Goal: Task Accomplishment & Management: Complete application form

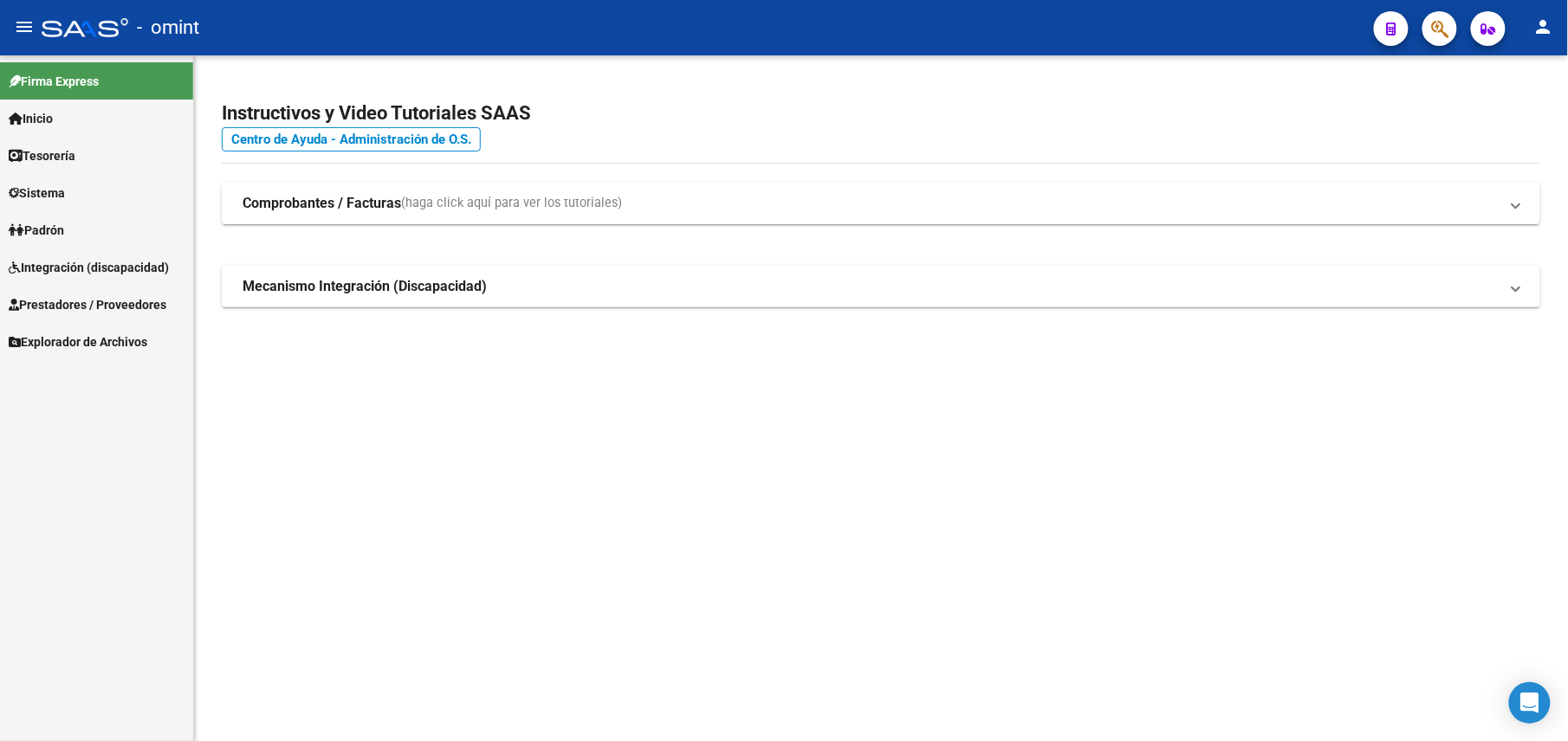
click at [124, 258] on span "Integración (discapacidad)" at bounding box center [89, 268] width 161 height 19
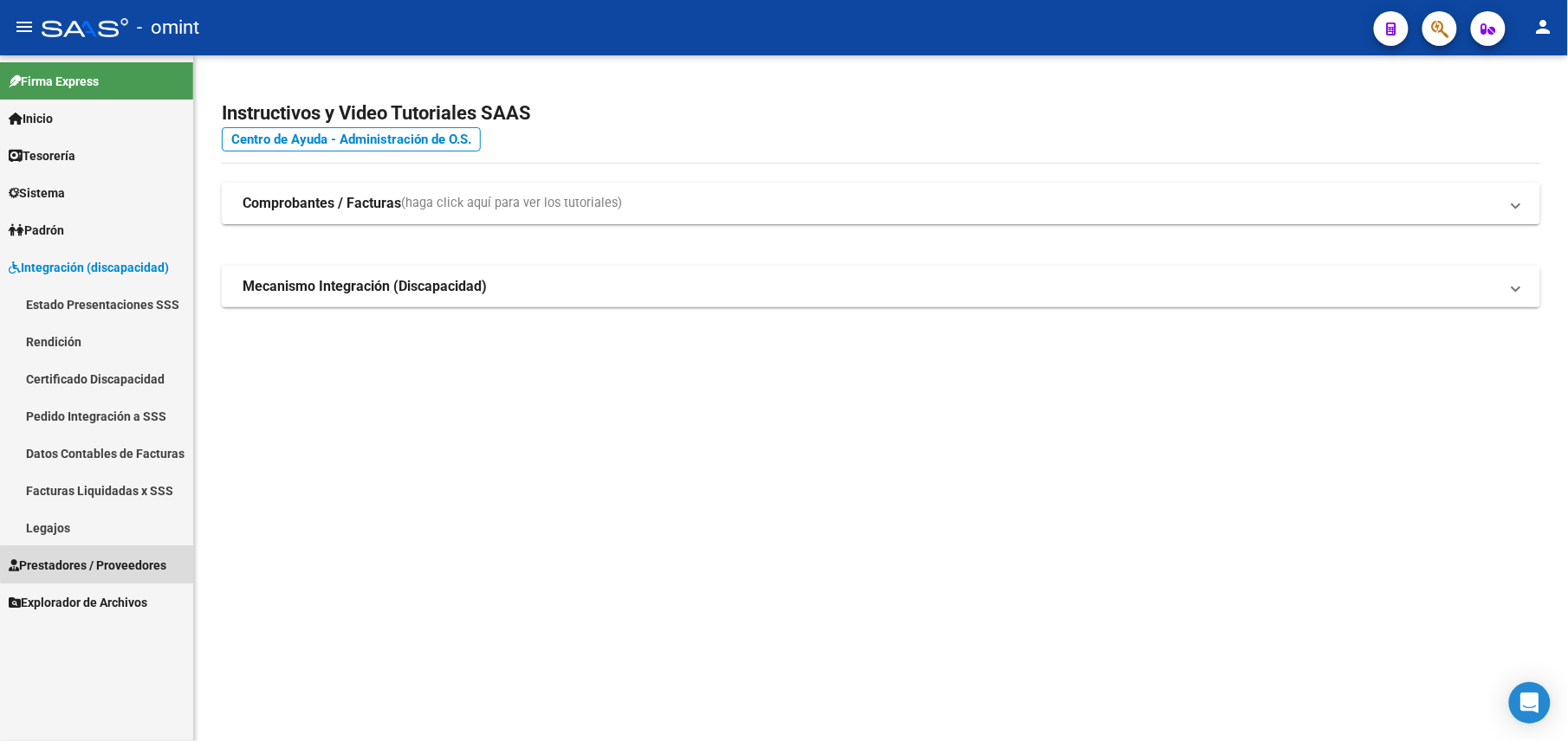
click at [100, 563] on span "Prestadores / Proveedores" at bounding box center [87, 565] width 158 height 19
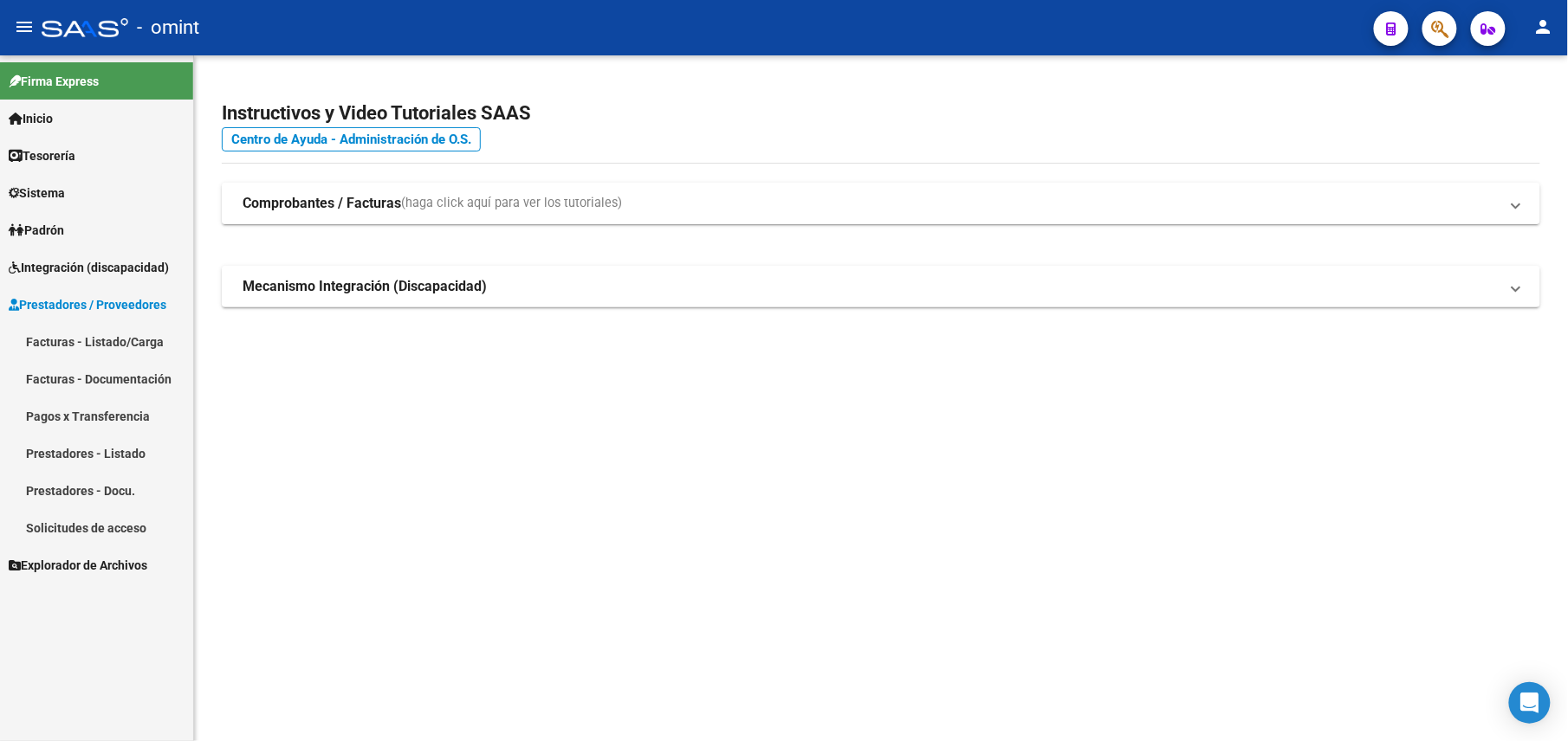
click at [130, 293] on link "Prestadores / Proveedores" at bounding box center [97, 304] width 193 height 37
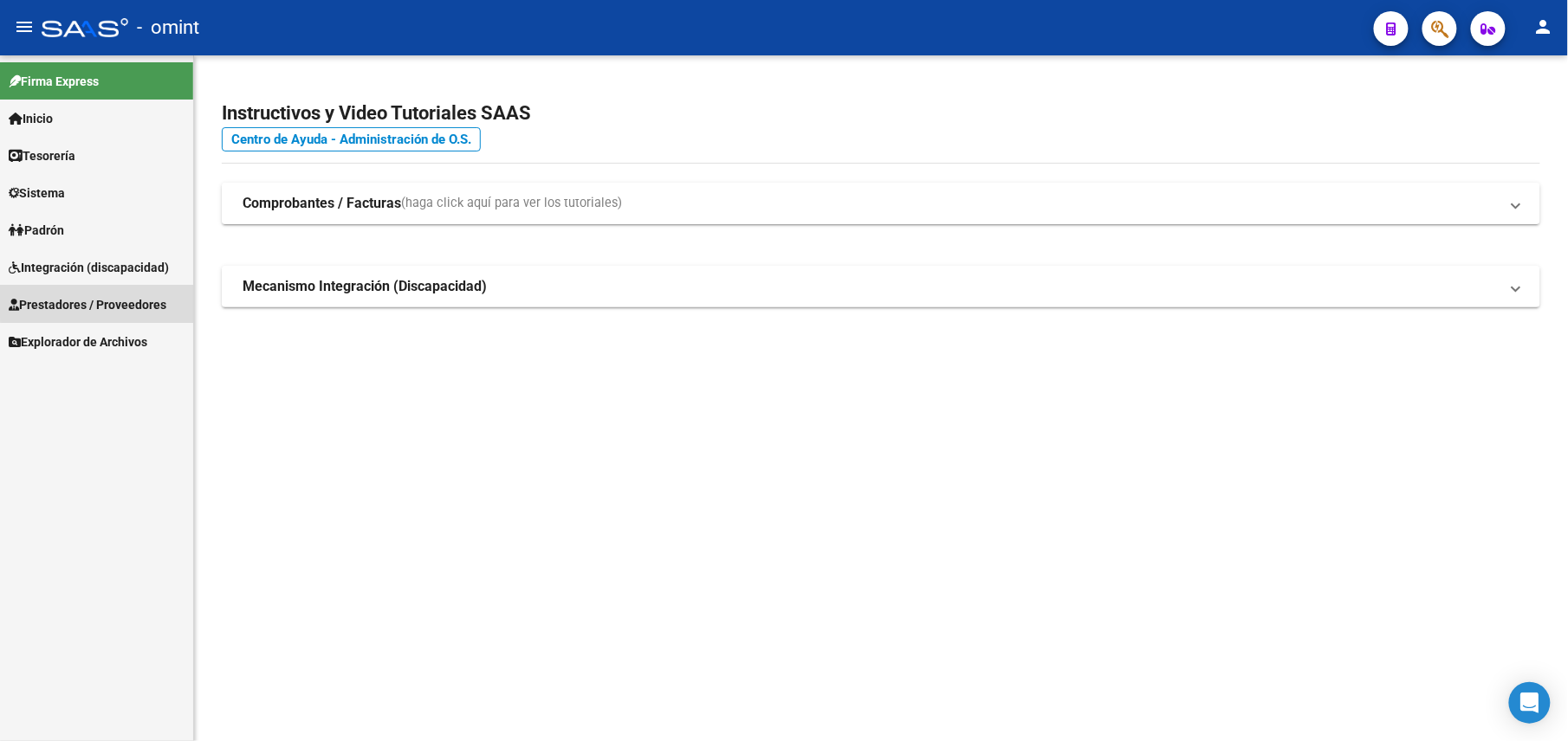
click at [130, 293] on link "Prestadores / Proveedores" at bounding box center [97, 304] width 193 height 37
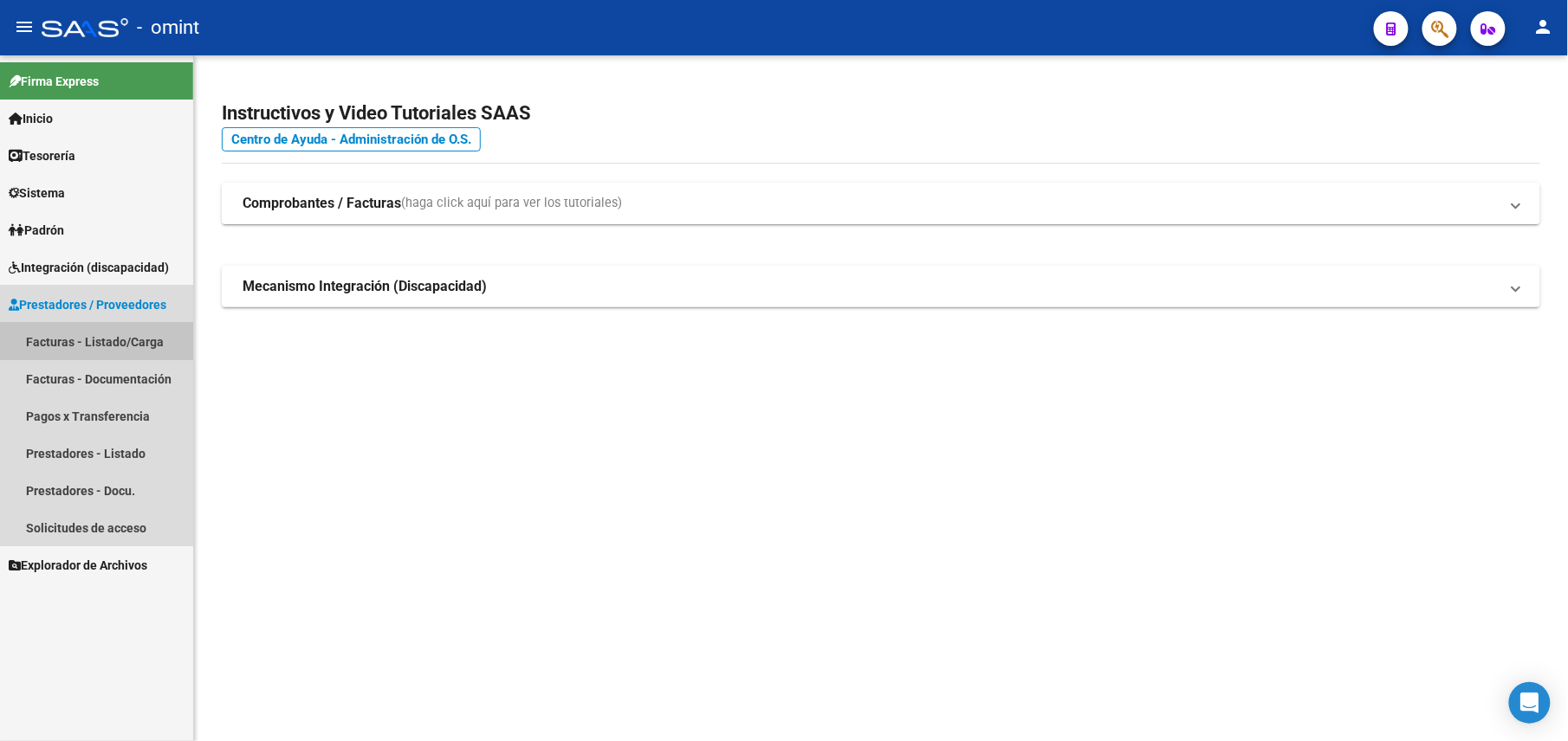
click at [149, 354] on link "Facturas - Listado/Carga" at bounding box center [97, 341] width 193 height 37
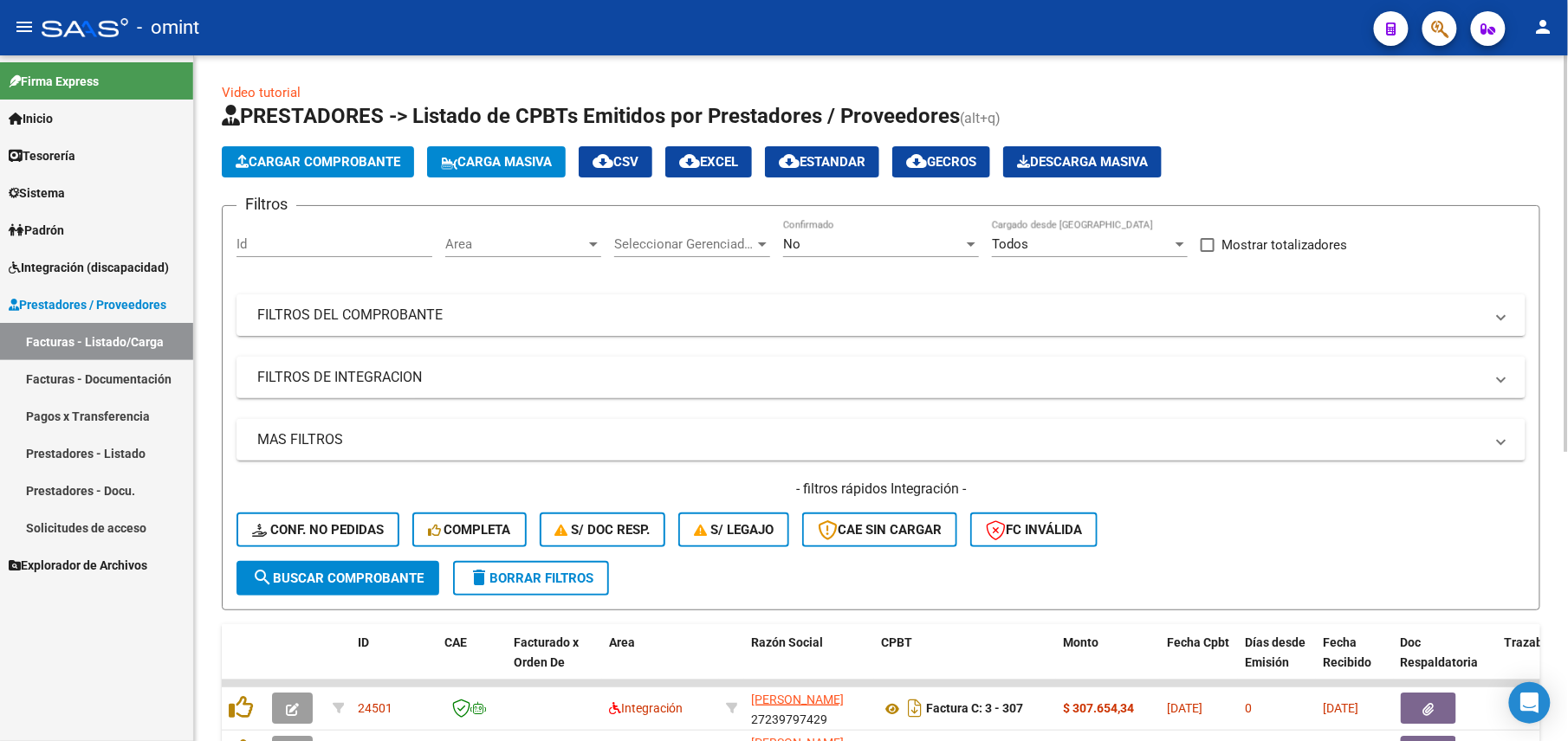
click at [850, 235] on div "No Confirmado" at bounding box center [881, 238] width 196 height 37
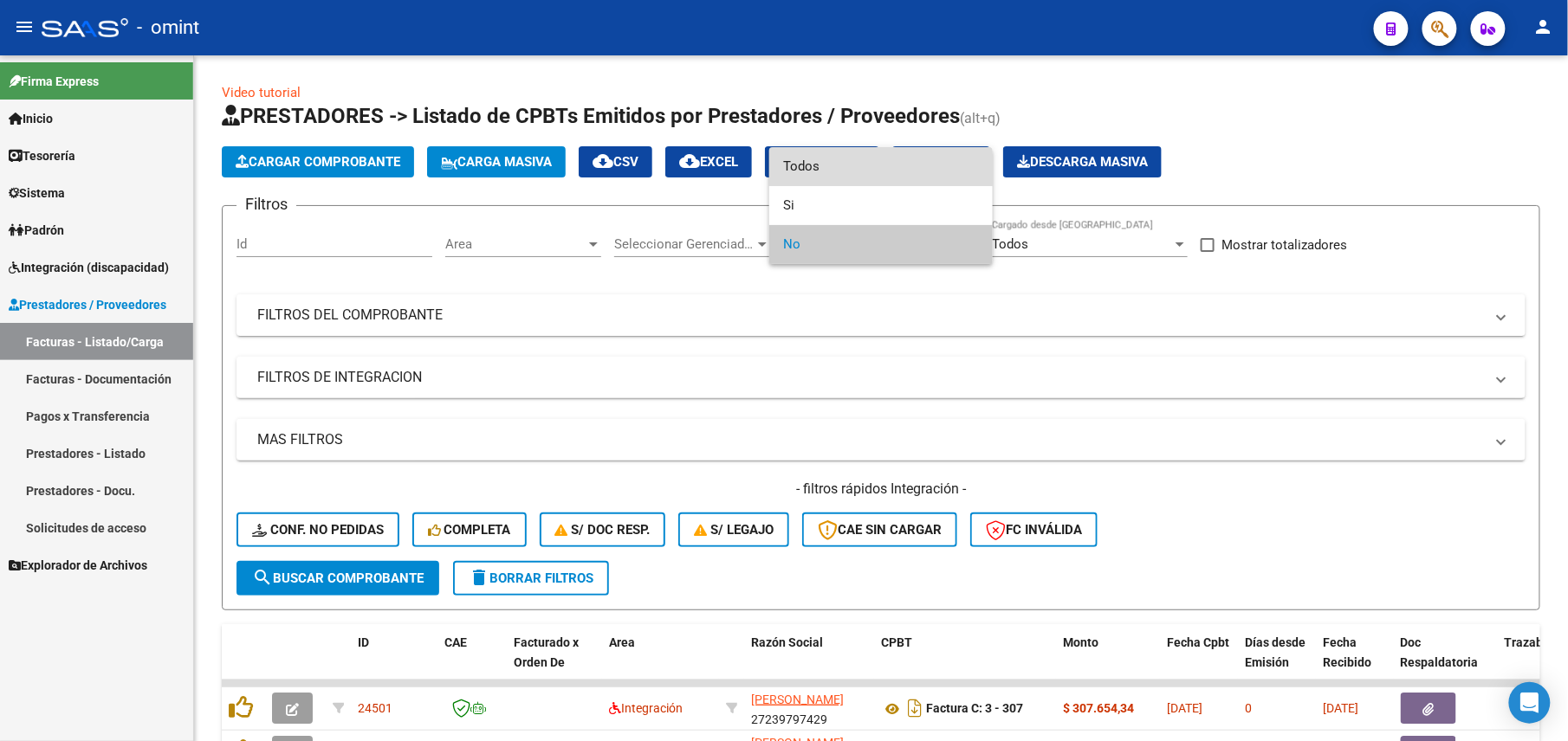
click at [809, 171] on span "Todos" at bounding box center [881, 166] width 196 height 39
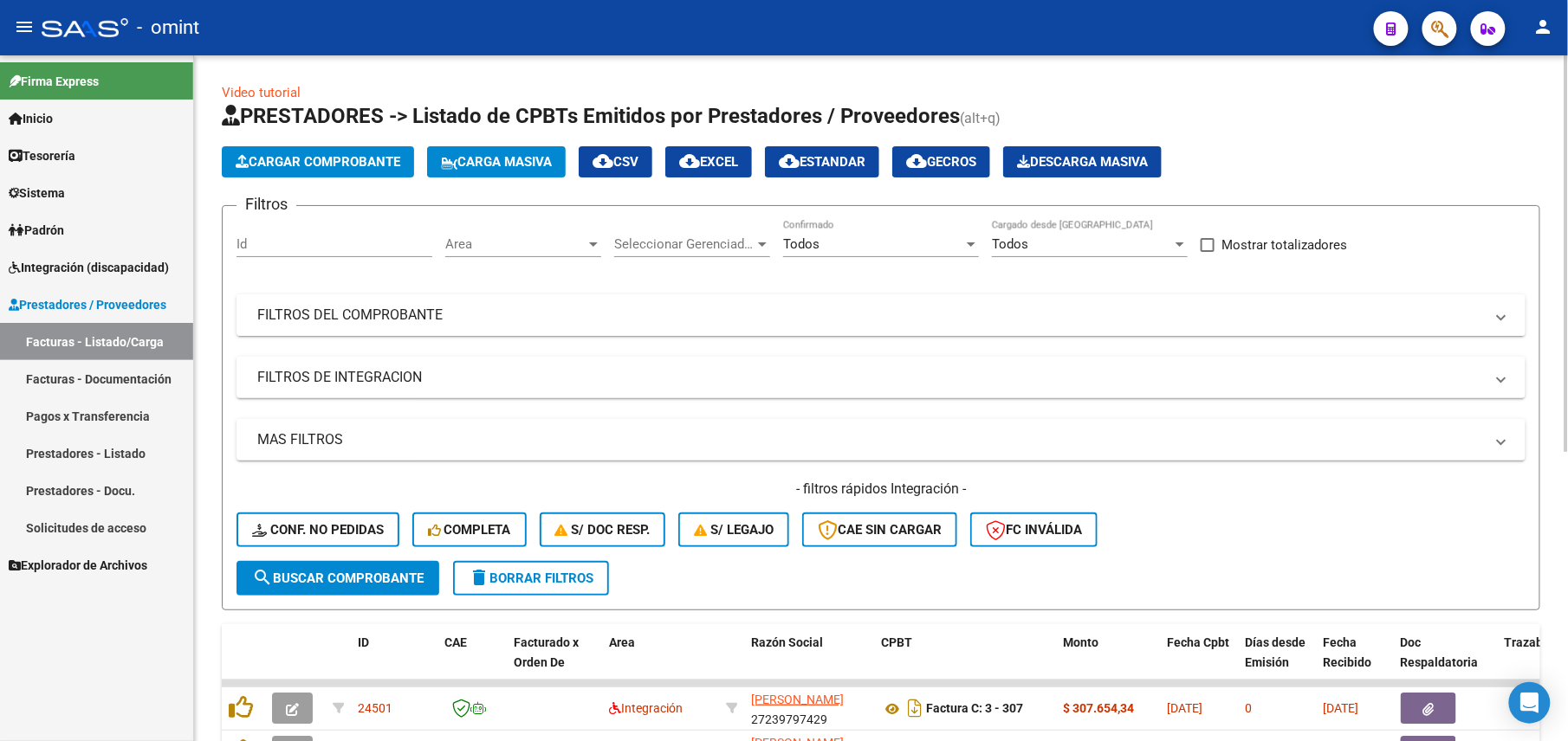
click at [859, 310] on mat-panel-title "FILTROS DEL COMPROBANTE" at bounding box center [871, 316] width 1227 height 19
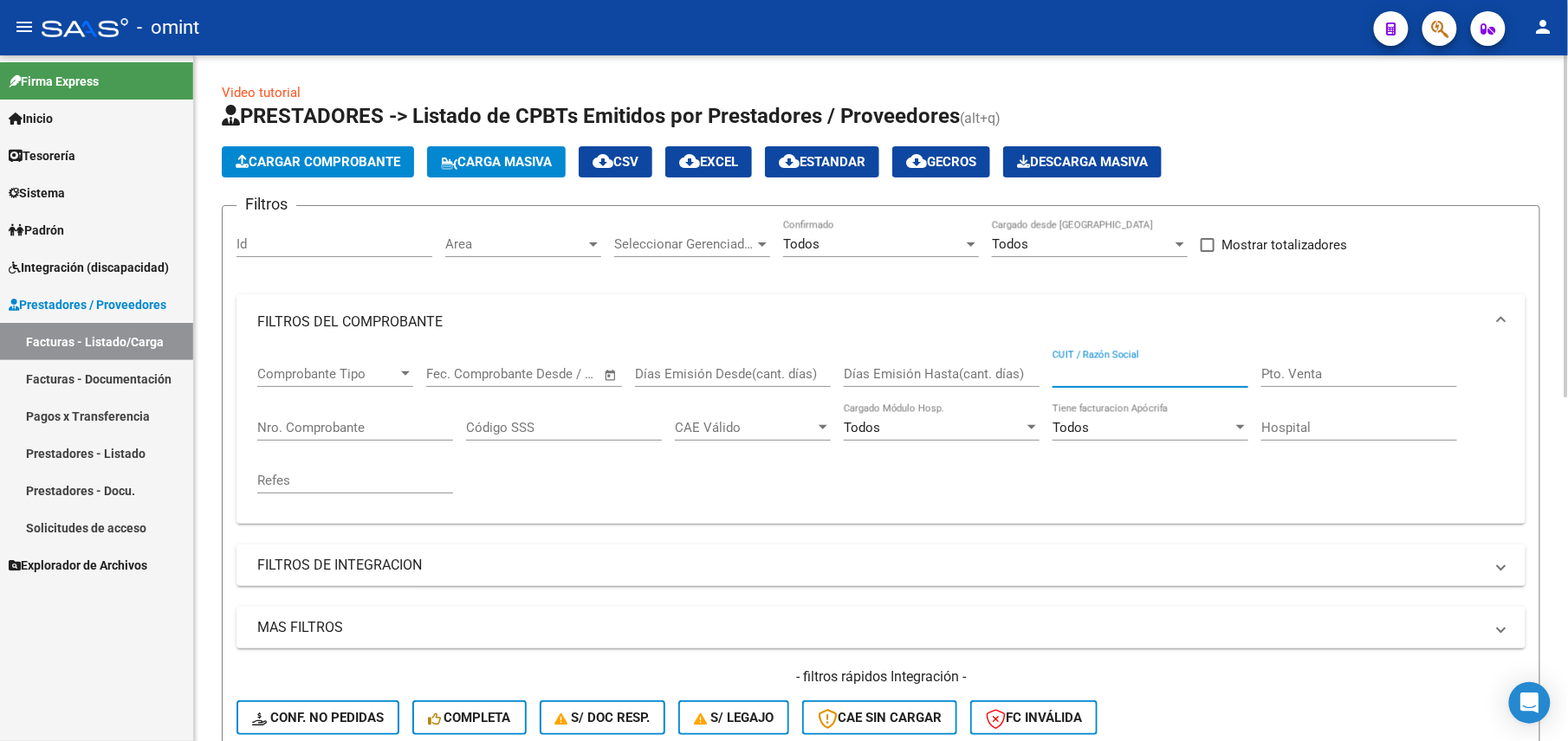
click at [1107, 367] on input "CUIT / Razón Social" at bounding box center [1150, 374] width 196 height 15
paste input "27182843992"
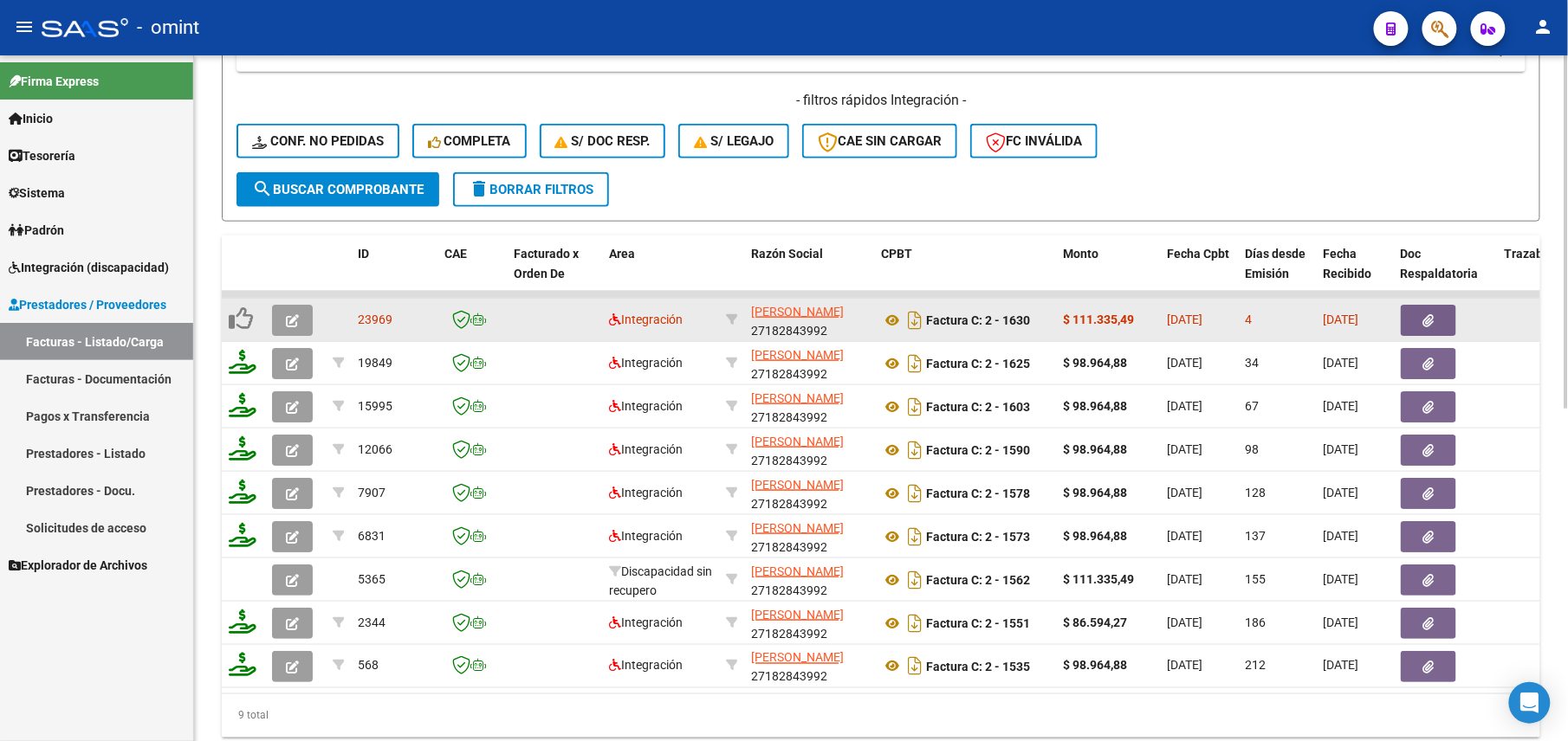
type input "27182843992"
click at [292, 316] on icon "button" at bounding box center [293, 321] width 13 height 13
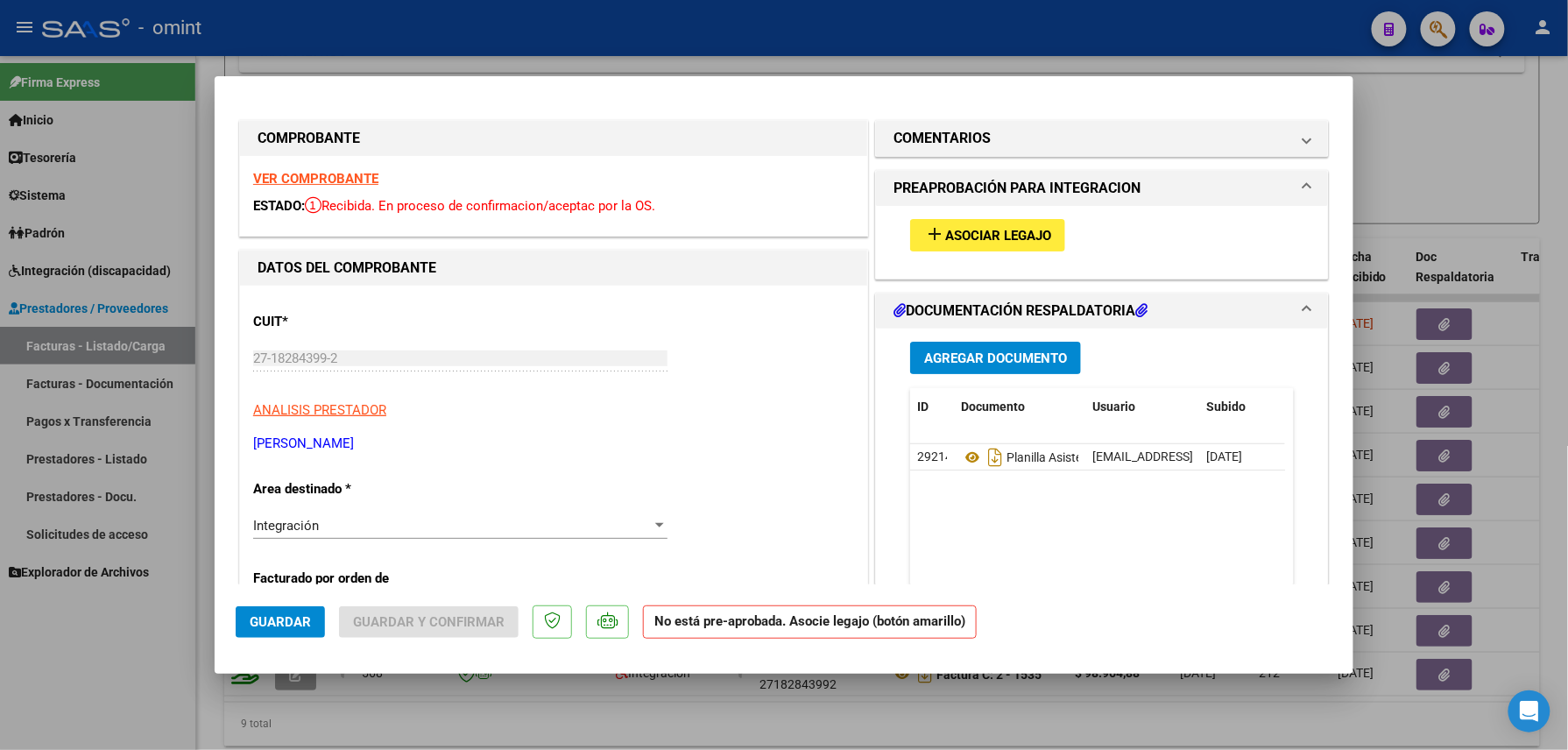
click at [340, 176] on strong "VER COMPROBANTE" at bounding box center [316, 179] width 126 height 15
click at [990, 235] on span "Asociar Legajo" at bounding box center [998, 235] width 106 height 15
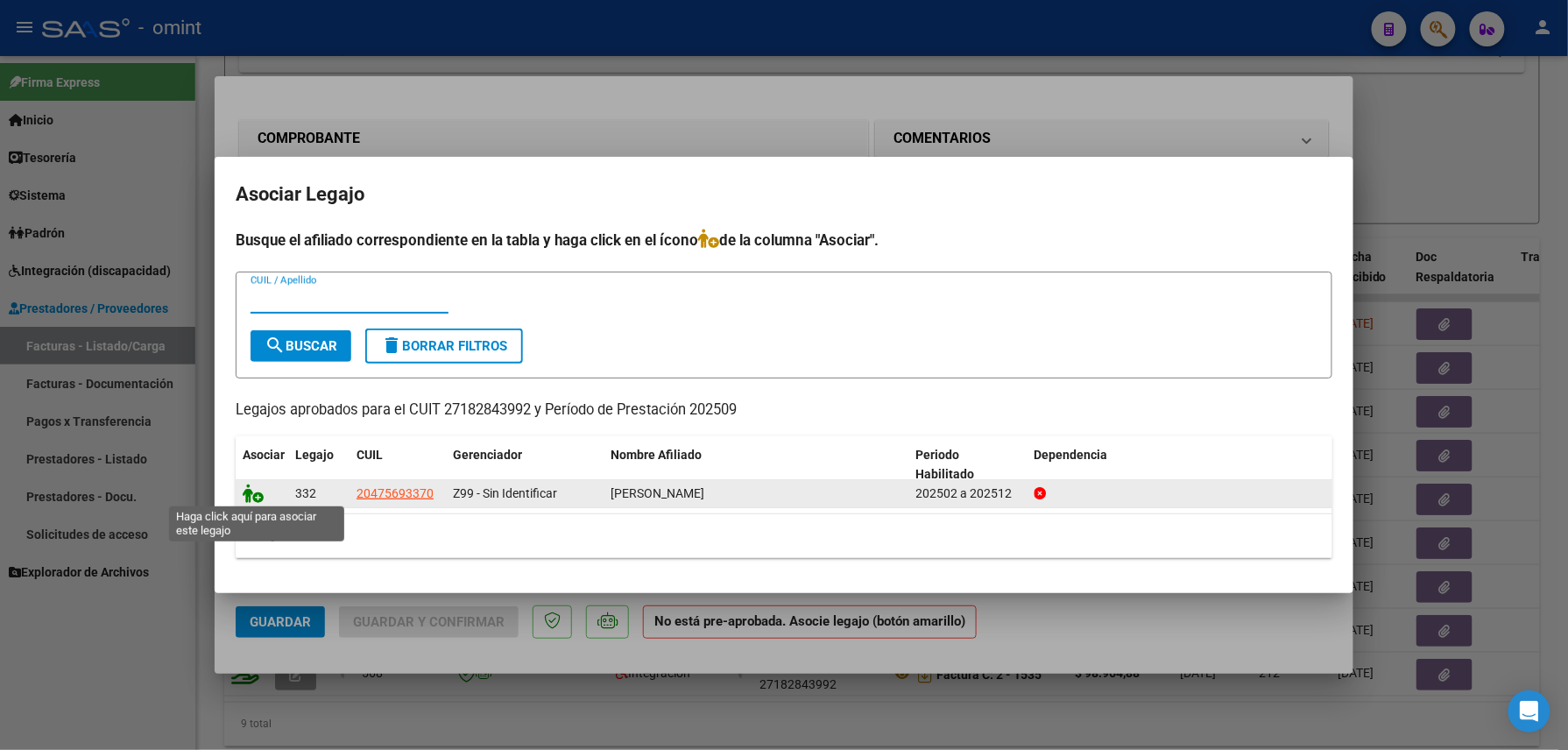
click at [260, 492] on icon at bounding box center [253, 494] width 21 height 19
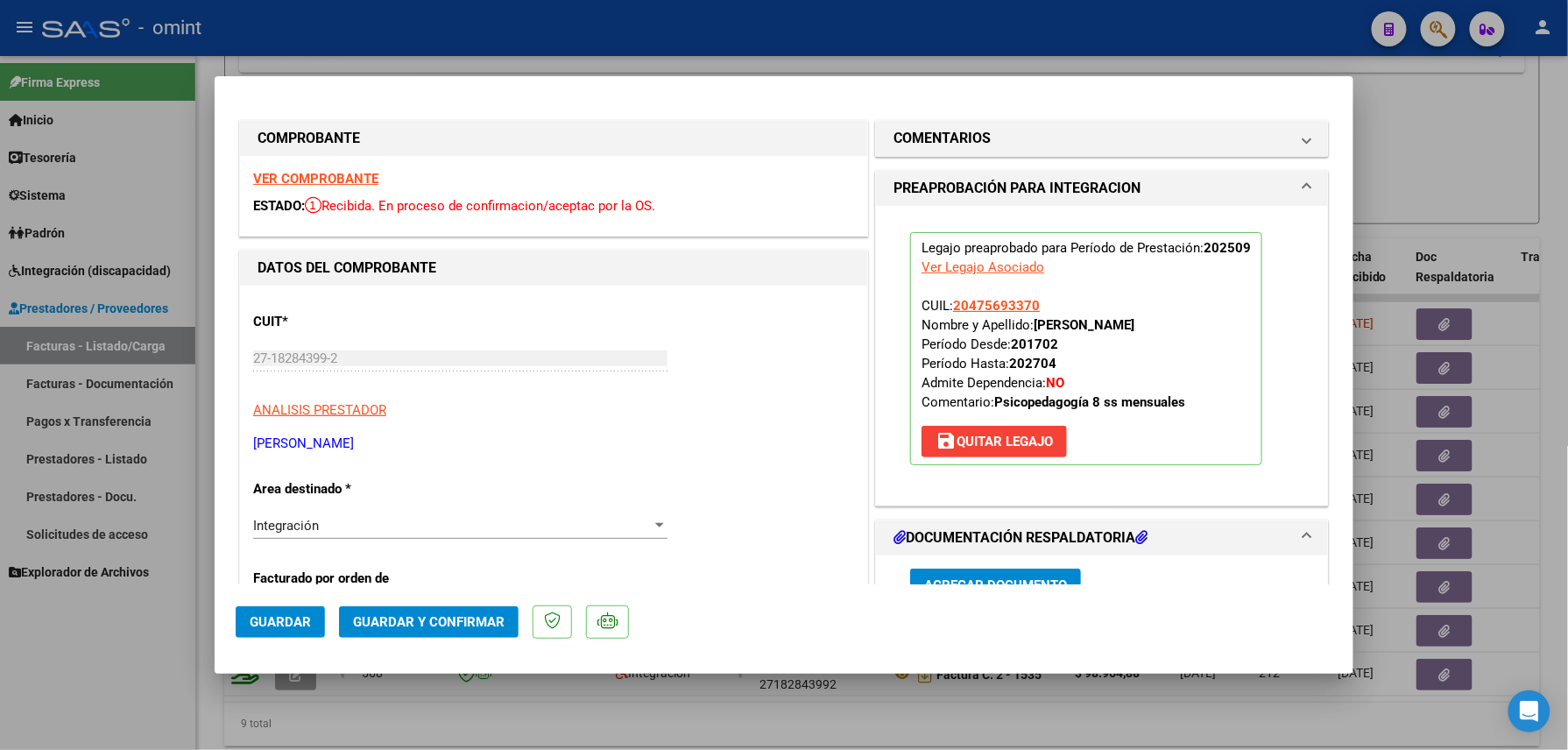
click at [265, 622] on span "Guardar" at bounding box center [280, 622] width 61 height 15
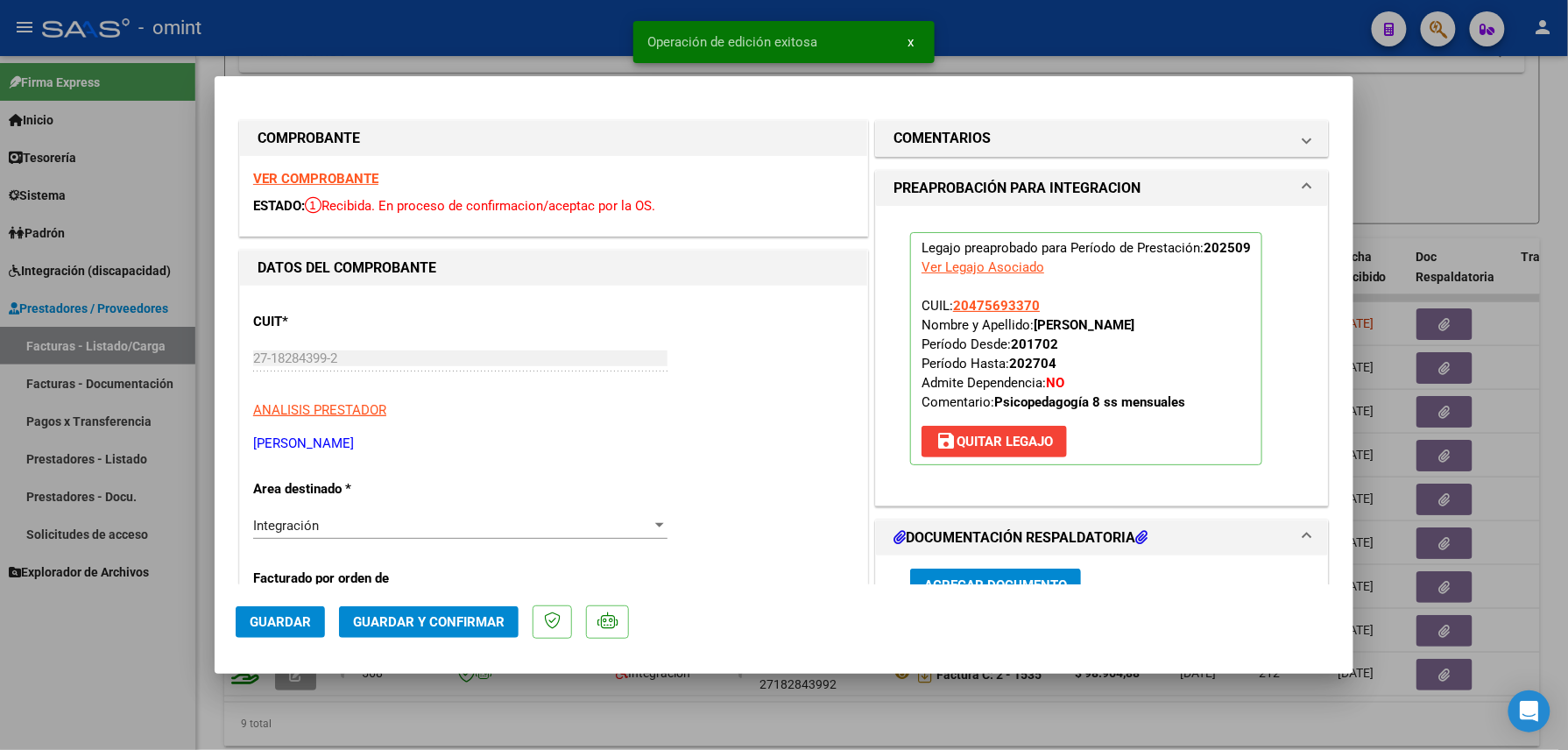
click at [486, 50] on div at bounding box center [784, 375] width 1568 height 750
type input "$ 0,00"
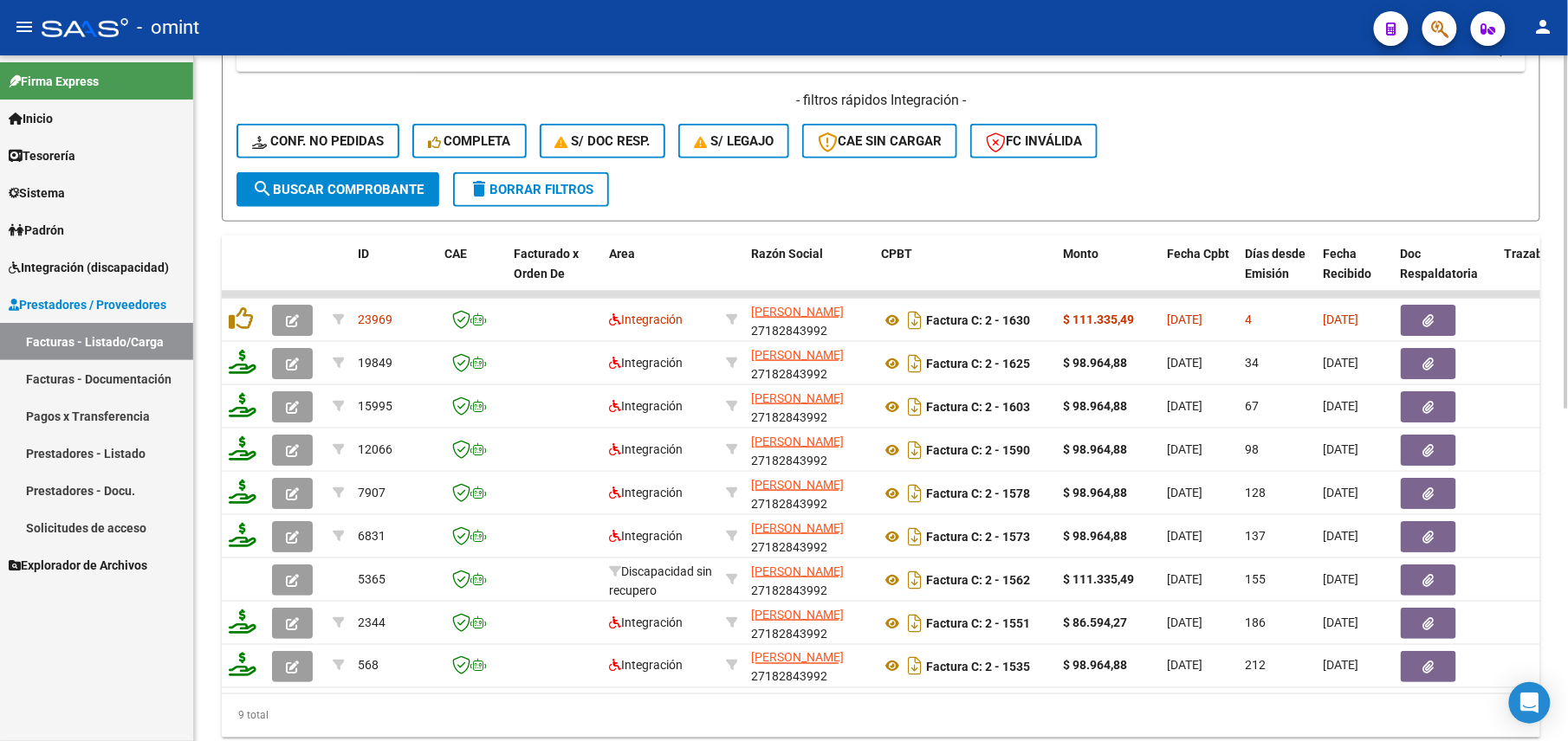
scroll to position [0, 0]
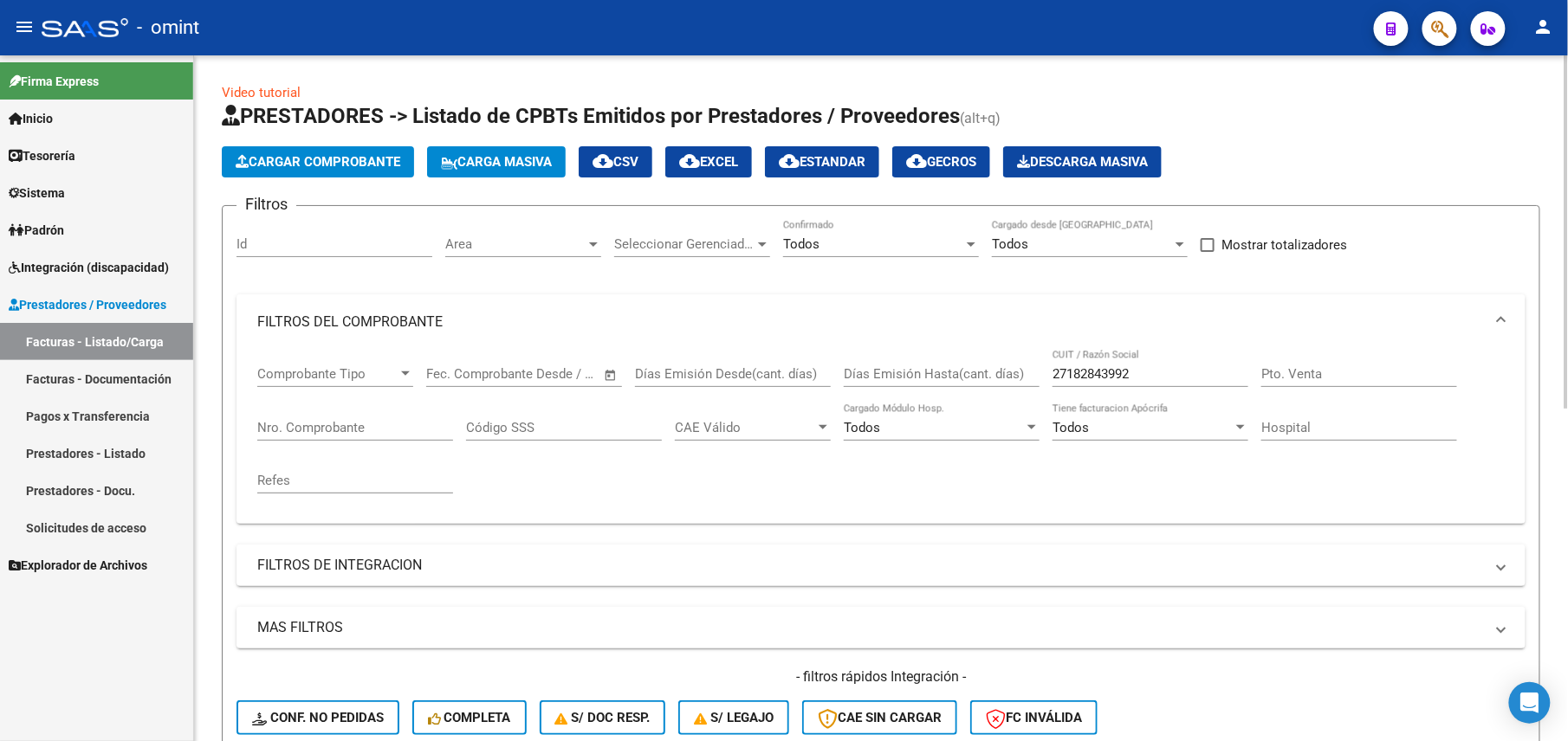
click at [1106, 372] on input "27182843992" at bounding box center [1150, 374] width 196 height 15
paste input "3057117"
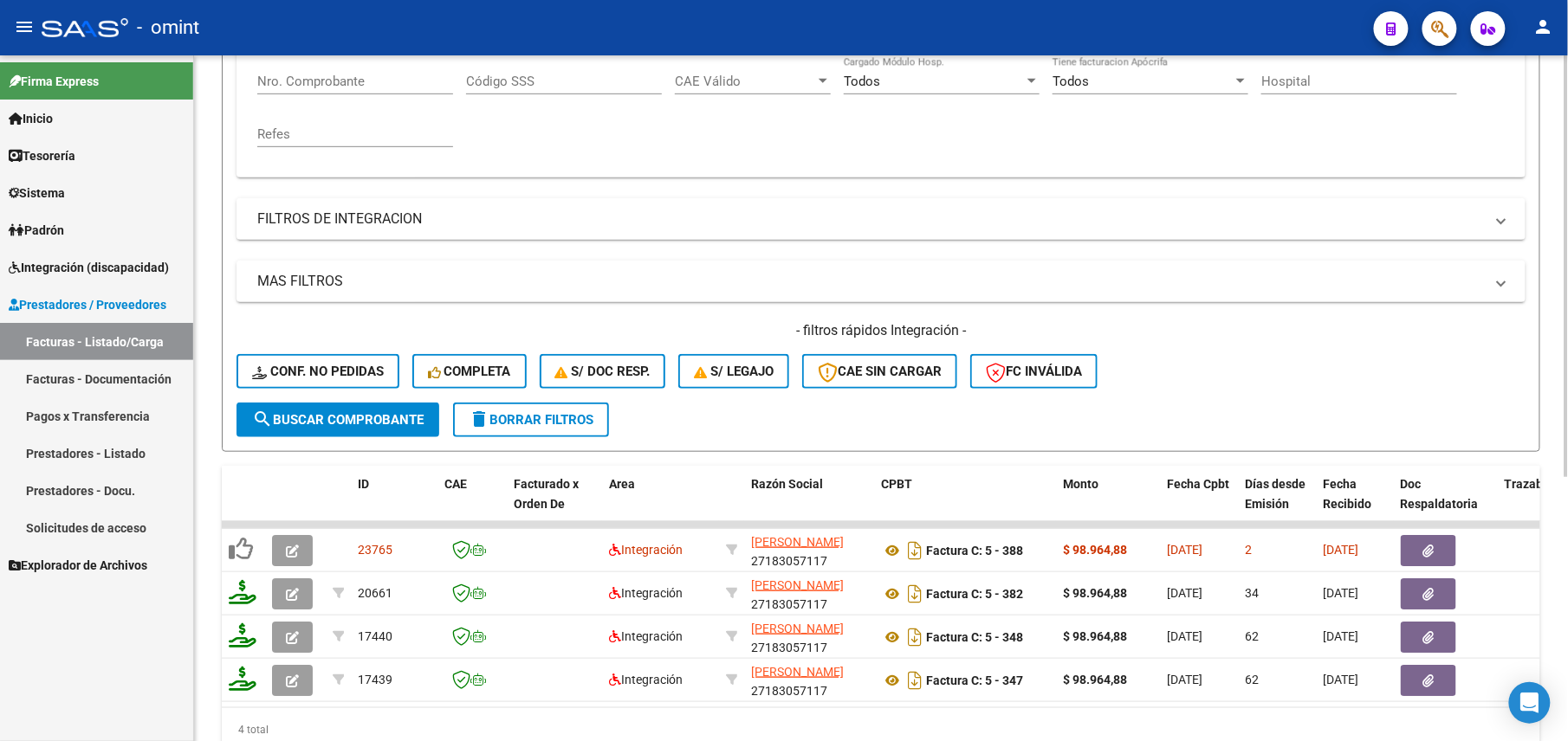
scroll to position [430, 0]
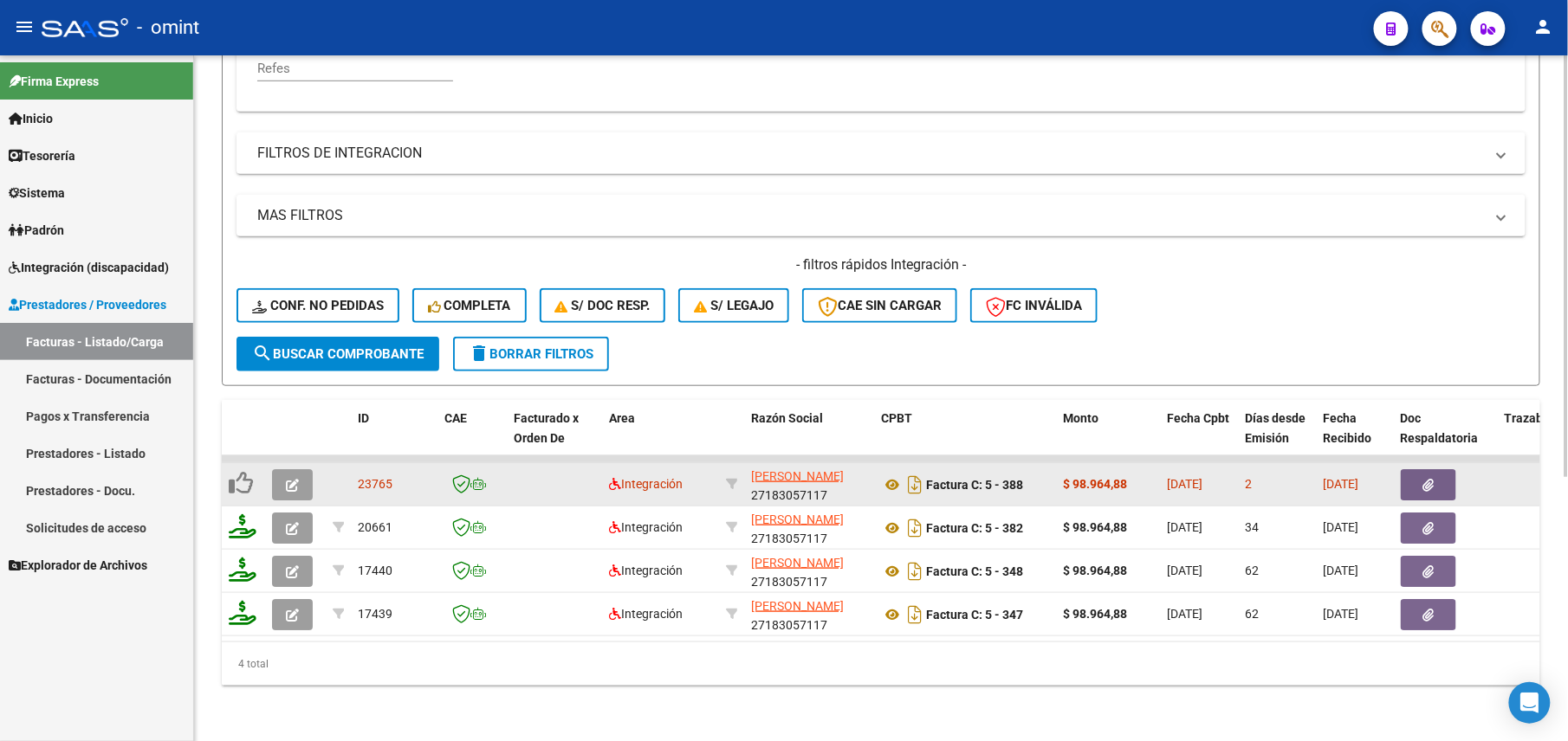
type input "27183057117"
click at [282, 469] on button "button" at bounding box center [292, 485] width 41 height 32
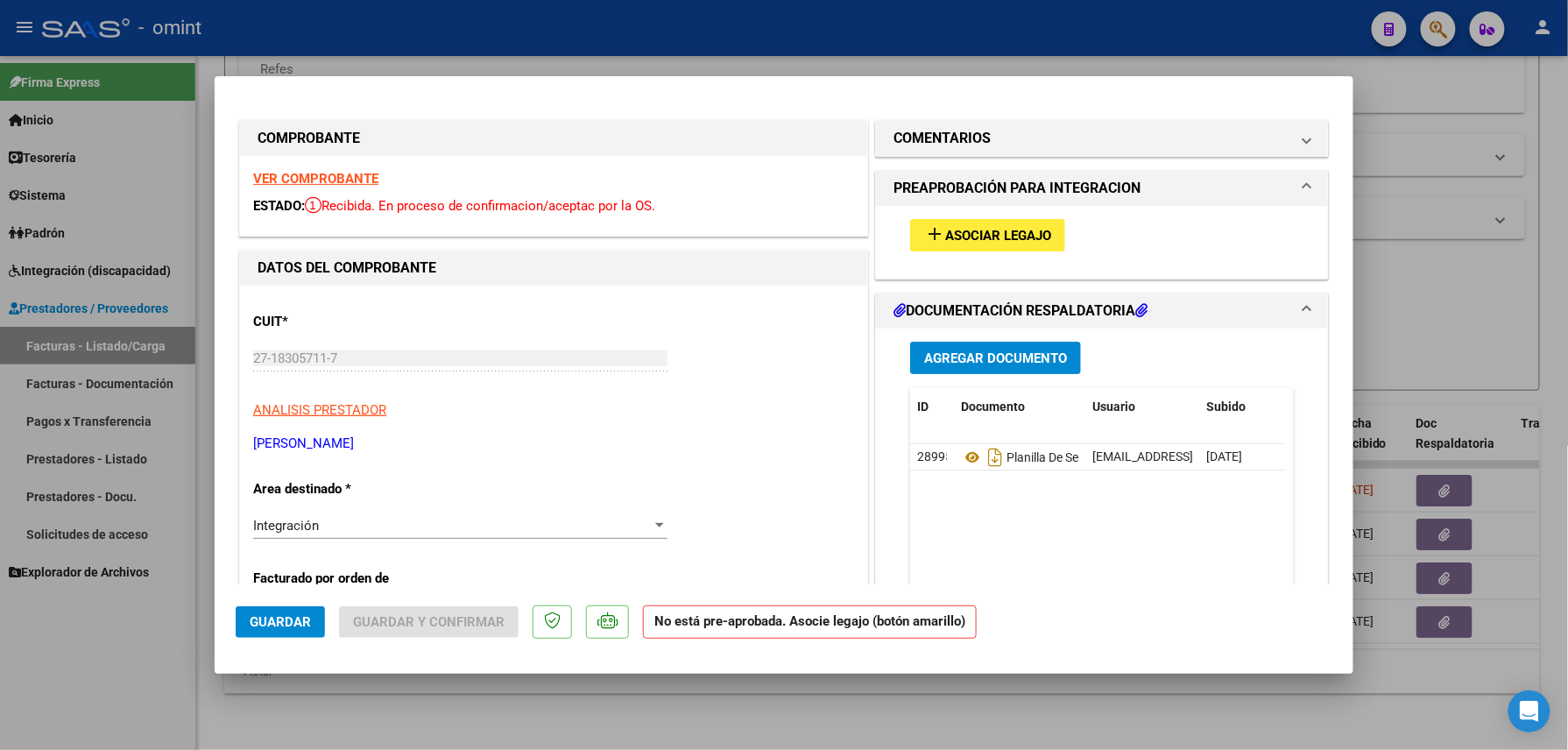
click at [293, 175] on strong "VER COMPROBANTE" at bounding box center [316, 179] width 126 height 15
click at [1014, 231] on span "Asociar Legajo" at bounding box center [998, 235] width 106 height 15
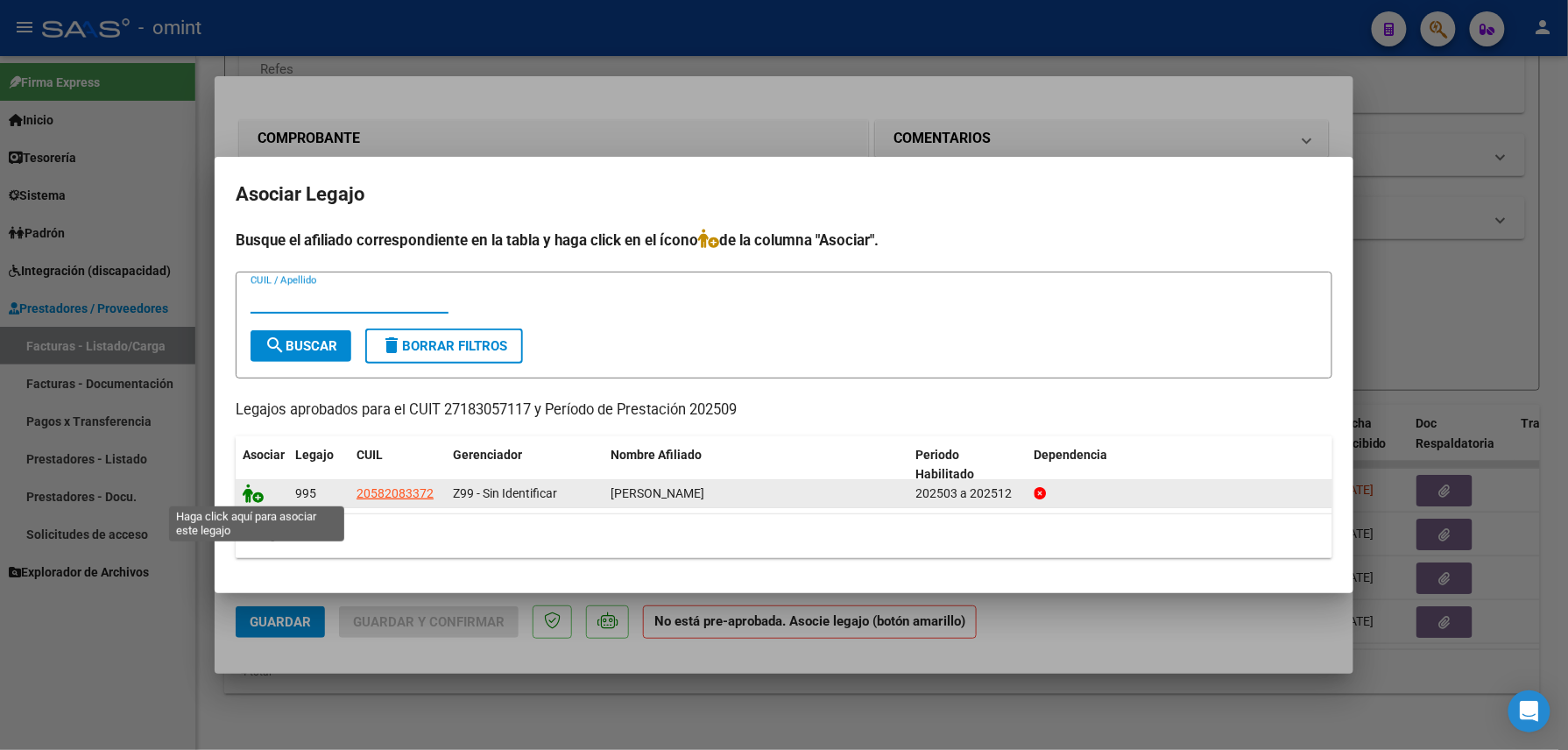
click at [246, 488] on icon at bounding box center [253, 494] width 21 height 19
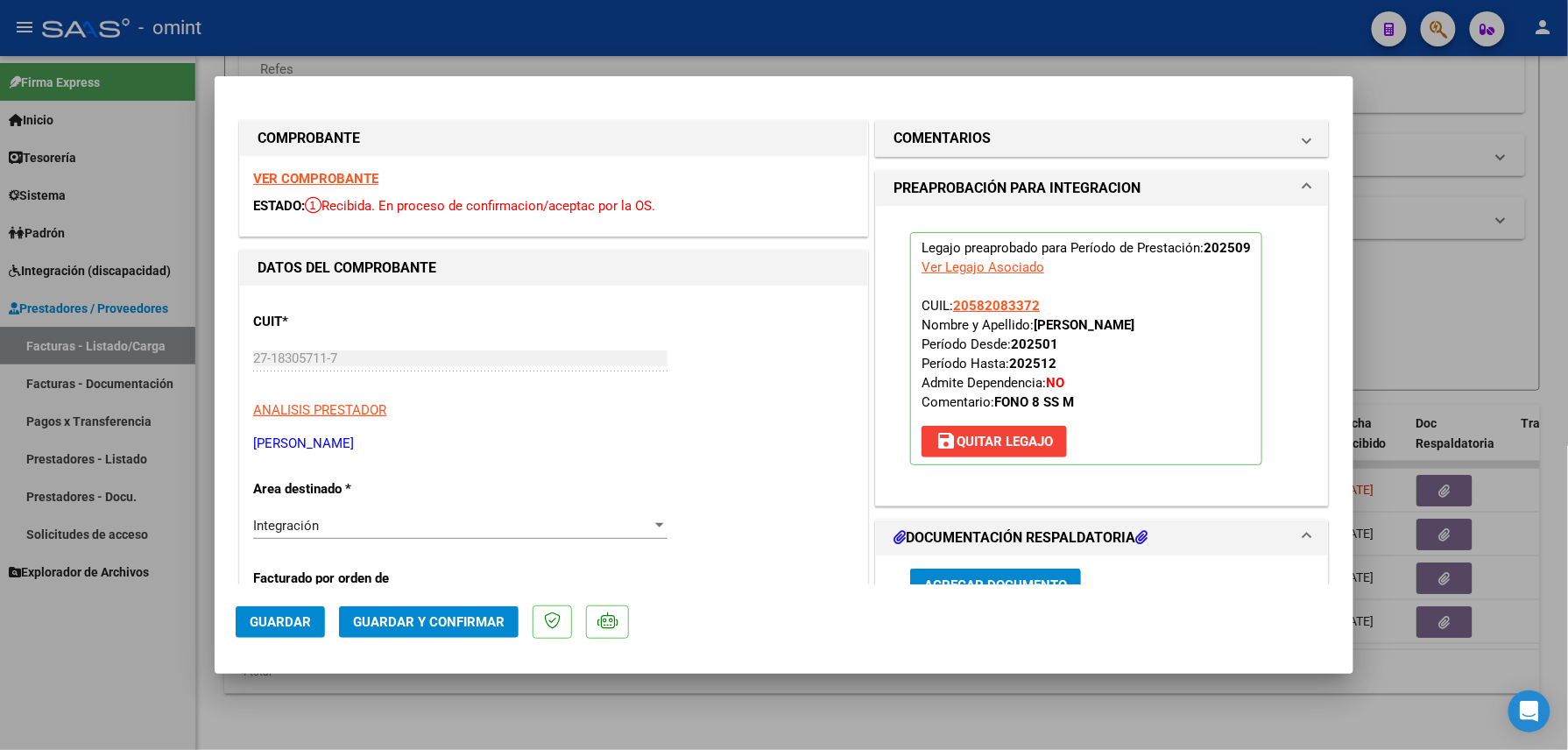
click at [302, 618] on span "Guardar" at bounding box center [280, 622] width 61 height 15
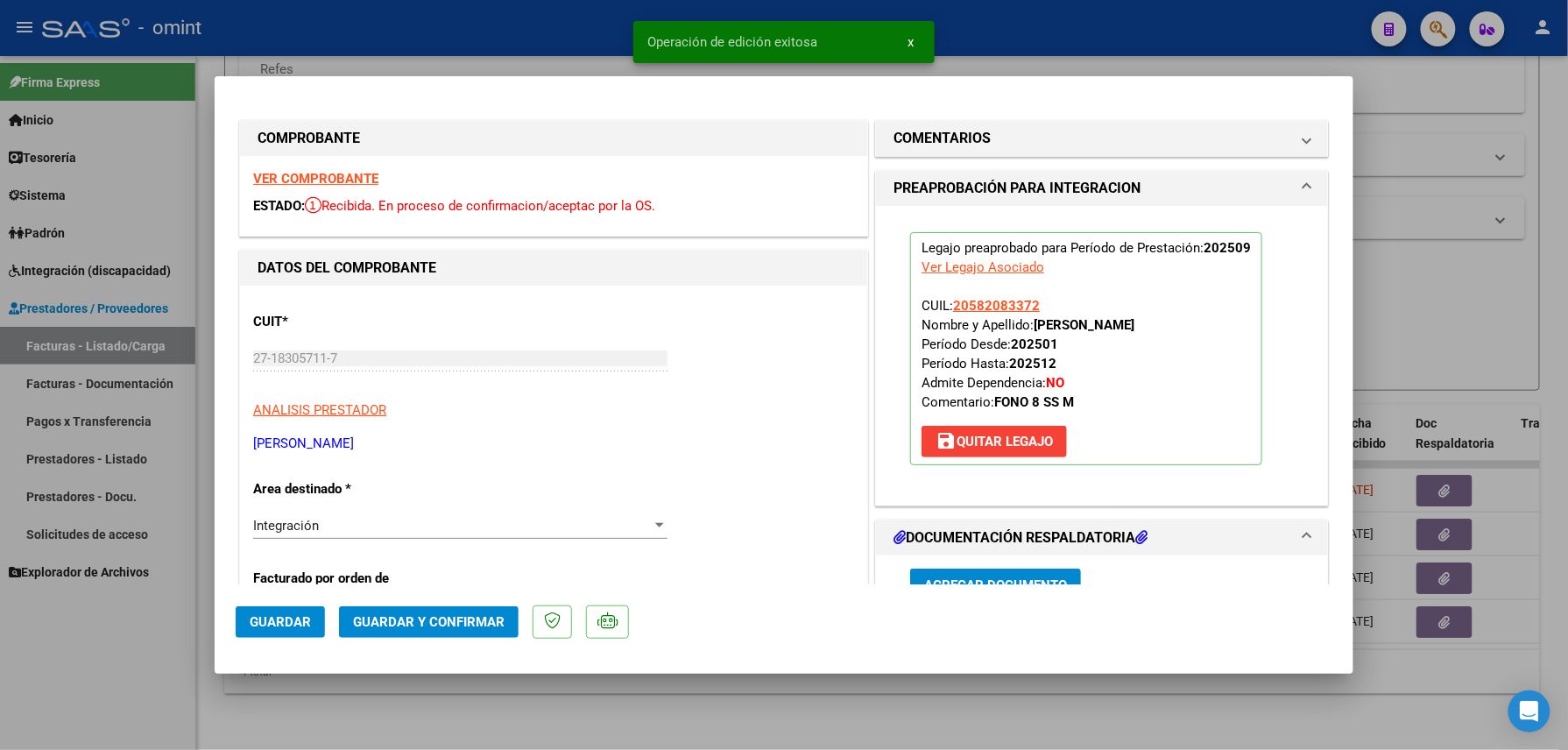
click at [344, 702] on div at bounding box center [784, 375] width 1568 height 750
type input "$ 0,00"
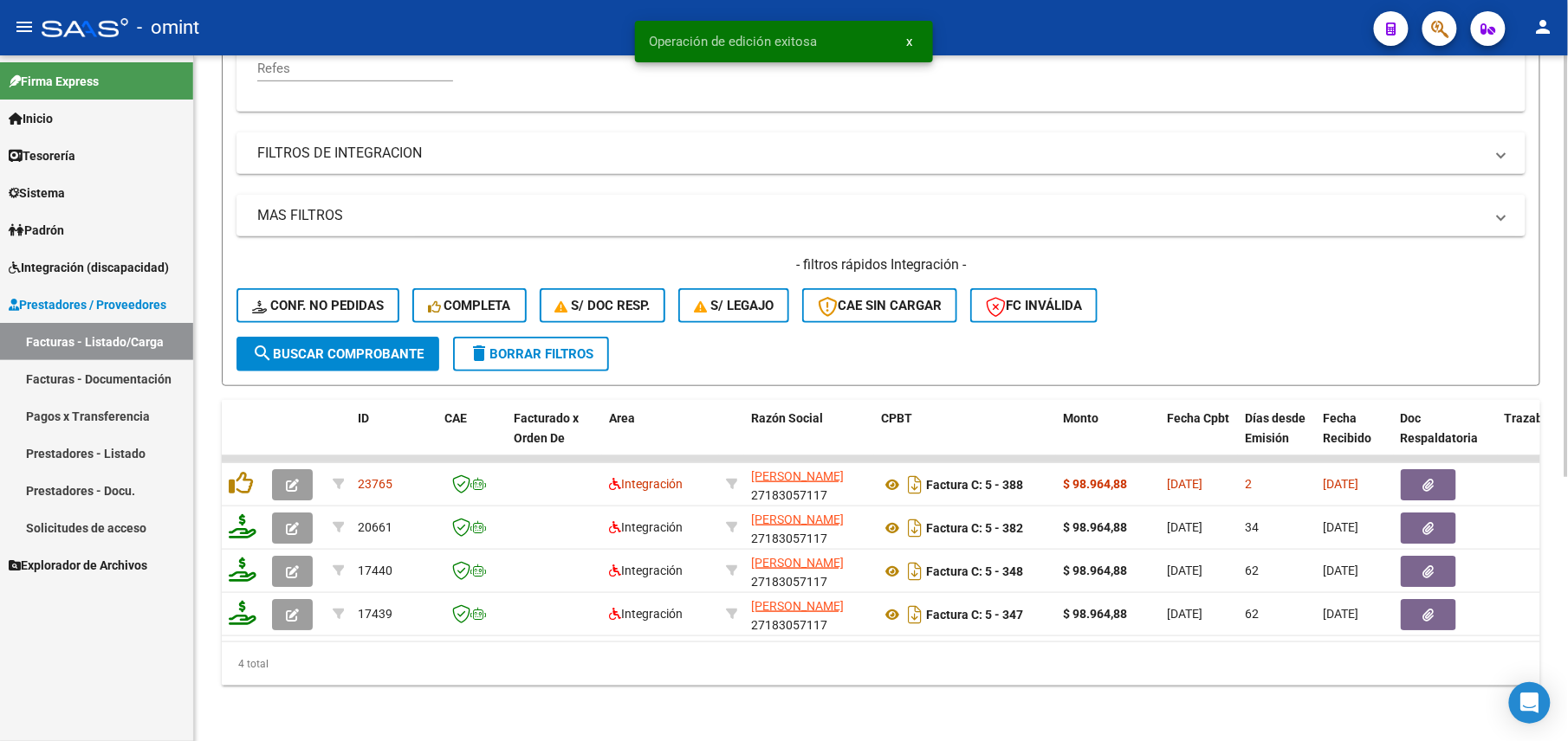
click at [326, 703] on div "Video tutorial PRESTADORES -> Listado de CPBTs Emitidos por Prestadores / Prove…" at bounding box center [881, 192] width 1375 height 1098
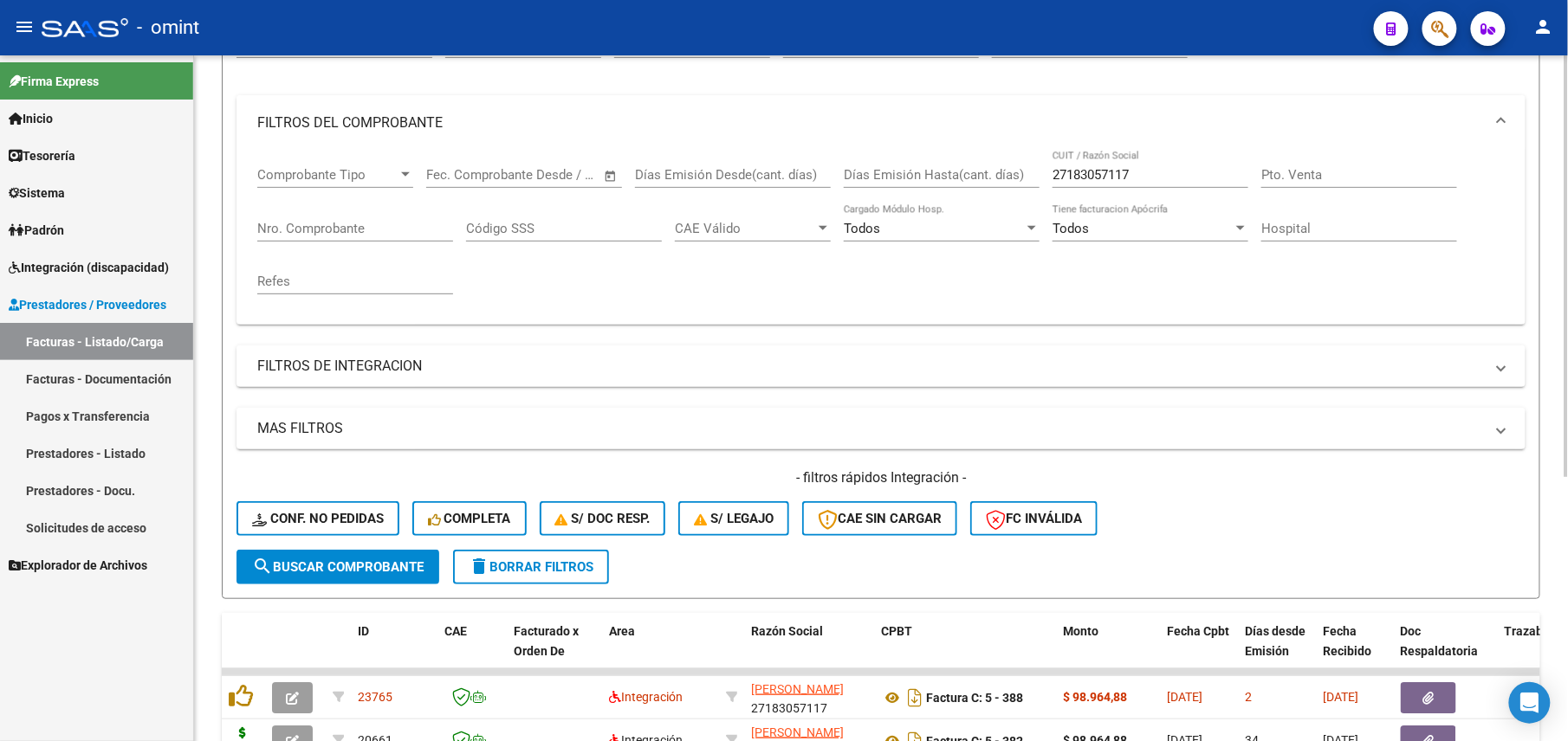
scroll to position [84, 0]
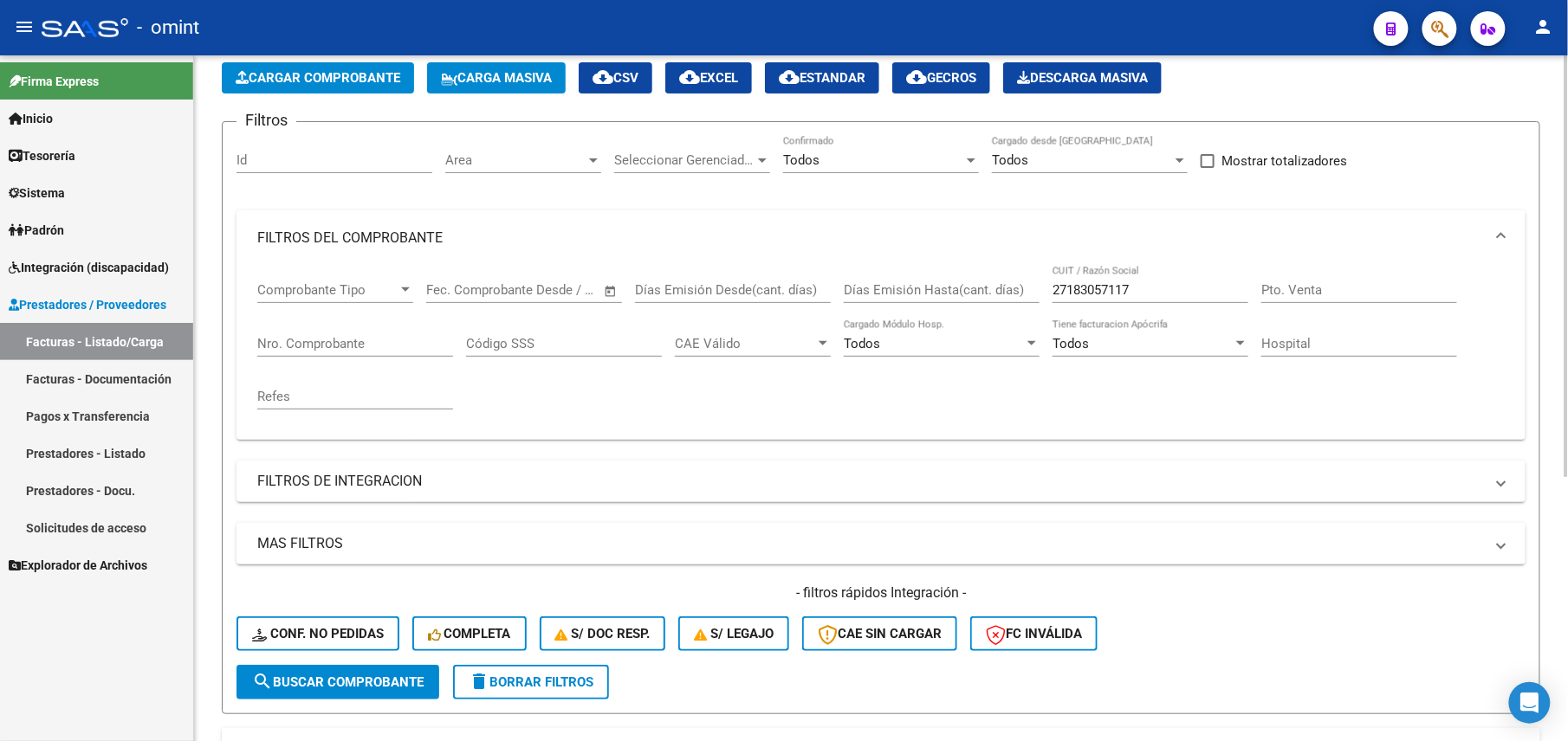
click at [1090, 285] on input "27183057117" at bounding box center [1150, 290] width 196 height 15
paste input "66701"
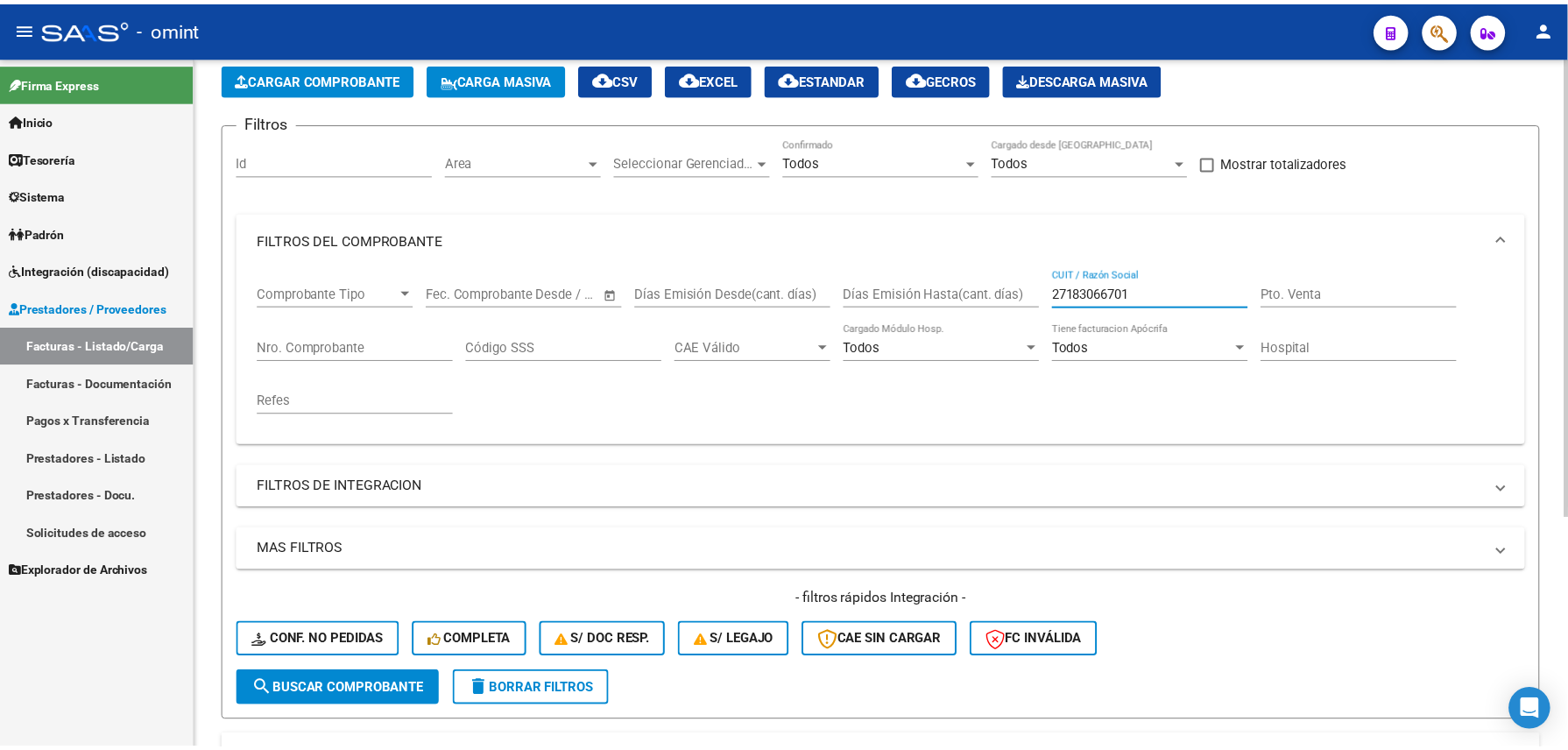
scroll to position [348, 0]
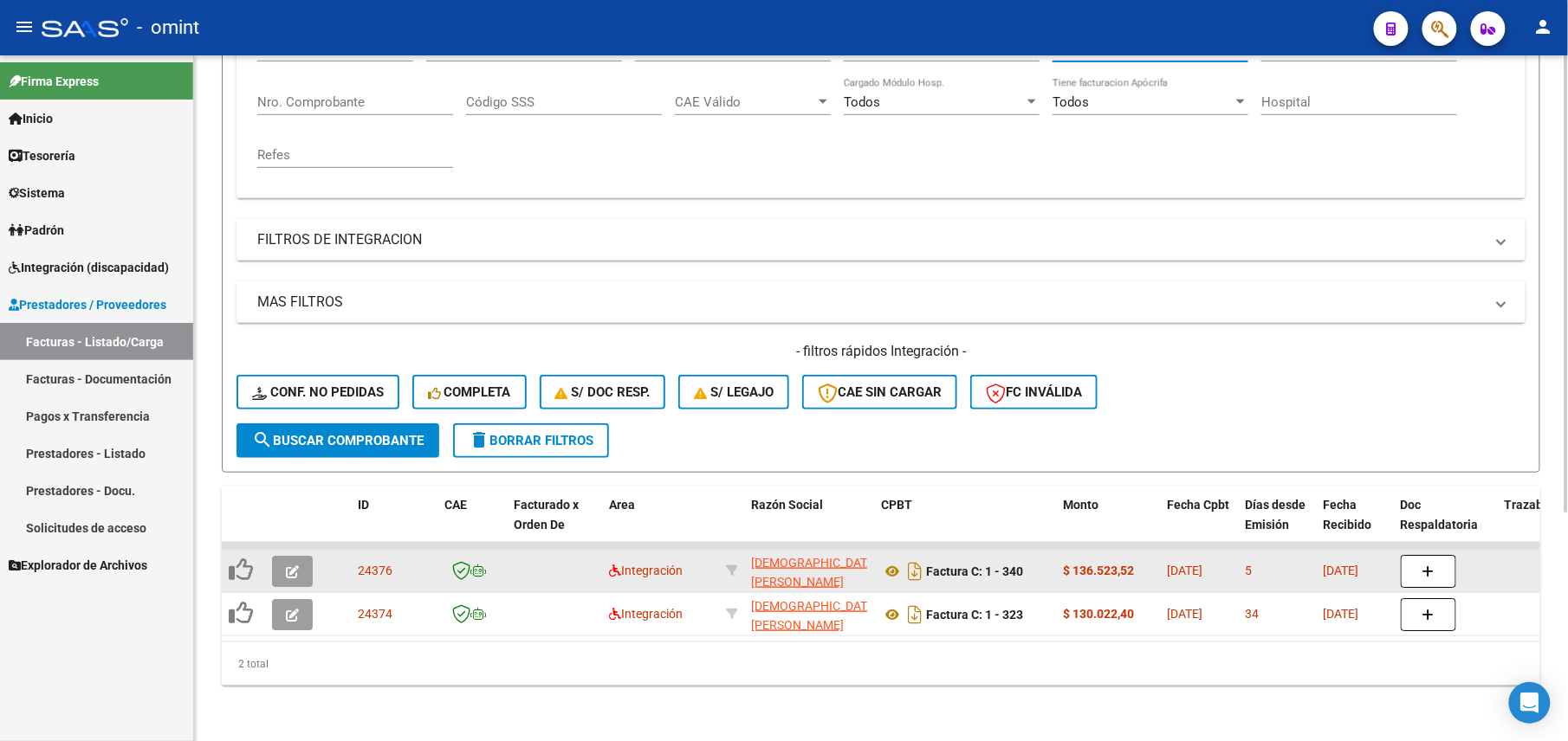
type input "27183066701"
click at [305, 556] on button "button" at bounding box center [292, 571] width 41 height 32
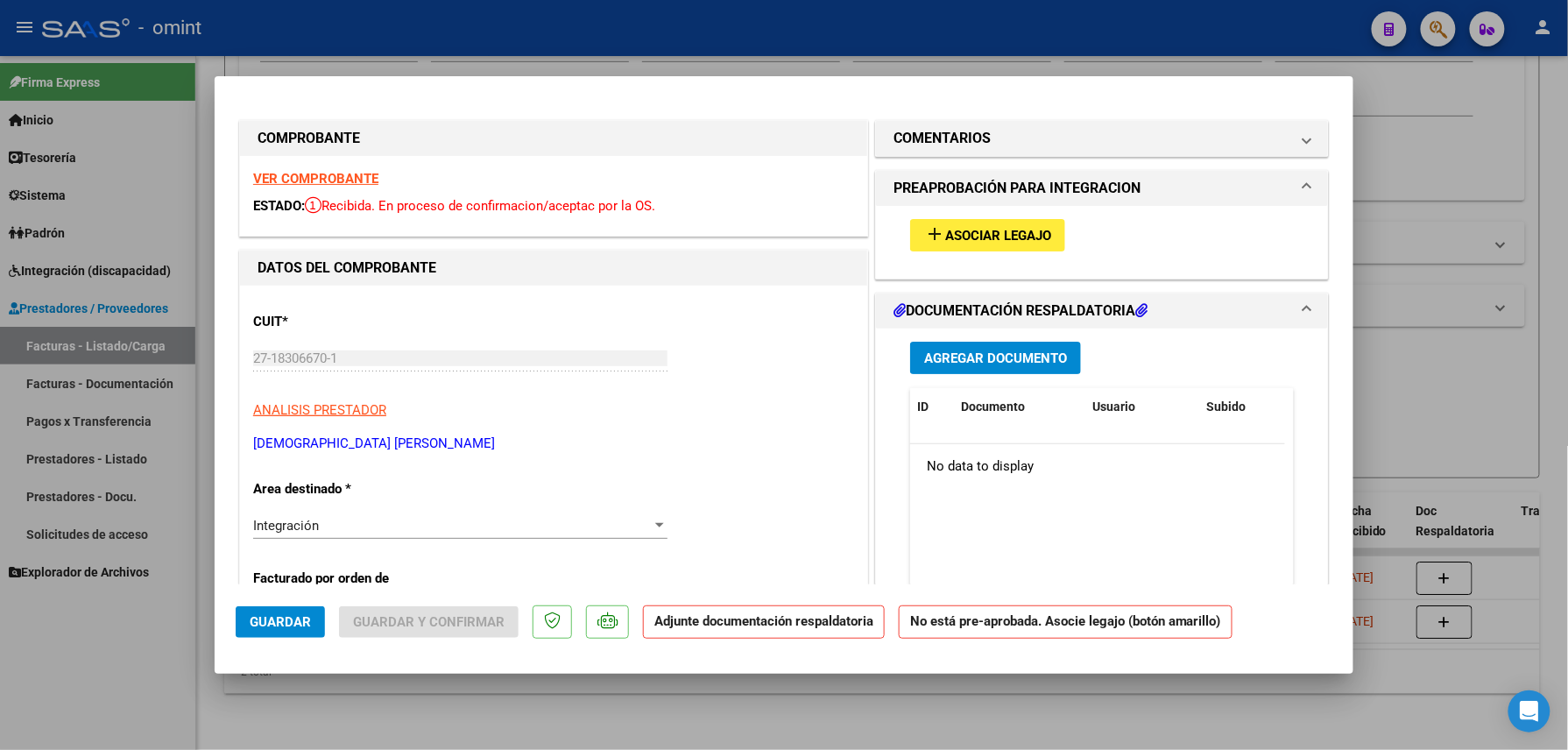
click at [347, 183] on strong "VER COMPROBANTE" at bounding box center [316, 179] width 126 height 15
click at [1002, 239] on span "Asociar Legajo" at bounding box center [998, 235] width 106 height 15
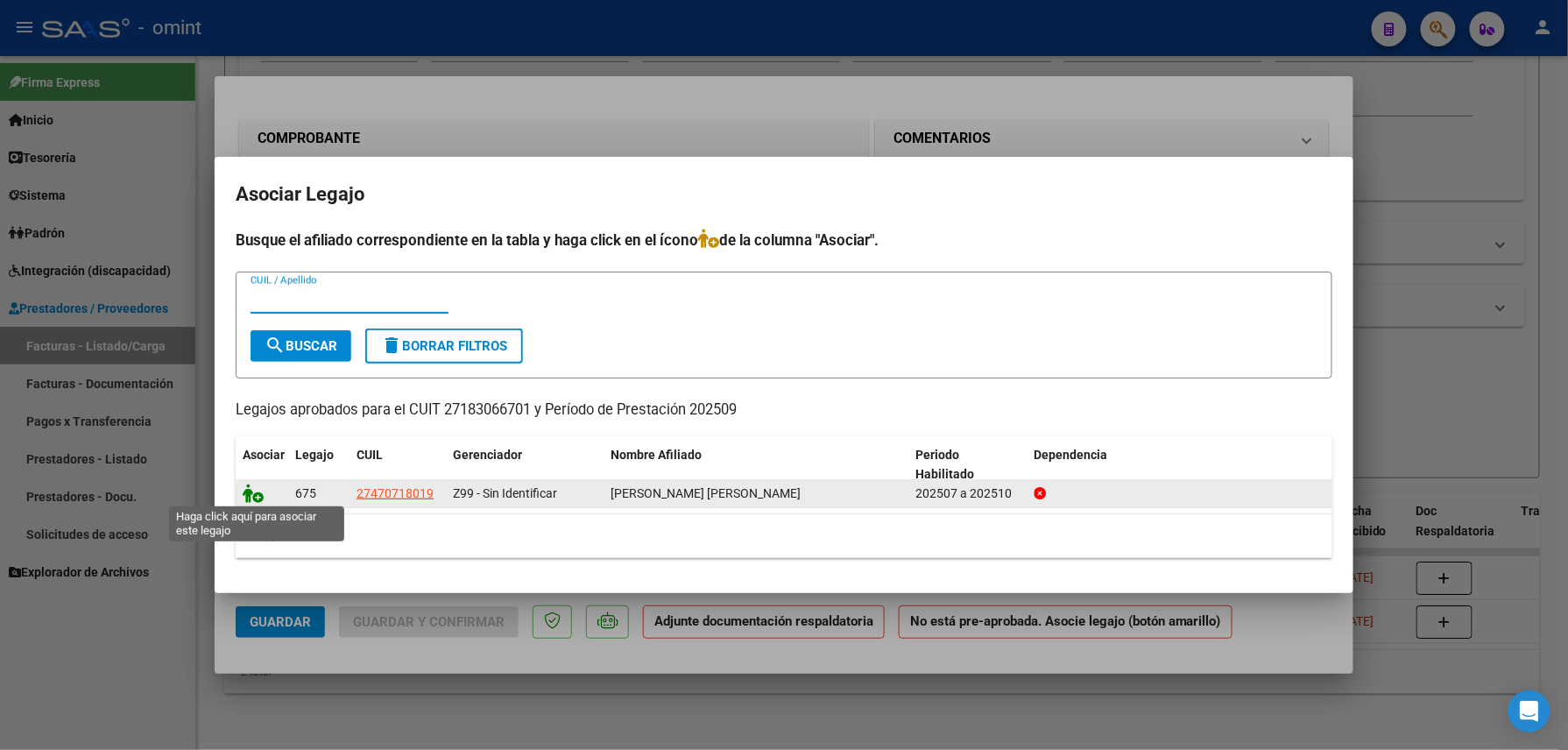
click at [255, 495] on icon at bounding box center [253, 494] width 21 height 19
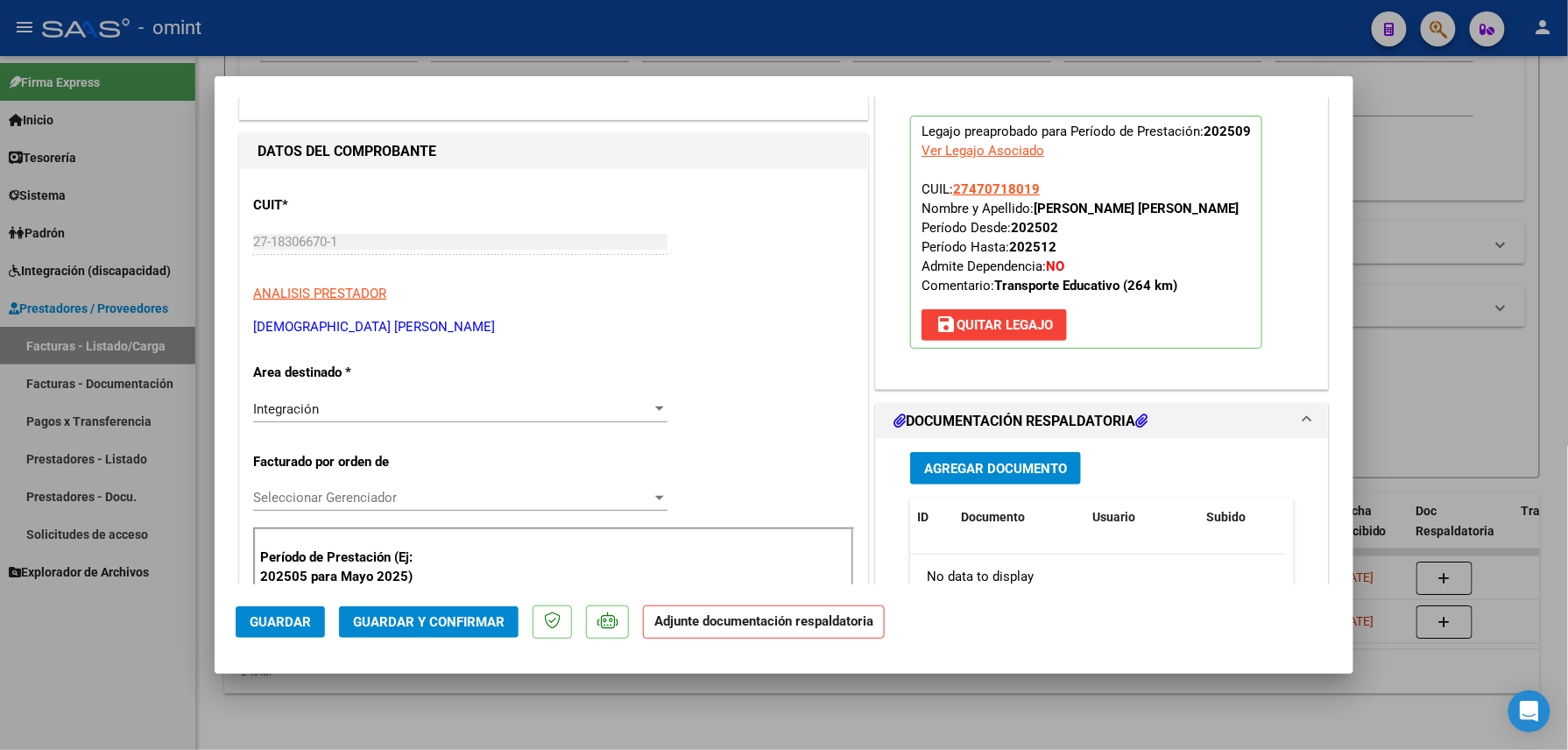
scroll to position [0, 0]
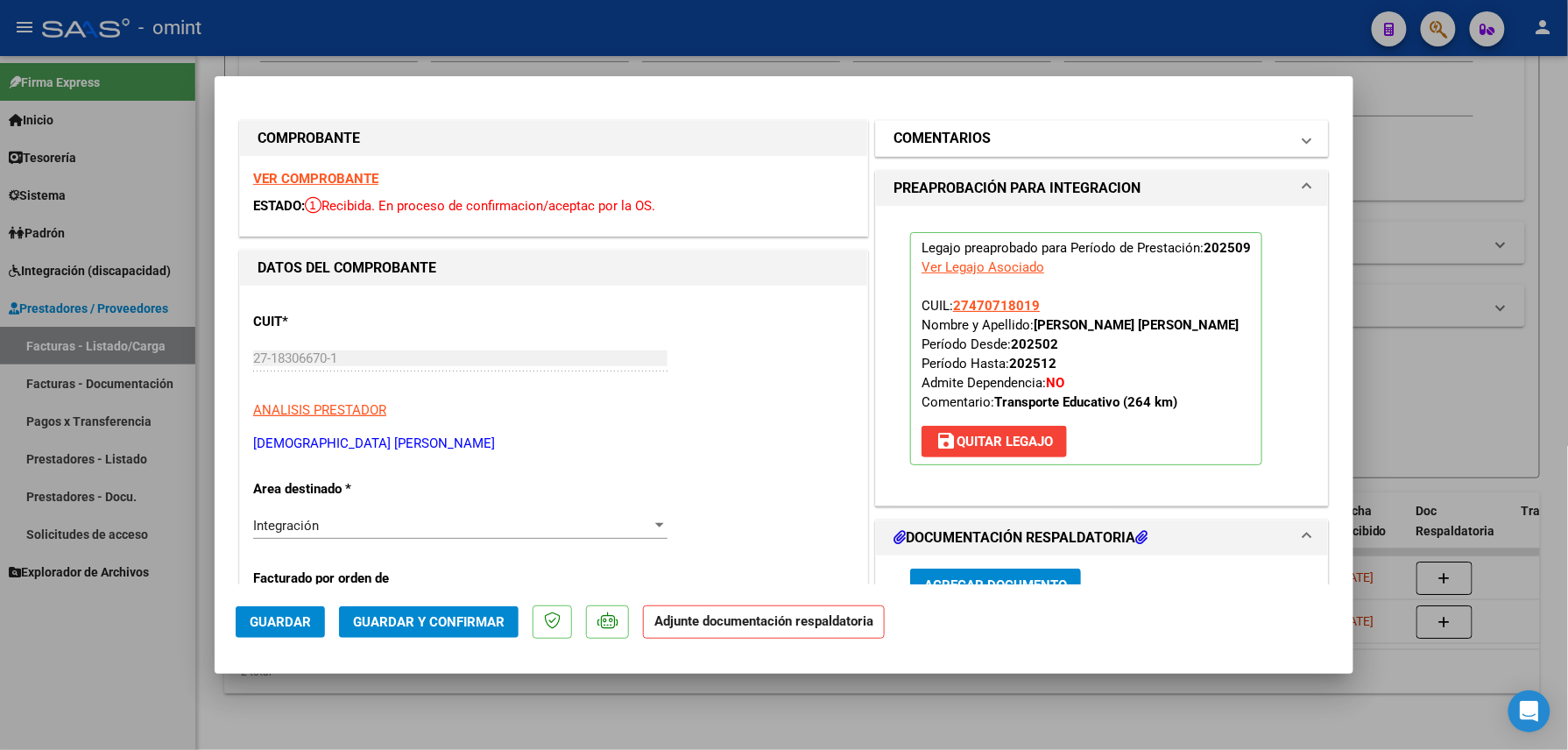
click at [955, 136] on h1 "COMENTARIOS" at bounding box center [942, 138] width 98 height 21
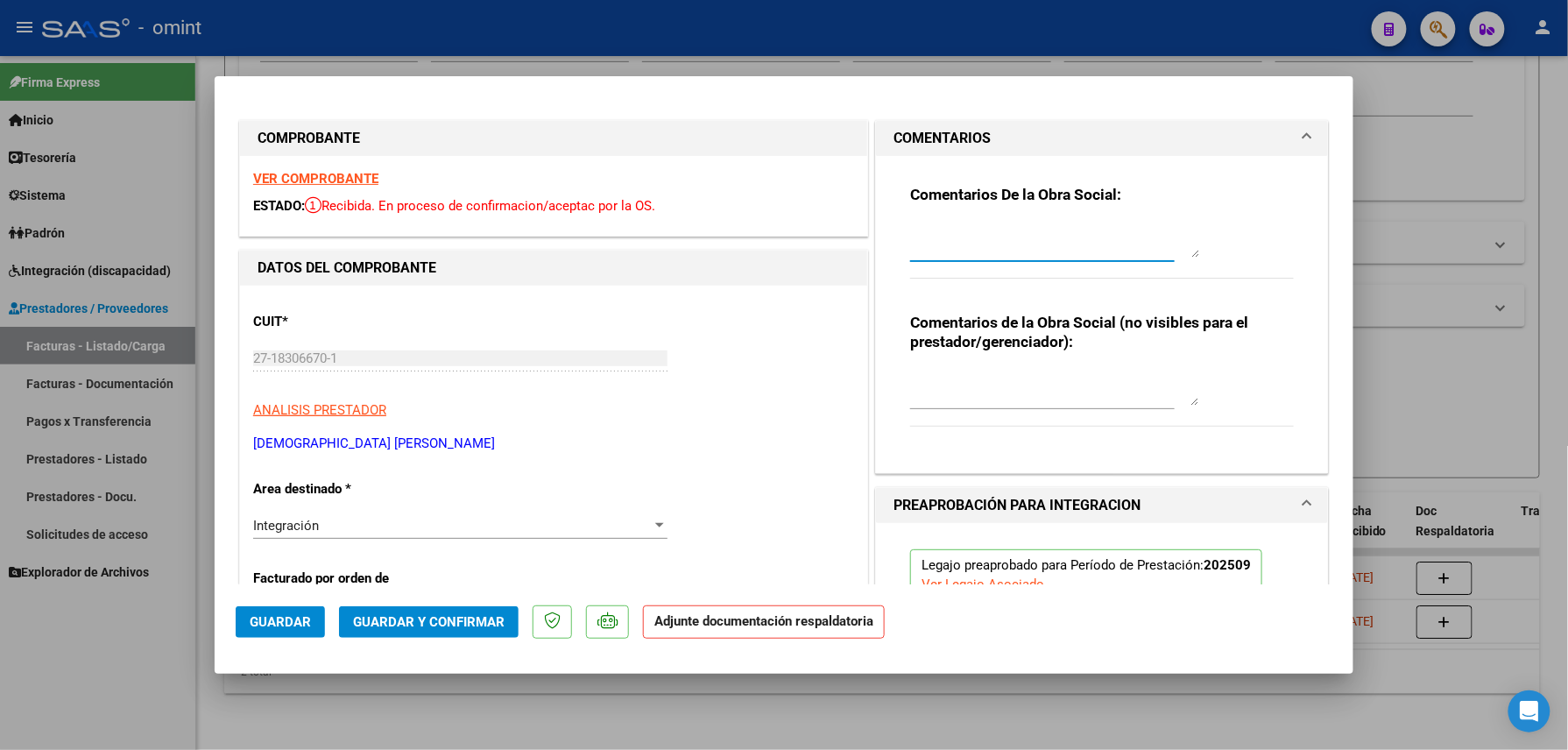
click at [941, 223] on textarea at bounding box center [1054, 240] width 289 height 35
paste textarea "Falta adjuntar planilla de asistencia, por favor subir a la brevedad para poder…"
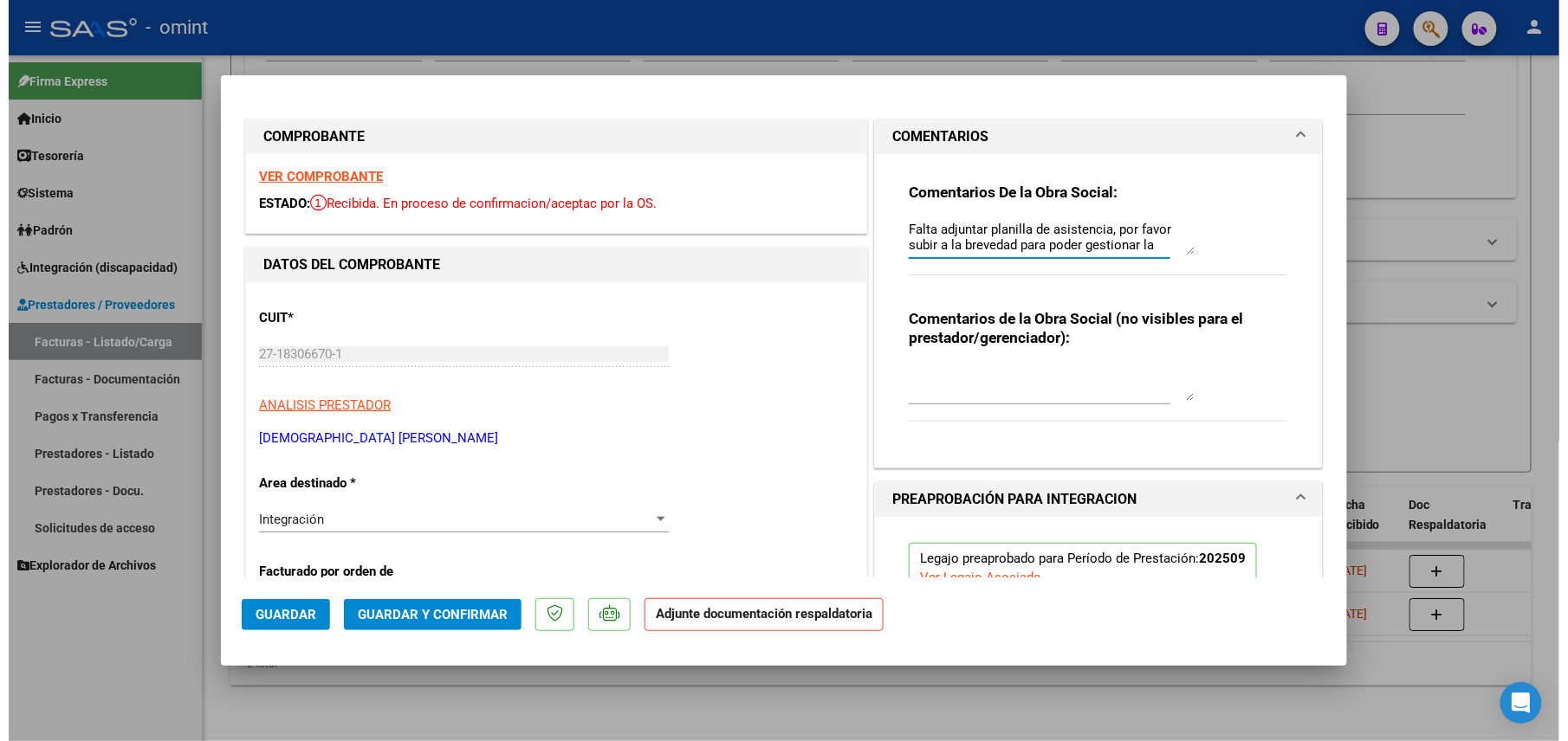
scroll to position [462, 0]
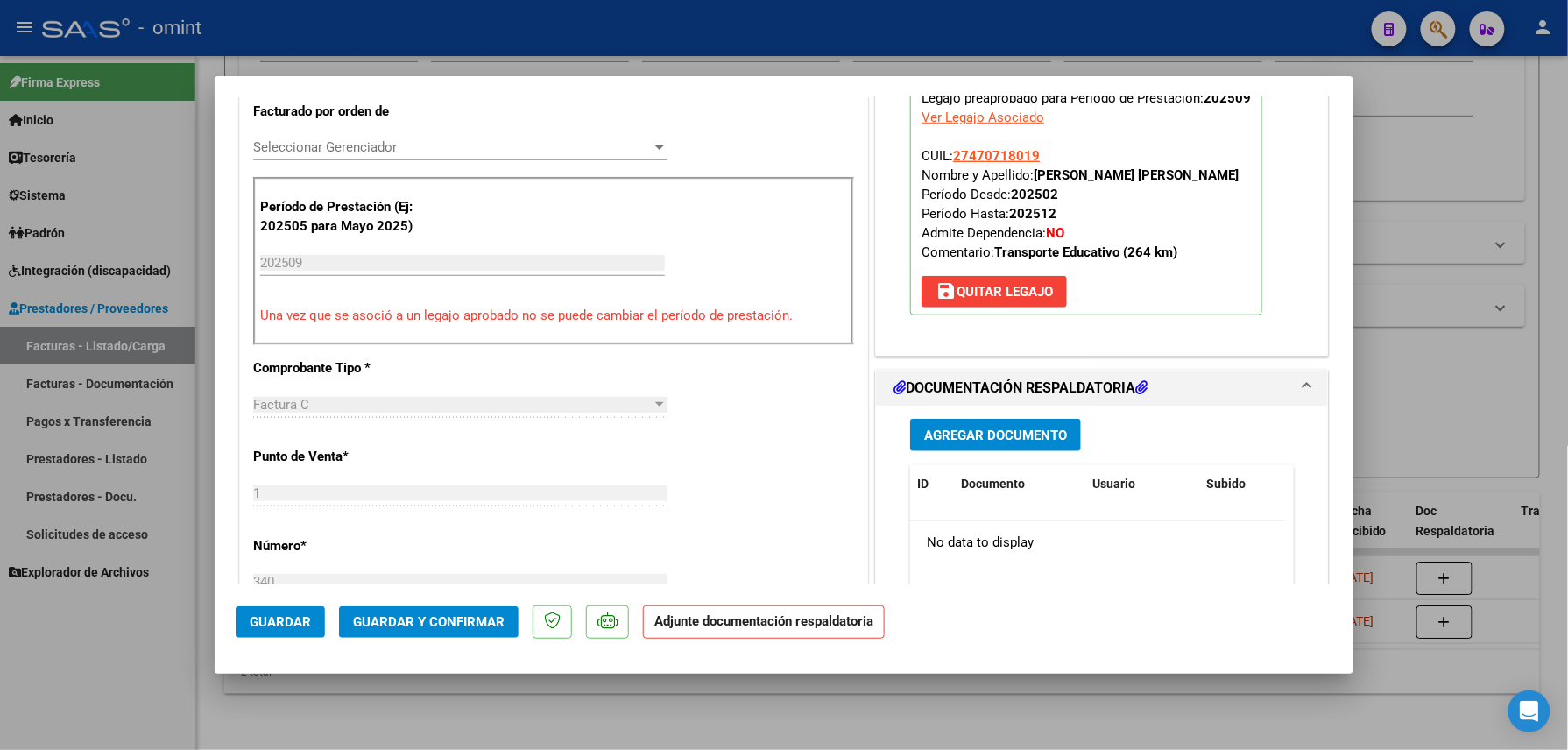
type textarea "Falta adjuntar planilla de asistencia, por favor subir a la brevedad para poder…"
click at [263, 620] on span "Guardar" at bounding box center [280, 622] width 61 height 15
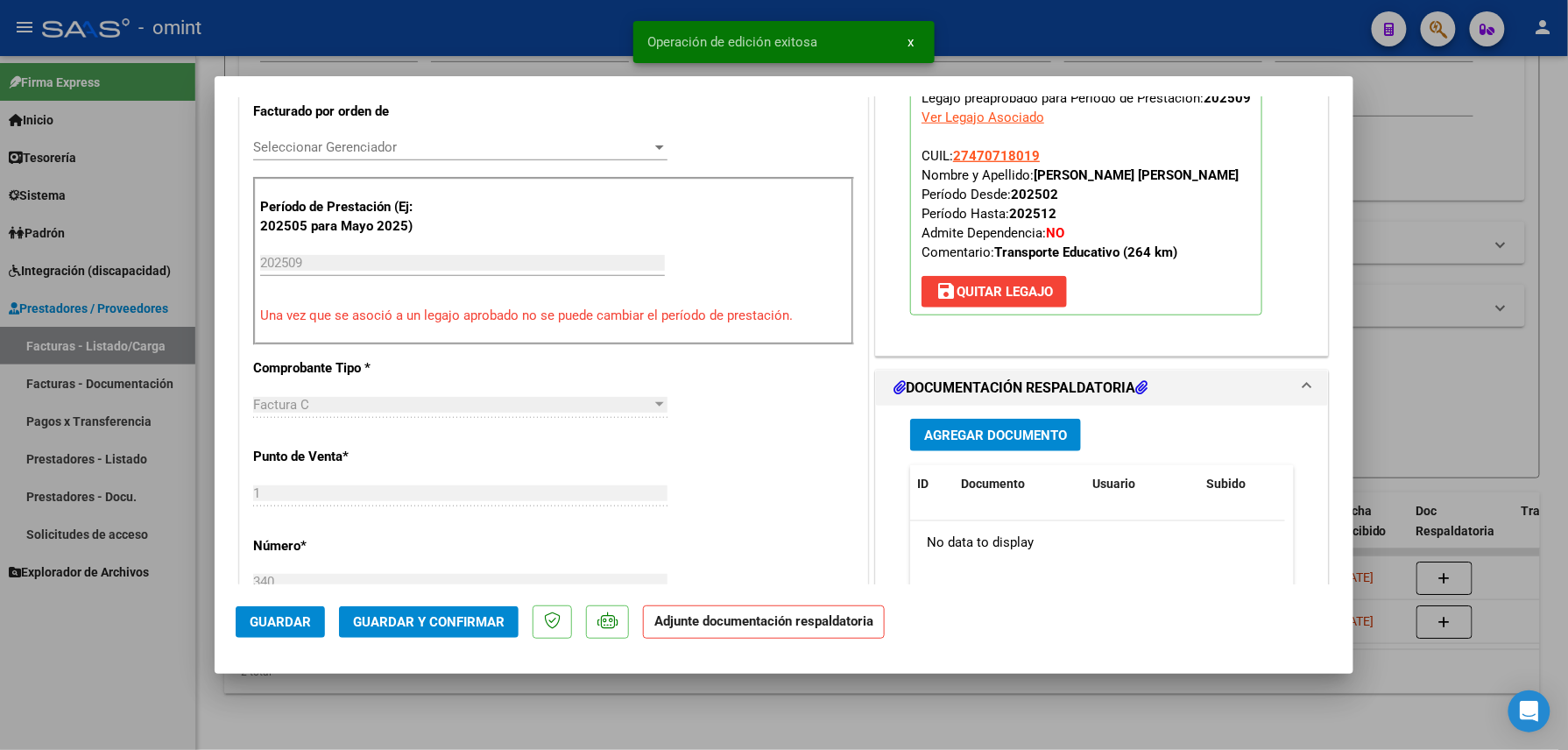
click at [370, 691] on div at bounding box center [784, 375] width 1568 height 750
type input "$ 0,00"
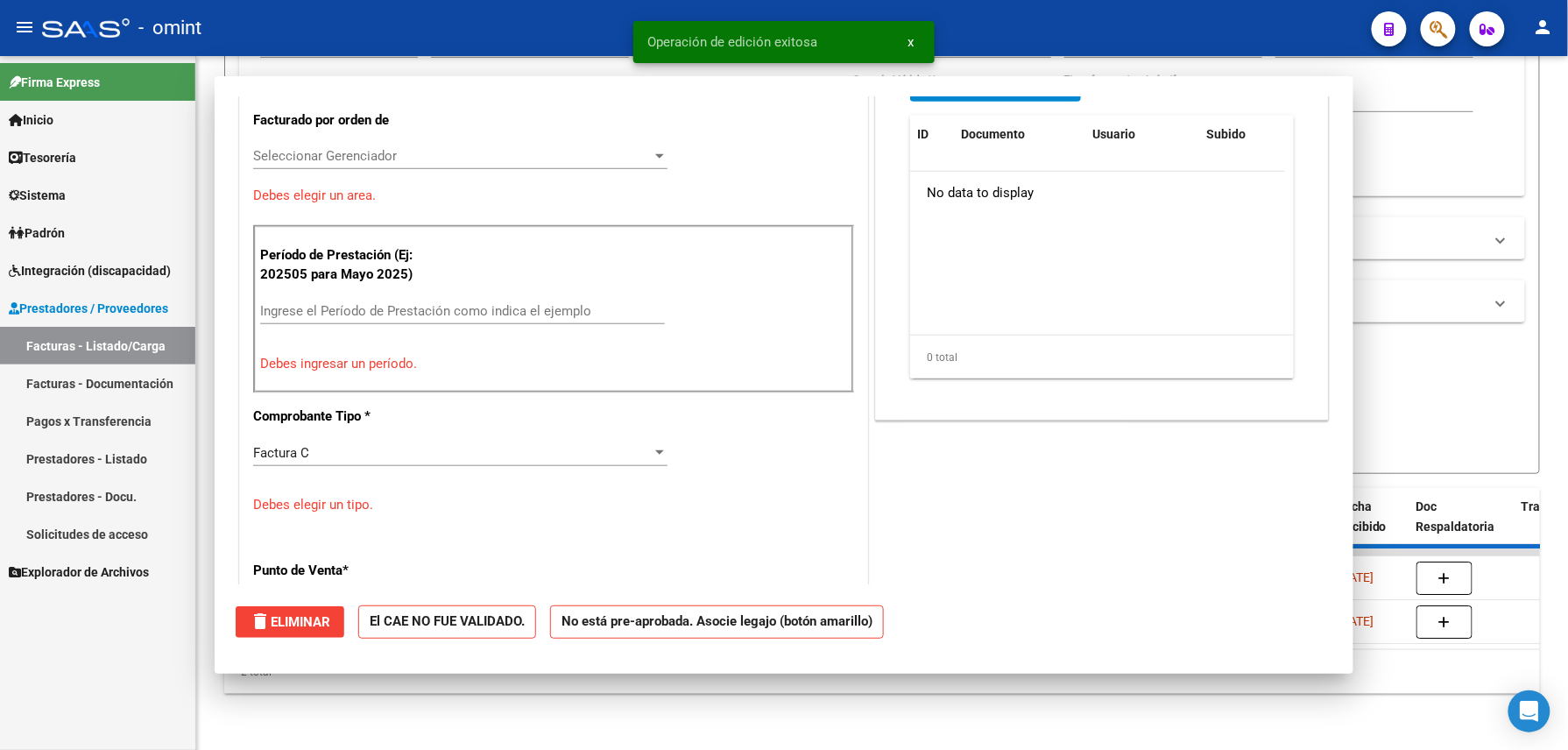
scroll to position [0, 0]
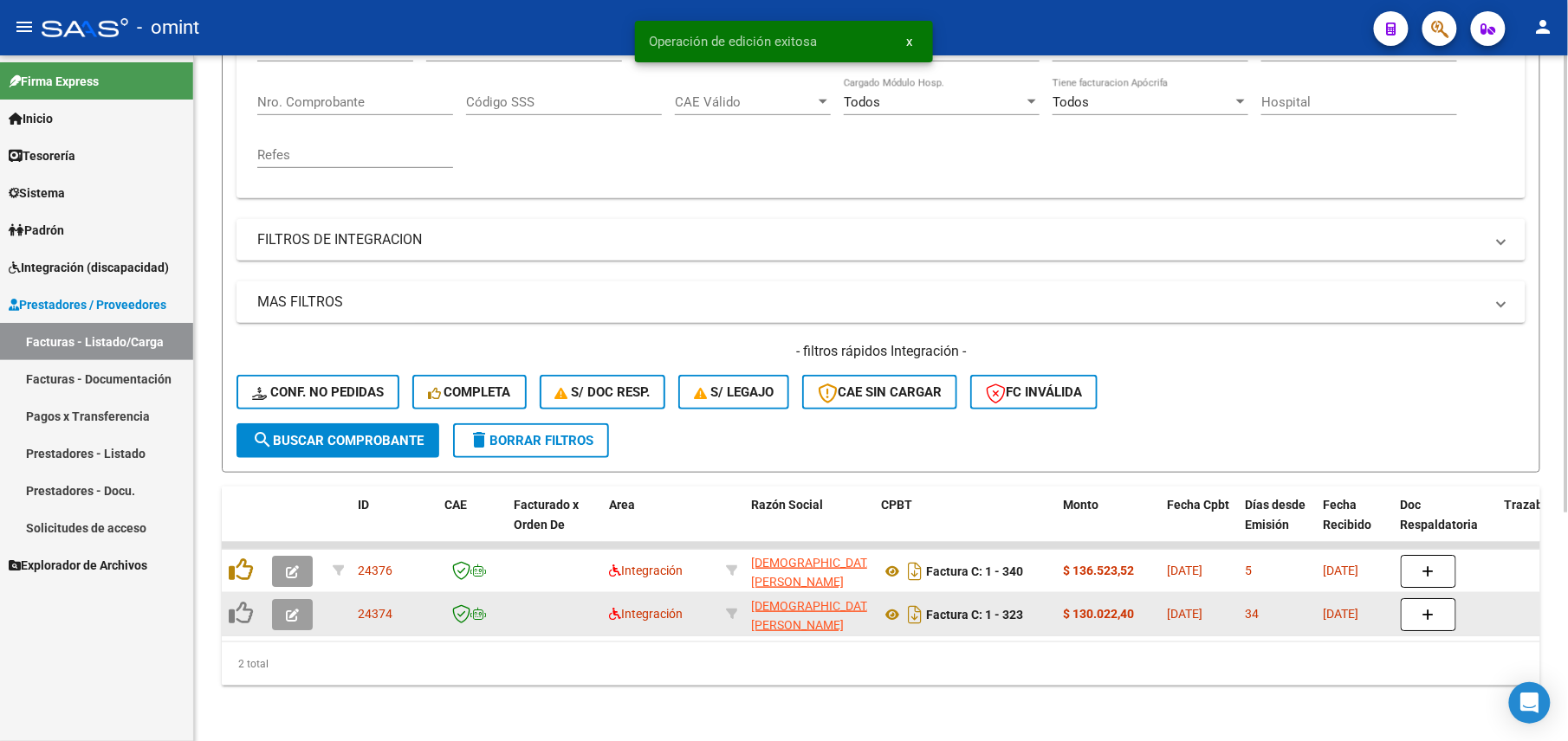
click at [285, 599] on button "button" at bounding box center [292, 615] width 41 height 32
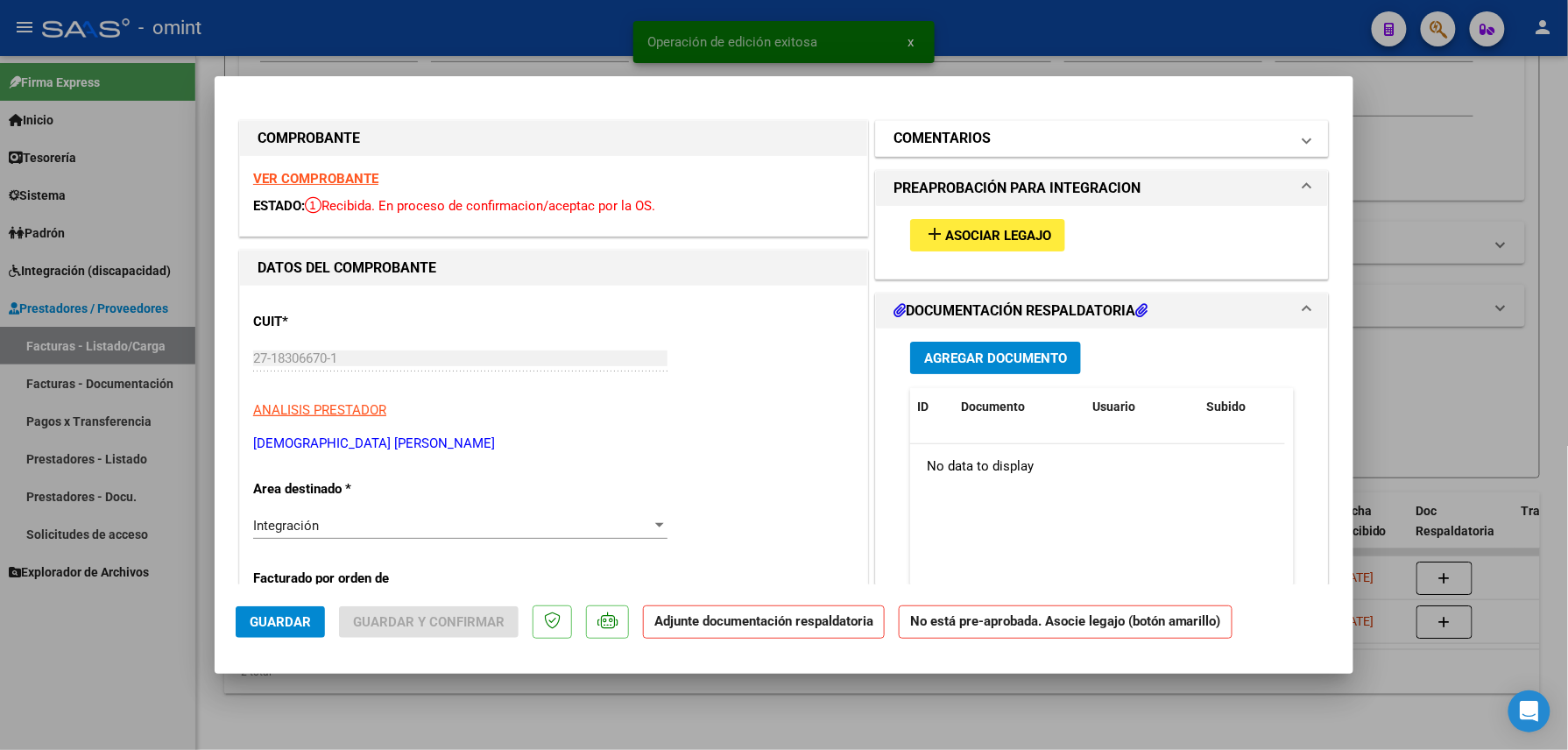
click at [943, 142] on h1 "COMENTARIOS" at bounding box center [942, 138] width 98 height 21
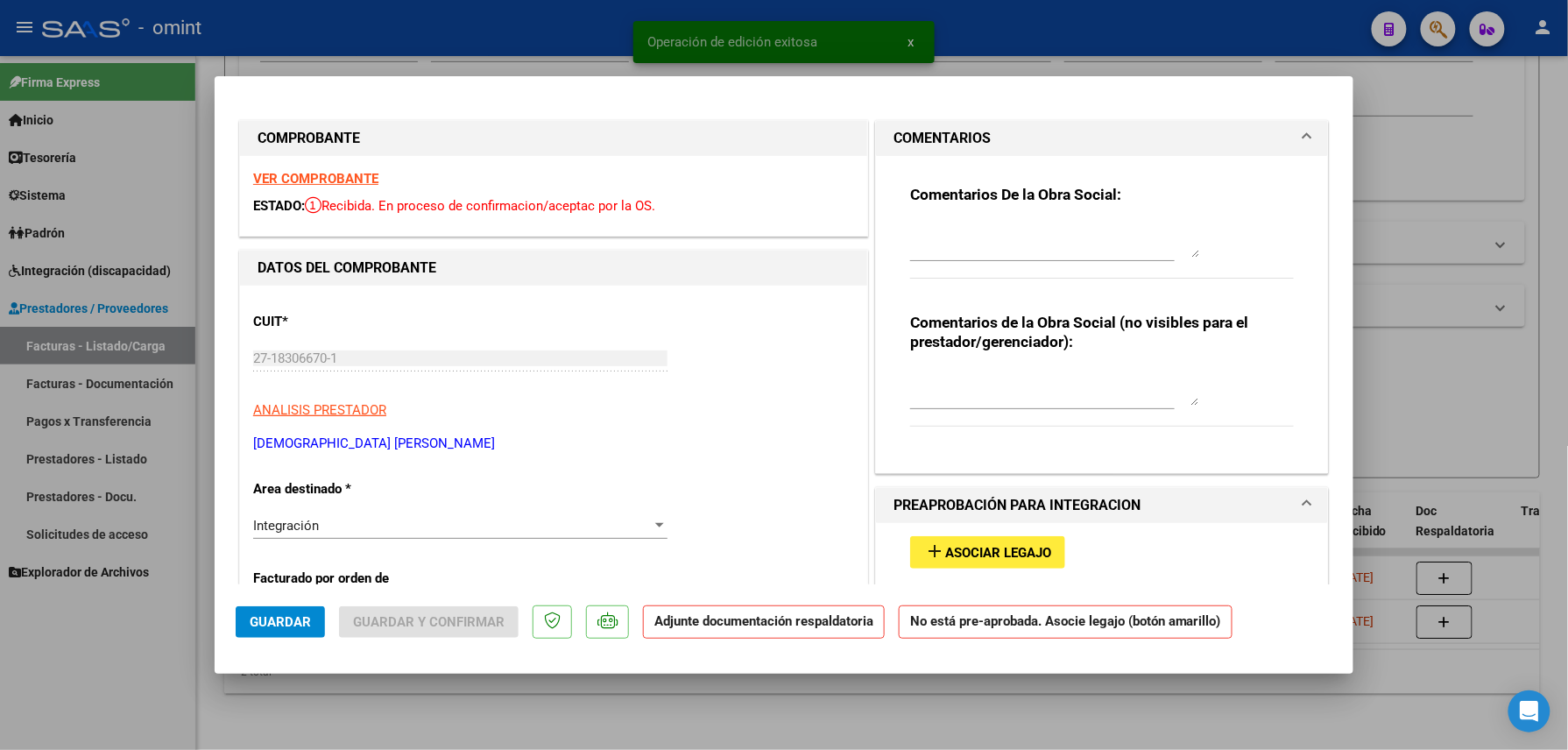
click at [933, 240] on textarea at bounding box center [1054, 240] width 289 height 35
paste textarea "Falta adjuntar planilla de asistencia, por favor subir a la brevedad para poder…"
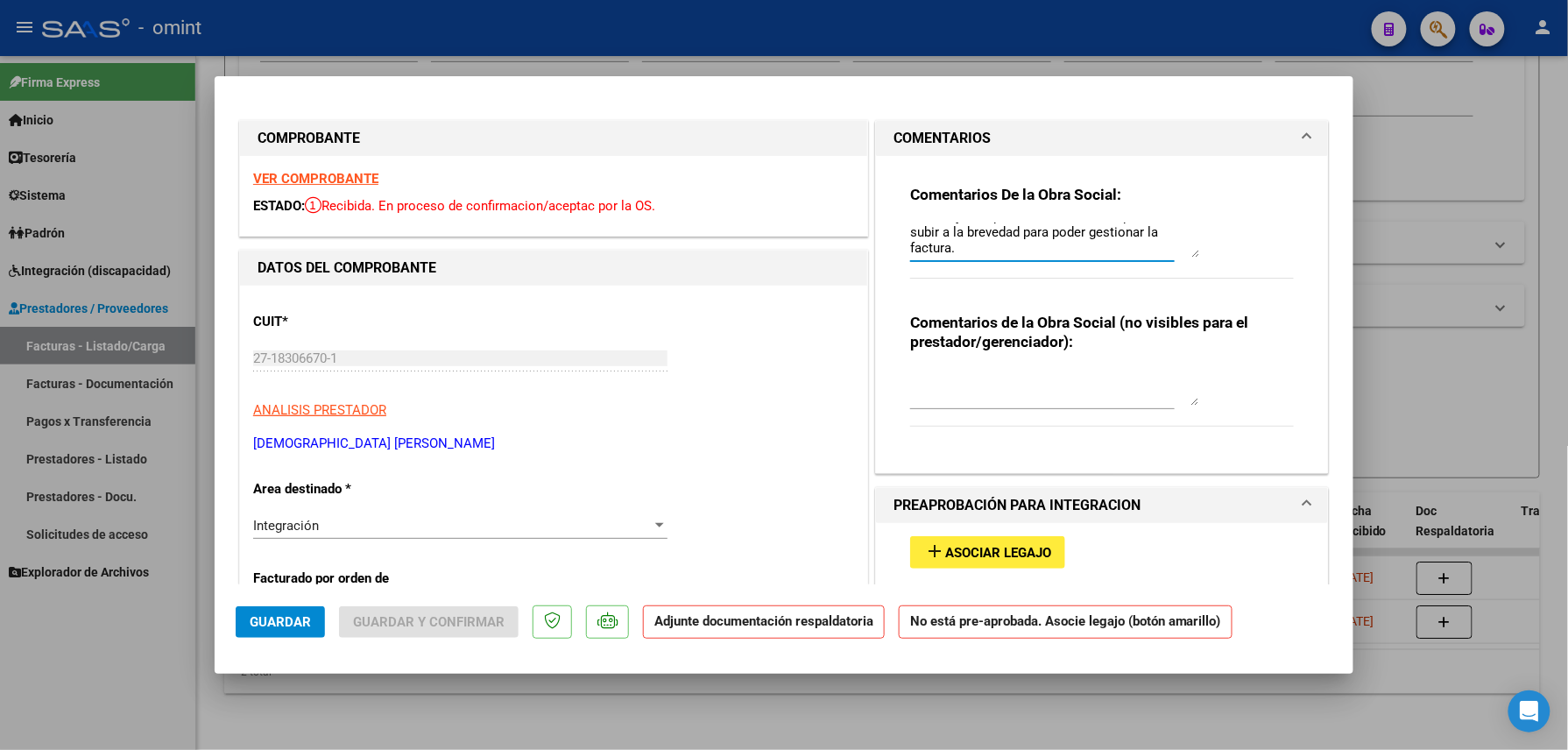
scroll to position [15, 0]
type textarea "Falta adjuntar planilla de asistencia, por favor subir a la brevedad para poder…"
click at [359, 172] on strong "VER COMPROBANTE" at bounding box center [316, 179] width 126 height 15
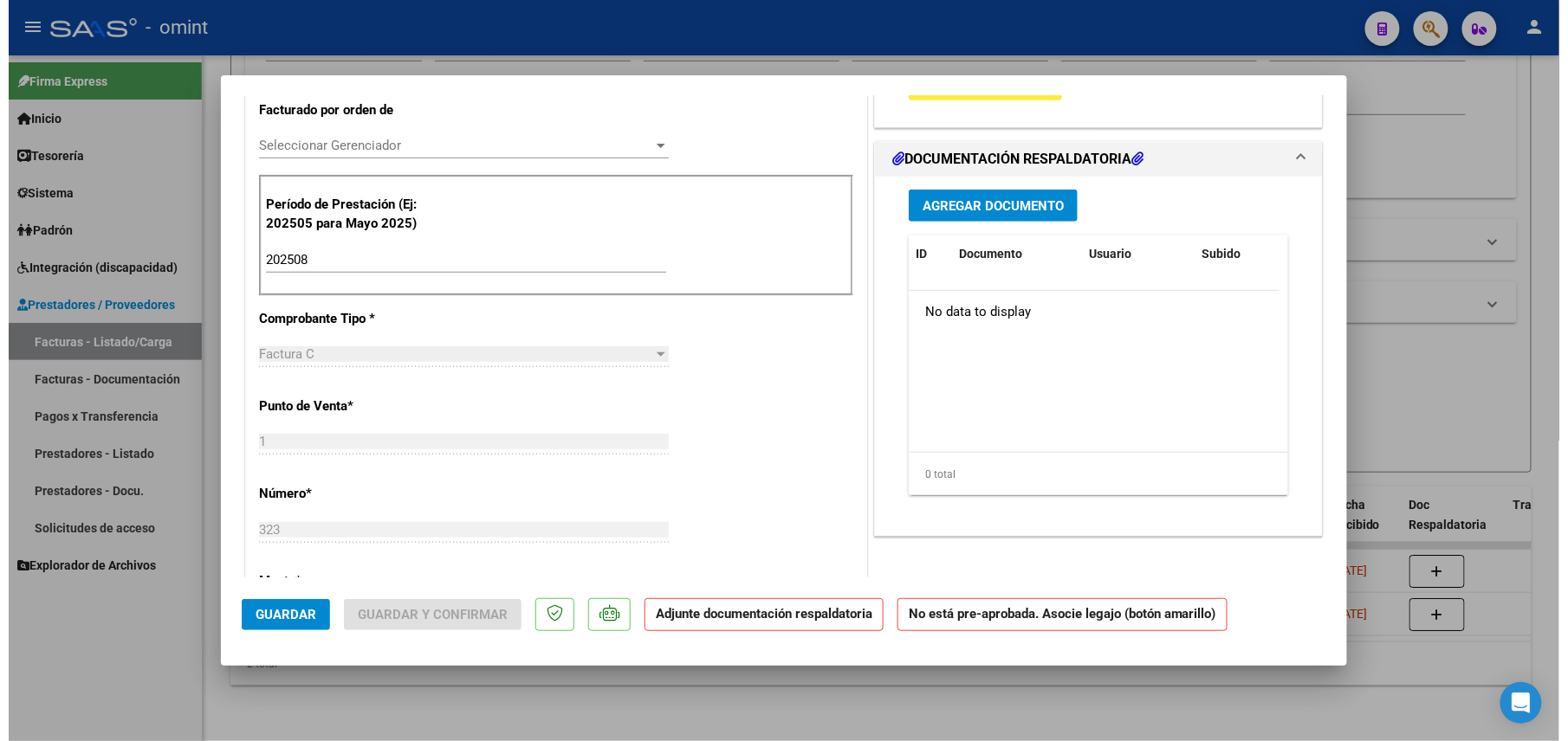
scroll to position [230, 0]
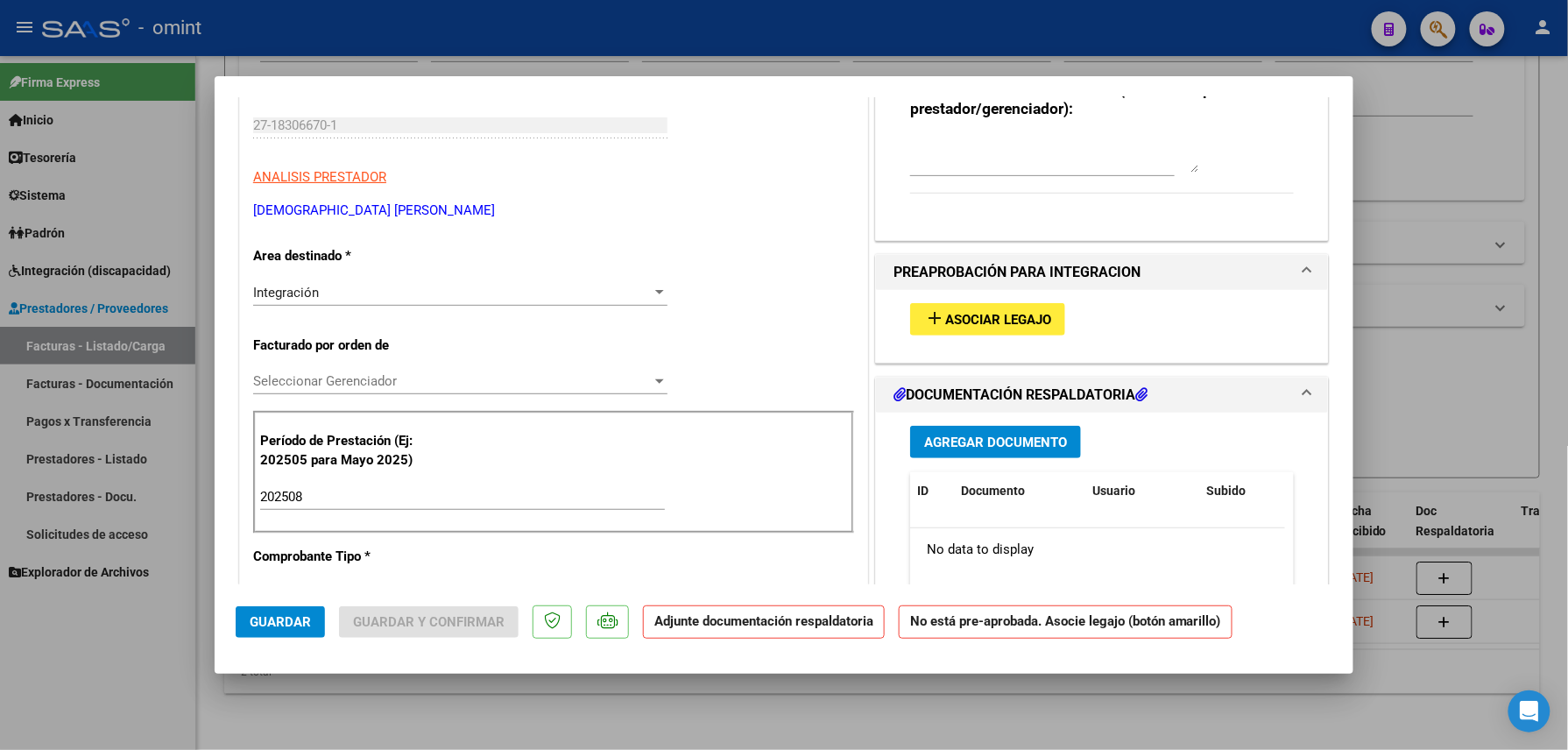
click at [969, 312] on span "Asociar Legajo" at bounding box center [998, 319] width 106 height 15
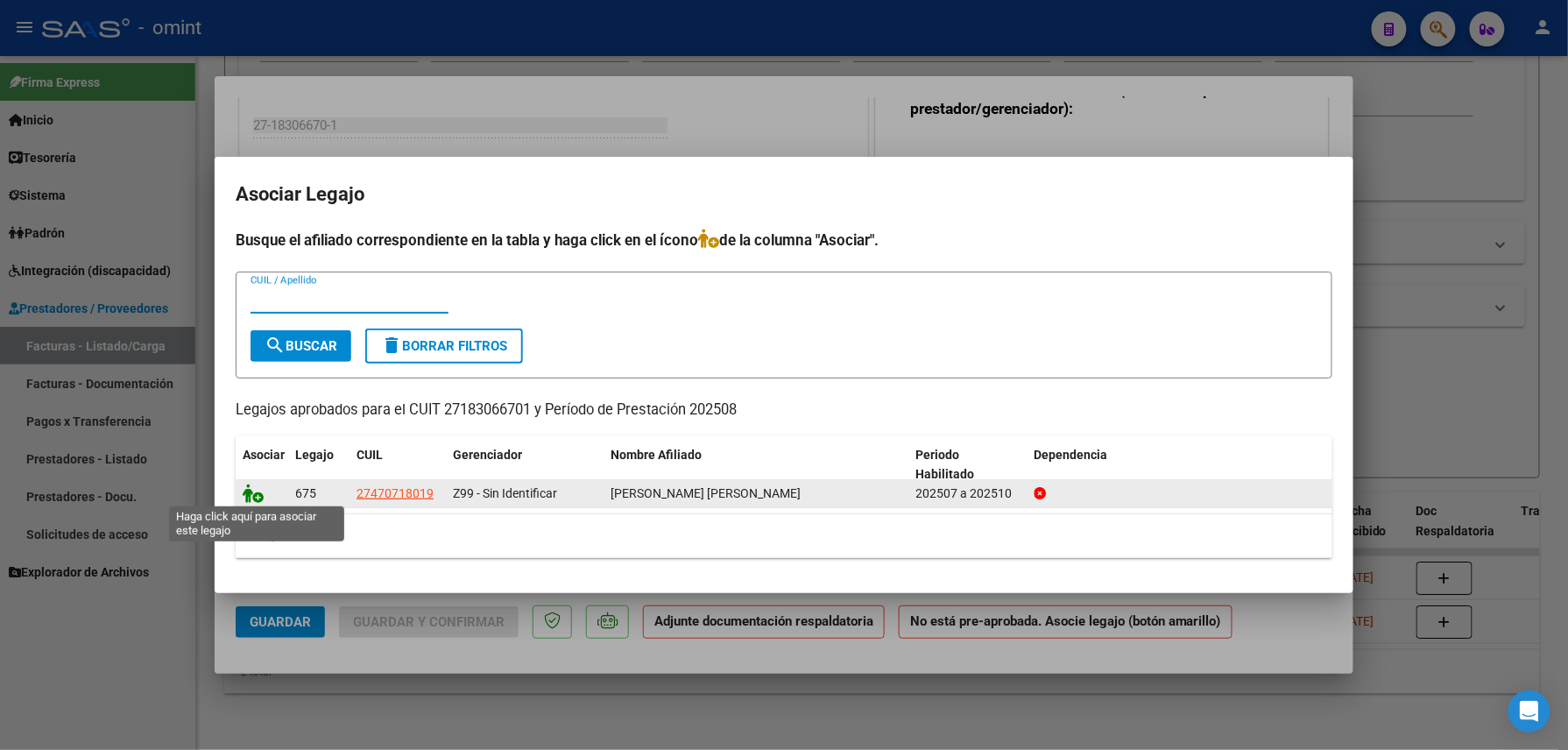
click at [254, 492] on icon at bounding box center [253, 494] width 21 height 19
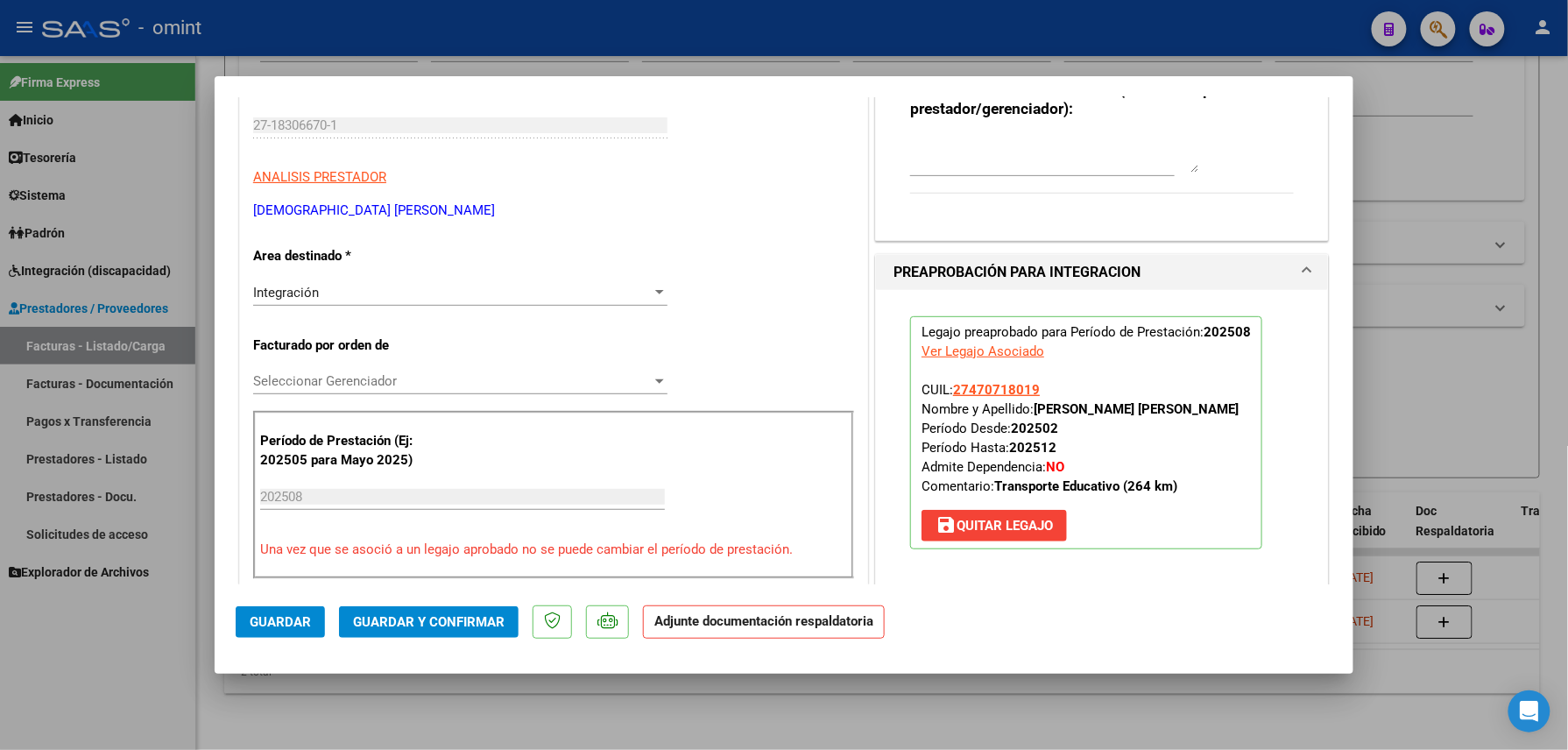
click at [288, 621] on span "Guardar" at bounding box center [280, 622] width 61 height 15
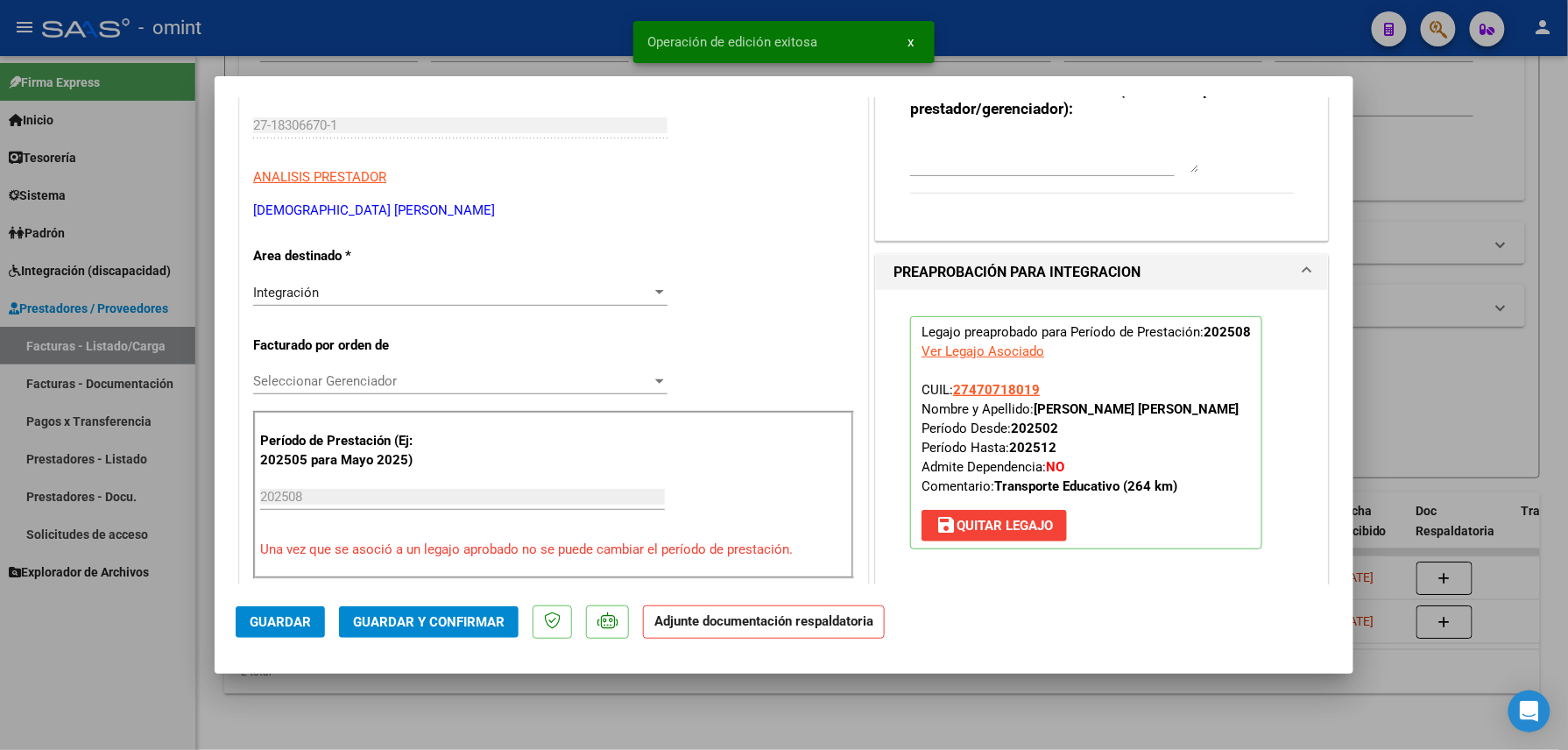
click at [330, 687] on div at bounding box center [784, 375] width 1568 height 750
type input "$ 0,00"
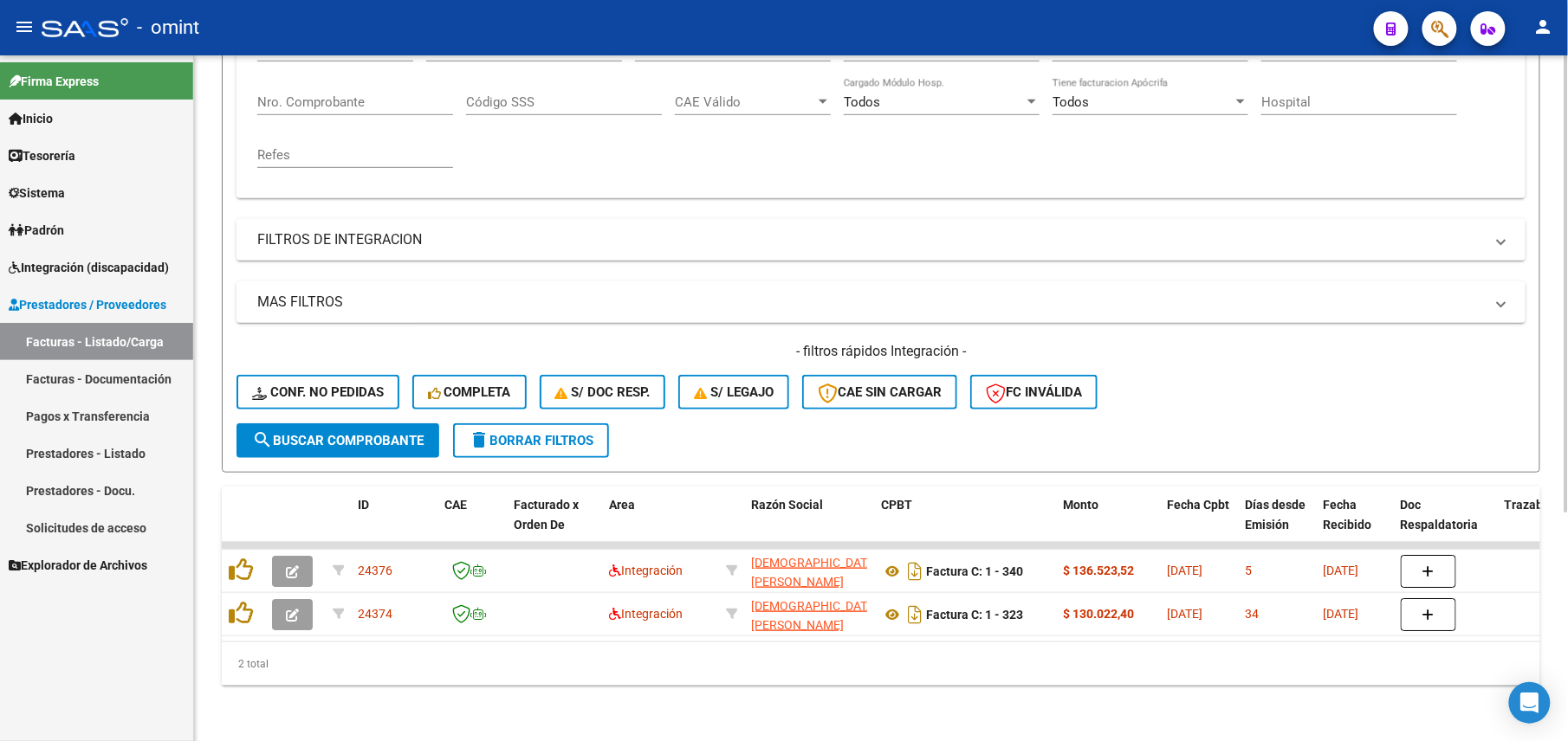
scroll to position [0, 0]
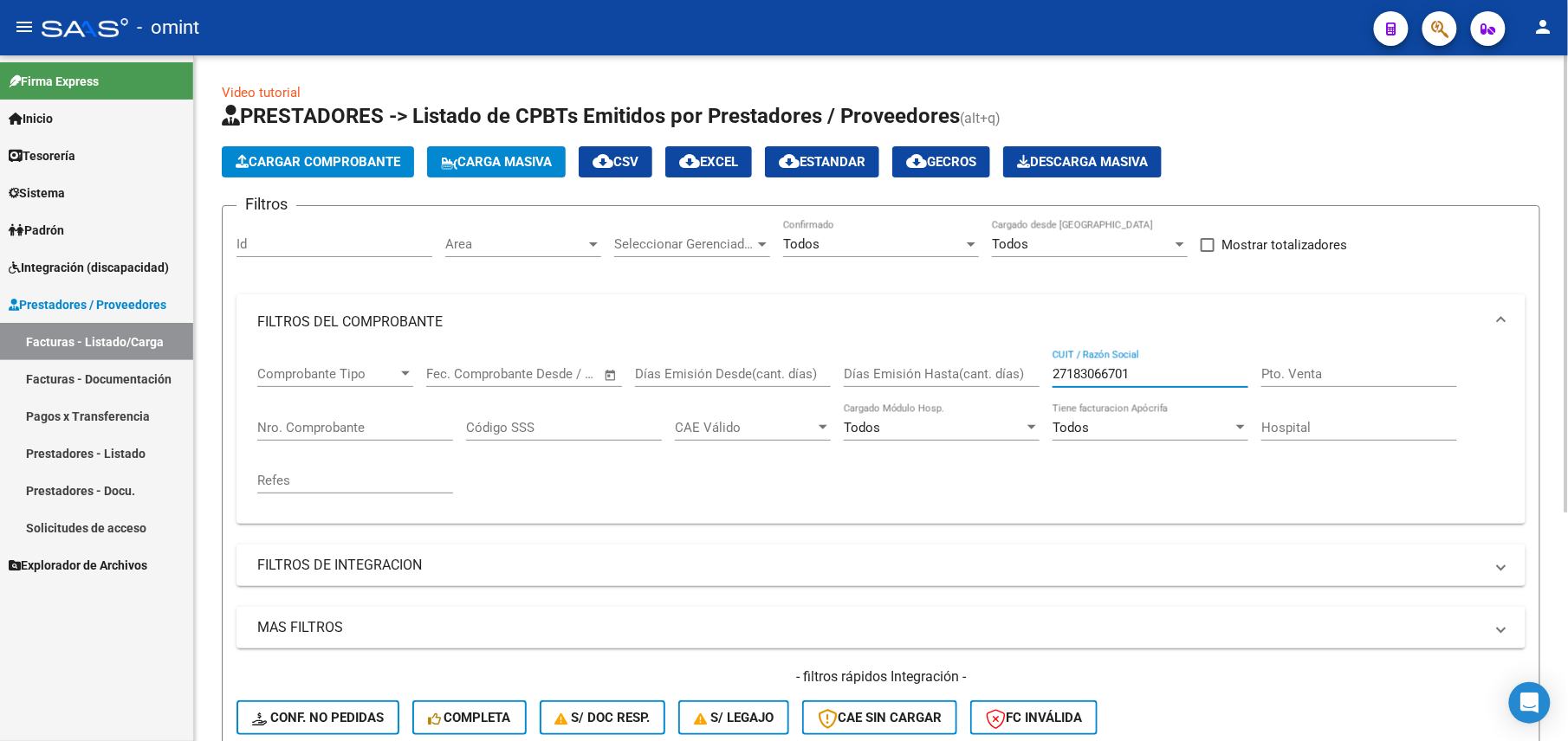
drag, startPoint x: 1169, startPoint y: 380, endPoint x: 1034, endPoint y: 371, distance: 135.3
click at [1034, 371] on div "Comprobante Tipo Comprobante Tipo Fecha inicio – Fecha fin Fec. Comprobante Des…" at bounding box center [881, 430] width 1248 height 161
paste input "762104"
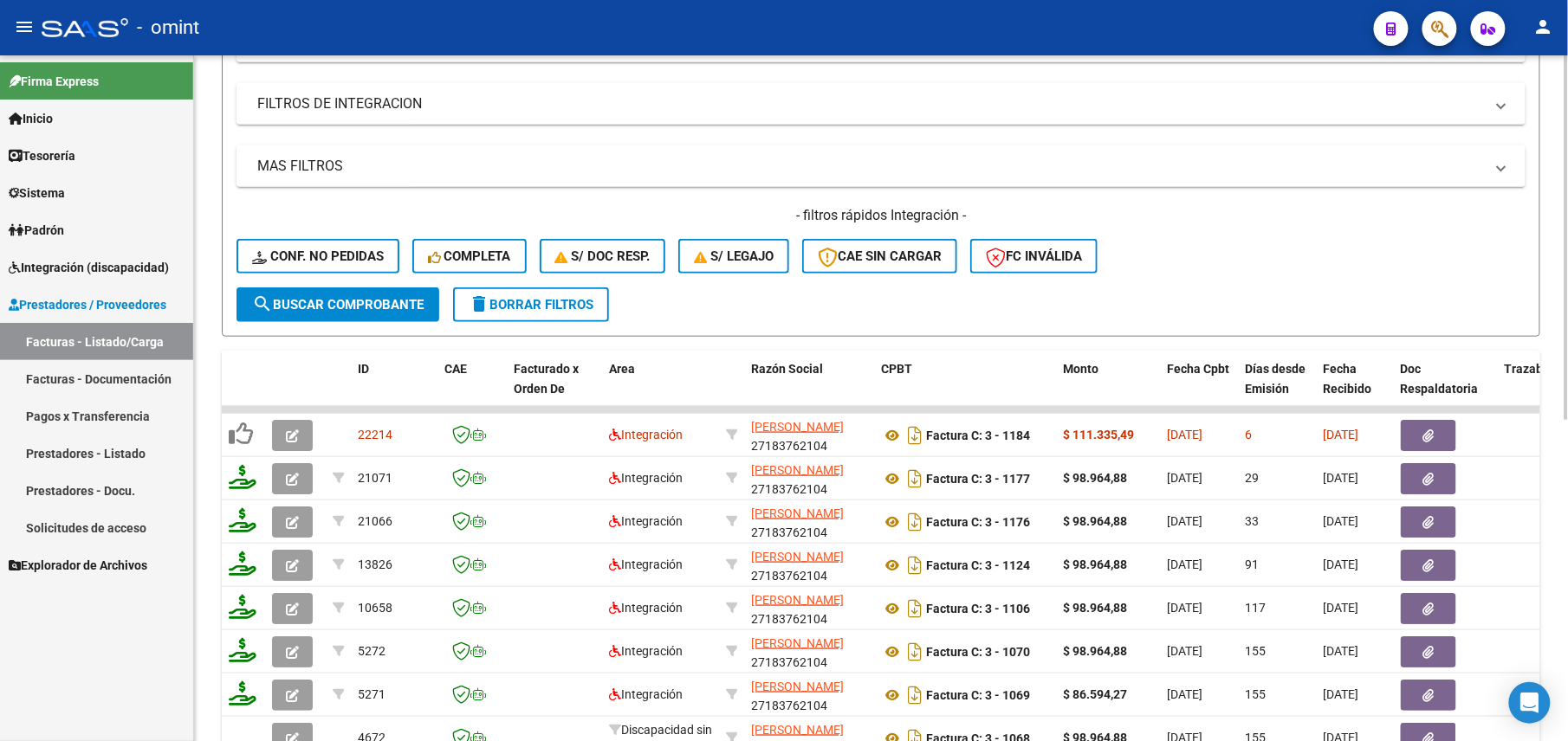
scroll to position [577, 0]
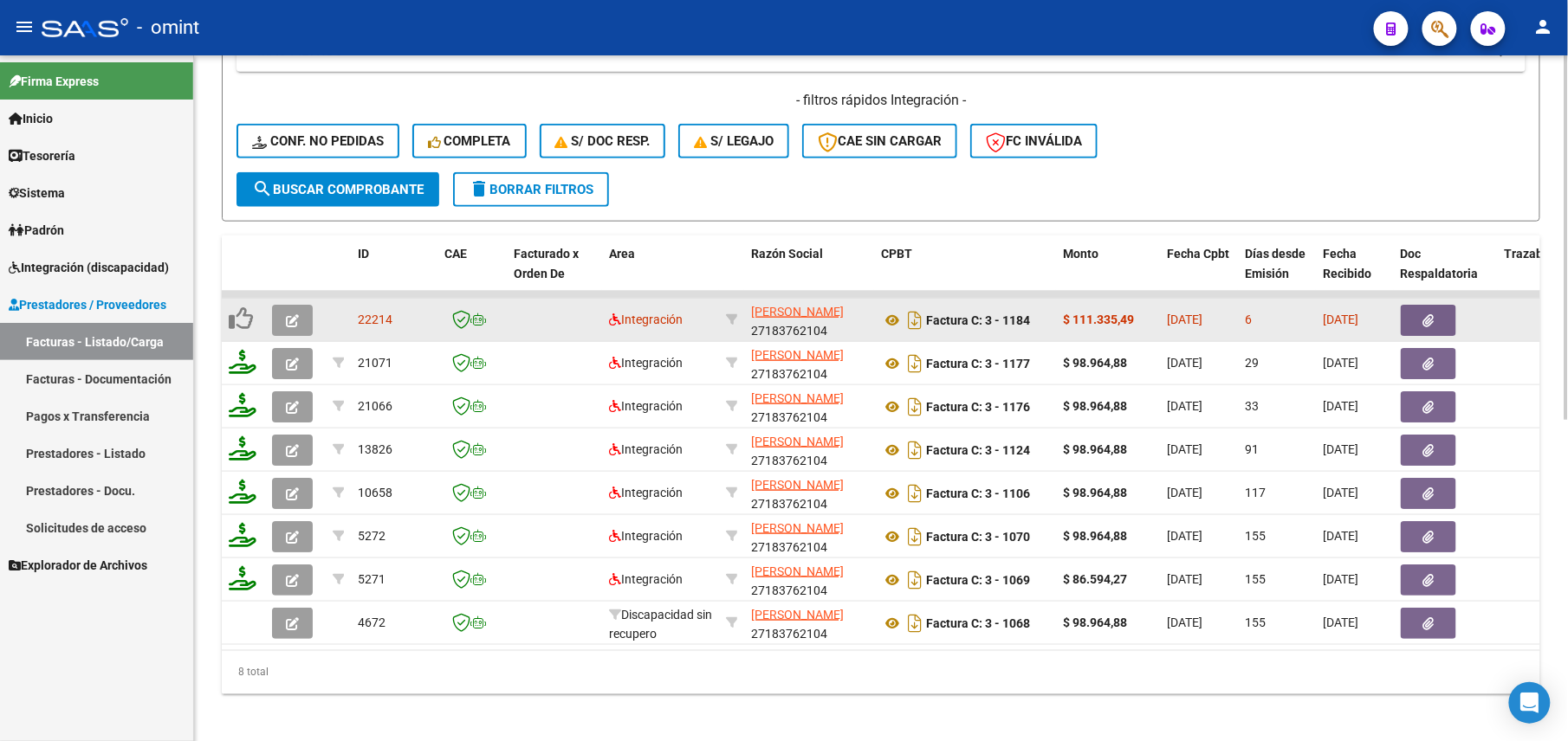
type input "27183762104"
click at [292, 307] on button "button" at bounding box center [292, 320] width 41 height 32
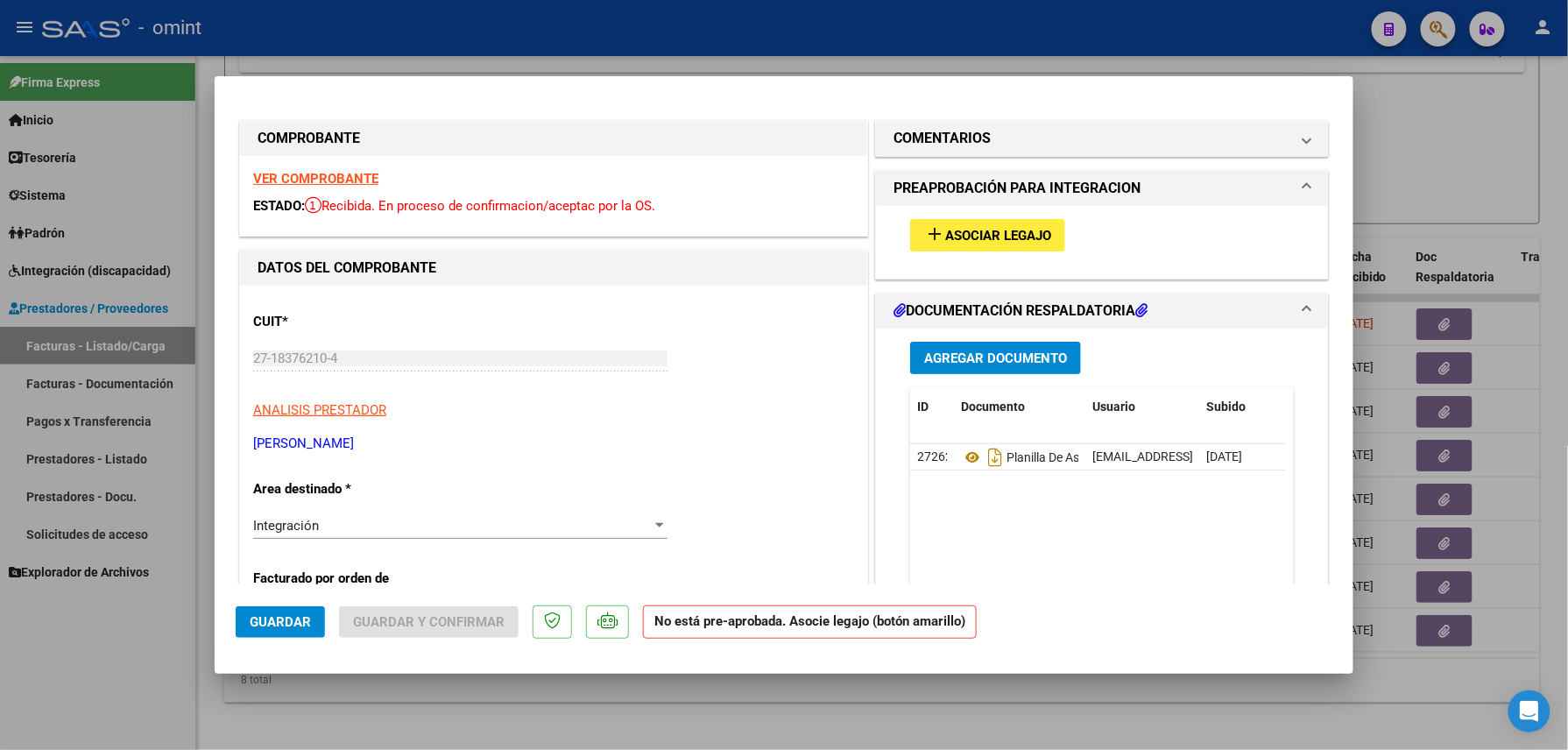
click at [337, 172] on strong "VER COMPROBANTE" at bounding box center [316, 179] width 126 height 15
click at [1025, 238] on span "Asociar Legajo" at bounding box center [998, 235] width 106 height 15
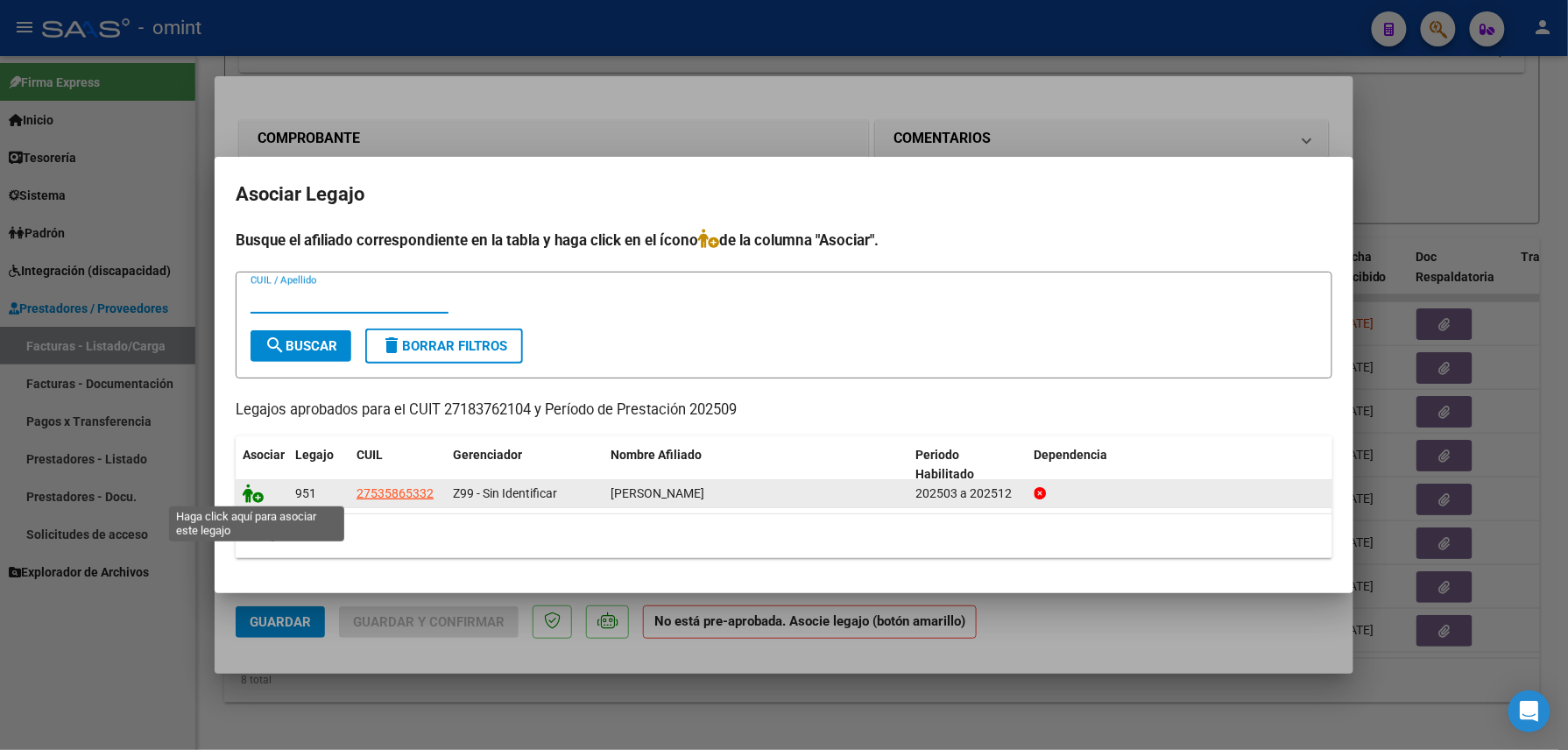
click at [253, 496] on icon at bounding box center [253, 494] width 21 height 19
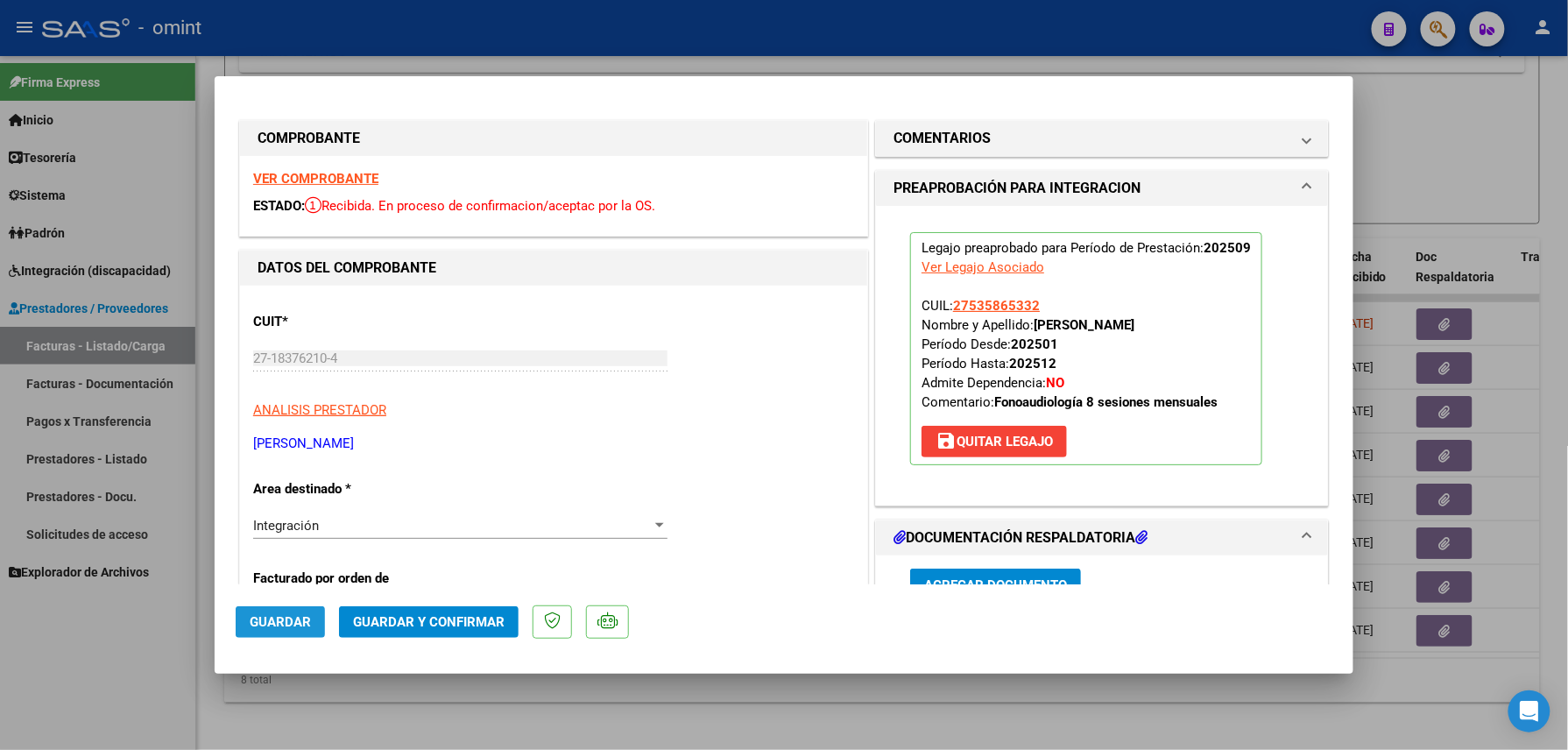
click at [293, 608] on button "Guardar" at bounding box center [281, 622] width 89 height 32
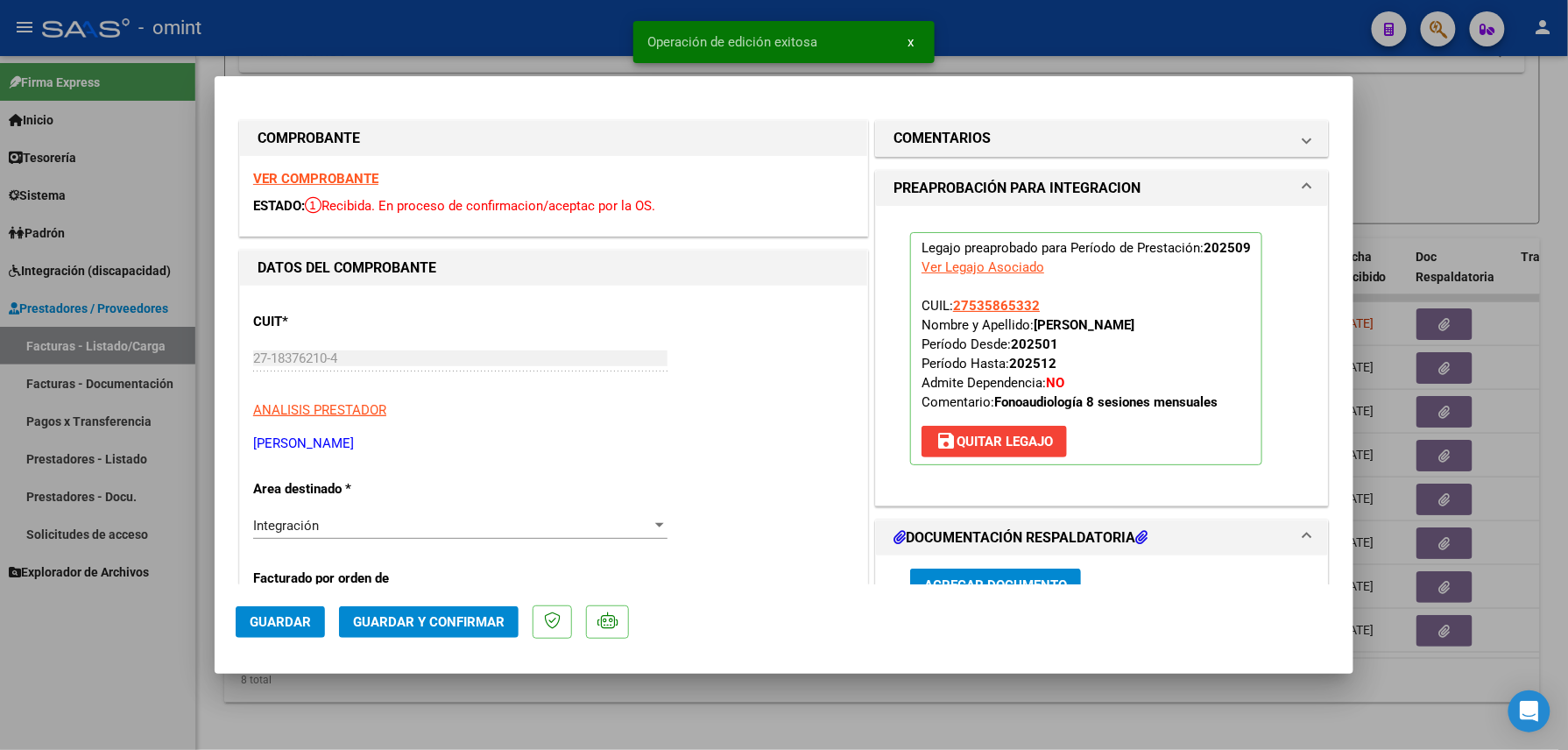
click at [340, 692] on div at bounding box center [784, 375] width 1568 height 750
type input "$ 0,00"
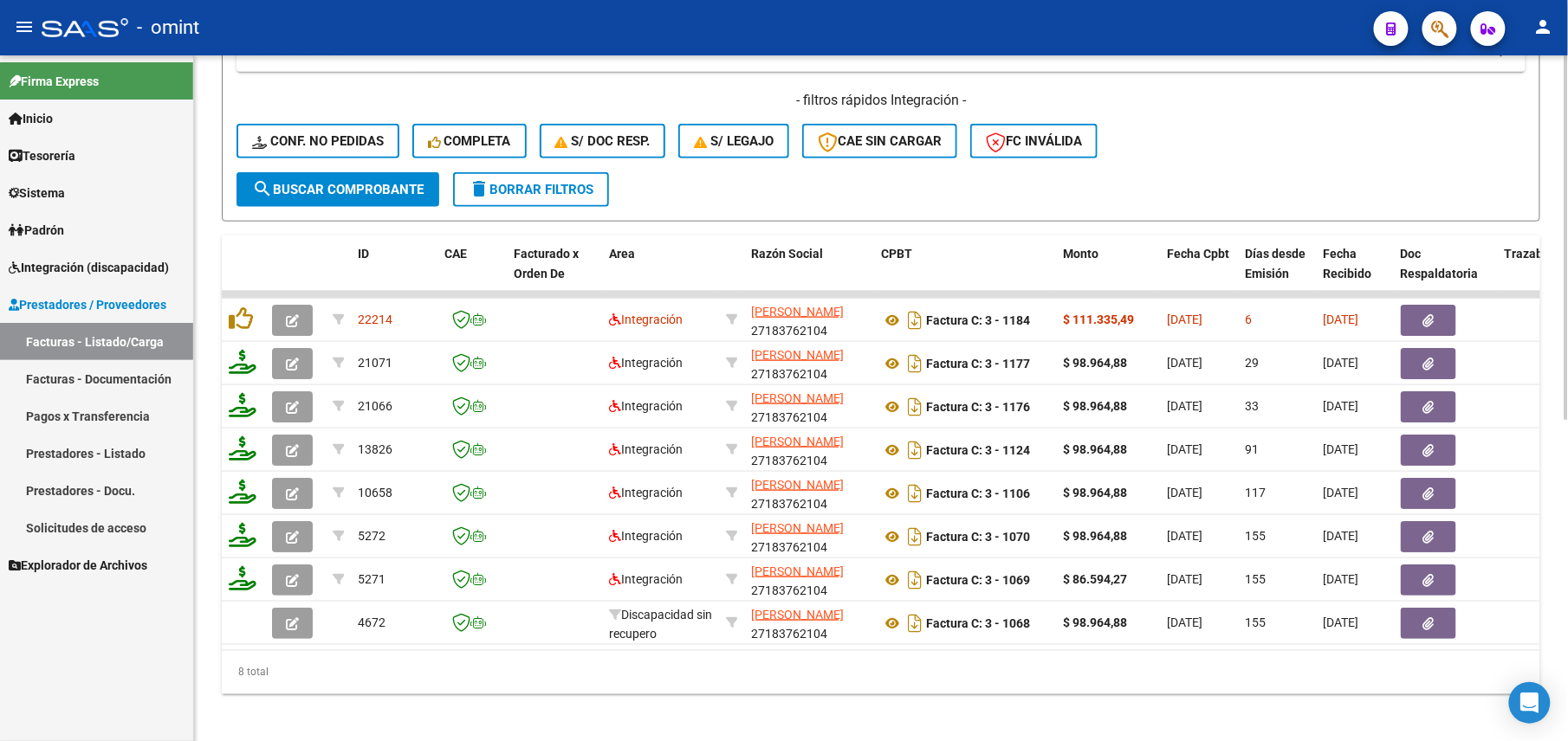
scroll to position [230, 0]
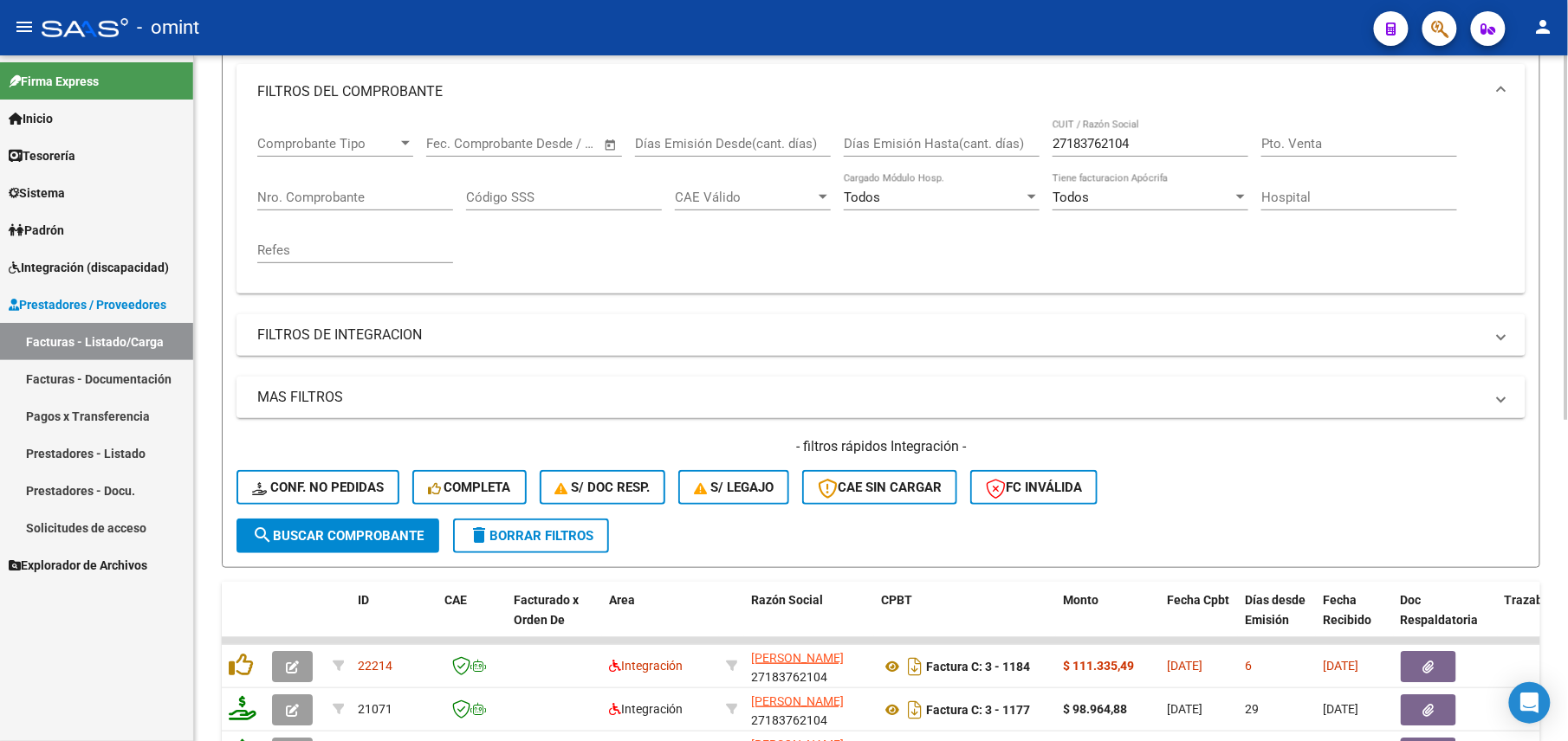
click at [1106, 141] on input "27183762104" at bounding box center [1150, 143] width 196 height 15
paste input "057117"
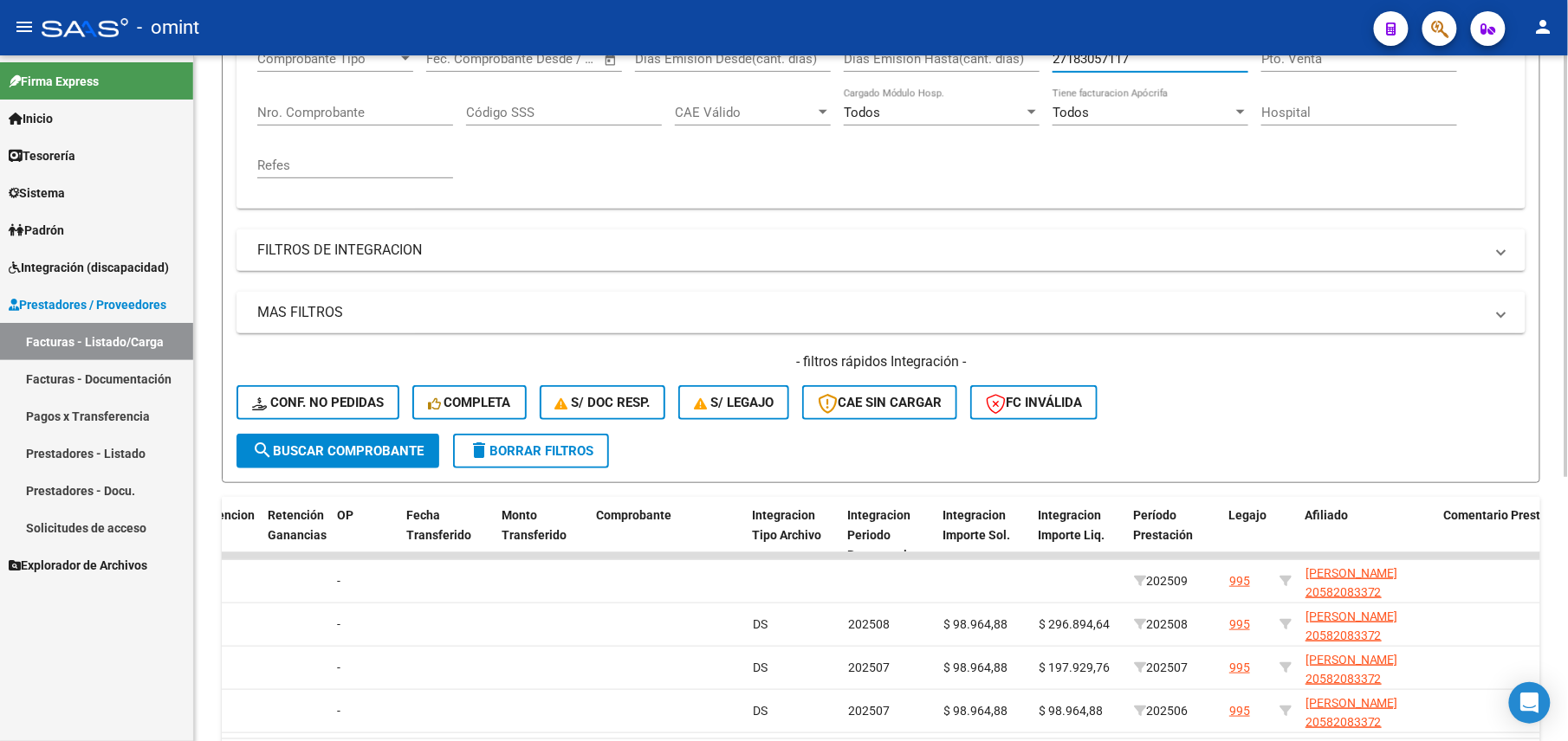
scroll to position [0, 0]
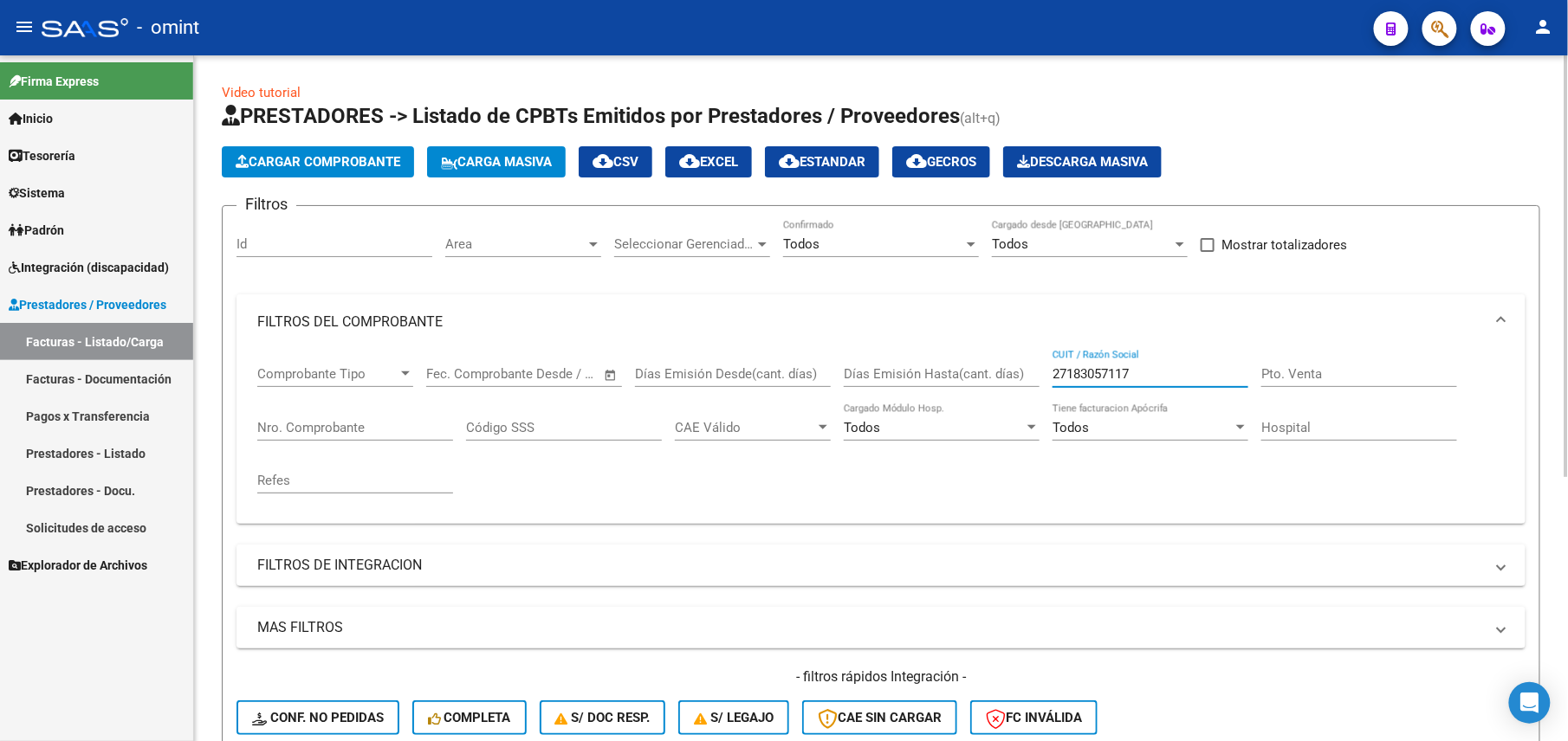
drag, startPoint x: 1125, startPoint y: 365, endPoint x: 1135, endPoint y: 365, distance: 10.0
click at [1127, 366] on input "27183057117" at bounding box center [1150, 374] width 196 height 15
click at [1109, 375] on input "27183057117" at bounding box center [1150, 374] width 196 height 15
click at [1109, 374] on input "27183057117" at bounding box center [1150, 374] width 196 height 15
paste input "2843992"
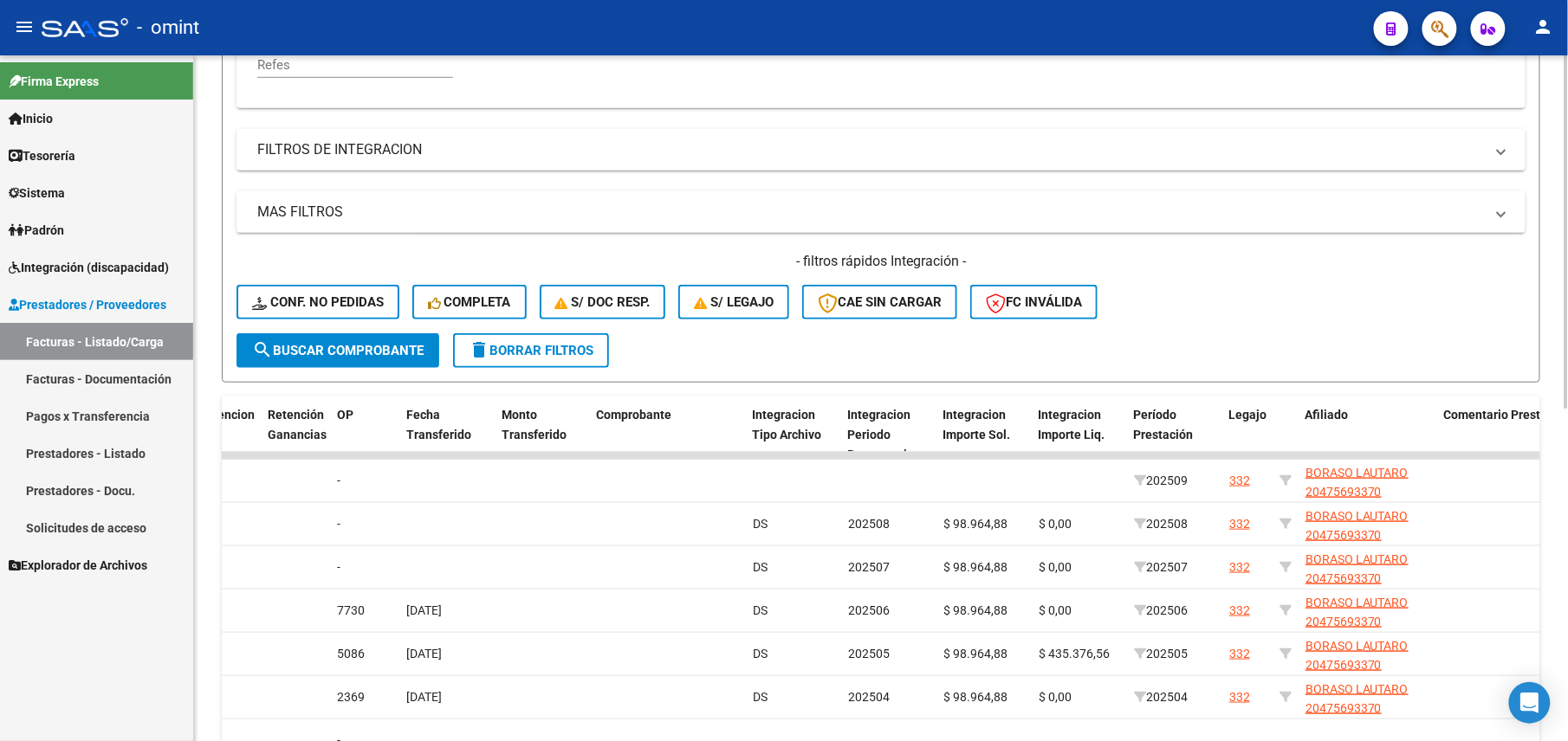
scroll to position [185, 0]
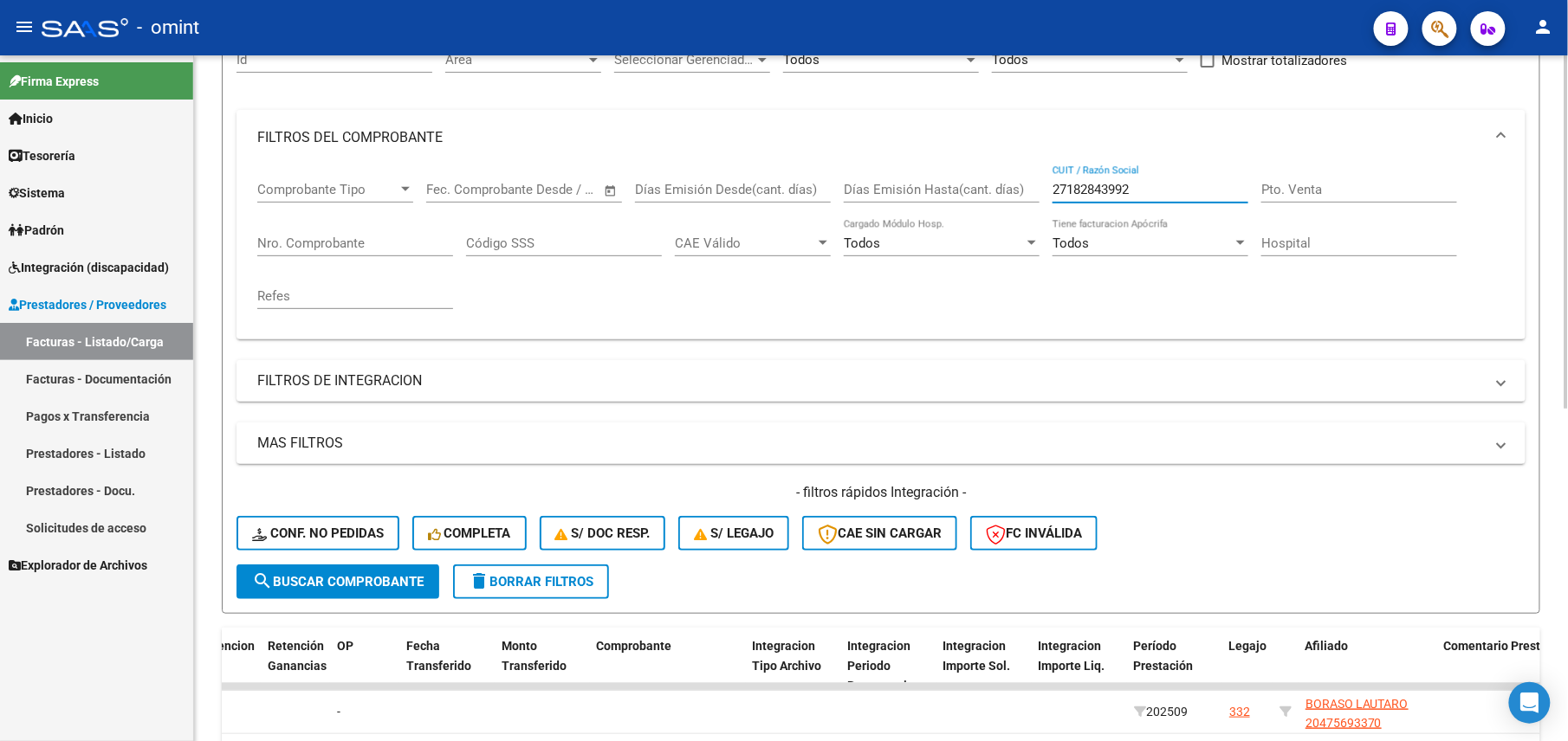
click at [1123, 182] on input "27182843992" at bounding box center [1150, 189] width 196 height 15
paste input "7084836"
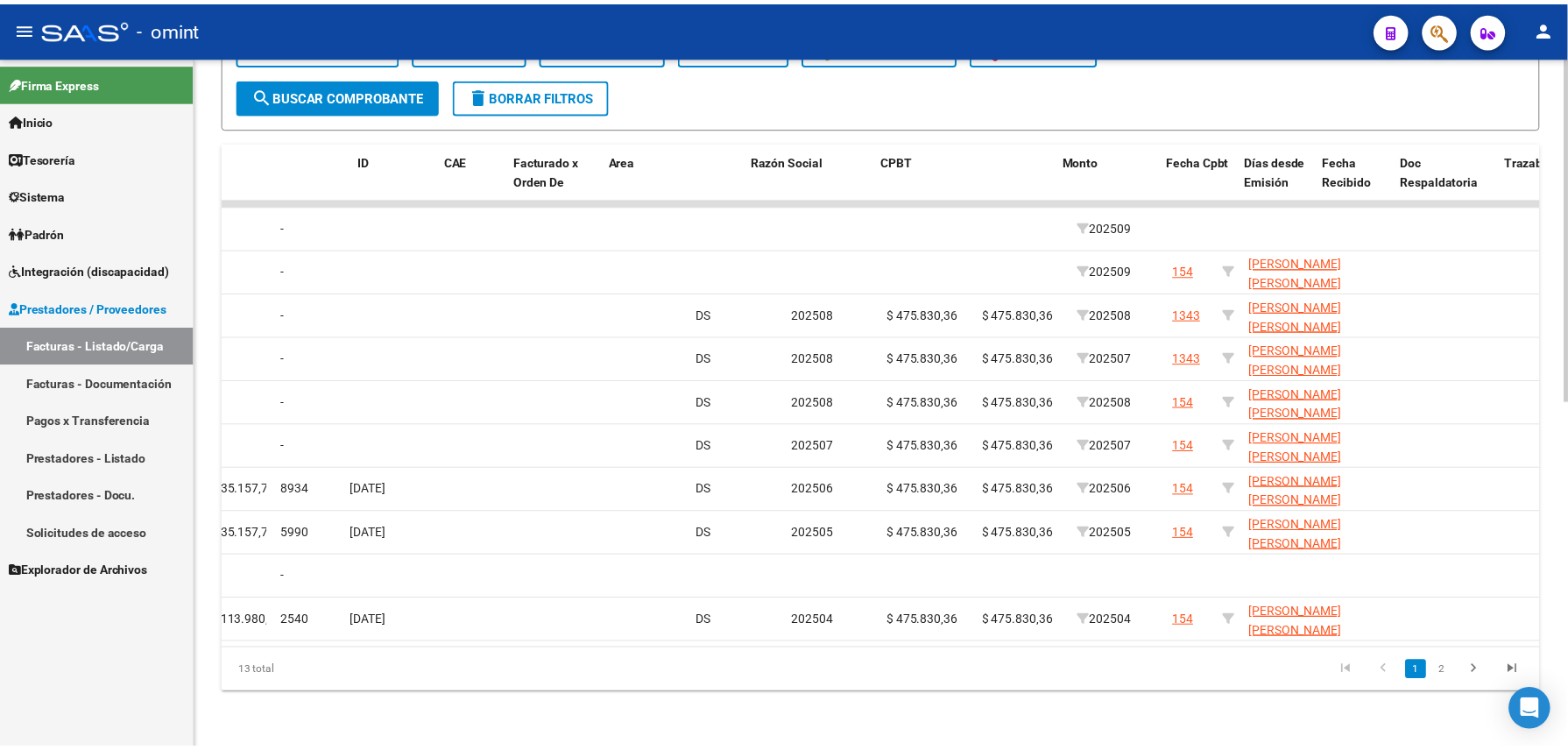
scroll to position [0, 0]
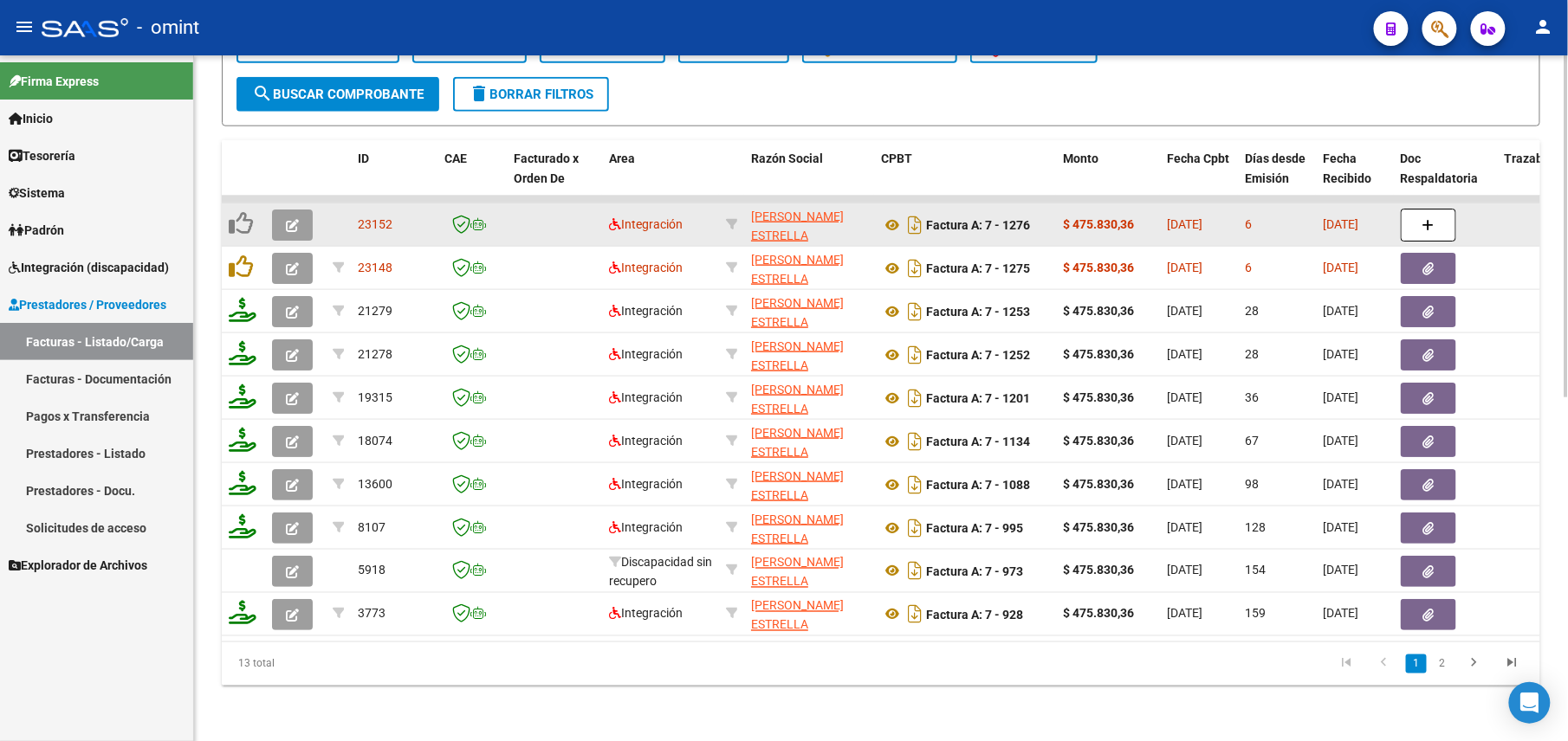
type input "27187084836"
click at [282, 209] on button "button" at bounding box center [292, 225] width 41 height 32
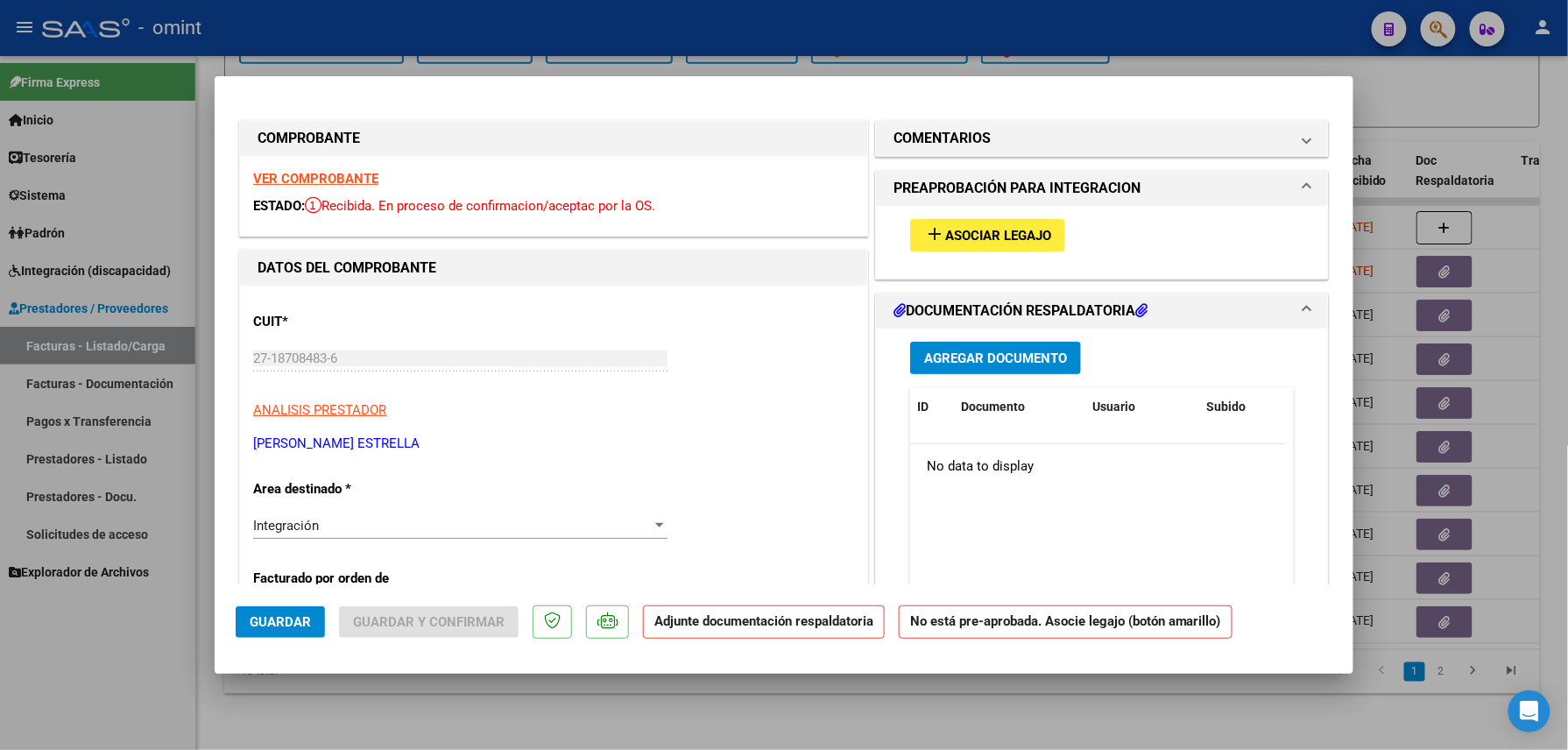
click at [348, 166] on div "VER COMPROBANTE ESTADO: Recibida. En proceso de confirmacion/aceptac por la OS." at bounding box center [553, 195] width 628 height 79
click at [347, 171] on strong "VER COMPROBANTE" at bounding box center [316, 179] width 126 height 15
click at [989, 242] on span "Asociar Legajo" at bounding box center [998, 235] width 106 height 15
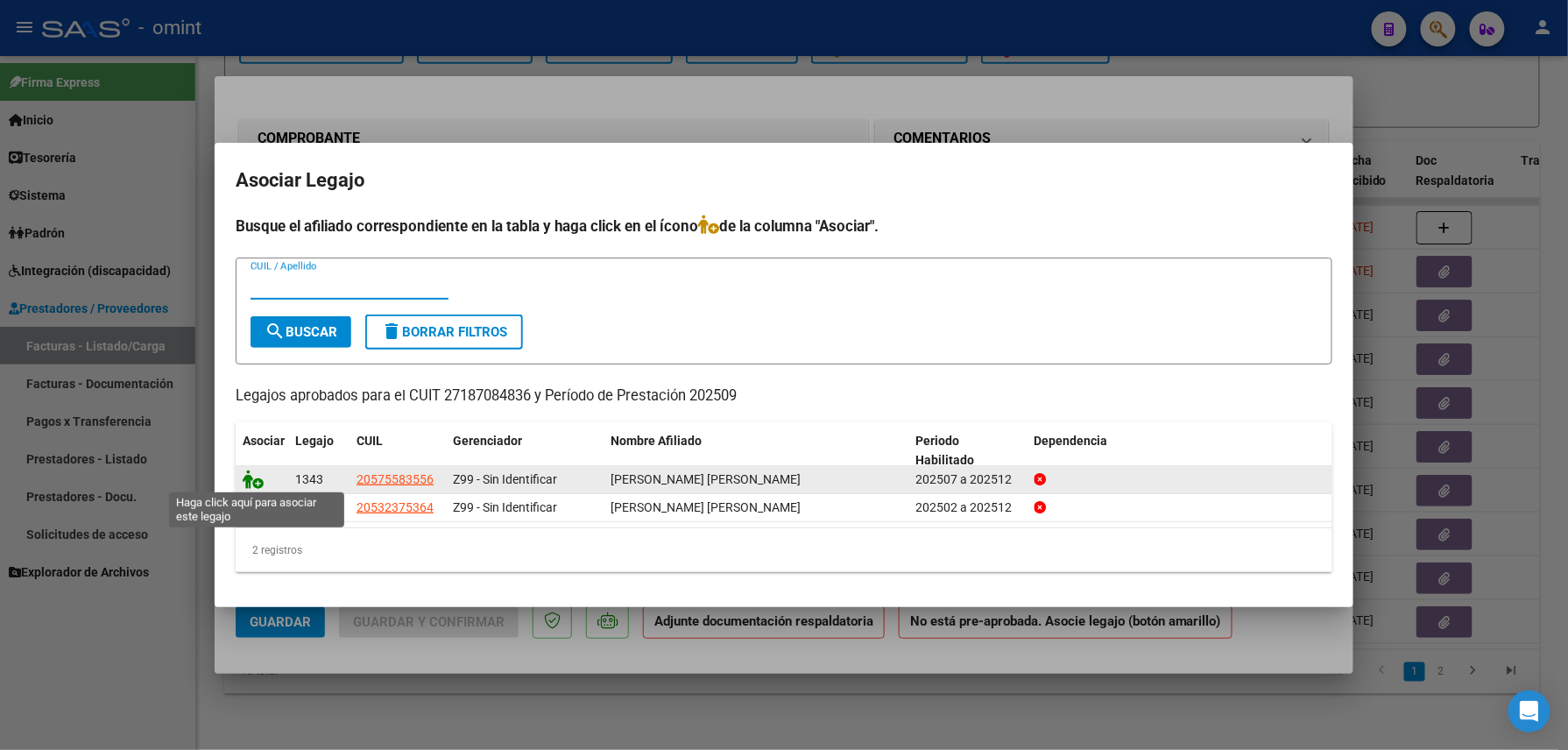
click at [251, 473] on icon at bounding box center [253, 479] width 21 height 19
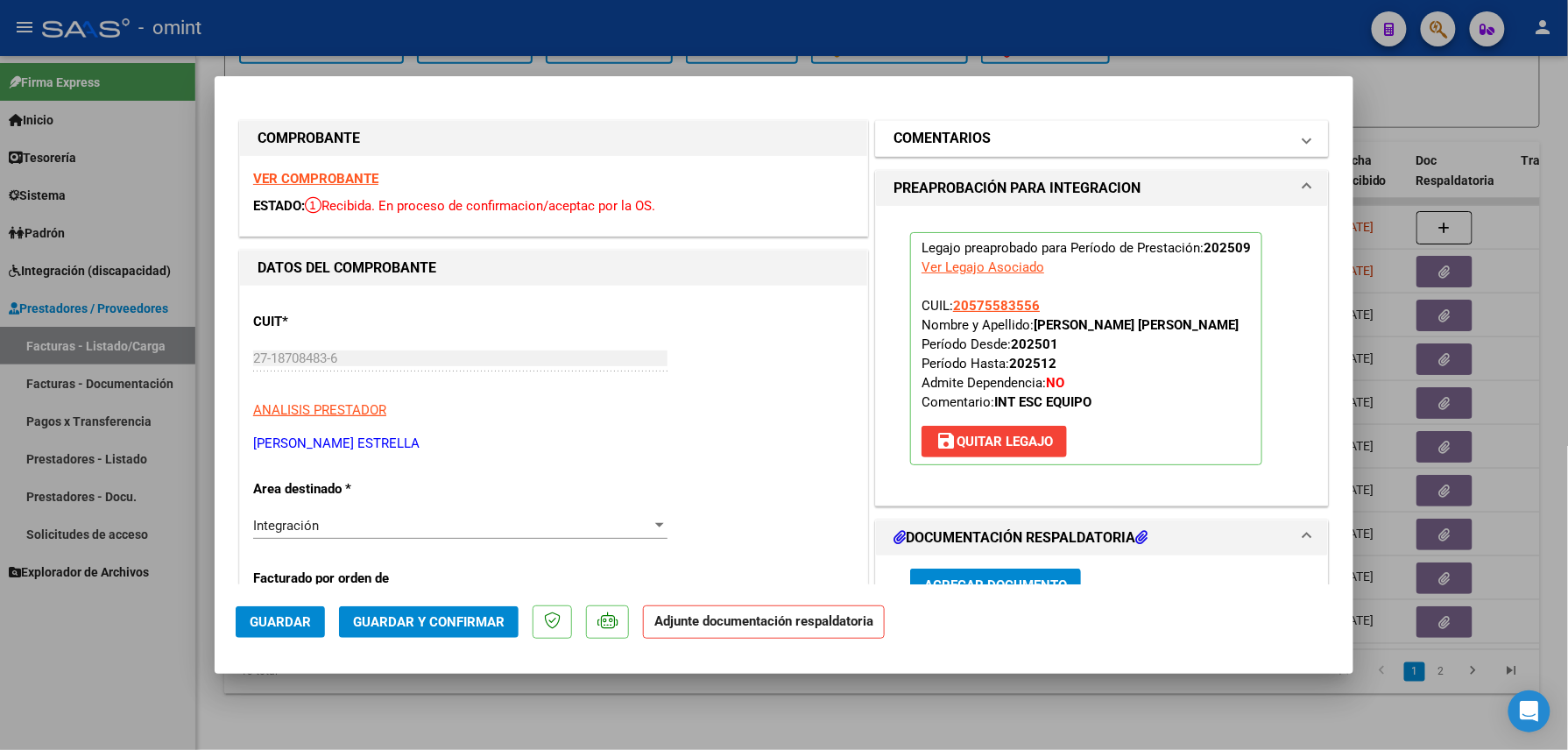
click at [1008, 144] on mat-panel-title "COMENTARIOS" at bounding box center [1091, 138] width 396 height 21
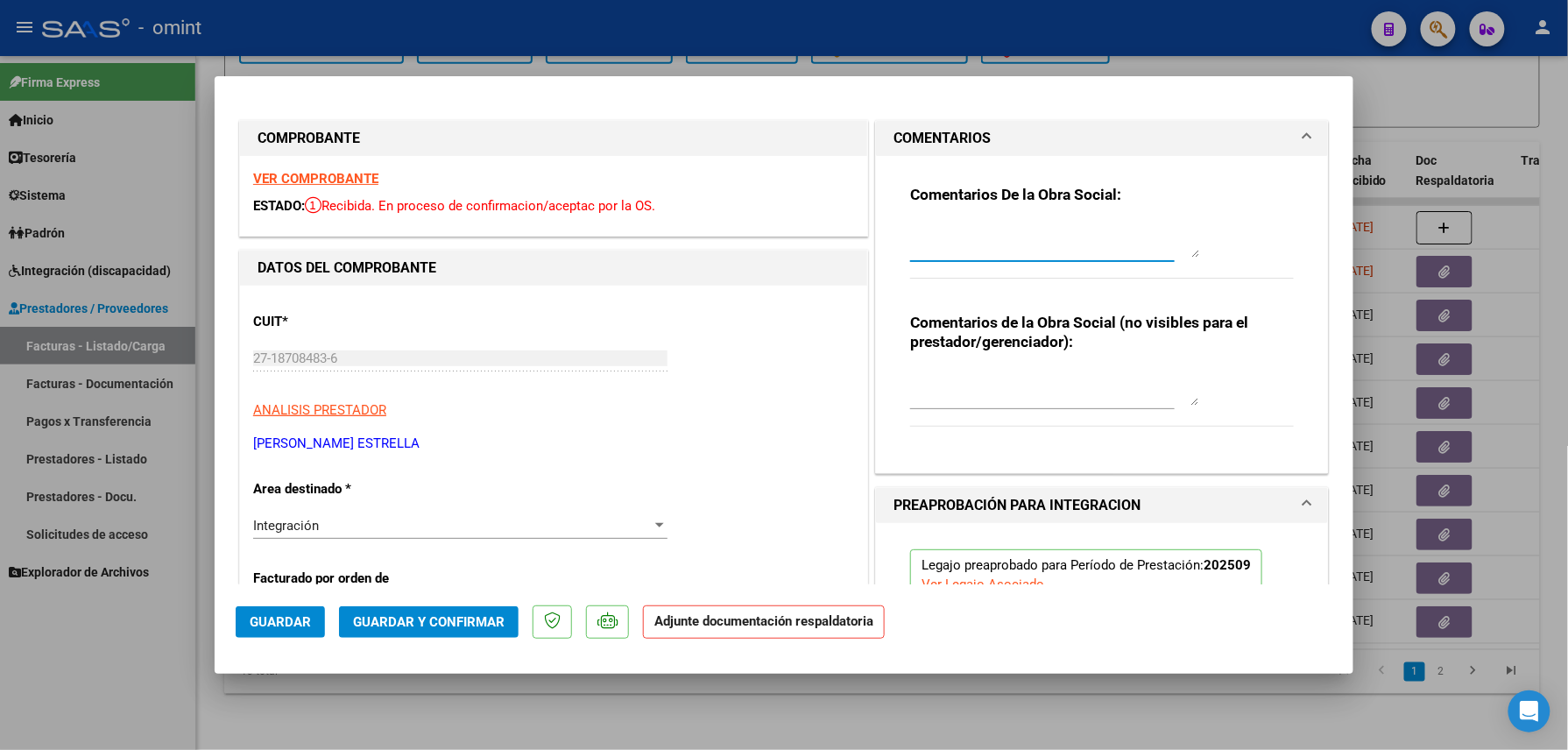
click at [976, 237] on textarea at bounding box center [1054, 240] width 289 height 35
paste textarea "Falta adjuntar planilla de asistencia, por favor subir a la brevedad para poder…"
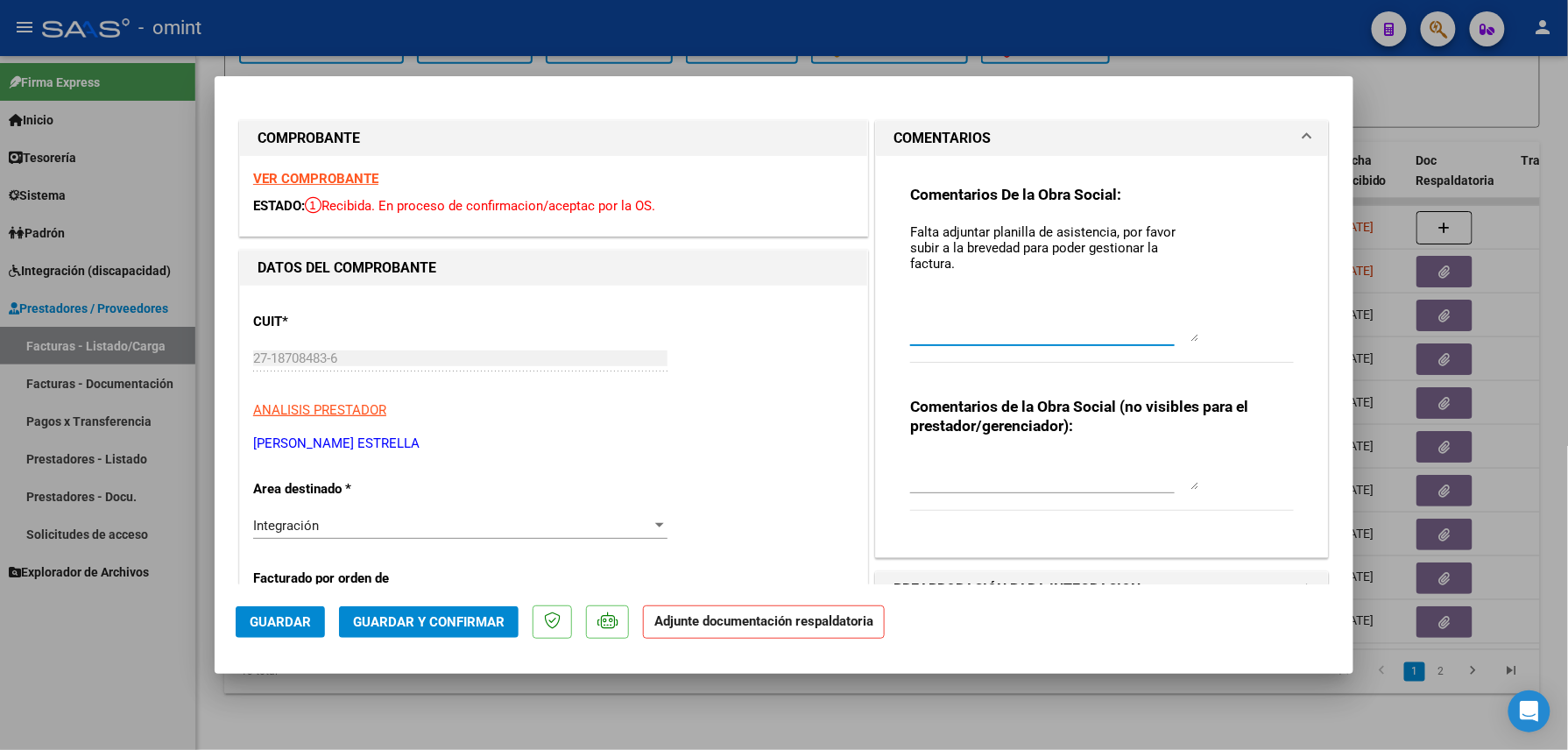
drag, startPoint x: 1183, startPoint y: 254, endPoint x: 1183, endPoint y: 338, distance: 84.0
click at [1183, 338] on textarea "Falta adjuntar planilla de asistencia, por favor subir a la brevedad para poder…" at bounding box center [1054, 282] width 289 height 119
type textarea "Falta adjuntar planilla de asistencia, por favor subir a la brevedad para poder…"
click at [285, 621] on span "Guardar" at bounding box center [280, 622] width 61 height 15
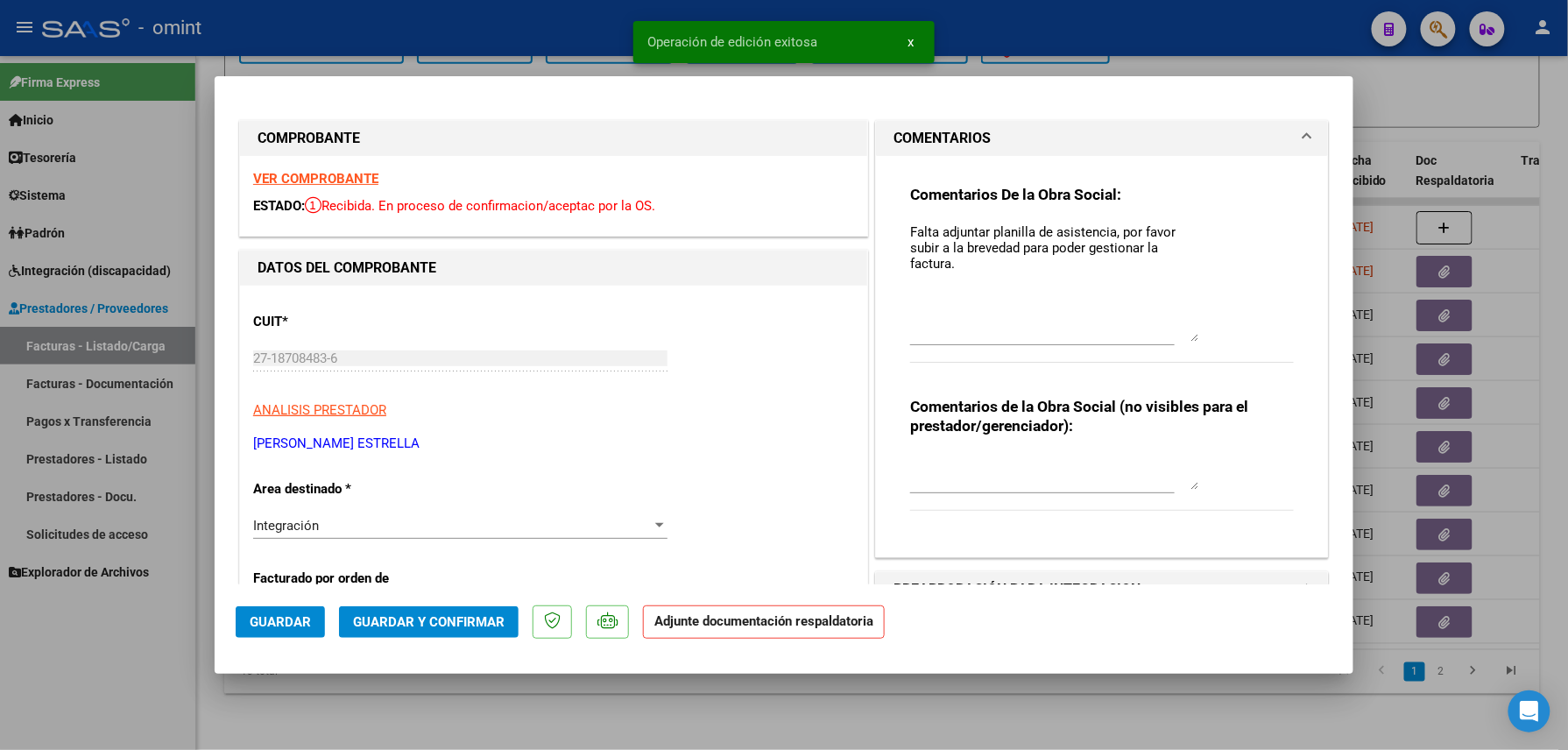
click at [320, 703] on div at bounding box center [784, 375] width 1568 height 750
type input "$ 0,00"
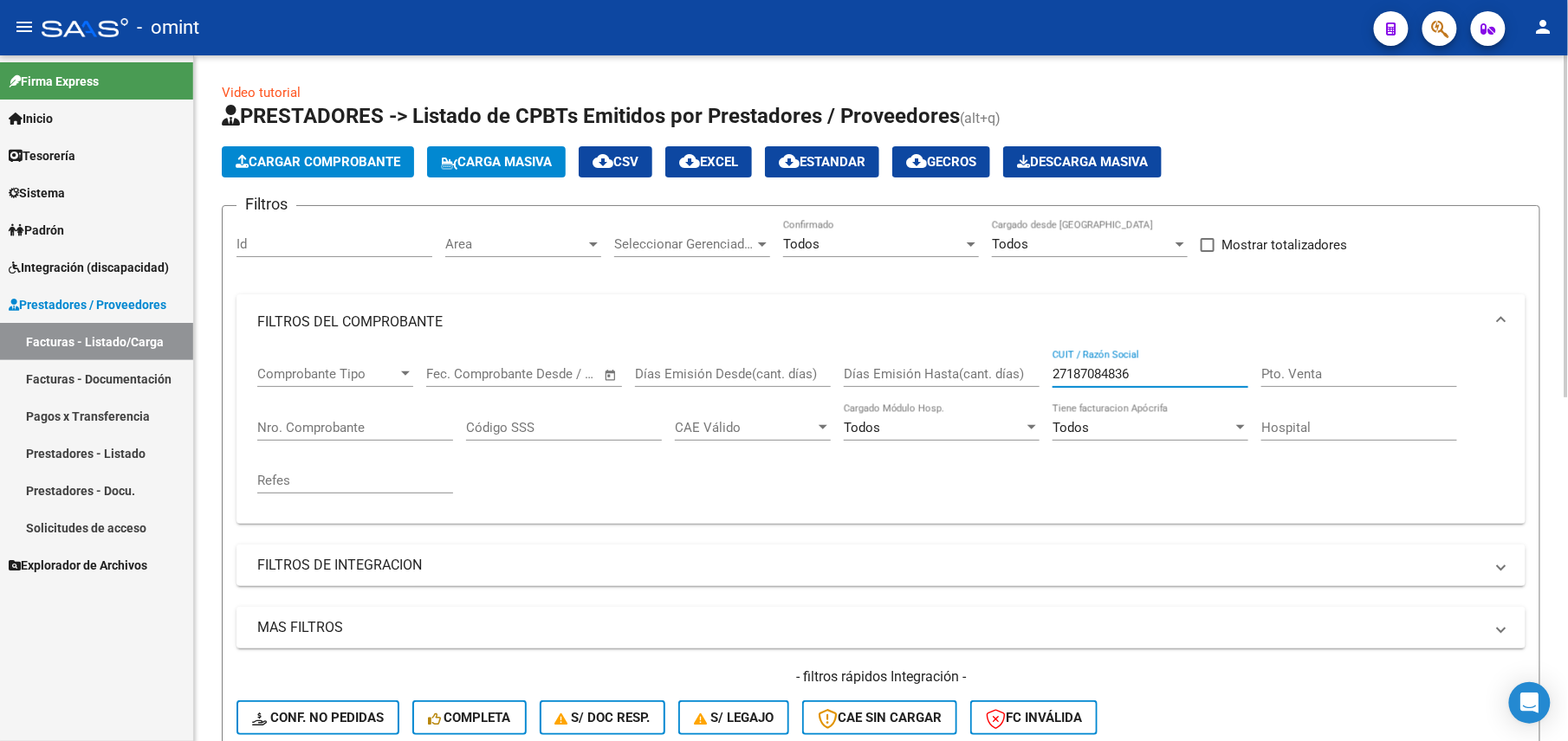
drag, startPoint x: 1144, startPoint y: 367, endPoint x: 1008, endPoint y: 350, distance: 137.1
click at [1008, 350] on div "Comprobante Tipo Comprobante Tipo Fecha inicio – Fecha fin Fec. Comprobante Des…" at bounding box center [881, 430] width 1248 height 161
paste input "139525"
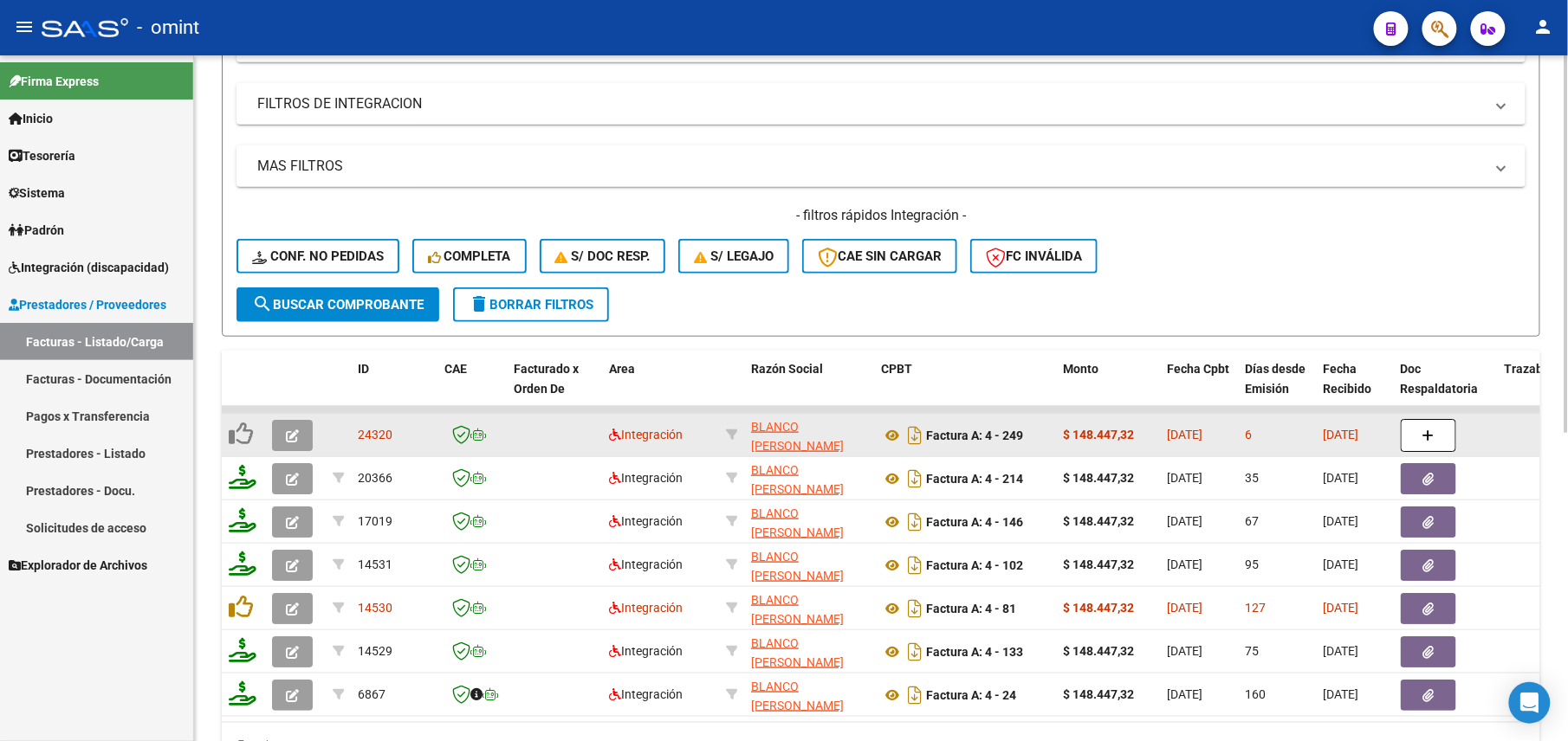
type input "27187139525"
click at [288, 421] on button "button" at bounding box center [292, 435] width 41 height 32
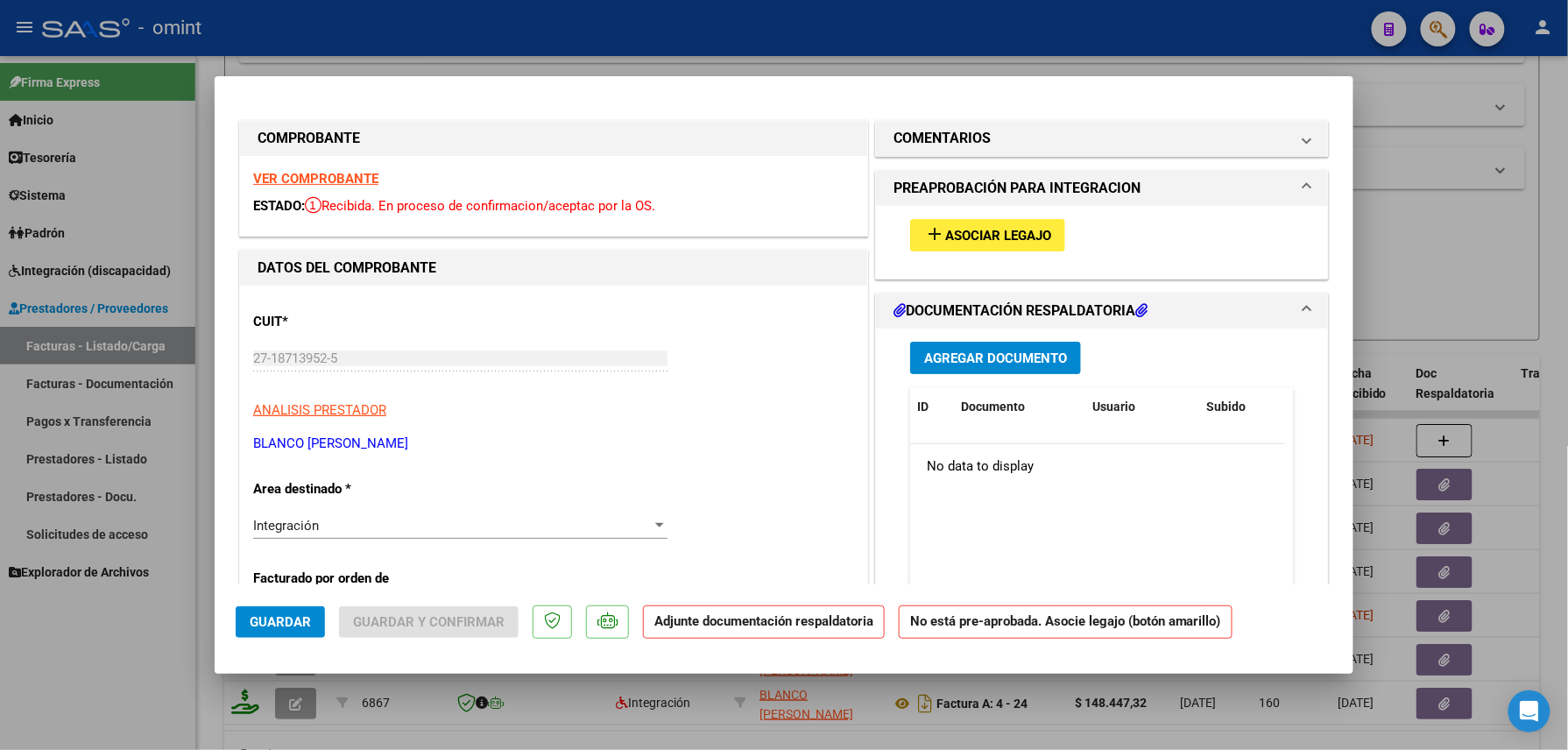
click at [345, 171] on strong "VER COMPROBANTE" at bounding box center [316, 179] width 126 height 15
click at [981, 231] on span "Asociar Legajo" at bounding box center [998, 235] width 106 height 15
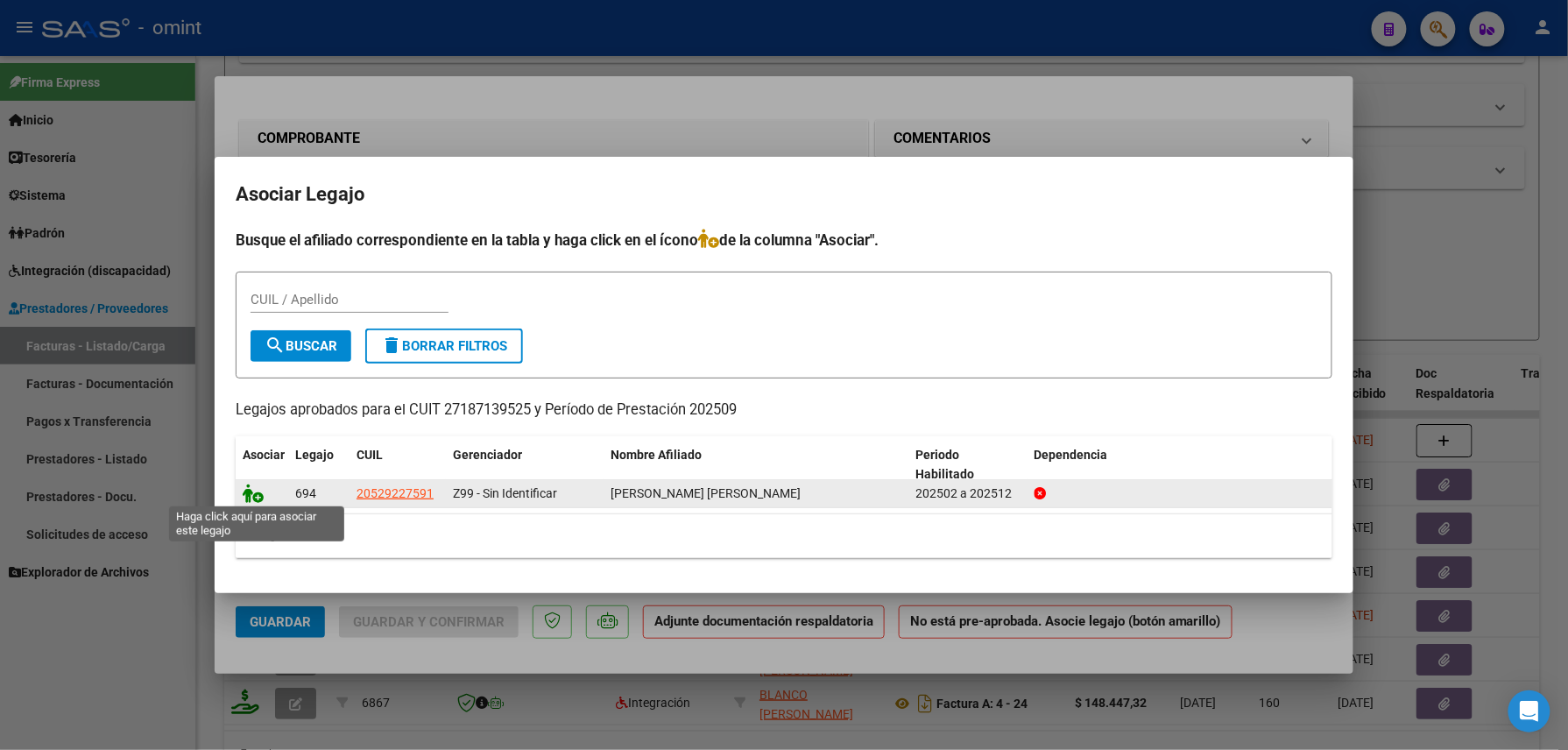
click at [254, 493] on icon at bounding box center [253, 494] width 21 height 19
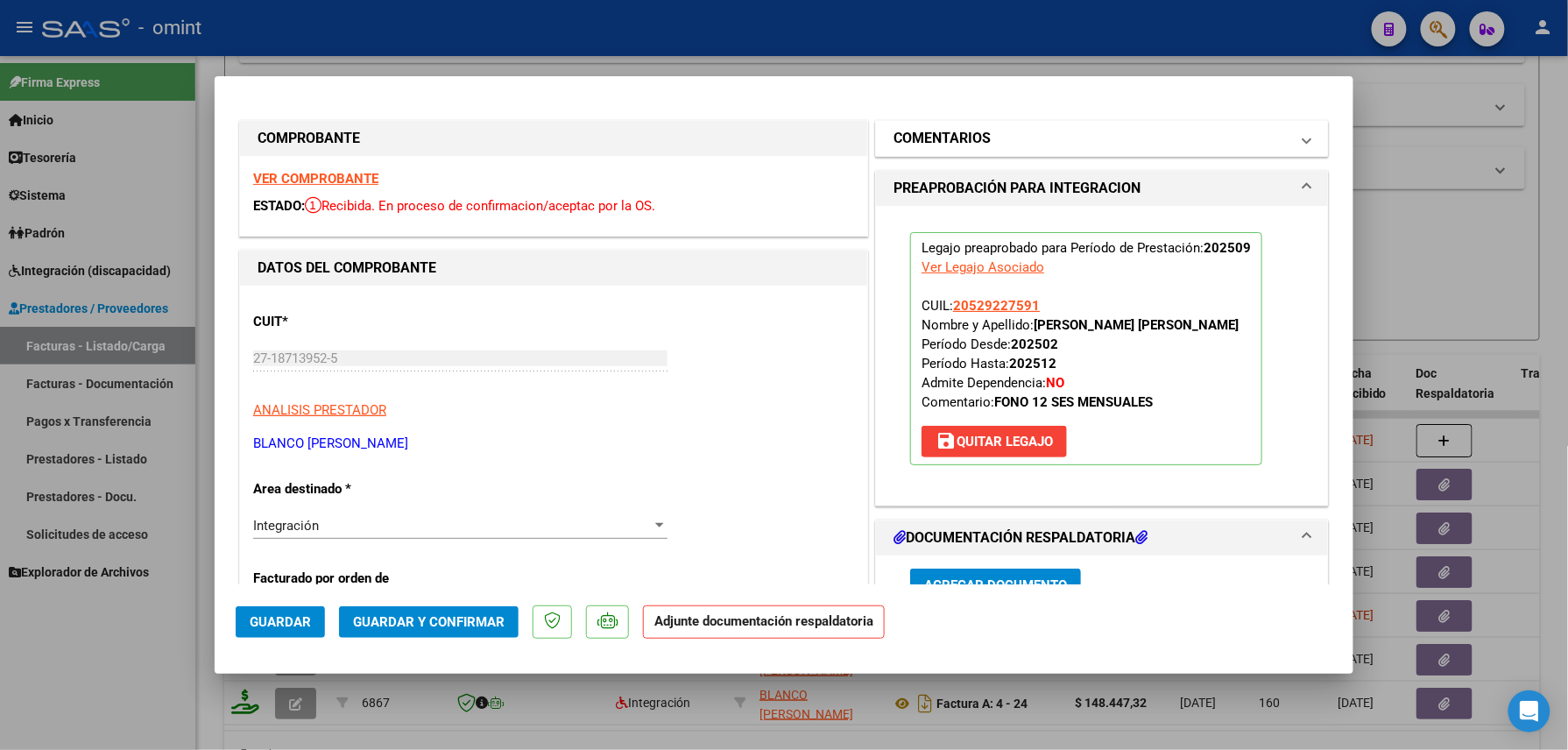
click at [1013, 126] on mat-expansion-panel-header "COMENTARIOS" at bounding box center [1102, 138] width 452 height 35
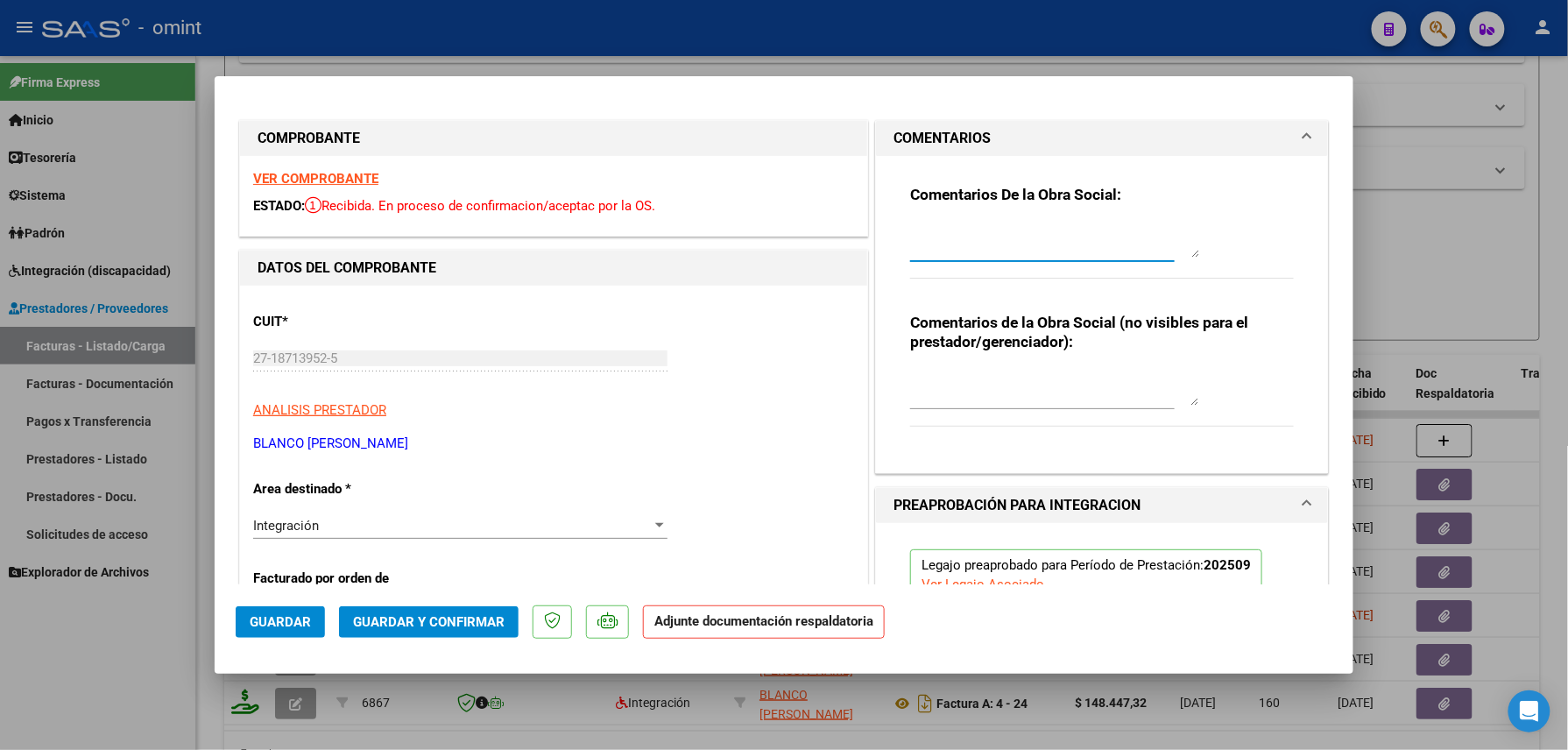
click at [975, 231] on textarea at bounding box center [1054, 240] width 289 height 35
paste textarea "27187139525"
click at [959, 236] on textarea "27187139525" at bounding box center [1054, 240] width 289 height 35
click at [955, 233] on textarea "27187139525" at bounding box center [1054, 240] width 289 height 35
drag, startPoint x: 1009, startPoint y: 255, endPoint x: 871, endPoint y: 221, distance: 142.1
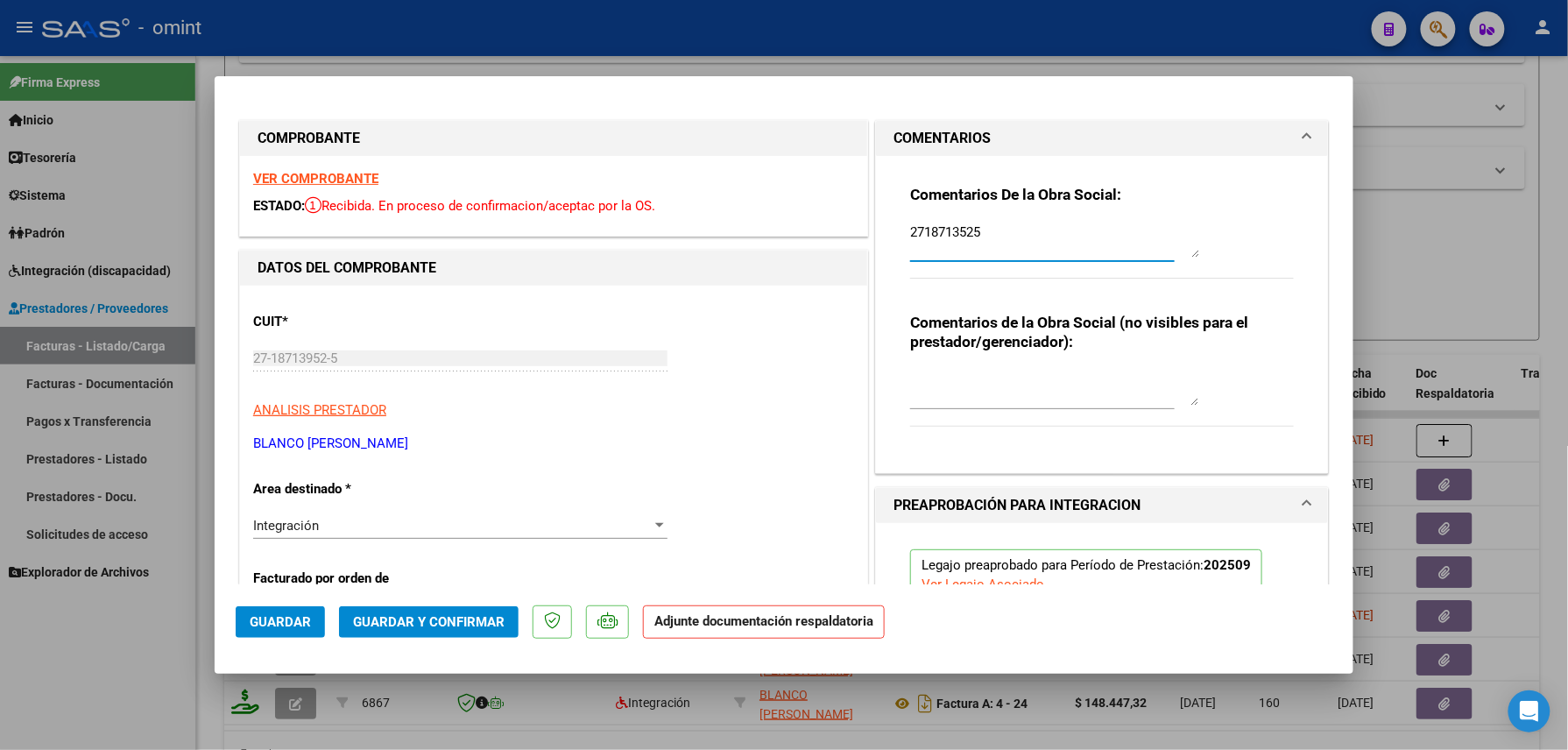
click at [876, 221] on div "Comentarios De la Obra Social: 2718713525 Comentarios de la Obra Social (no vis…" at bounding box center [1102, 315] width 452 height 317
paste textarea "Falta adjuntar planilla de asistencia, por favor subir a la brevedad para poder…"
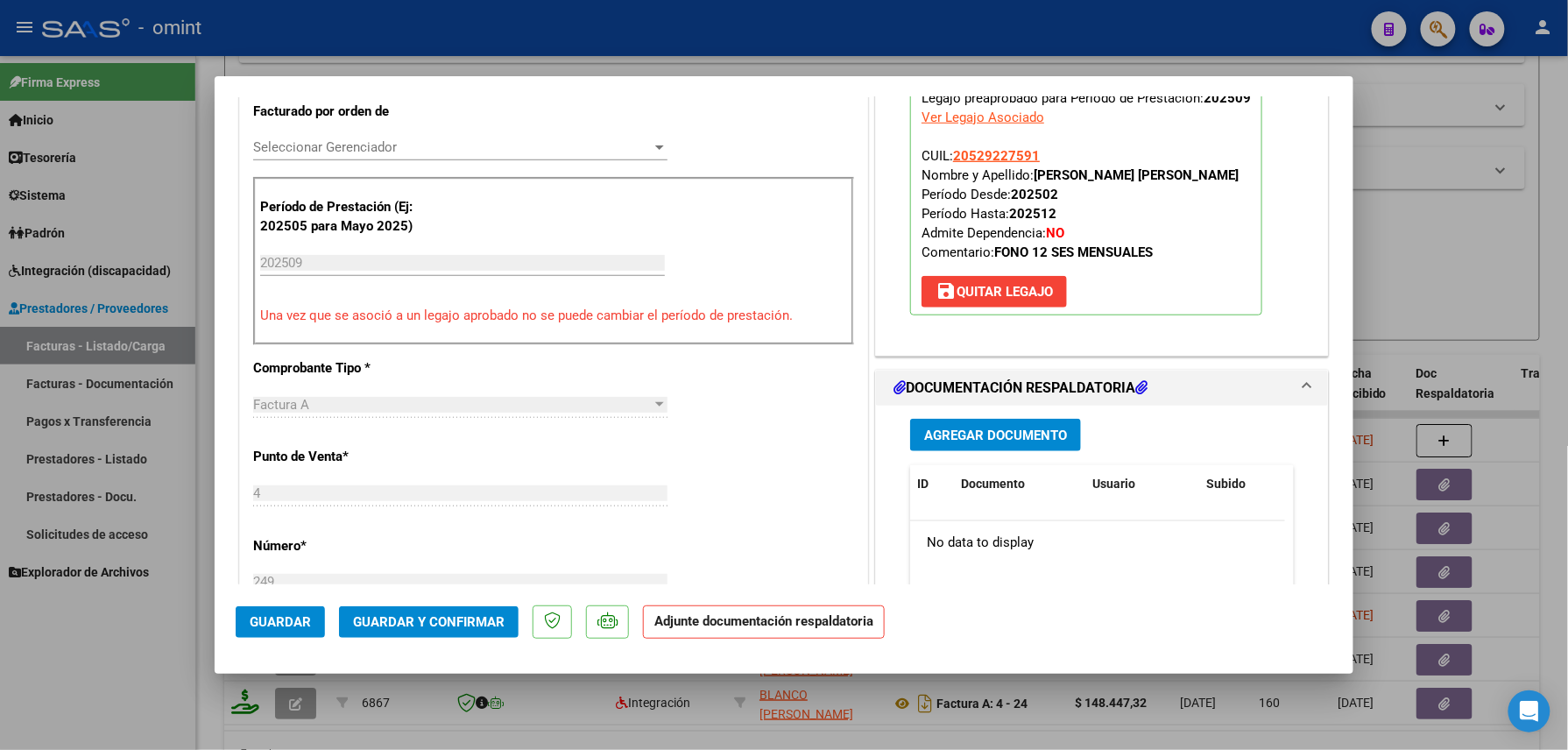
type textarea "Falta adjuntar planilla de asistencia, por favor subir a la brevedad para poder…"
click at [313, 631] on button "Guardar" at bounding box center [281, 622] width 89 height 32
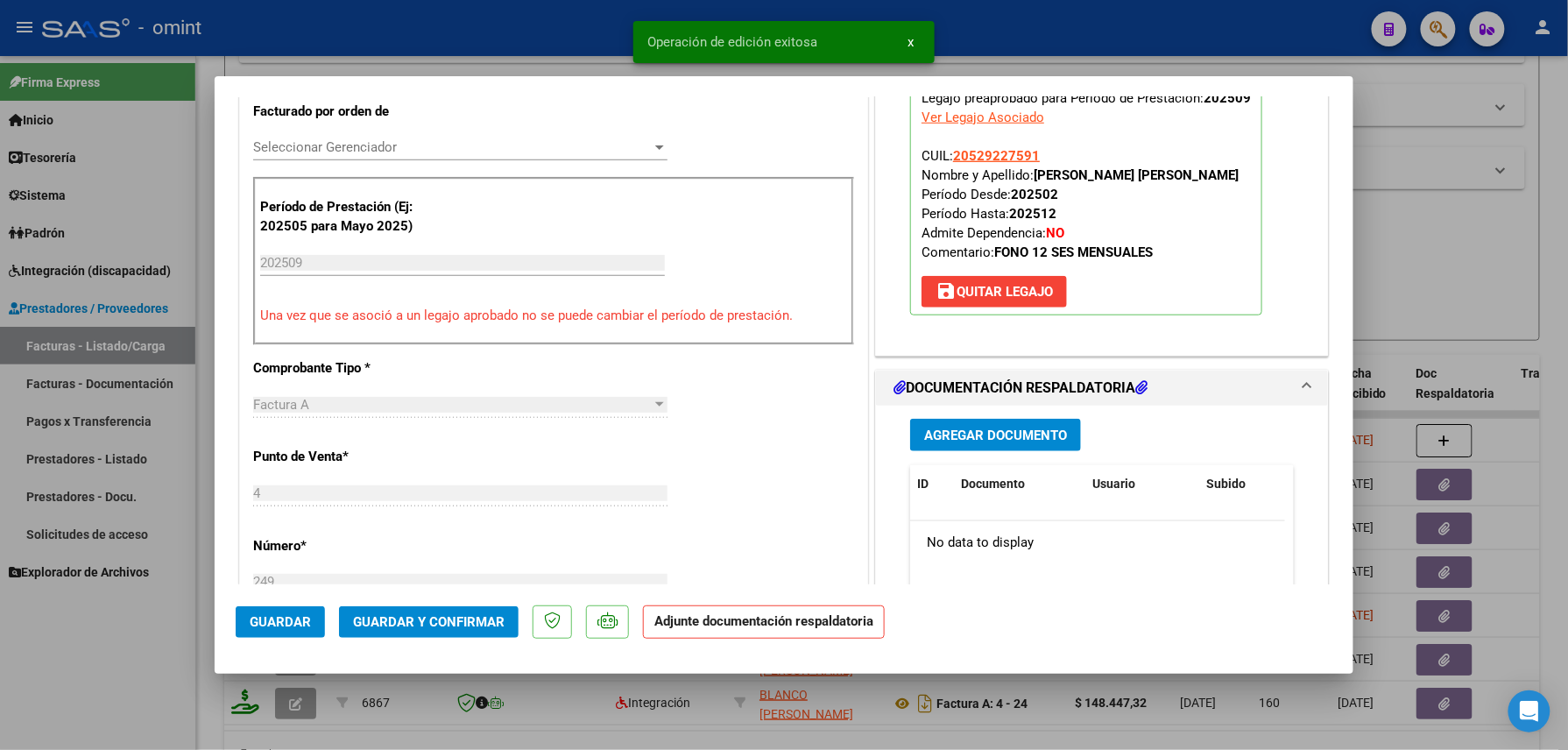
click at [152, 684] on div at bounding box center [784, 375] width 1568 height 750
type input "$ 0,00"
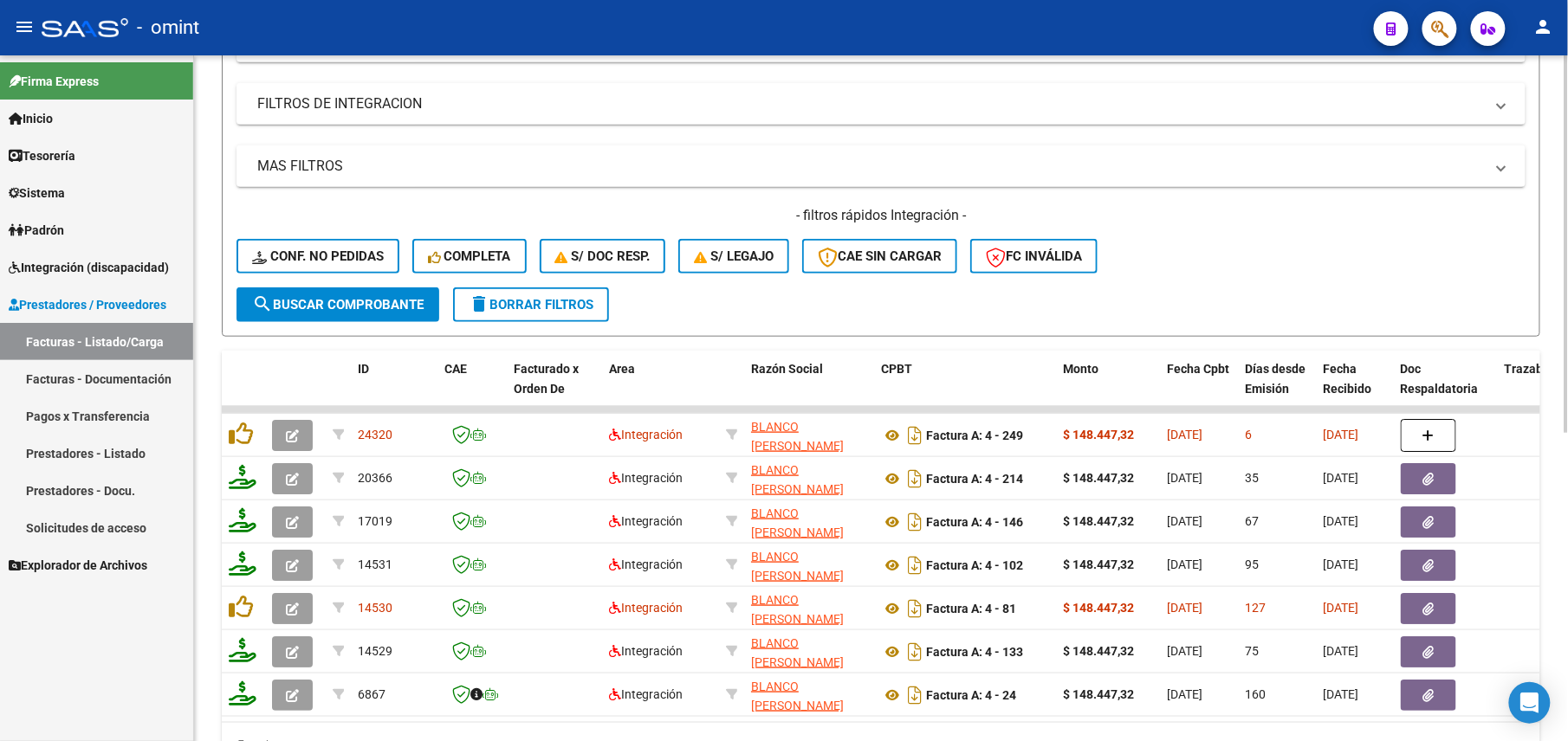
scroll to position [0, 0]
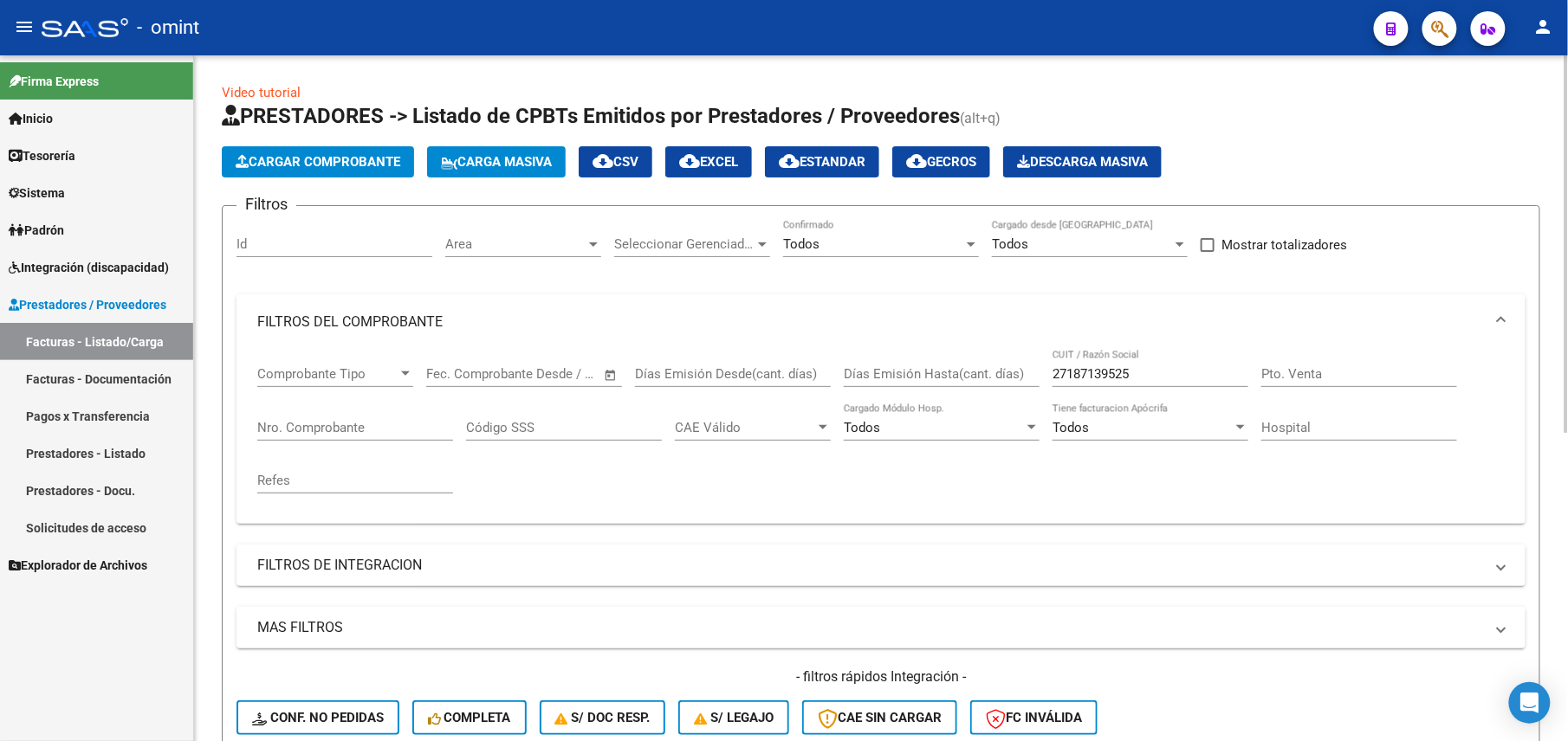
click at [1093, 368] on input "27187139525" at bounding box center [1150, 374] width 196 height 15
paste input "652346"
click at [1062, 376] on input "27187652346" at bounding box center [1150, 374] width 196 height 15
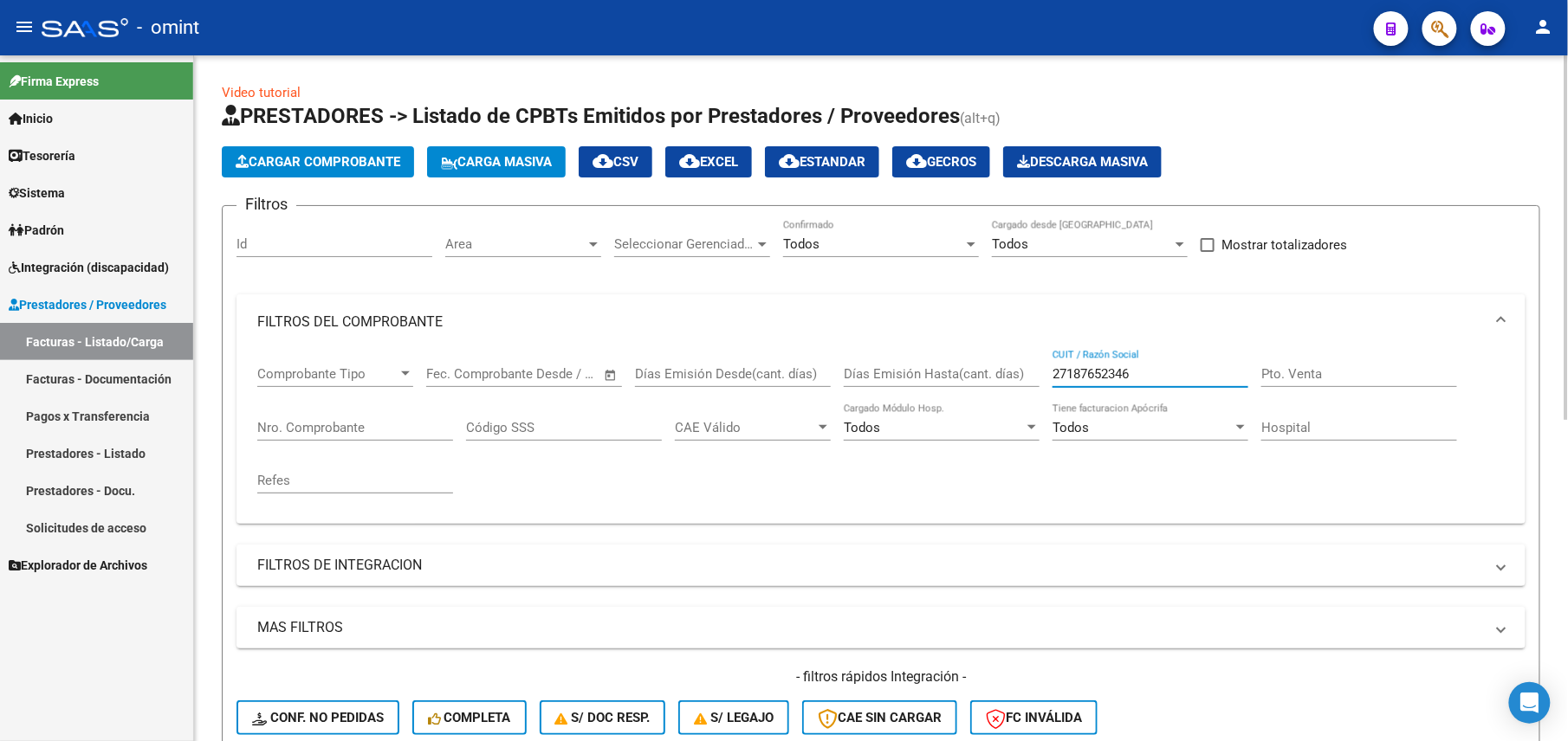
paste input "8077191"
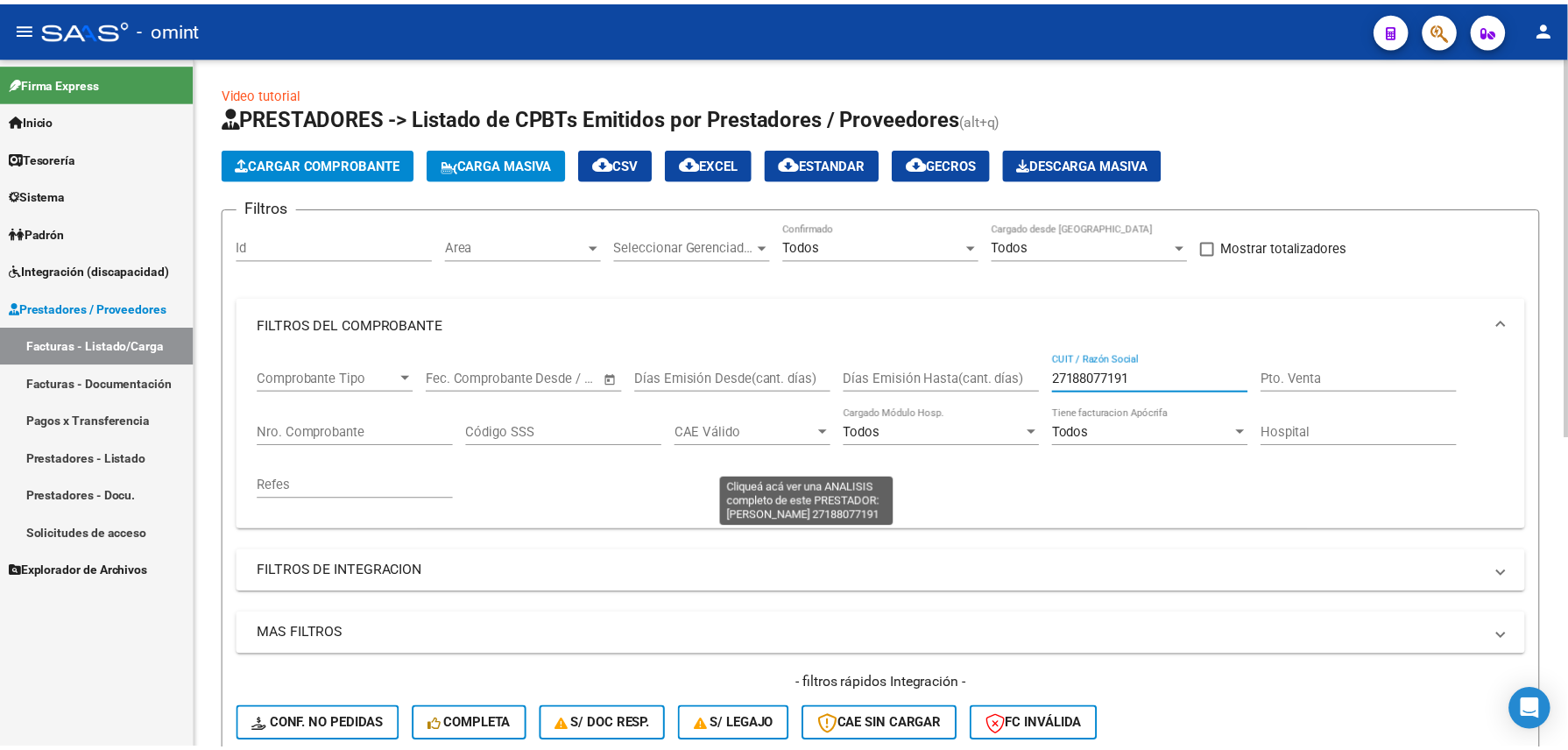
scroll to position [566, 0]
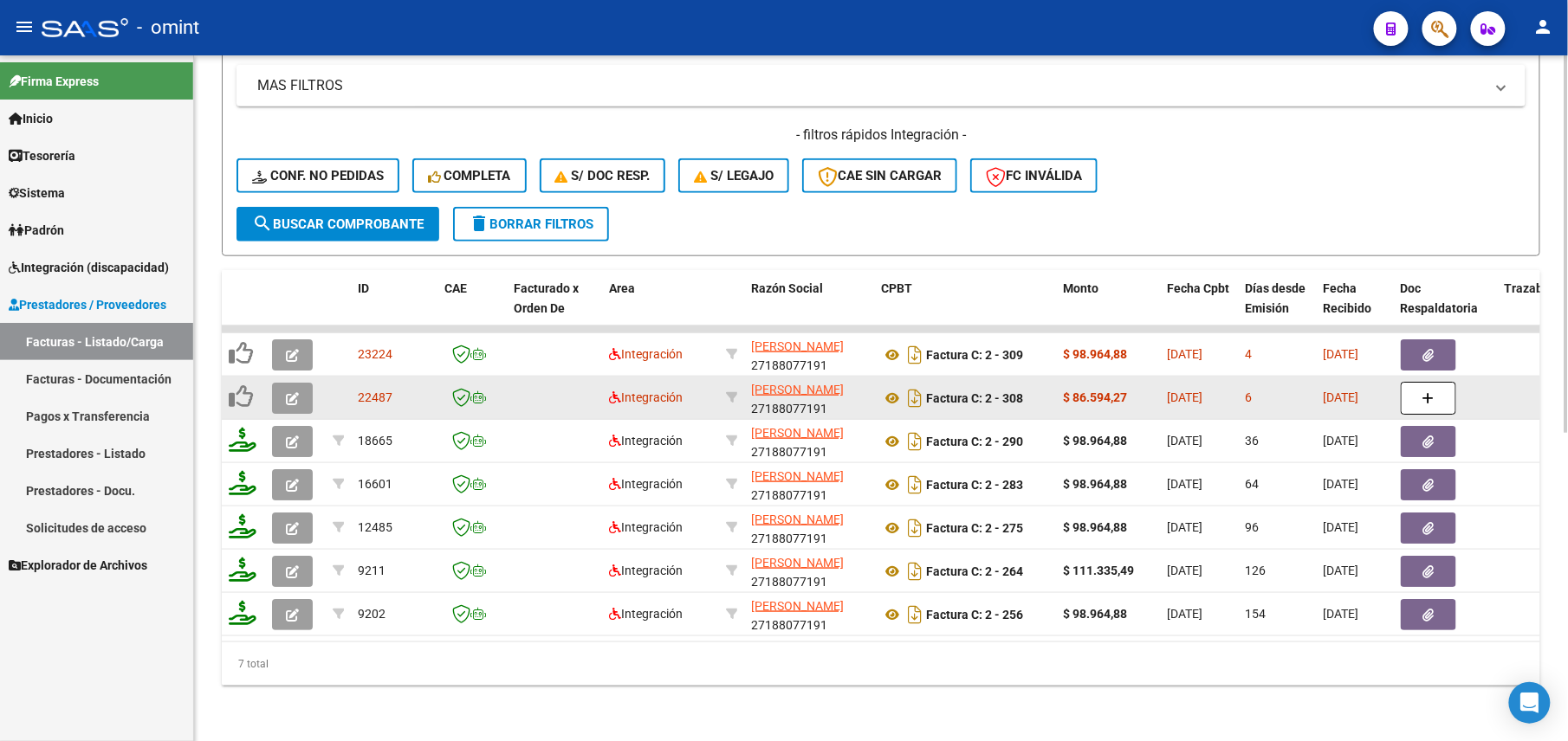
type input "27188077191"
click at [290, 392] on icon "button" at bounding box center [293, 399] width 13 height 13
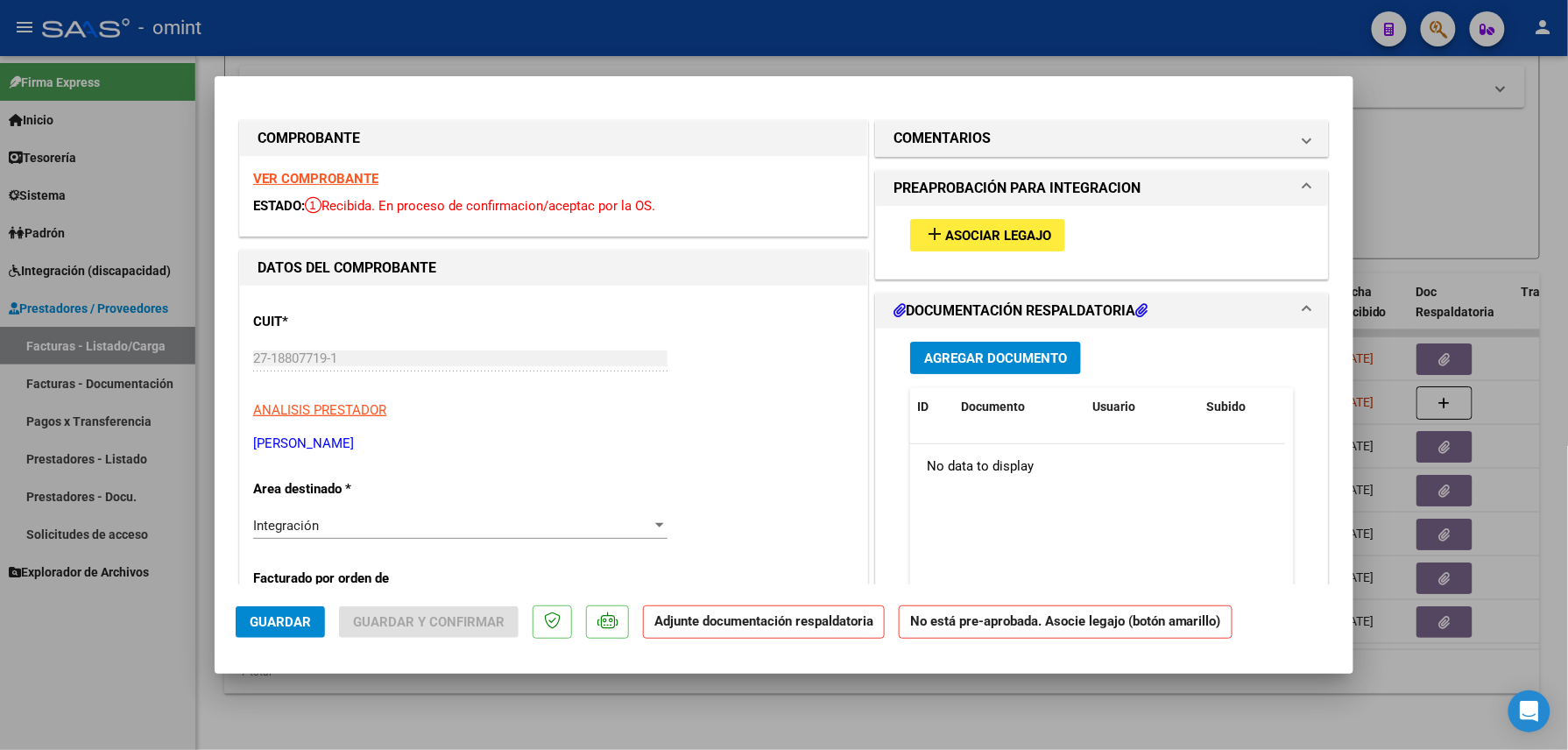
click at [334, 177] on strong "VER COMPROBANTE" at bounding box center [316, 179] width 126 height 15
click at [975, 225] on button "add Asociar Legajo" at bounding box center [988, 235] width 155 height 33
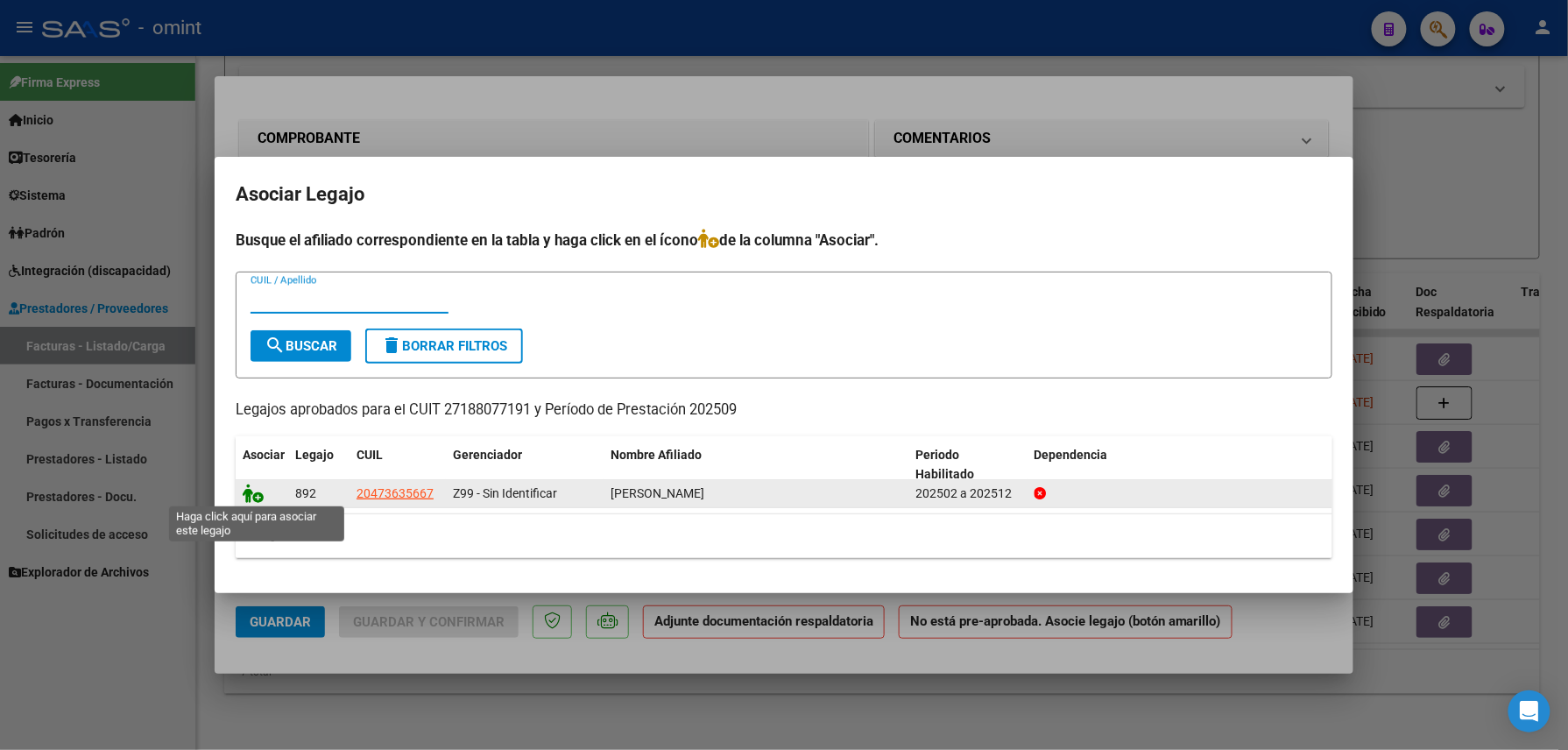
click at [253, 493] on icon at bounding box center [253, 494] width 21 height 19
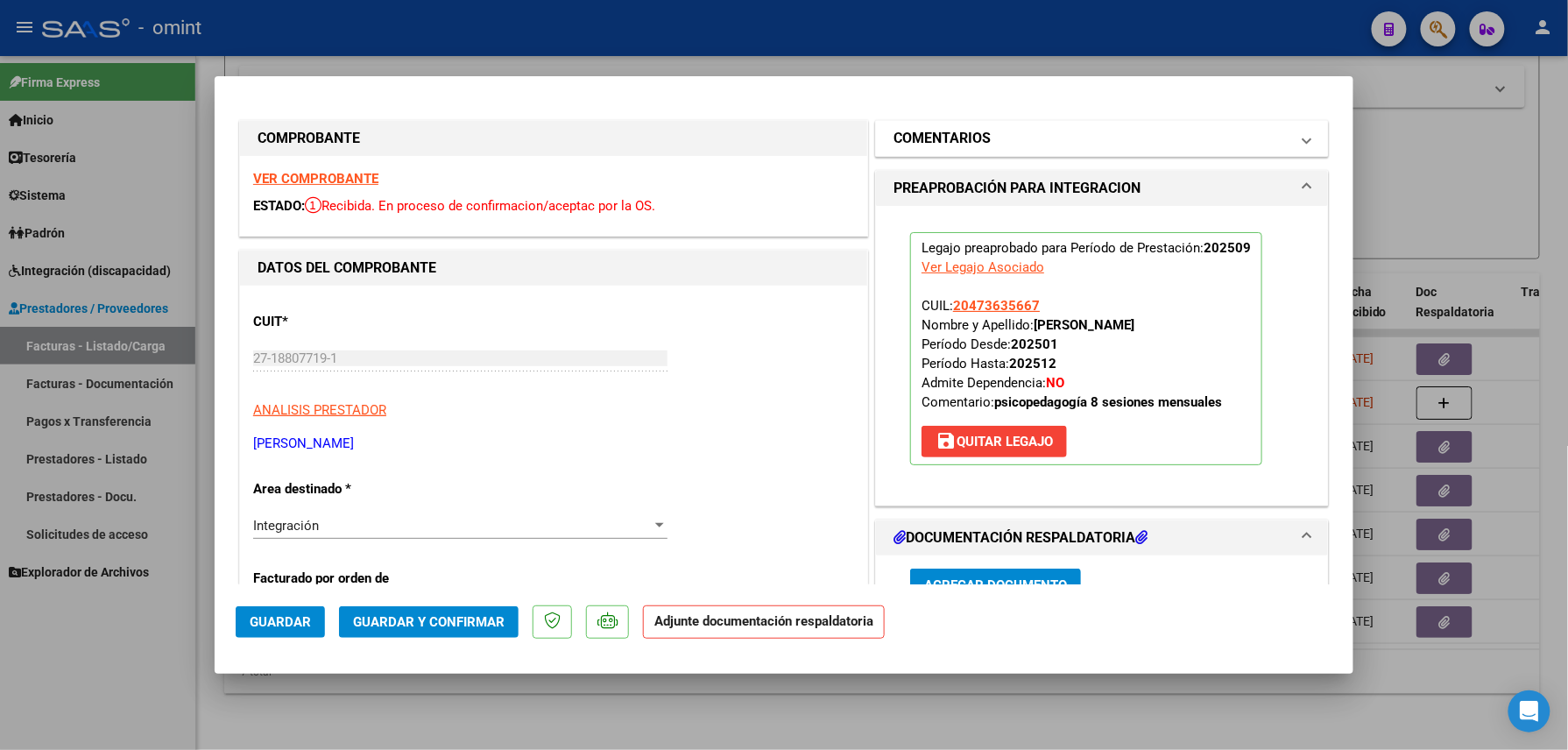
click at [1036, 144] on mat-panel-title "COMENTARIOS" at bounding box center [1091, 138] width 396 height 21
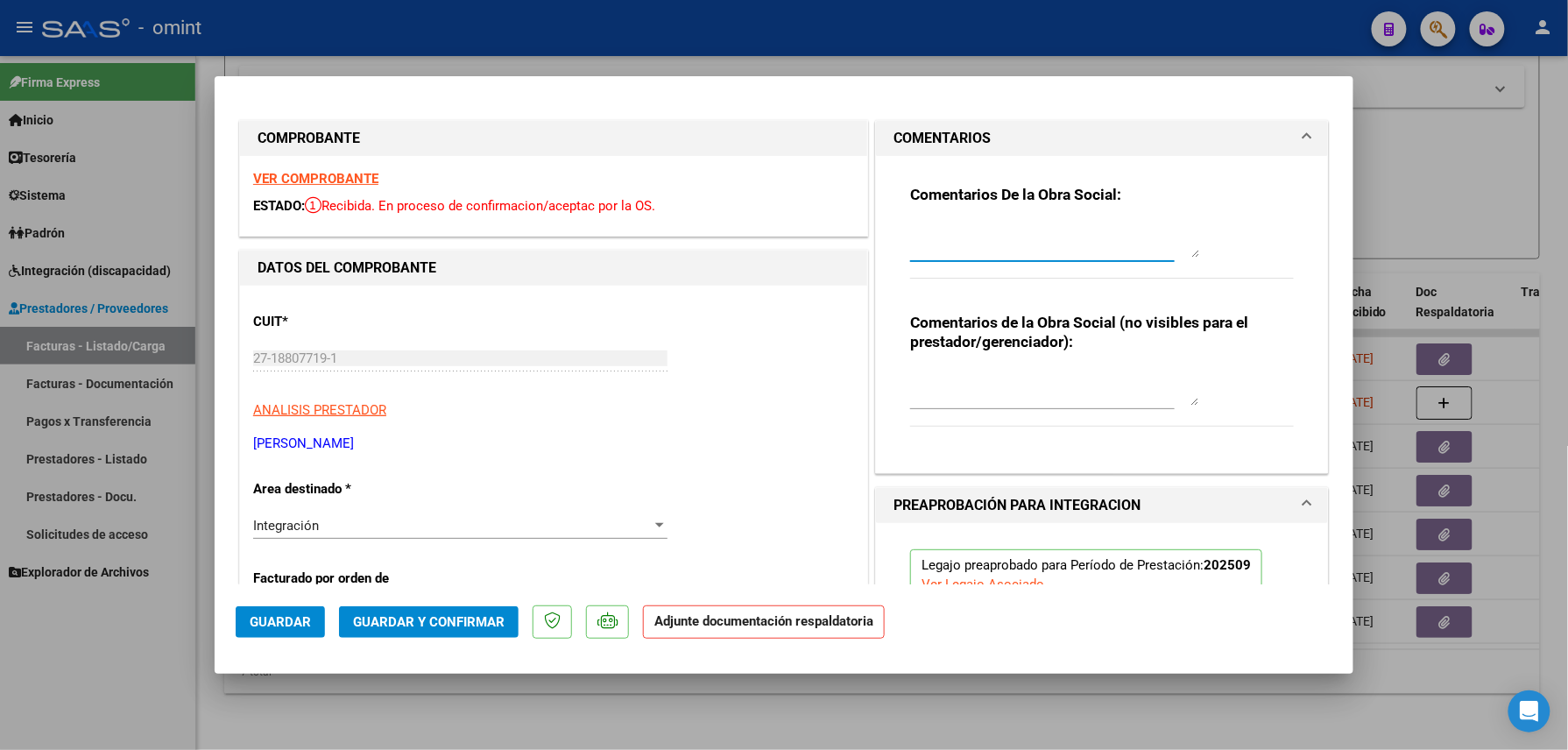
paste textarea "Falta adjuntar planilla de asistencia, por favor subir a la brevedad para poder…"
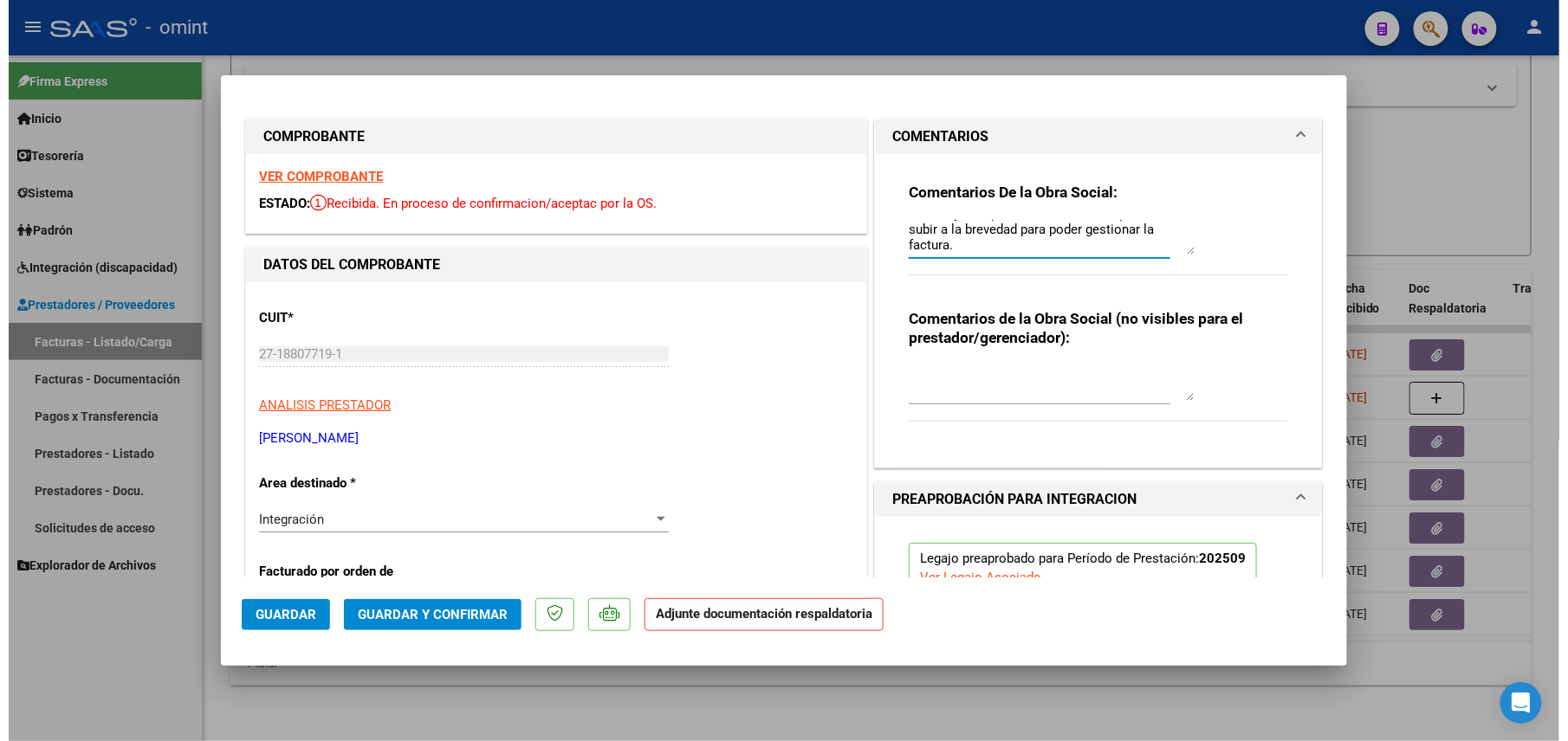
scroll to position [230, 0]
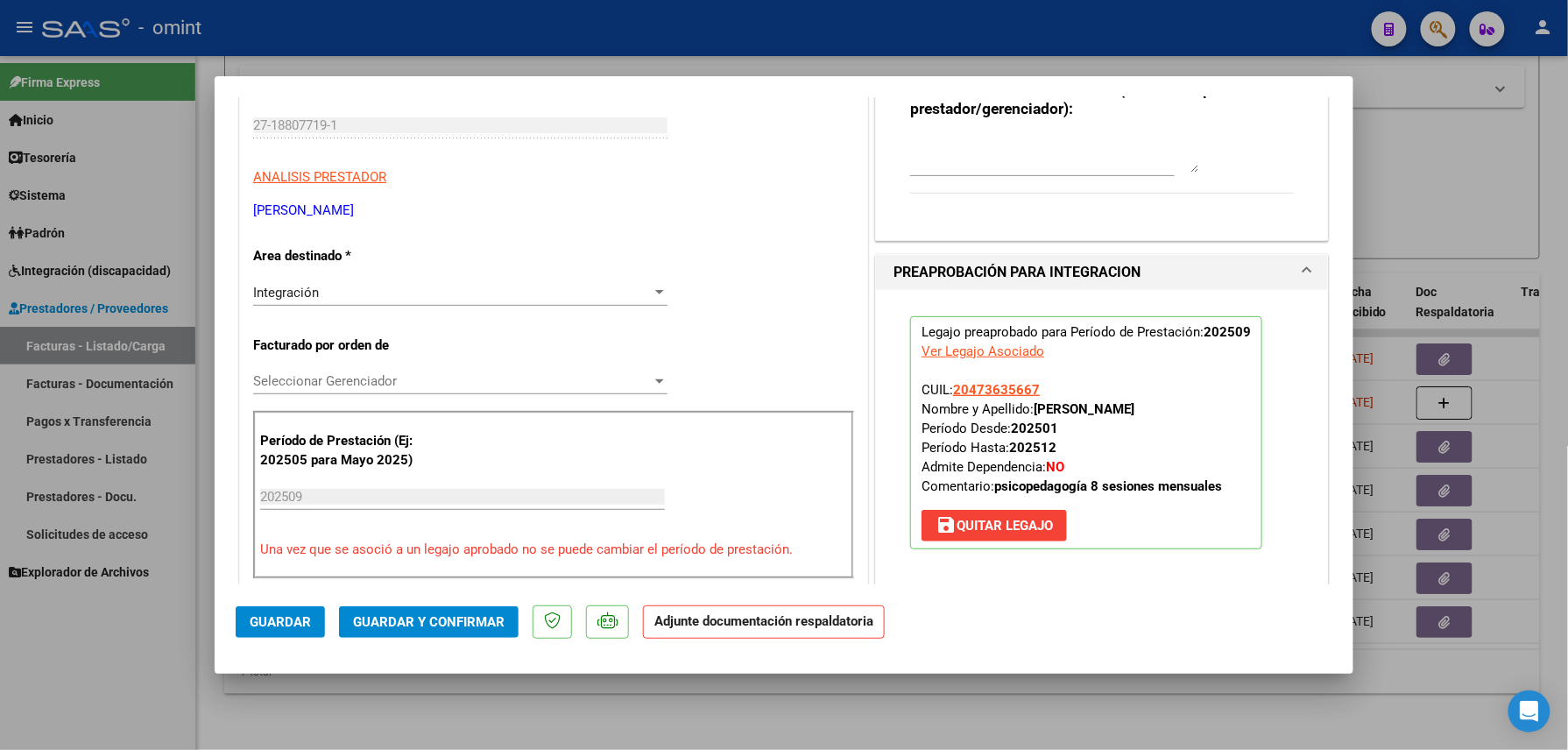
type textarea "Falta adjuntar planilla de asistencia, por favor subir a la brevedad para poder…"
click at [277, 621] on span "Guardar" at bounding box center [280, 622] width 61 height 15
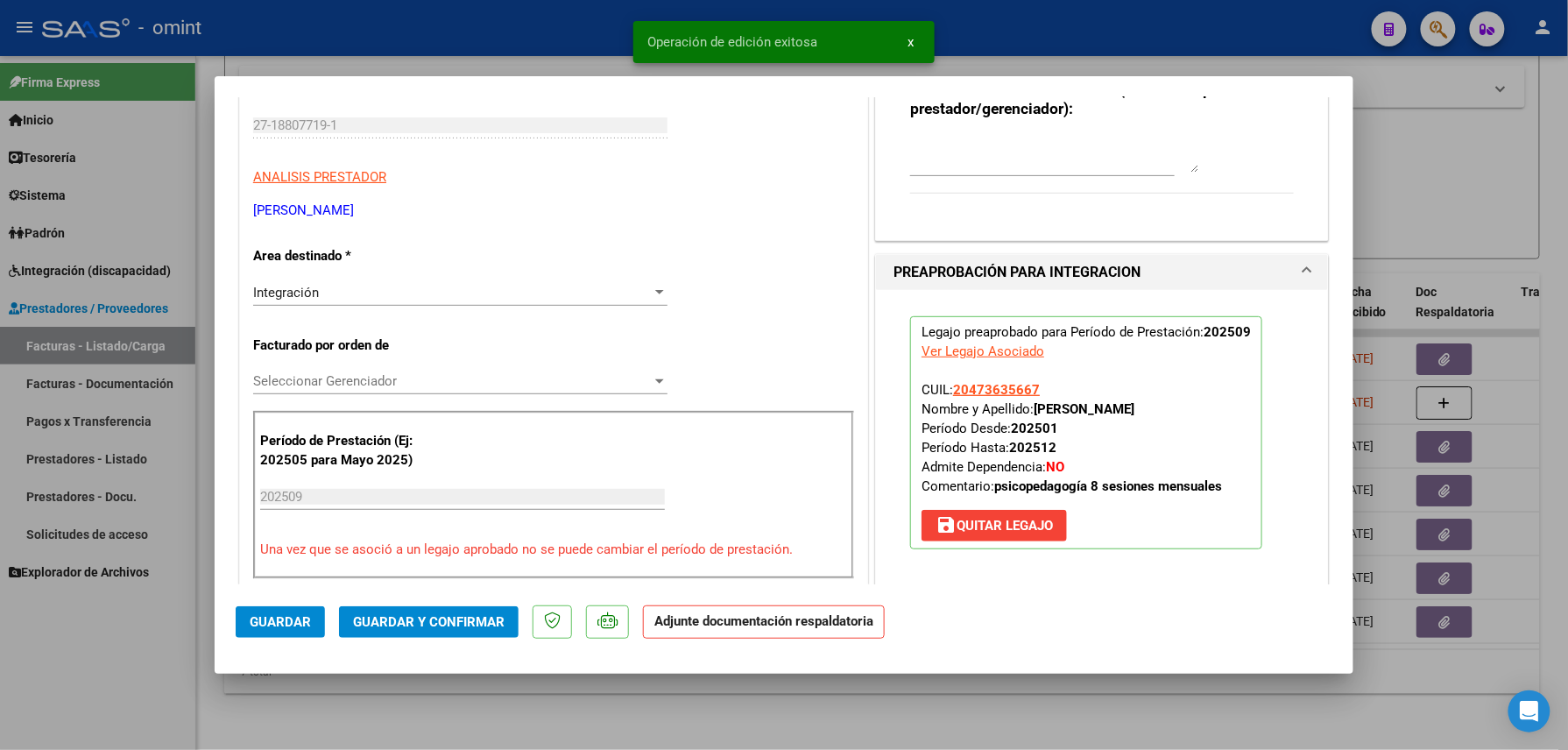
click at [408, 693] on div at bounding box center [784, 375] width 1568 height 750
type input "$ 0,00"
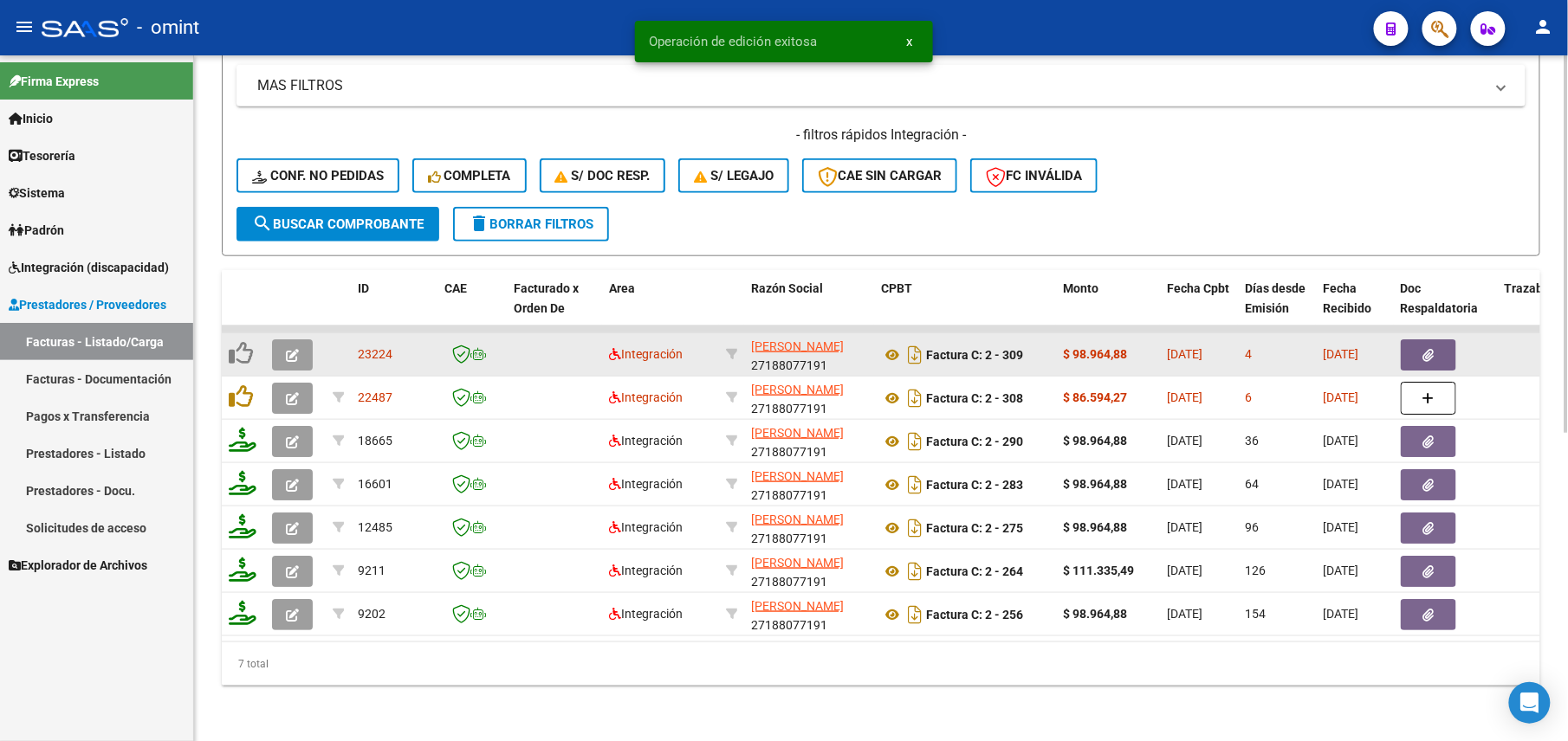
click at [293, 339] on button "button" at bounding box center [292, 355] width 41 height 32
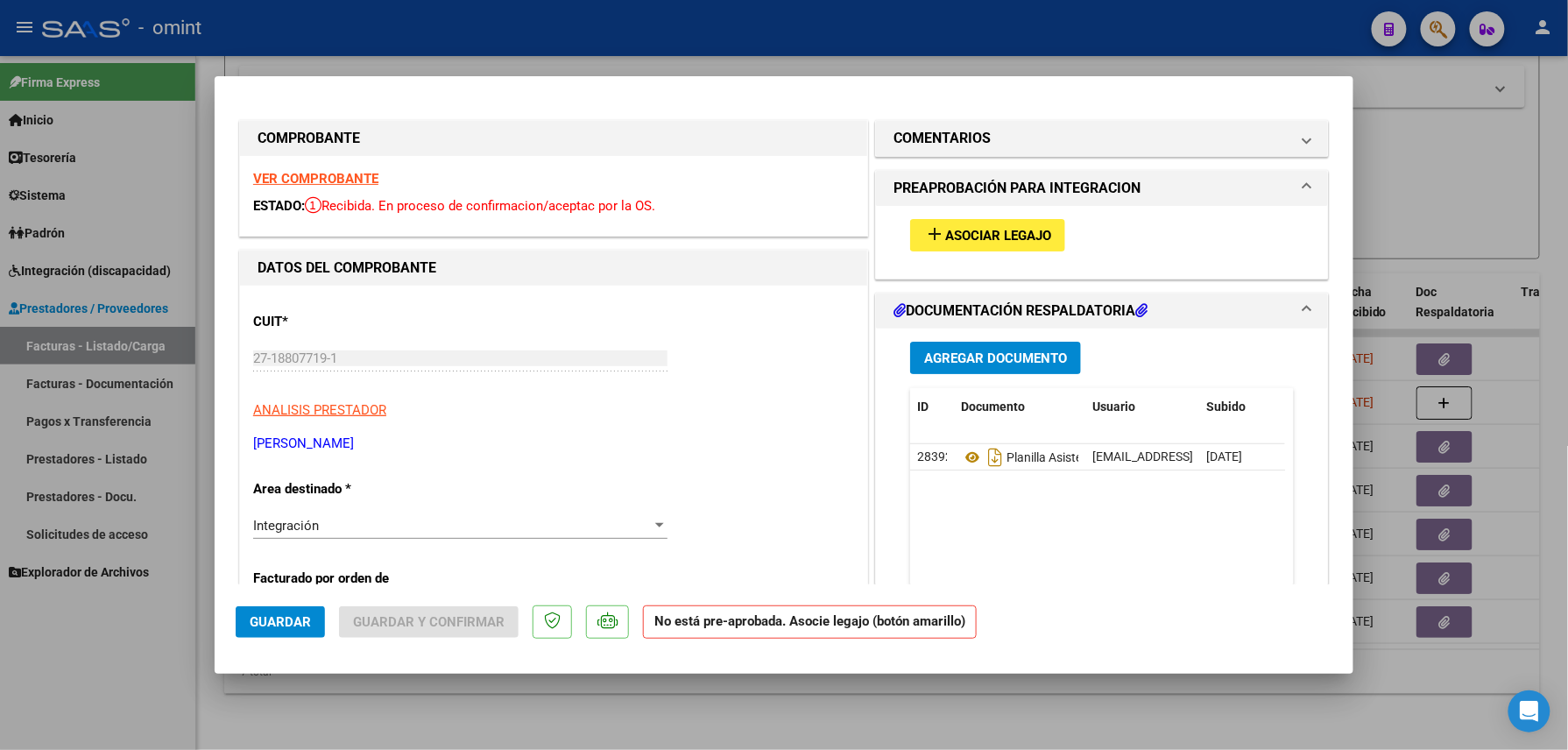
click at [361, 182] on strong "VER COMPROBANTE" at bounding box center [316, 179] width 126 height 15
click at [945, 232] on span "Asociar Legajo" at bounding box center [998, 235] width 106 height 15
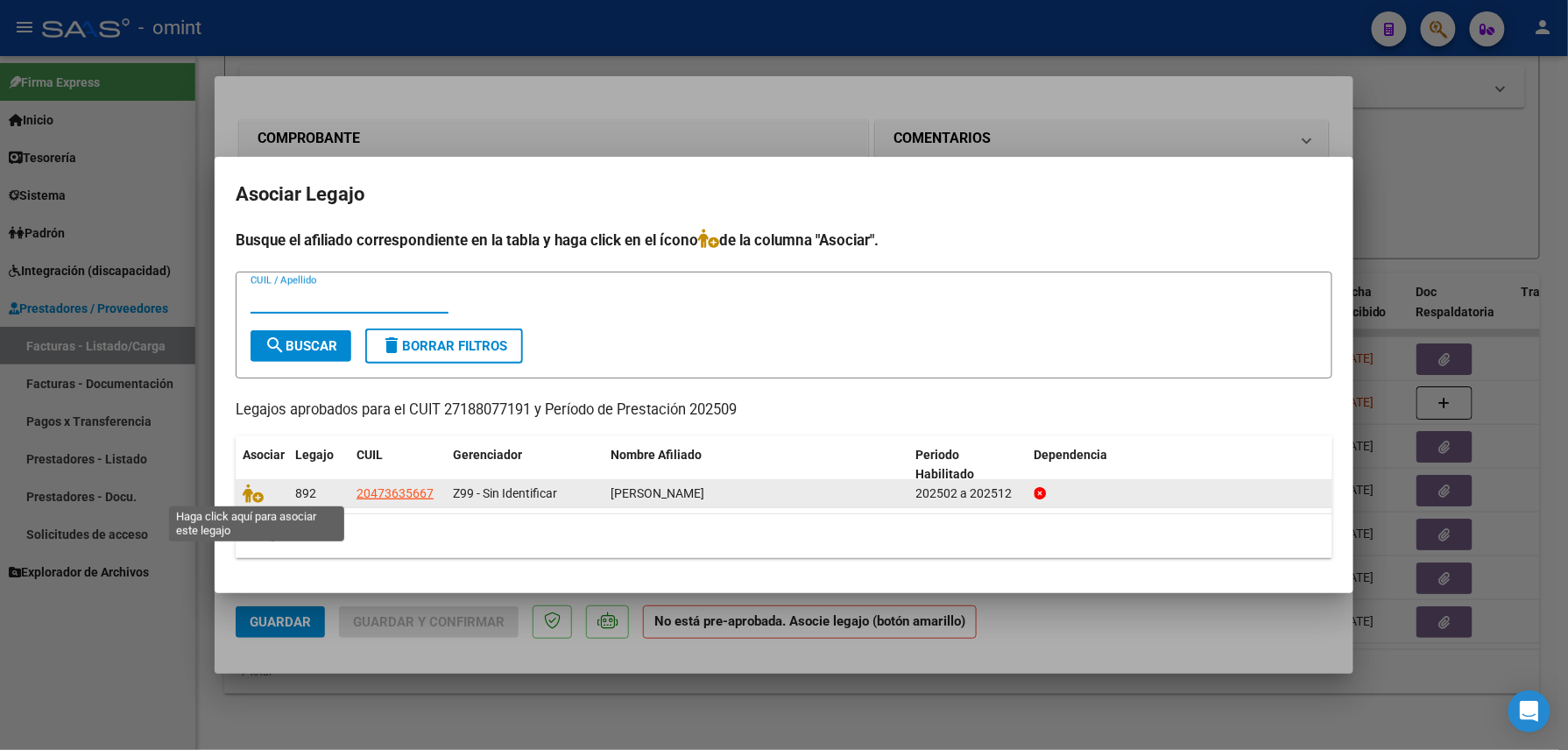
click at [267, 498] on span at bounding box center [255, 494] width 26 height 14
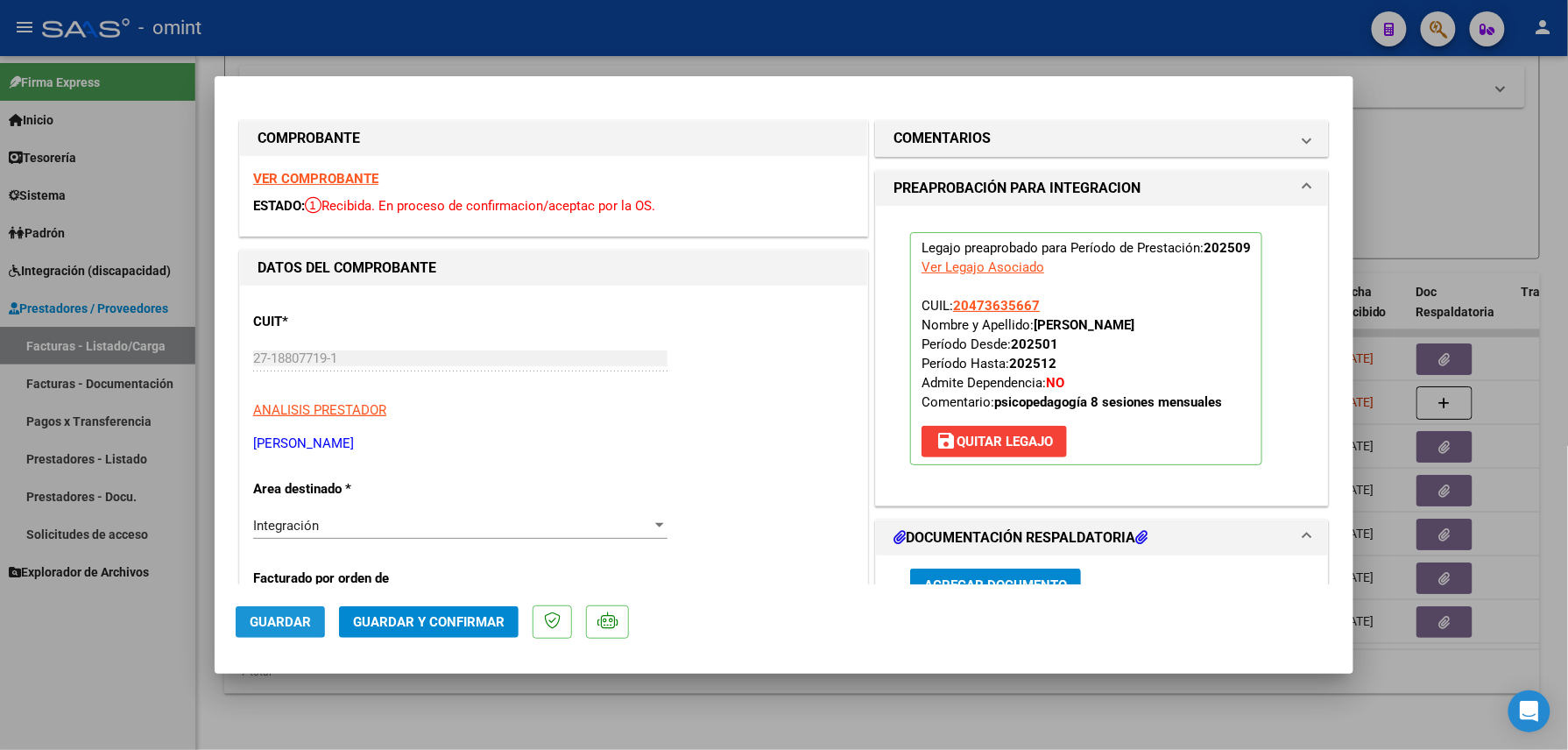
click at [279, 612] on button "Guardar" at bounding box center [281, 622] width 89 height 32
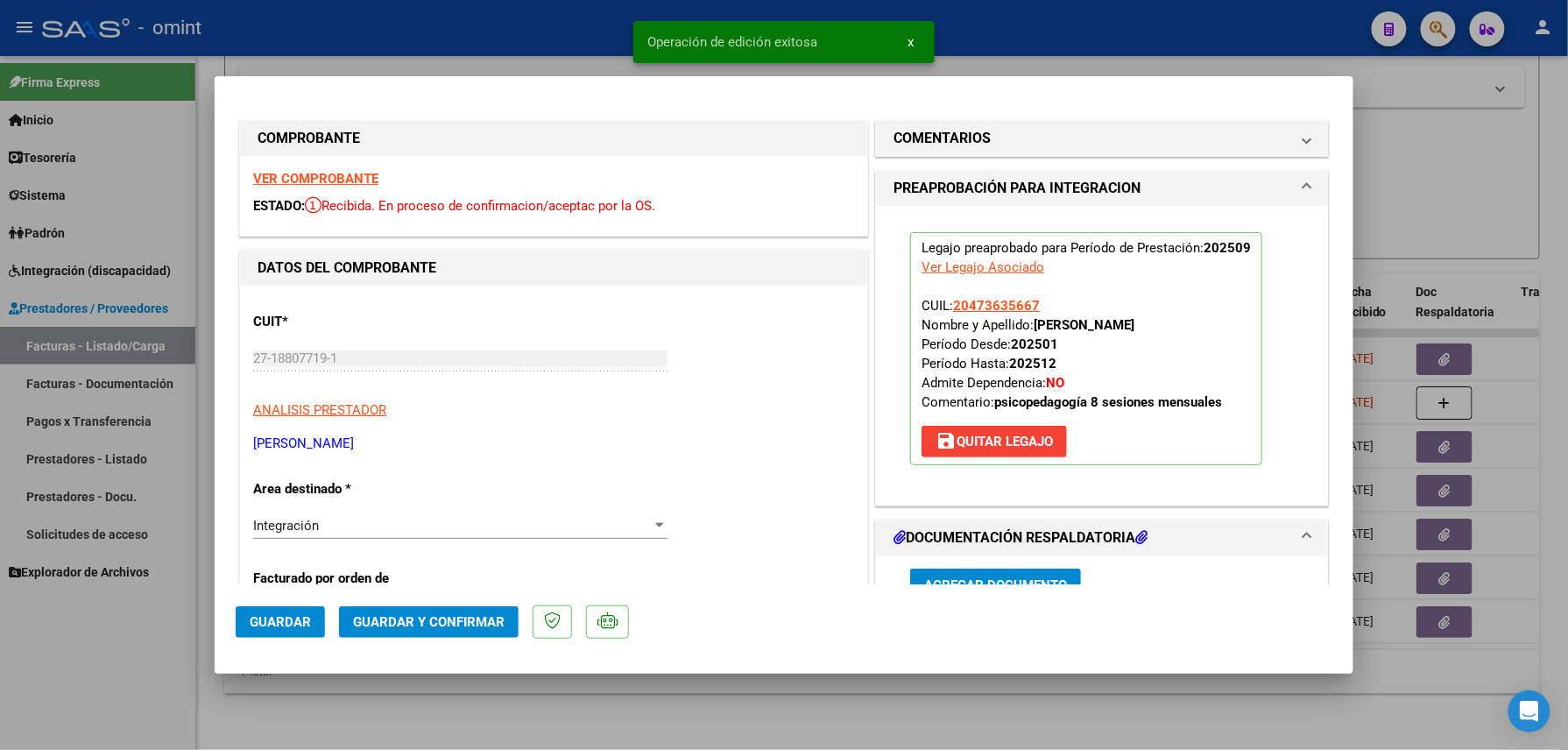
click at [333, 693] on div at bounding box center [784, 375] width 1568 height 750
type input "$ 0,00"
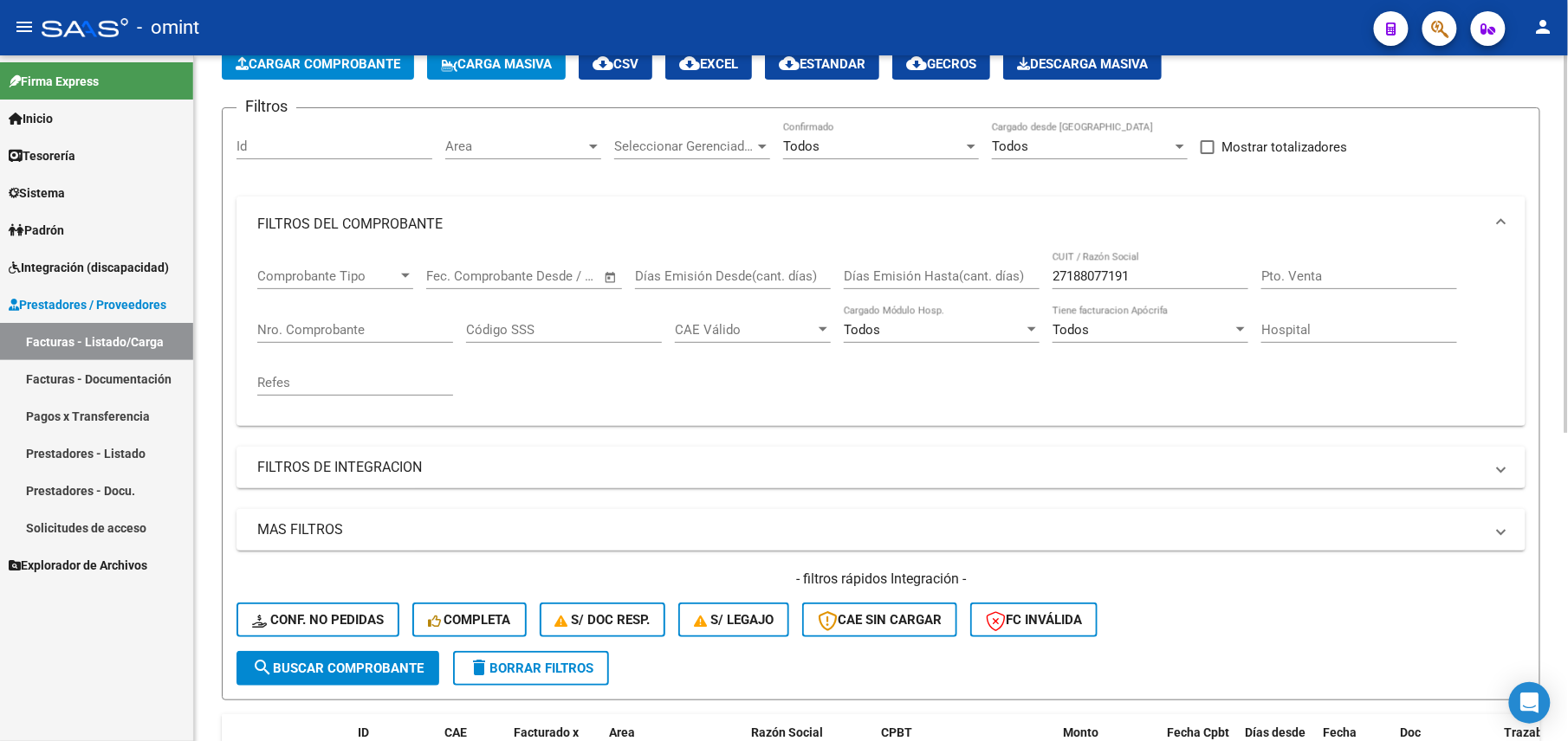
scroll to position [0, 0]
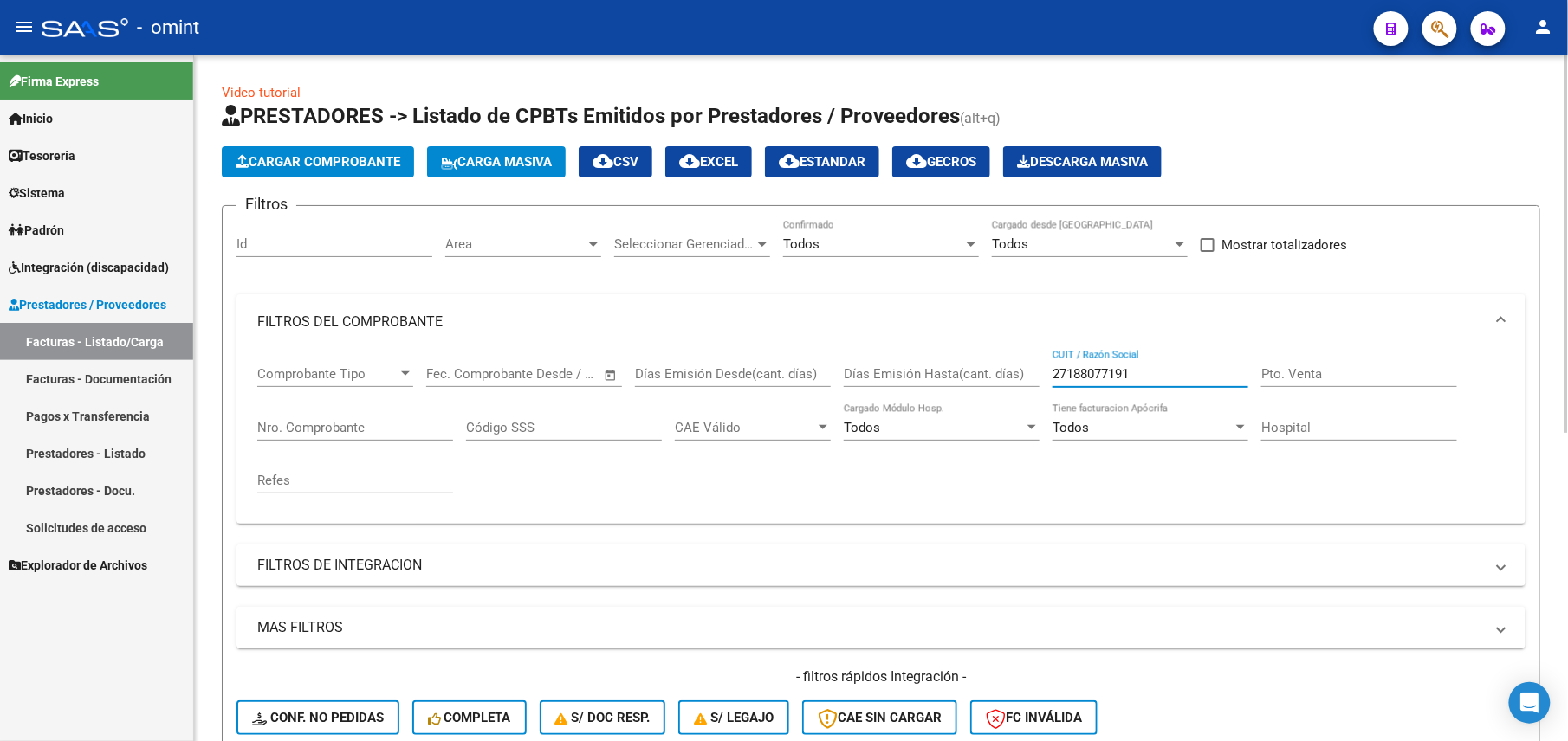
click at [1096, 372] on input "27188077191" at bounding box center [1150, 374] width 196 height 15
paste input "90434260"
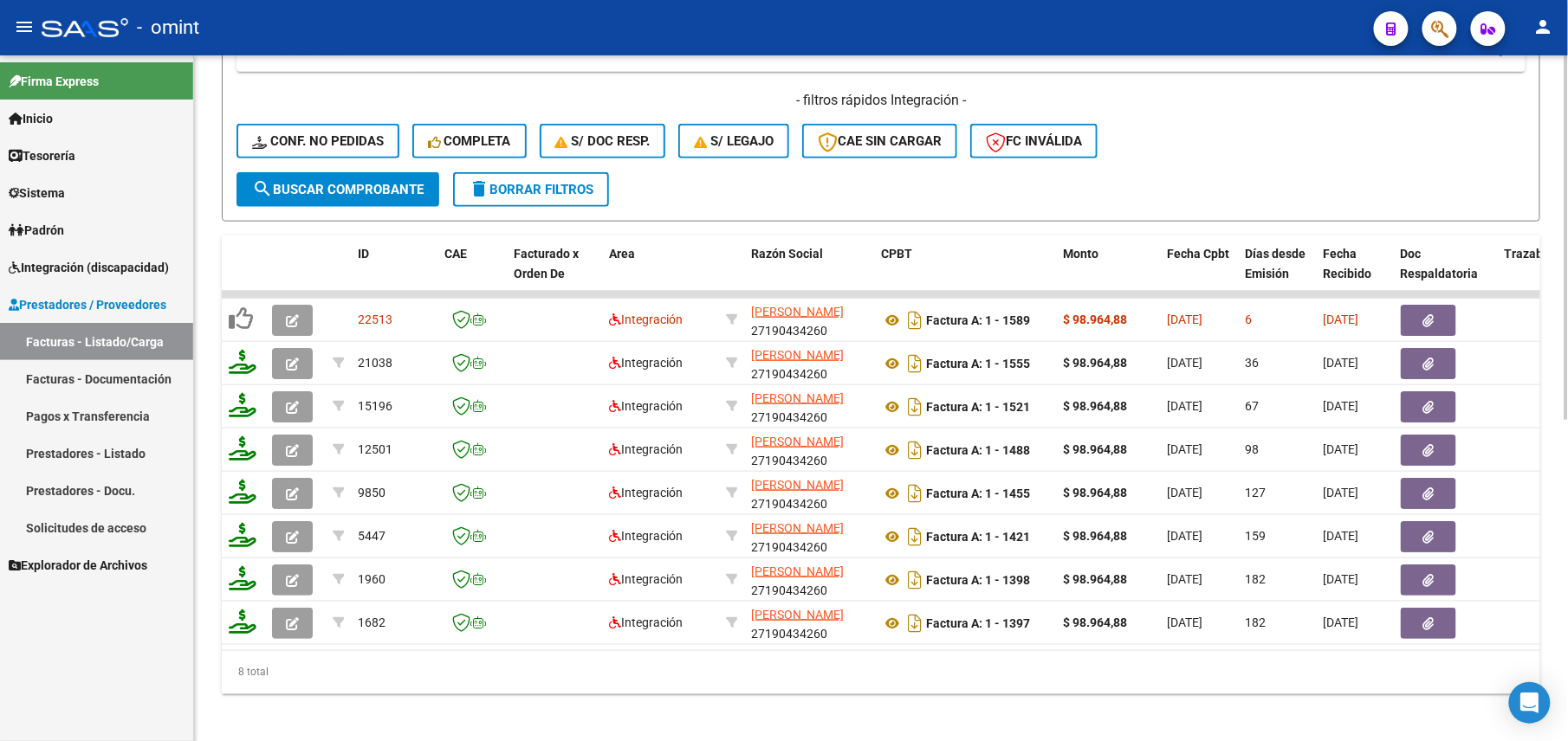
scroll to position [603, 0]
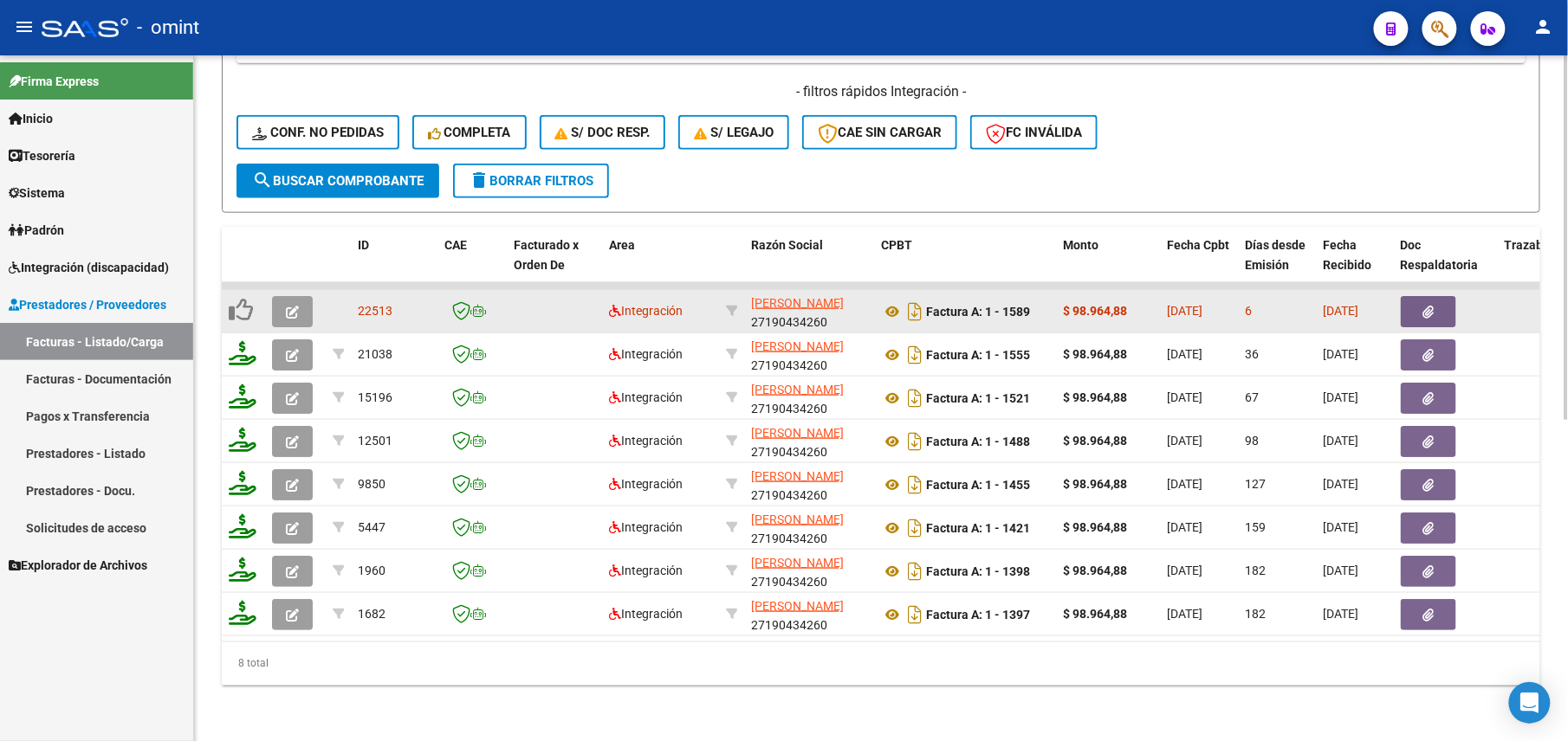
type input "27190434260"
click at [291, 302] on button "button" at bounding box center [292, 312] width 41 height 32
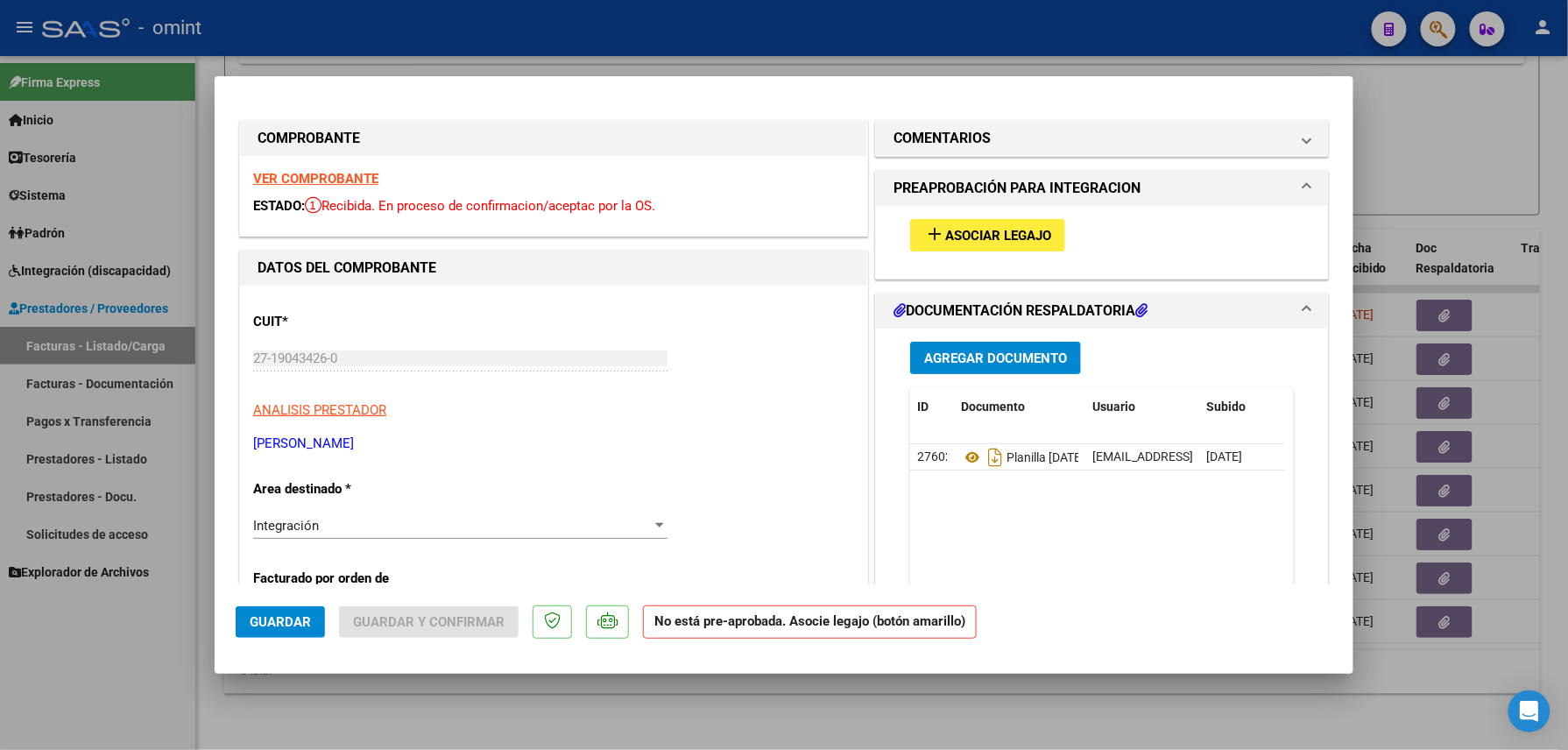
click at [338, 172] on strong "VER COMPROBANTE" at bounding box center [316, 179] width 126 height 15
click at [910, 228] on button "add Asociar Legajo" at bounding box center [988, 235] width 155 height 33
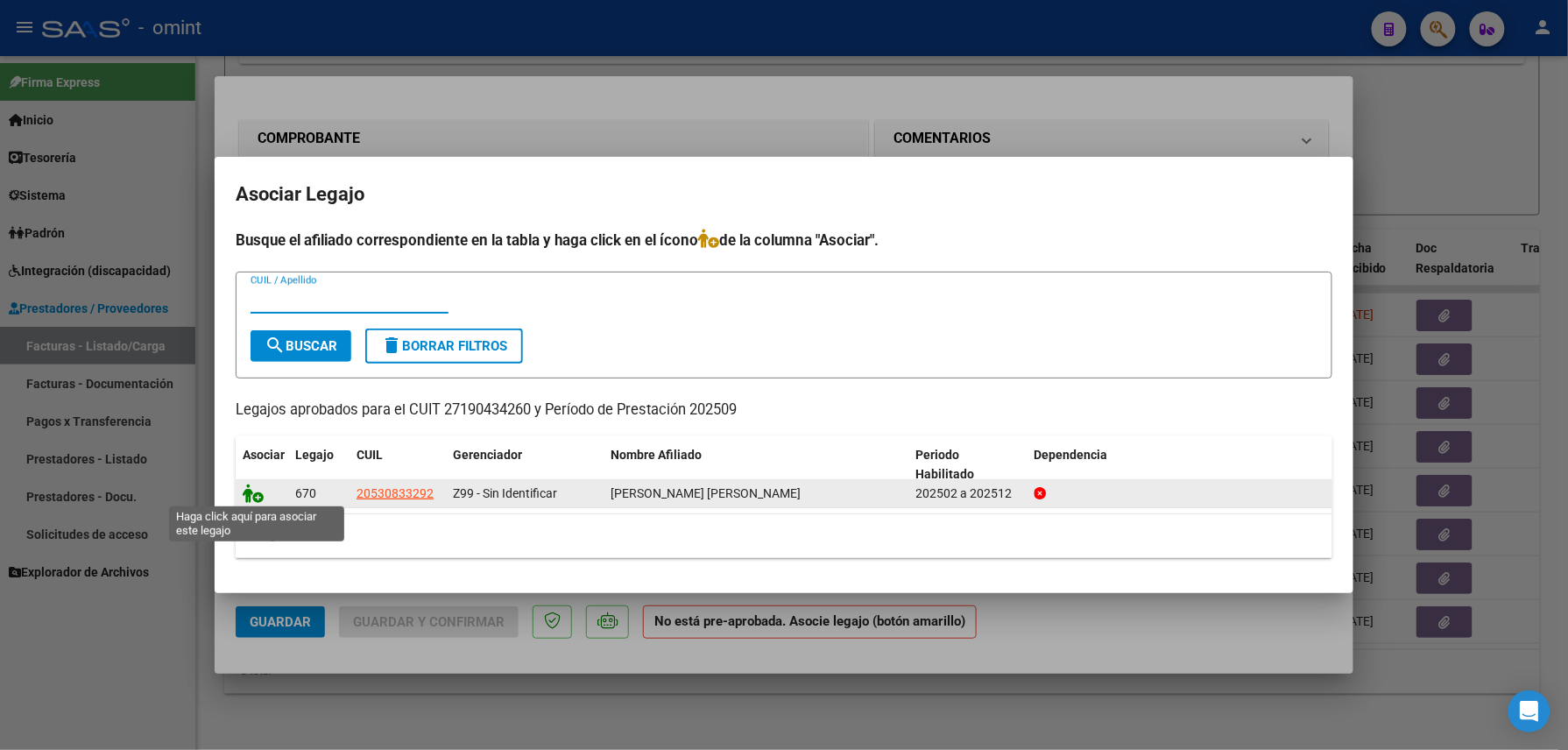
click at [246, 495] on icon at bounding box center [253, 494] width 21 height 19
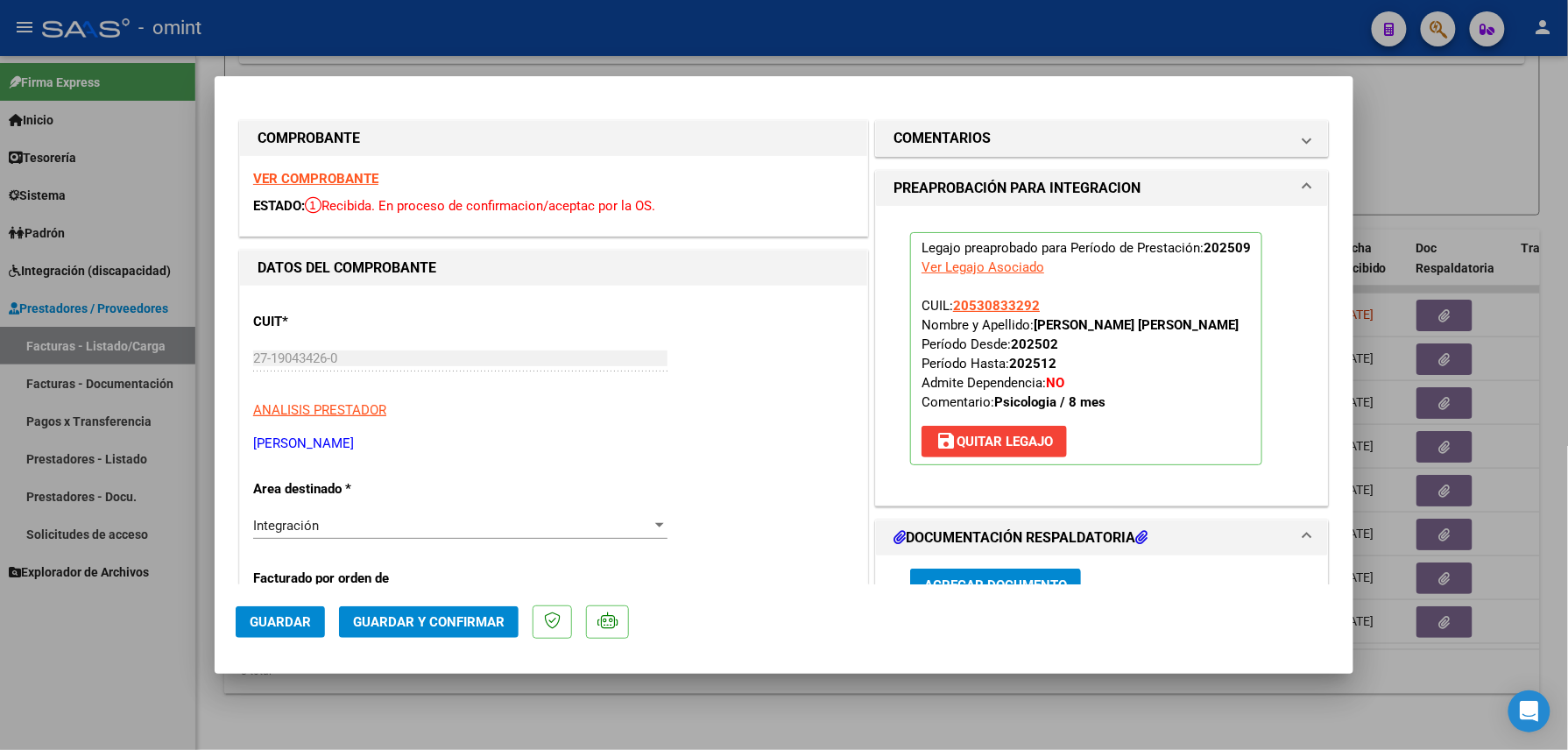
click at [283, 614] on button "Guardar" at bounding box center [281, 622] width 89 height 32
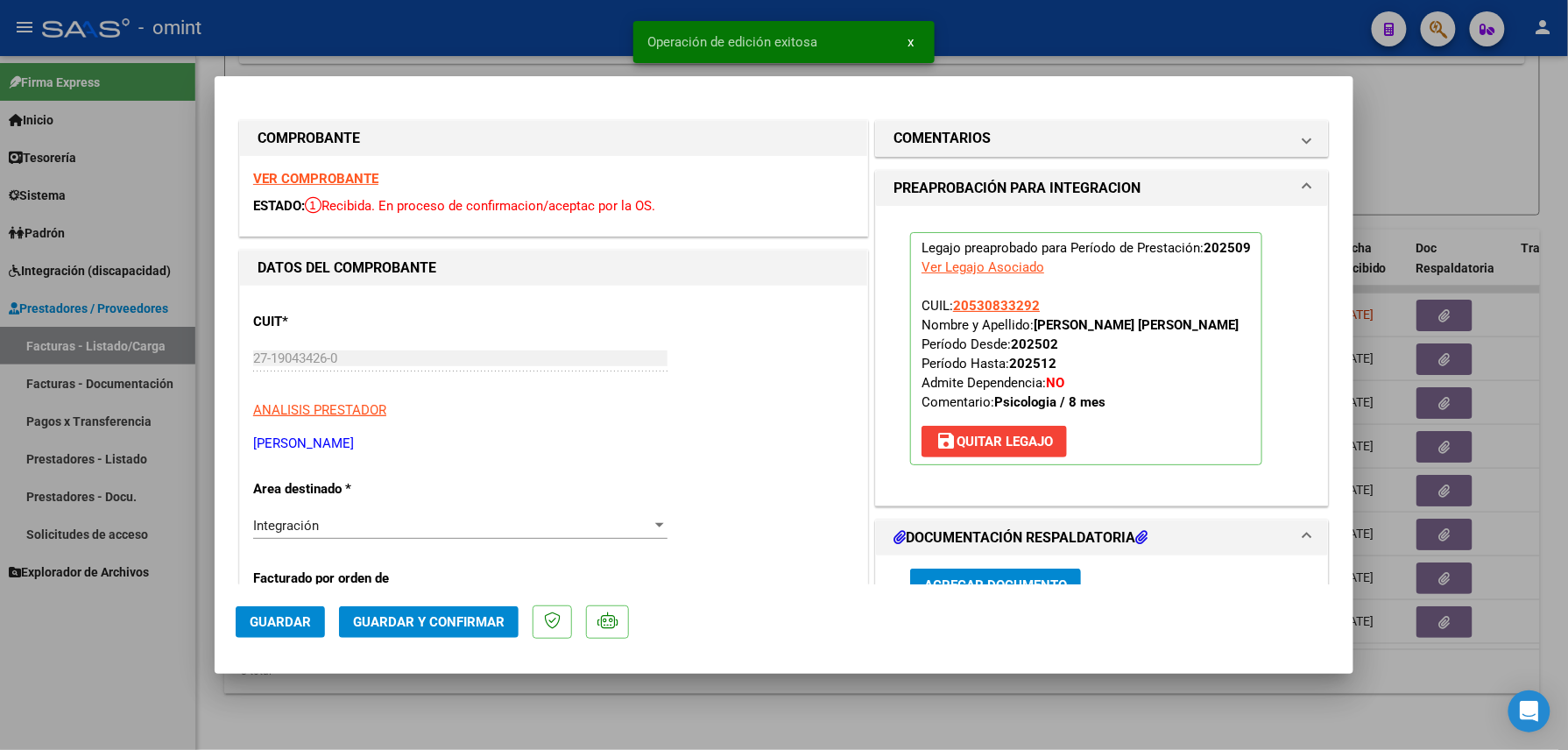
click at [712, 711] on div at bounding box center [784, 375] width 1568 height 750
type input "$ 0,00"
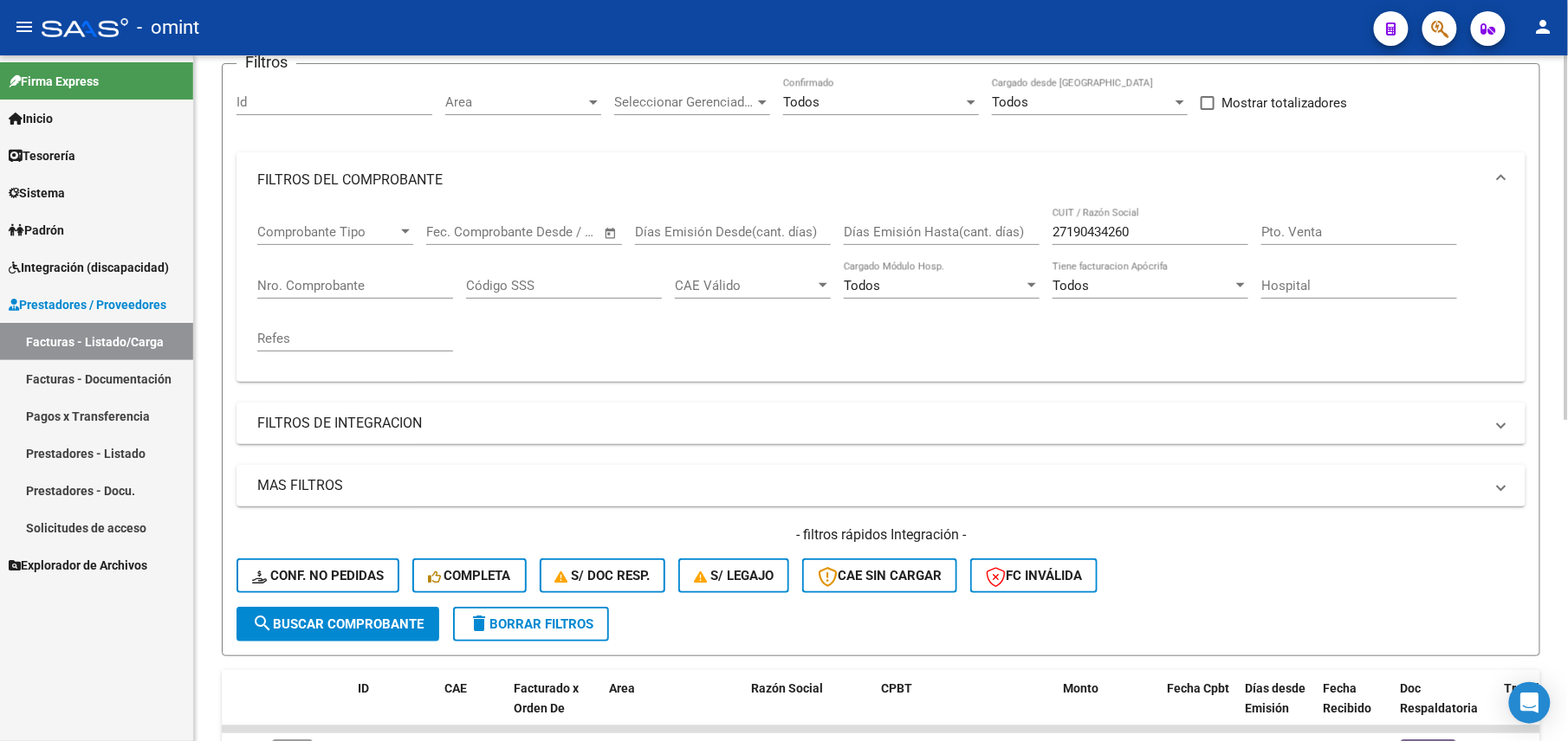
scroll to position [0, 0]
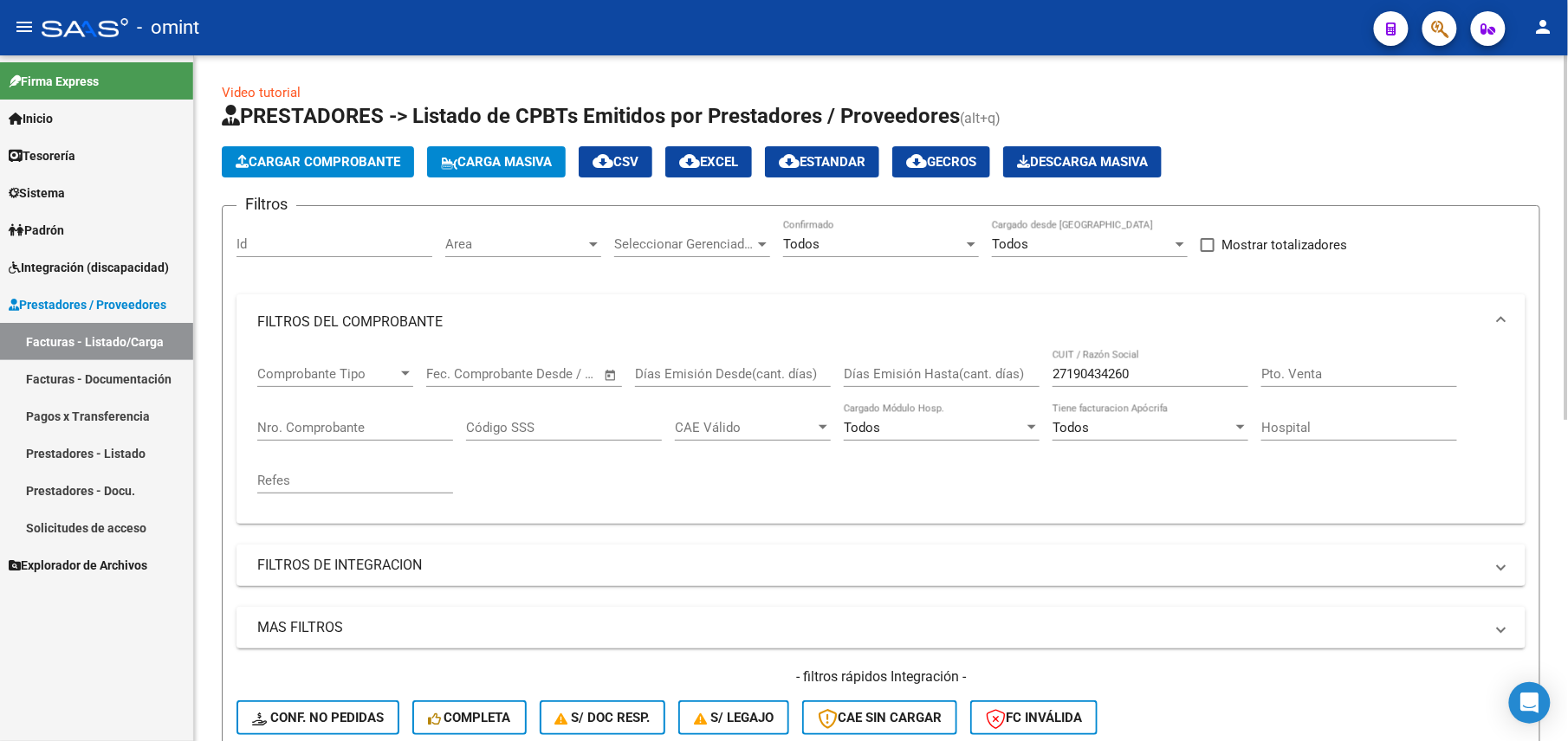
click at [1093, 378] on input "27190434260" at bounding box center [1150, 374] width 196 height 15
click at [1095, 376] on input "27190434260" at bounding box center [1150, 374] width 196 height 15
paste input "1431117"
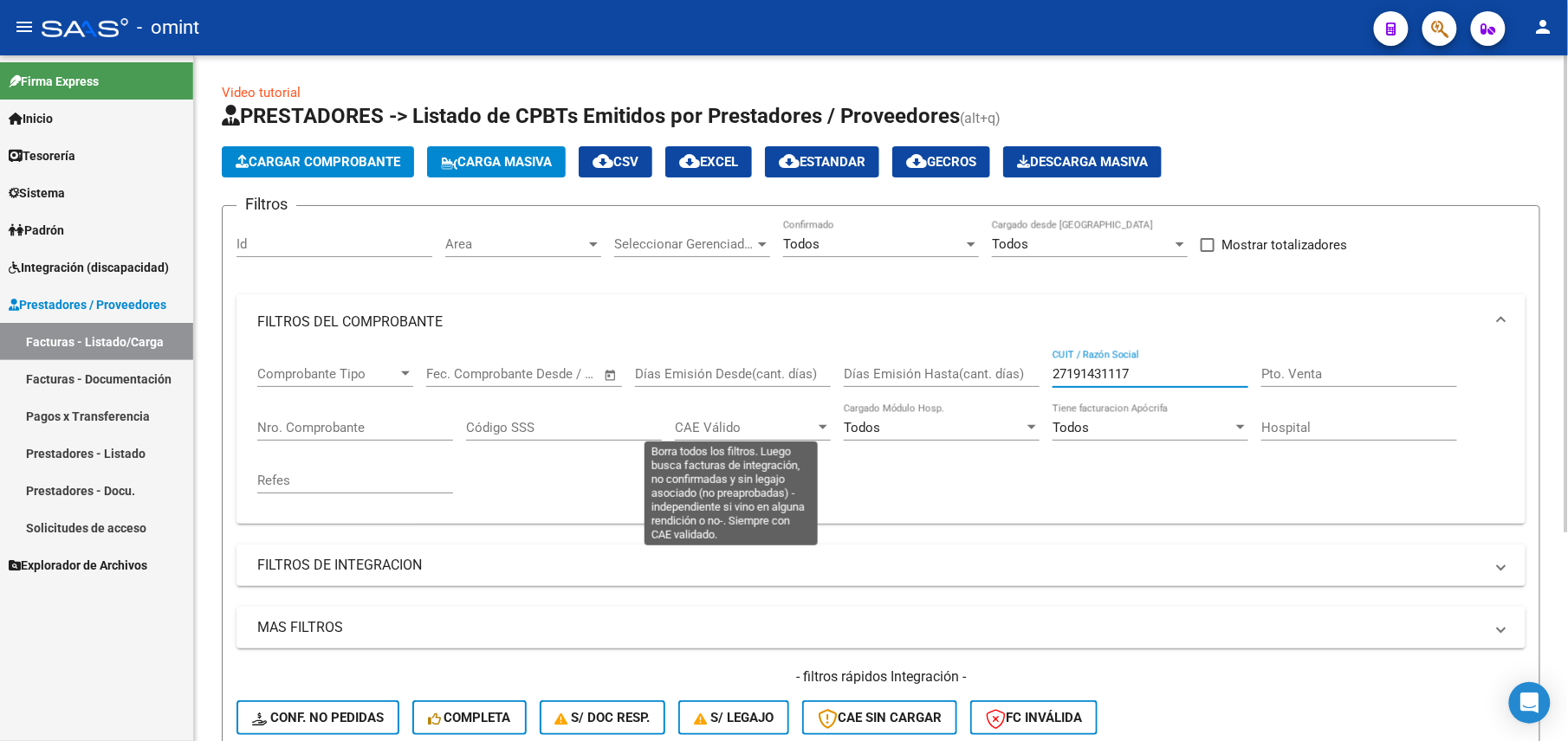
scroll to position [299, 0]
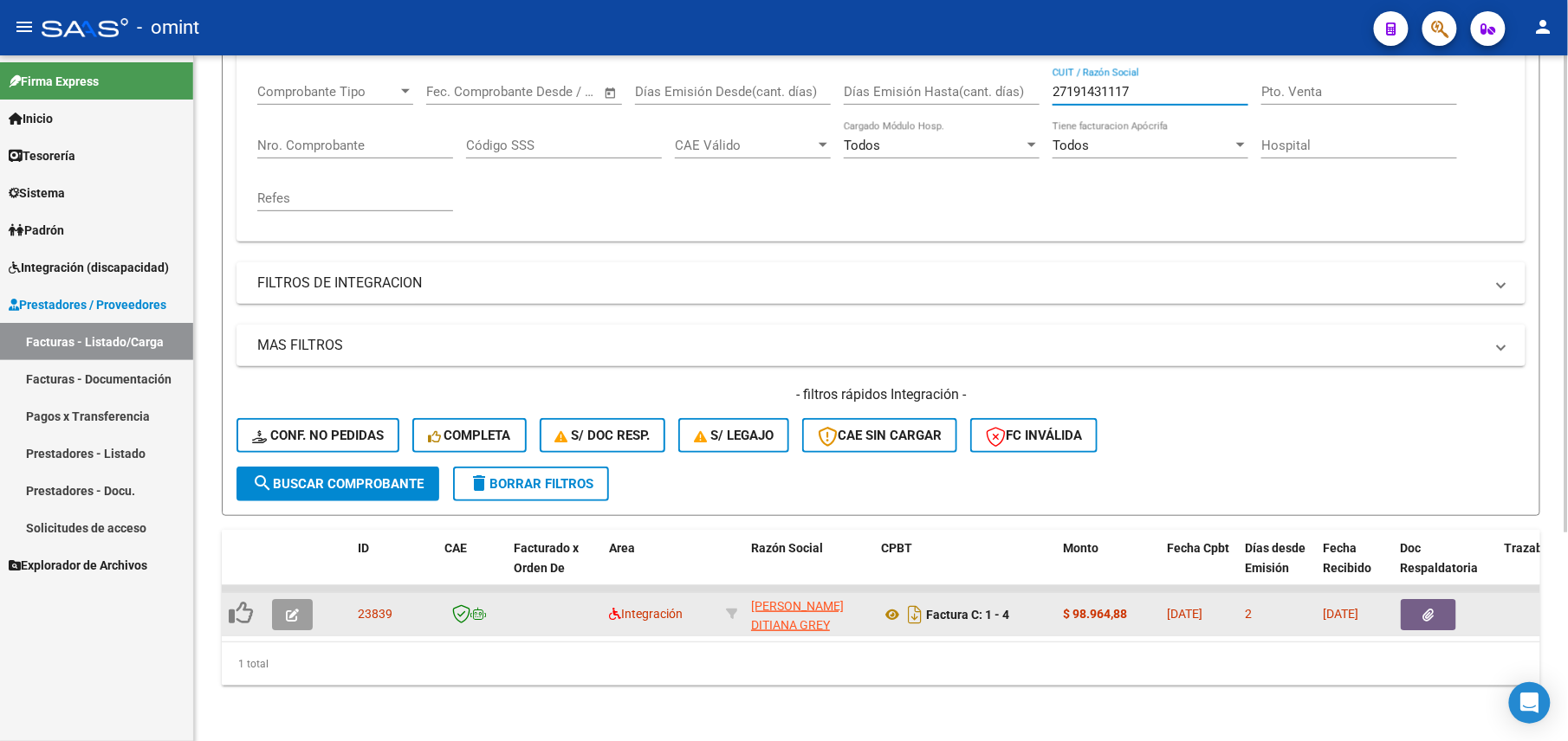
type input "27191431117"
click at [299, 599] on button "button" at bounding box center [292, 615] width 41 height 32
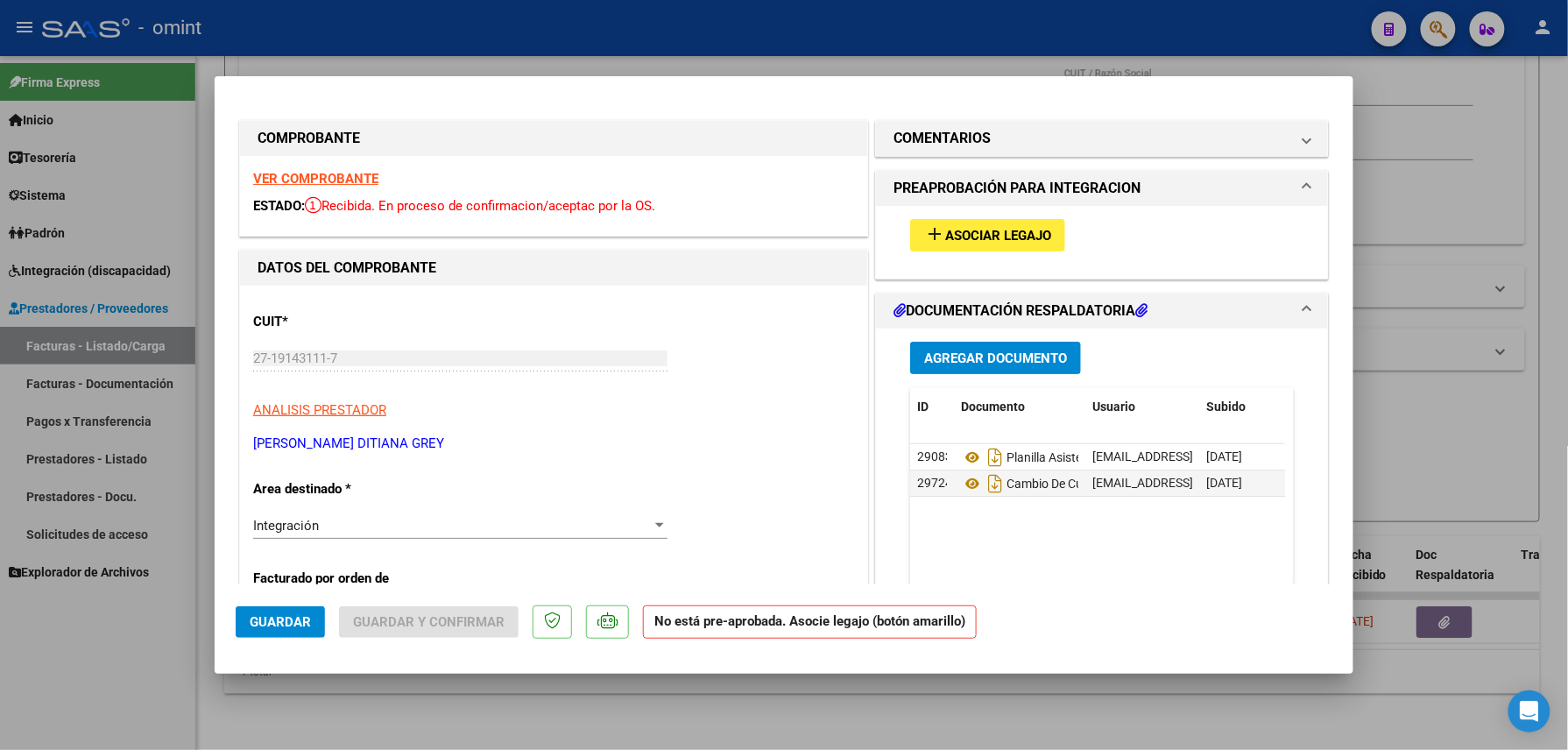
click at [283, 177] on strong "VER COMPROBANTE" at bounding box center [316, 179] width 126 height 15
click at [963, 227] on span "add Asociar Legajo" at bounding box center [988, 235] width 127 height 15
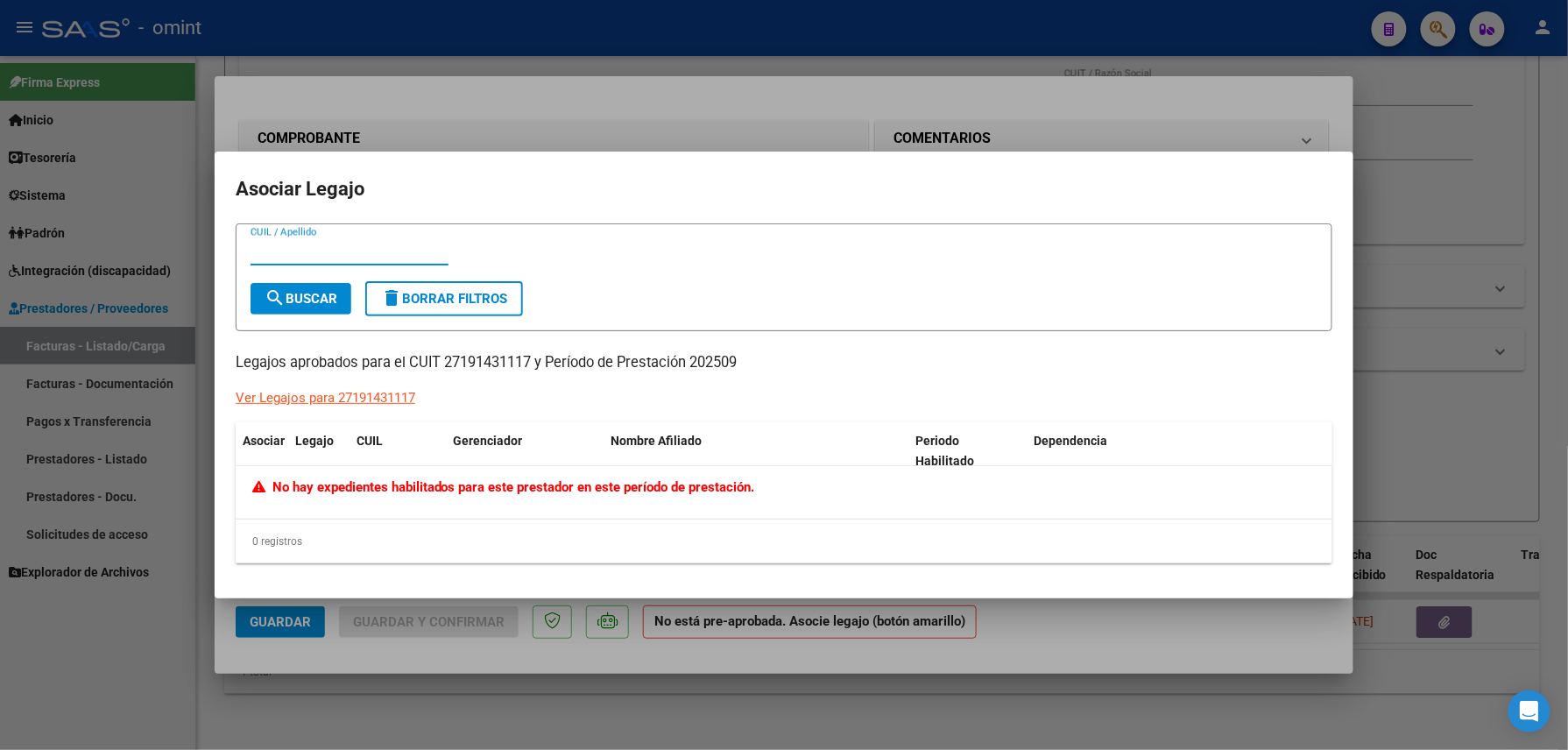
click at [505, 102] on div at bounding box center [784, 375] width 1568 height 750
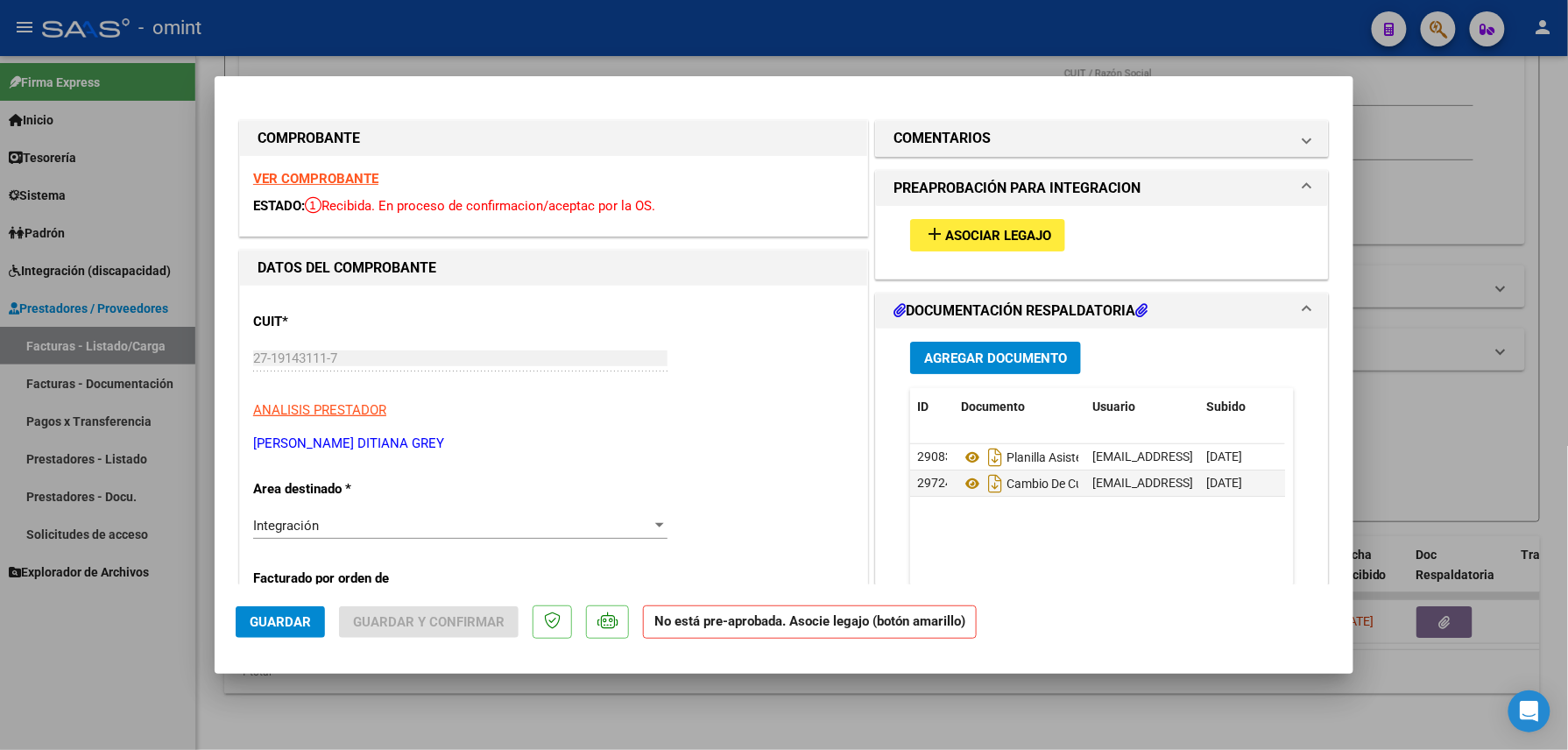
click at [538, 14] on div at bounding box center [784, 375] width 1568 height 750
type input "$ 0,00"
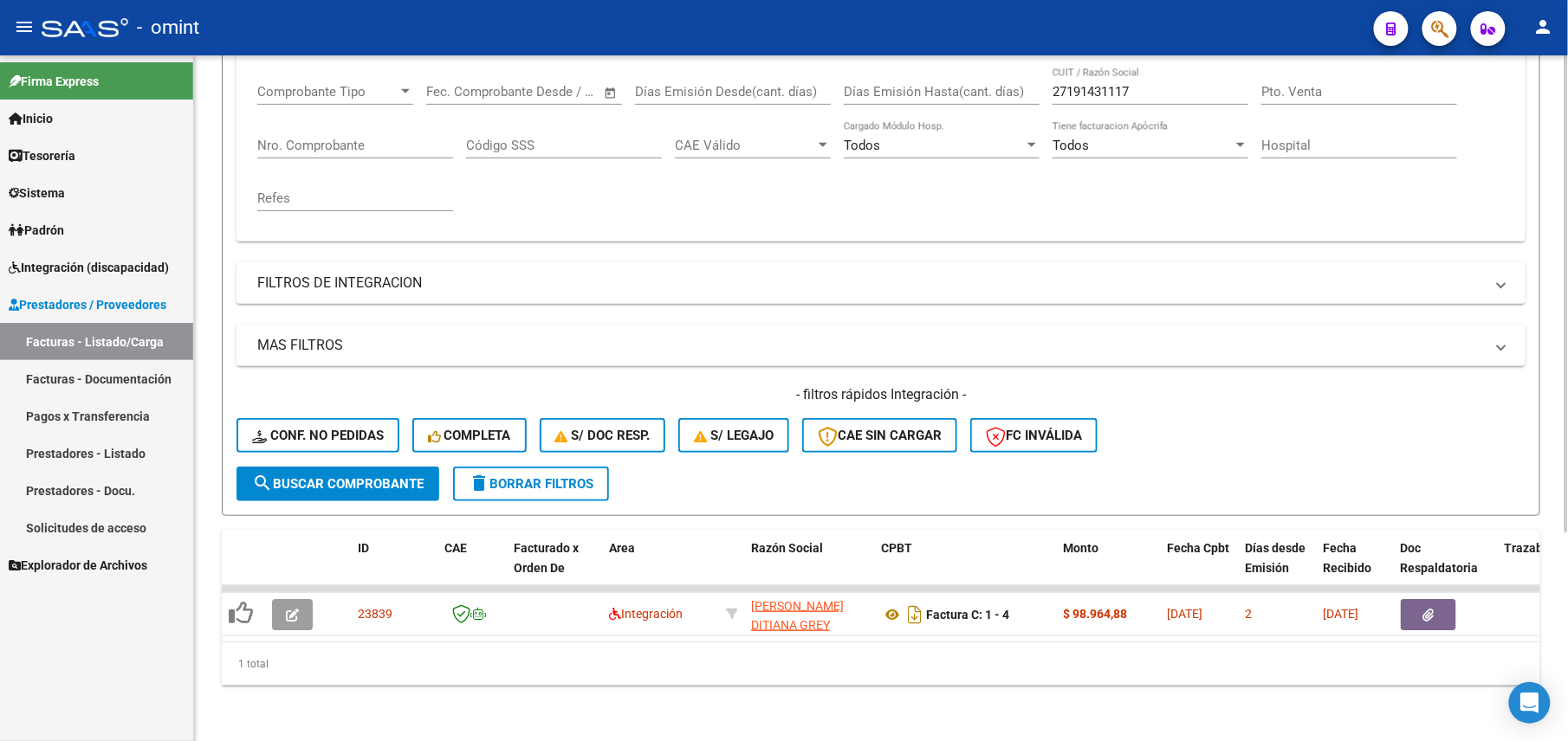
scroll to position [0, 0]
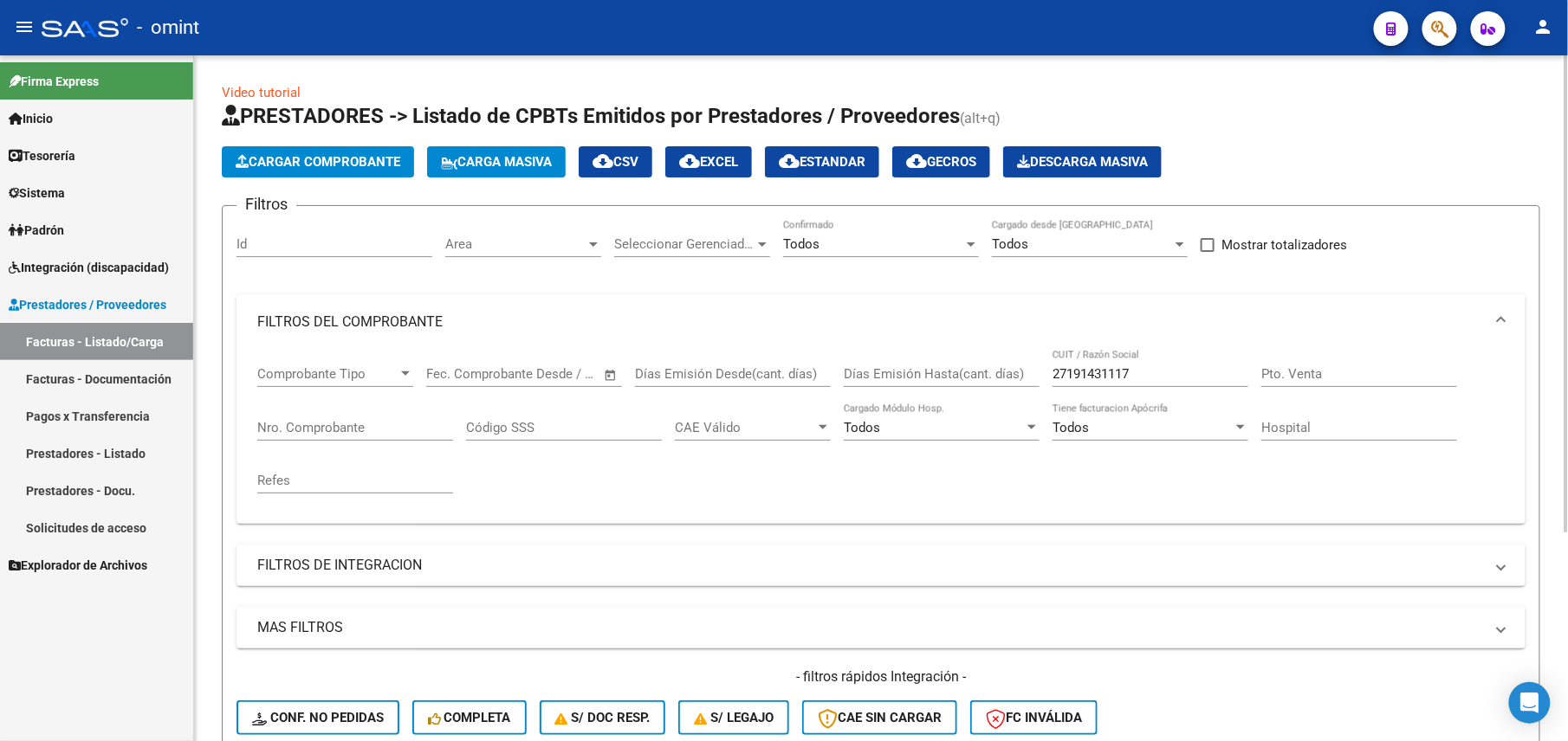
click at [1092, 376] on input "27191431117" at bounding box center [1150, 374] width 196 height 15
click at [1107, 376] on input "27191431117" at bounding box center [1150, 374] width 196 height 15
paste input "202602431"
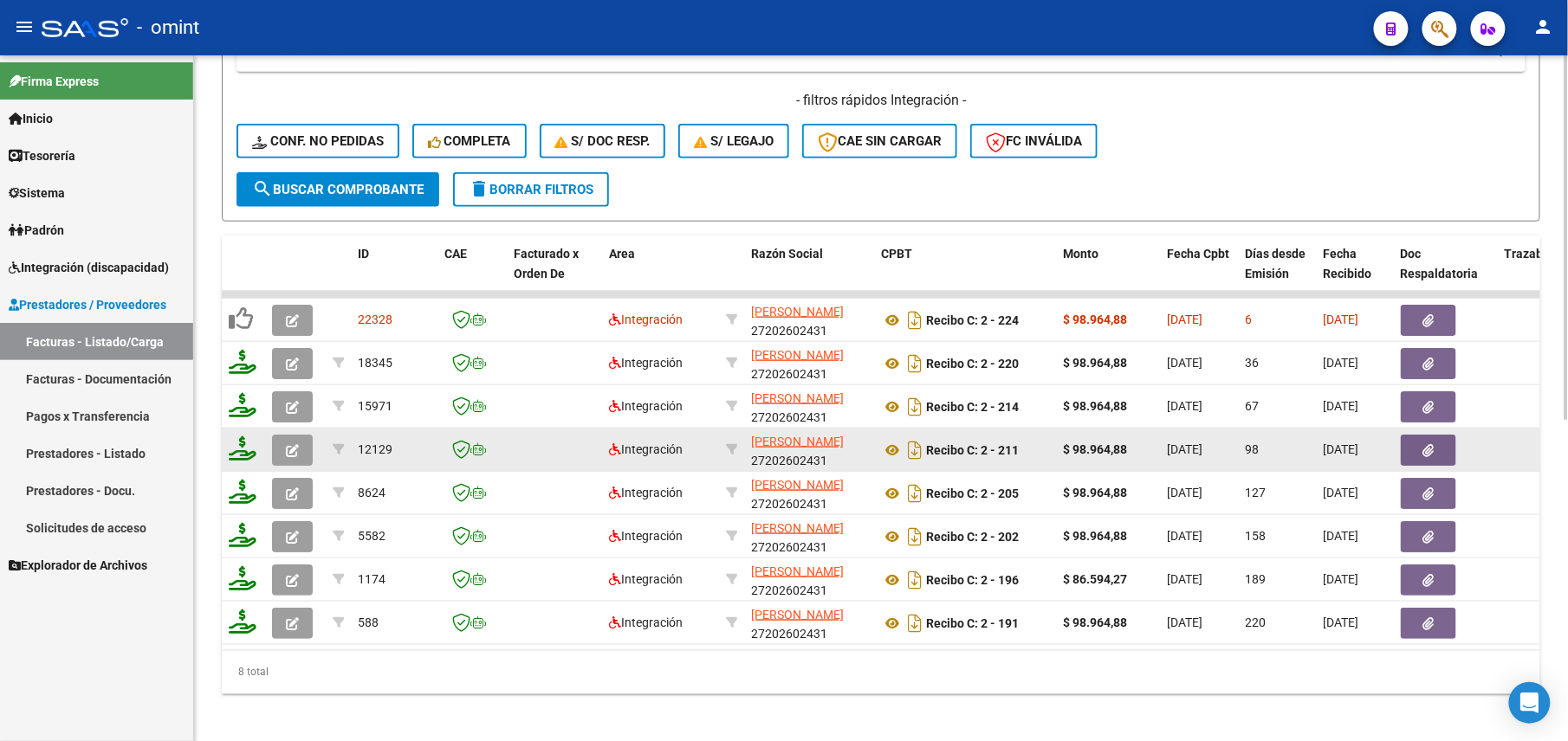
scroll to position [603, 0]
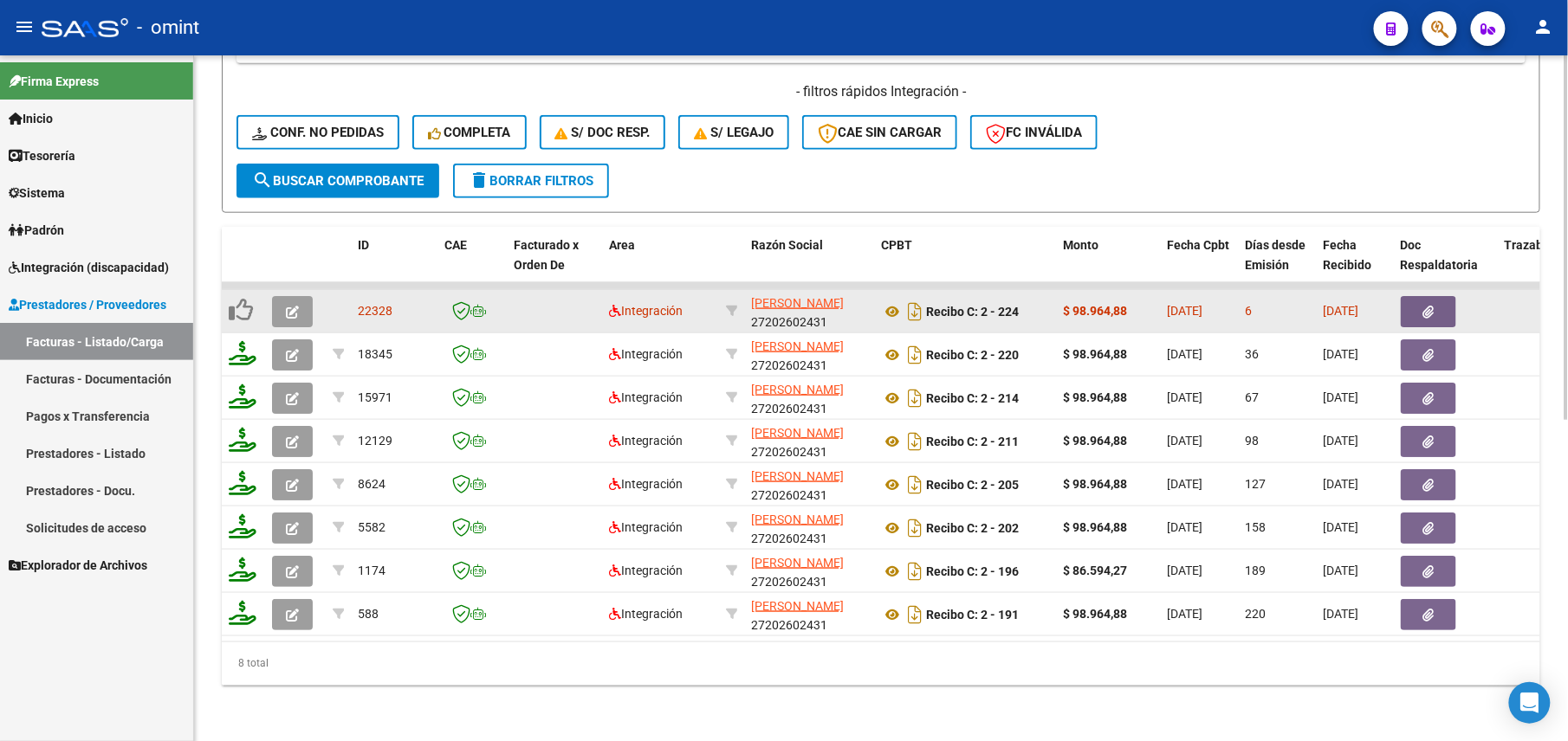
type input "27202602431"
click at [272, 306] on button "button" at bounding box center [292, 312] width 41 height 32
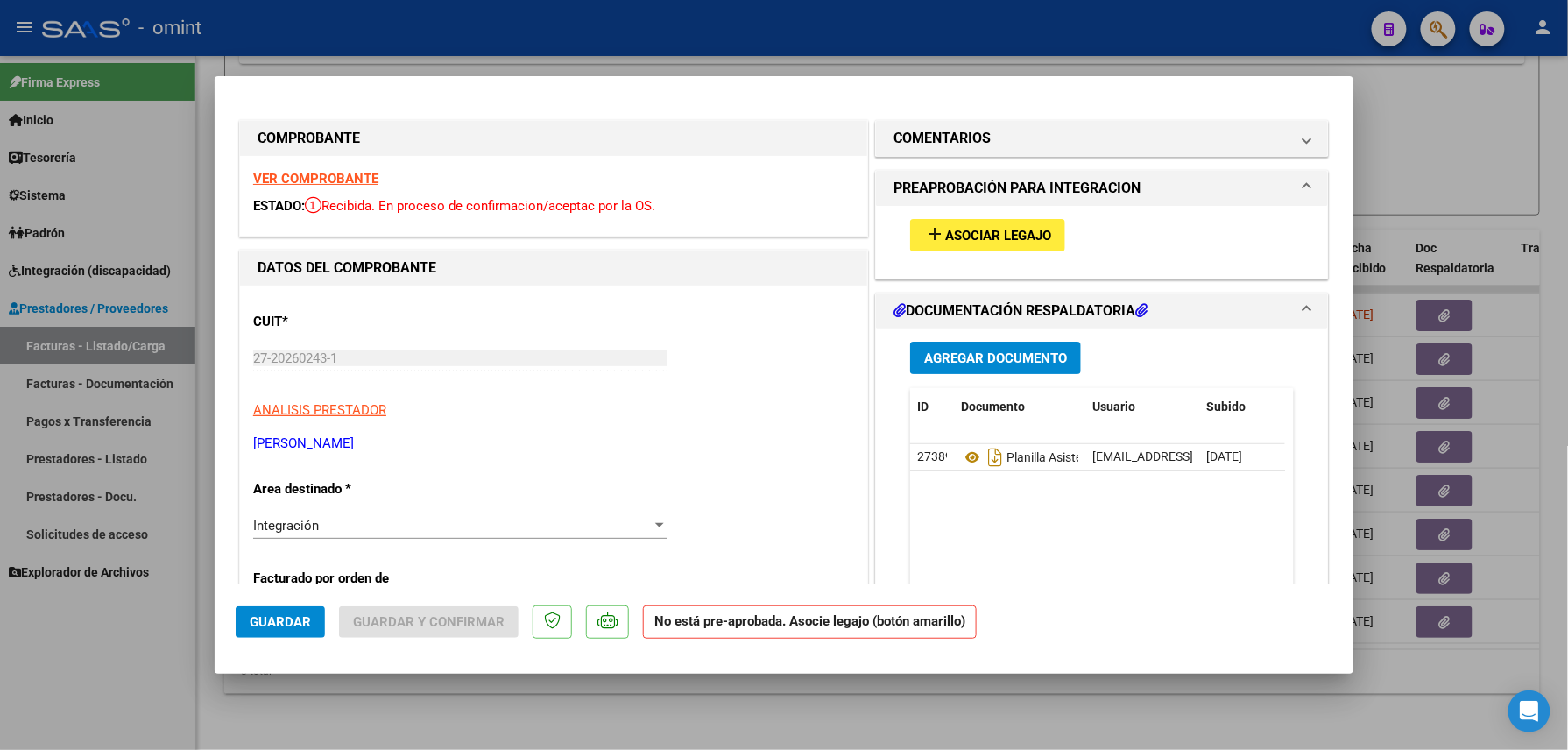
click at [338, 172] on strong "VER COMPROBANTE" at bounding box center [316, 179] width 126 height 15
click at [933, 225] on mat-icon "add" at bounding box center [935, 234] width 21 height 21
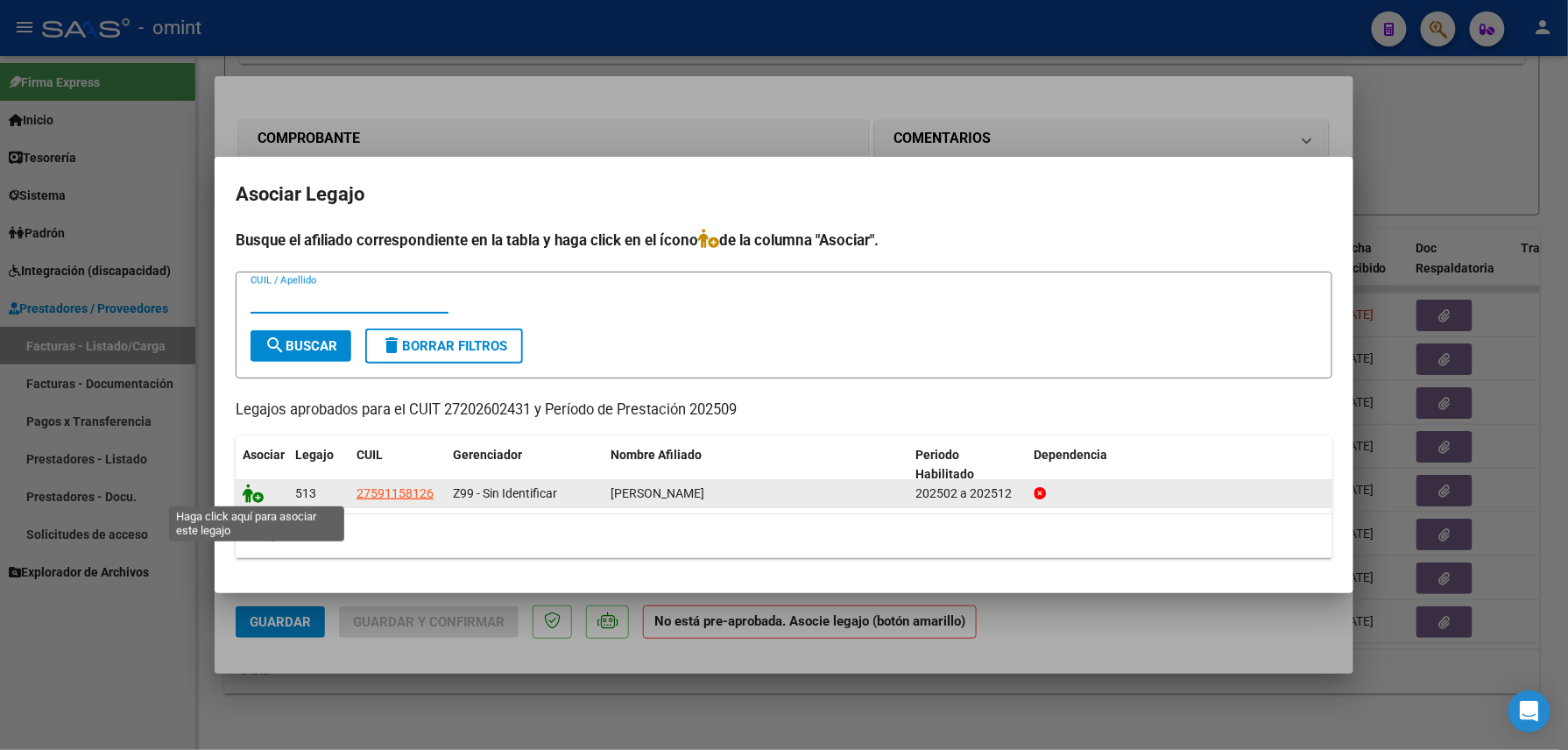
click at [254, 484] on icon at bounding box center [253, 494] width 21 height 19
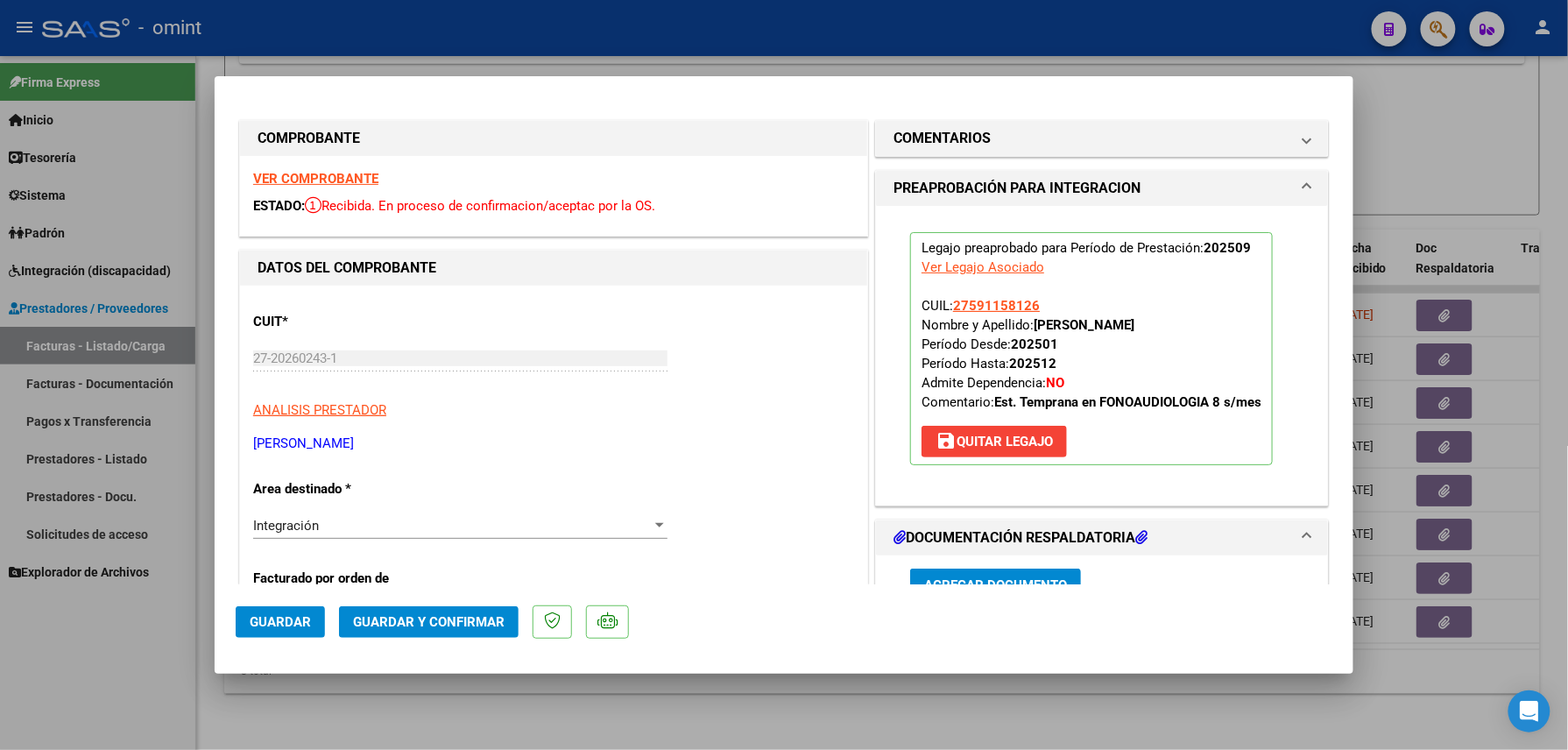
click at [283, 622] on span "Guardar" at bounding box center [280, 622] width 61 height 15
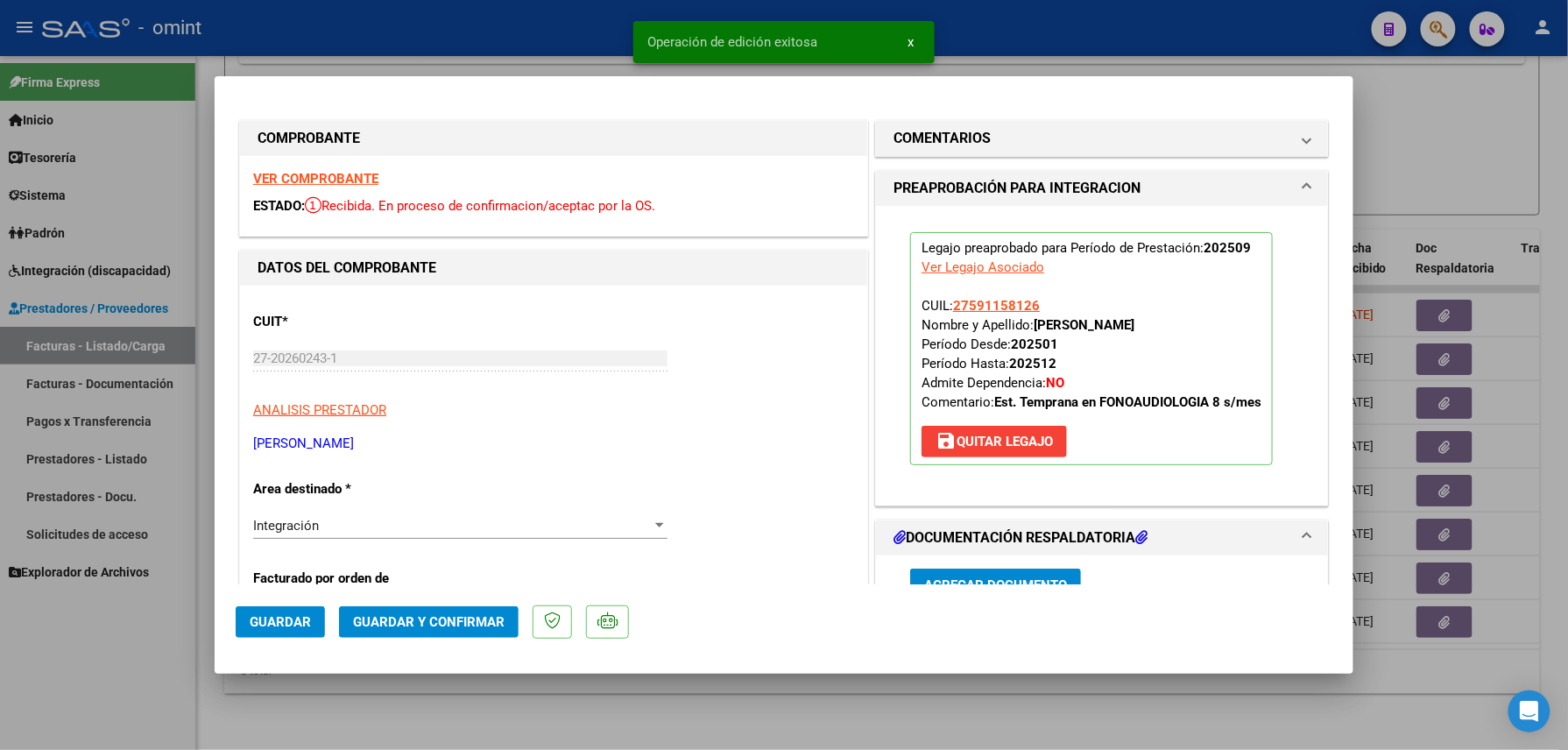
click at [443, 689] on div at bounding box center [784, 375] width 1568 height 750
type input "$ 0,00"
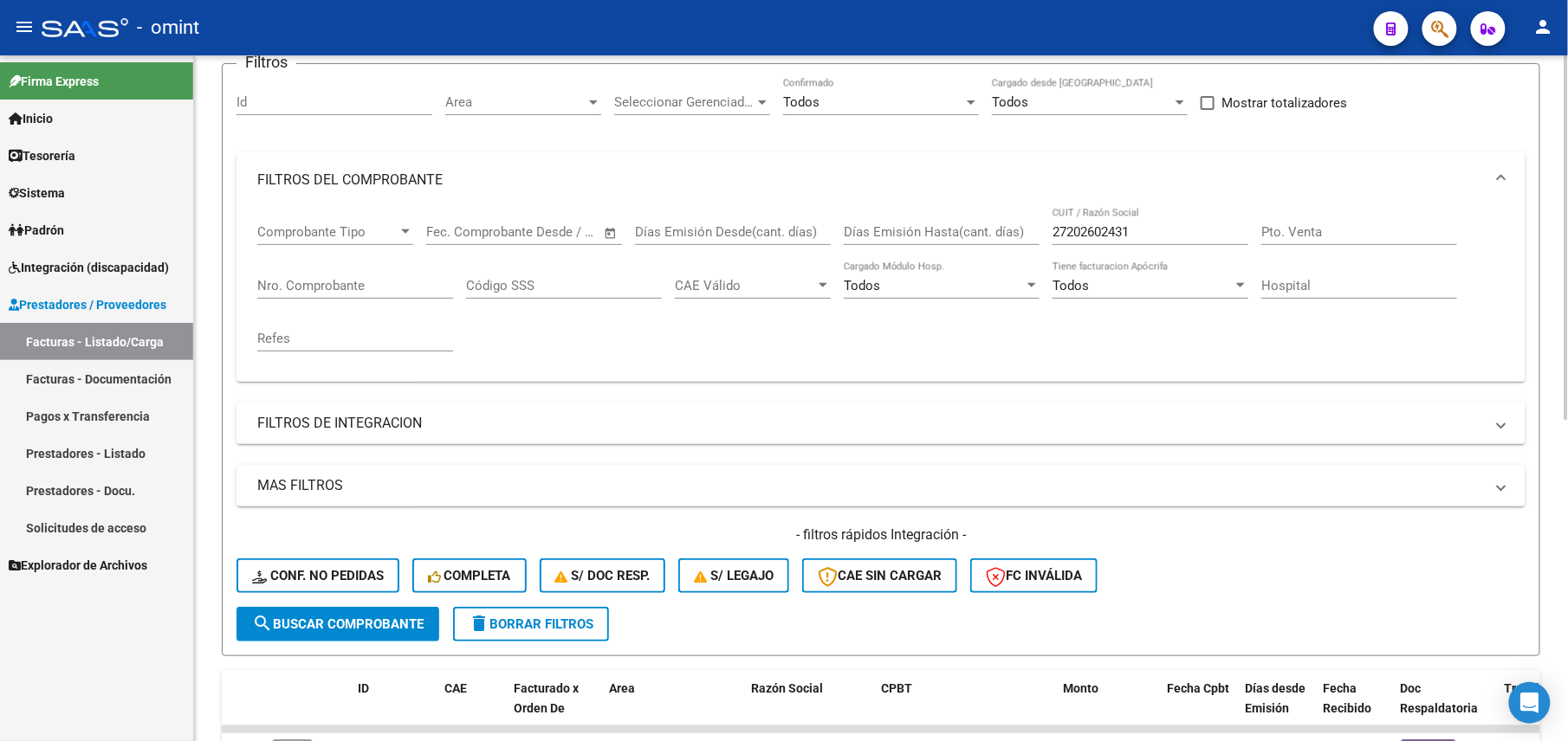
scroll to position [26, 0]
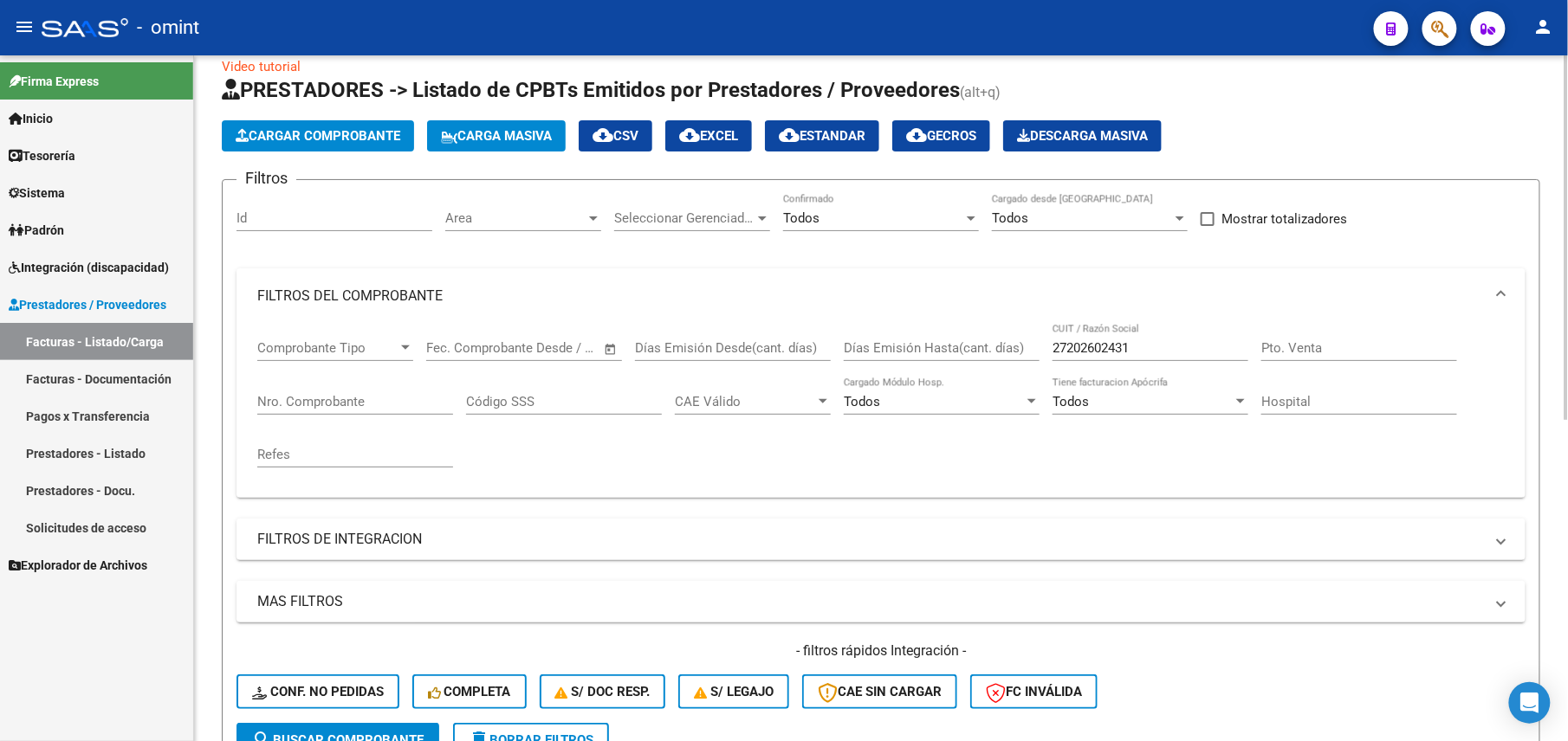
click at [1110, 352] on input "27202602431" at bounding box center [1150, 348] width 196 height 15
paste input "846195"
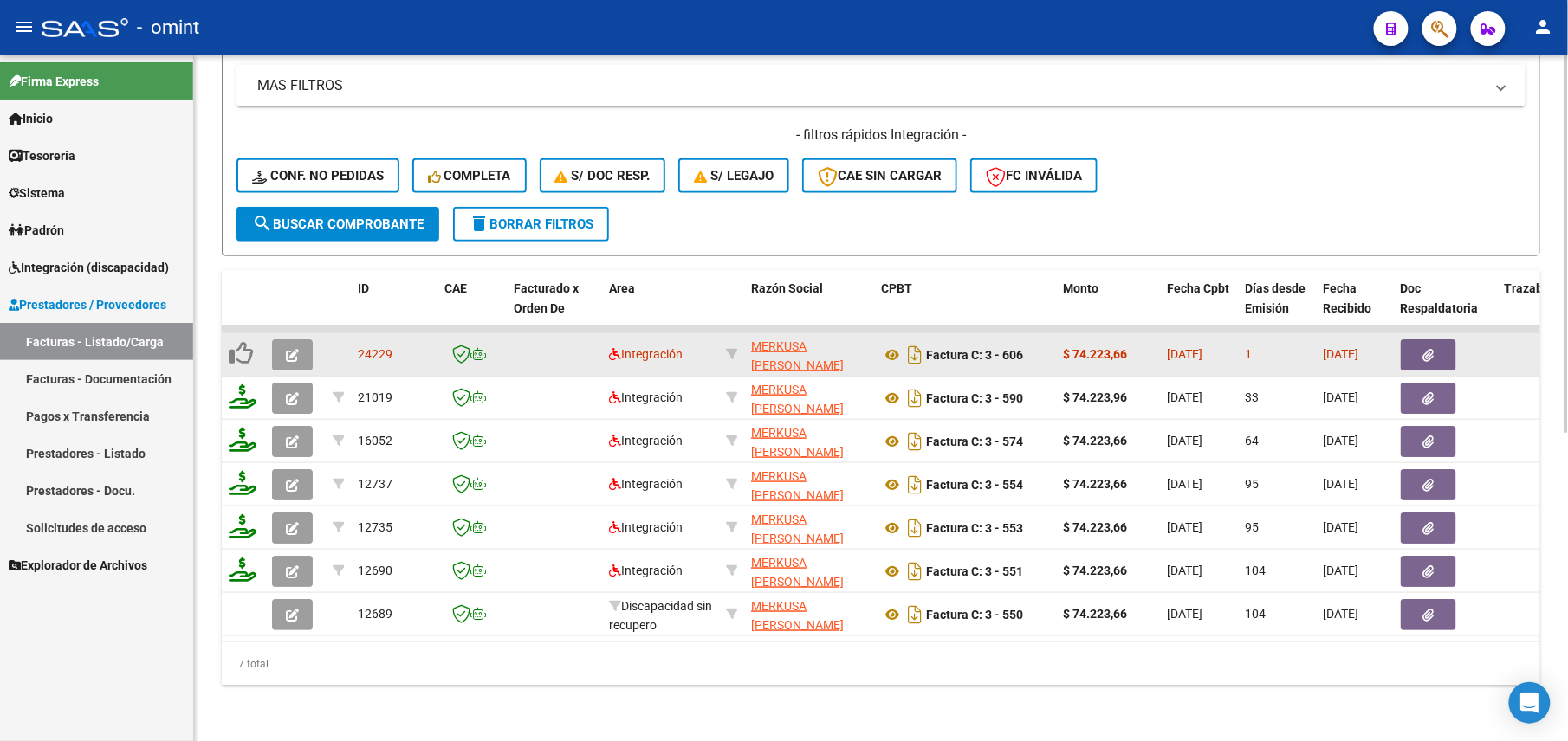
type input "27202846195"
click at [290, 349] on icon "button" at bounding box center [293, 356] width 13 height 13
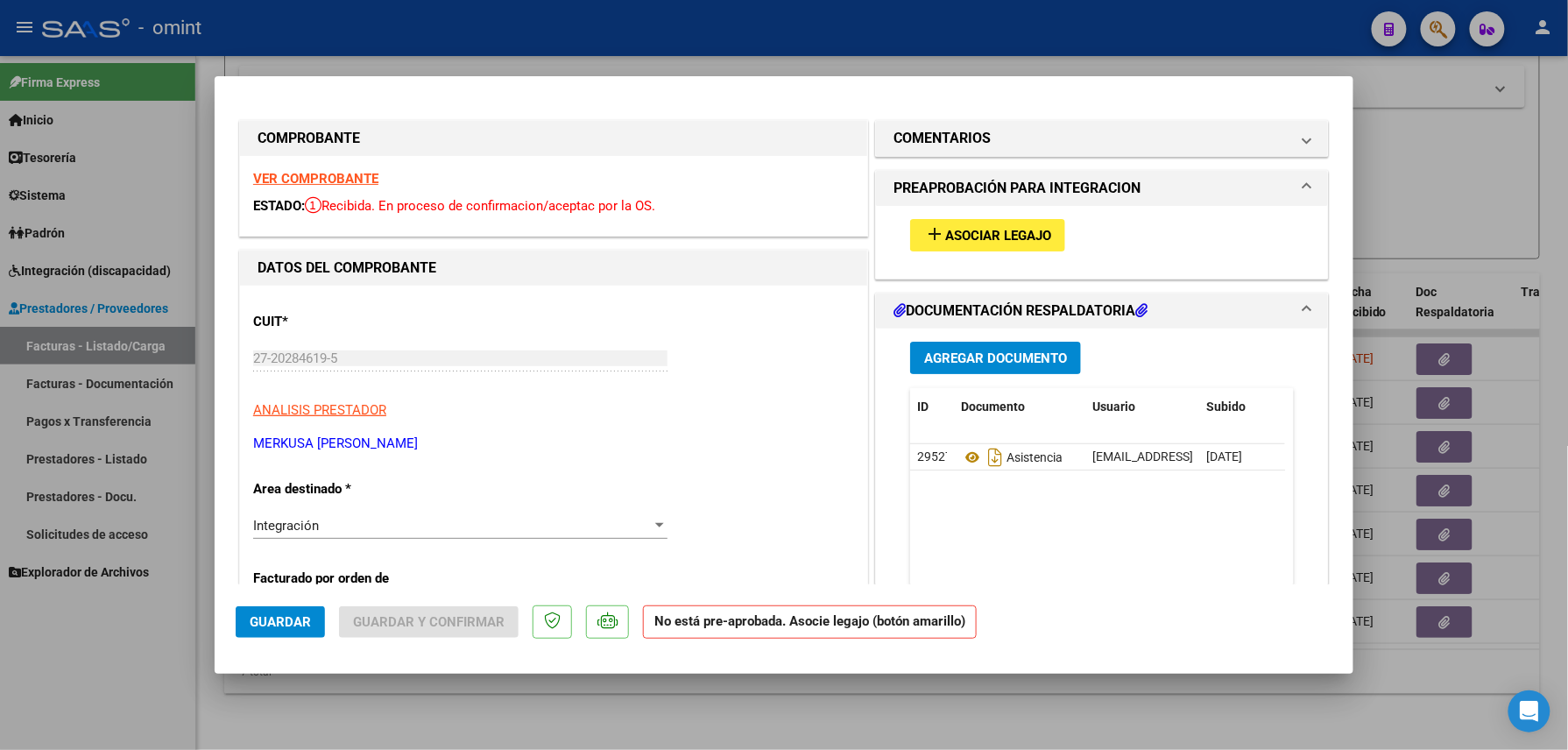
click at [319, 175] on strong "VER COMPROBANTE" at bounding box center [316, 179] width 126 height 15
click at [1006, 243] on span "Asociar Legajo" at bounding box center [998, 235] width 106 height 15
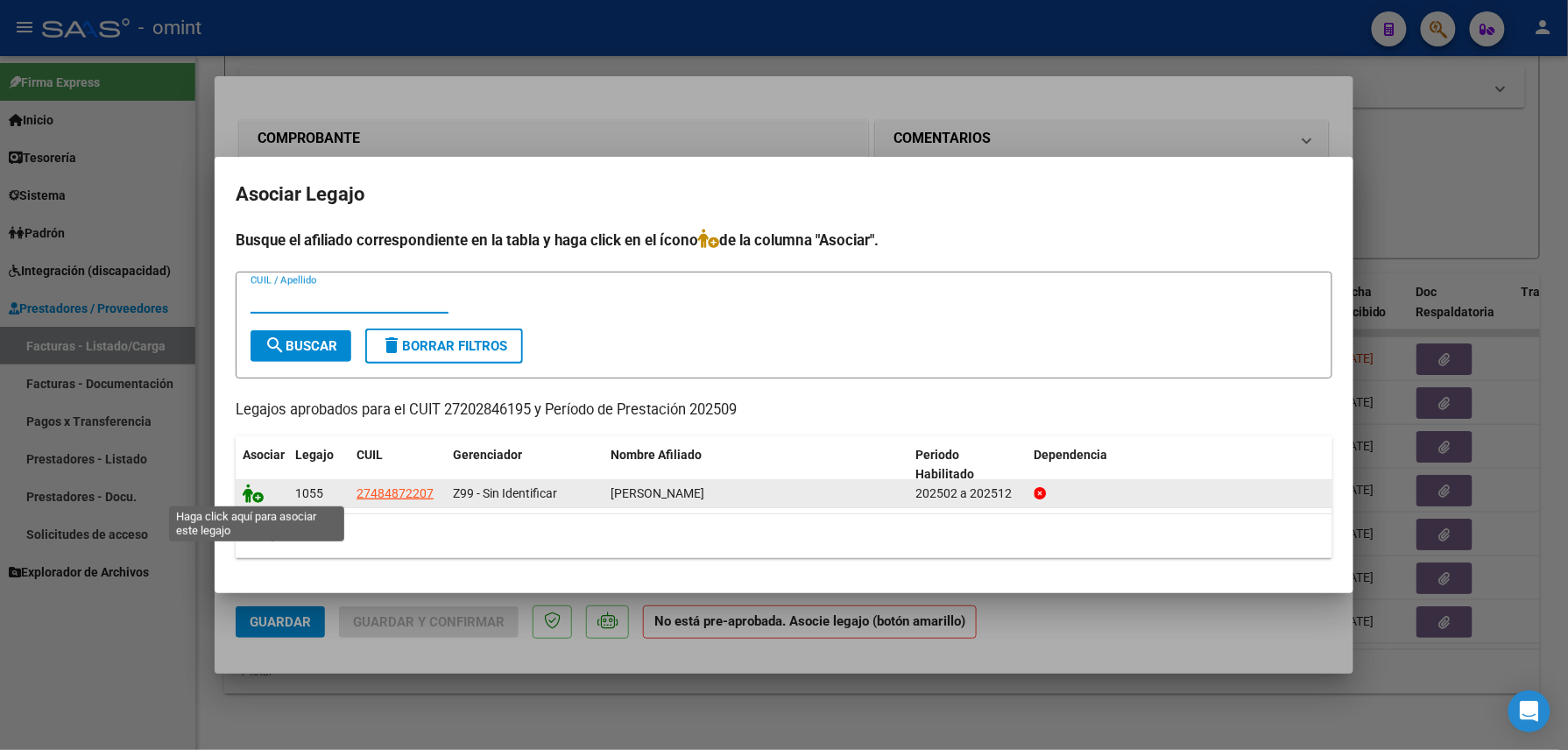
click at [251, 486] on icon at bounding box center [253, 494] width 21 height 19
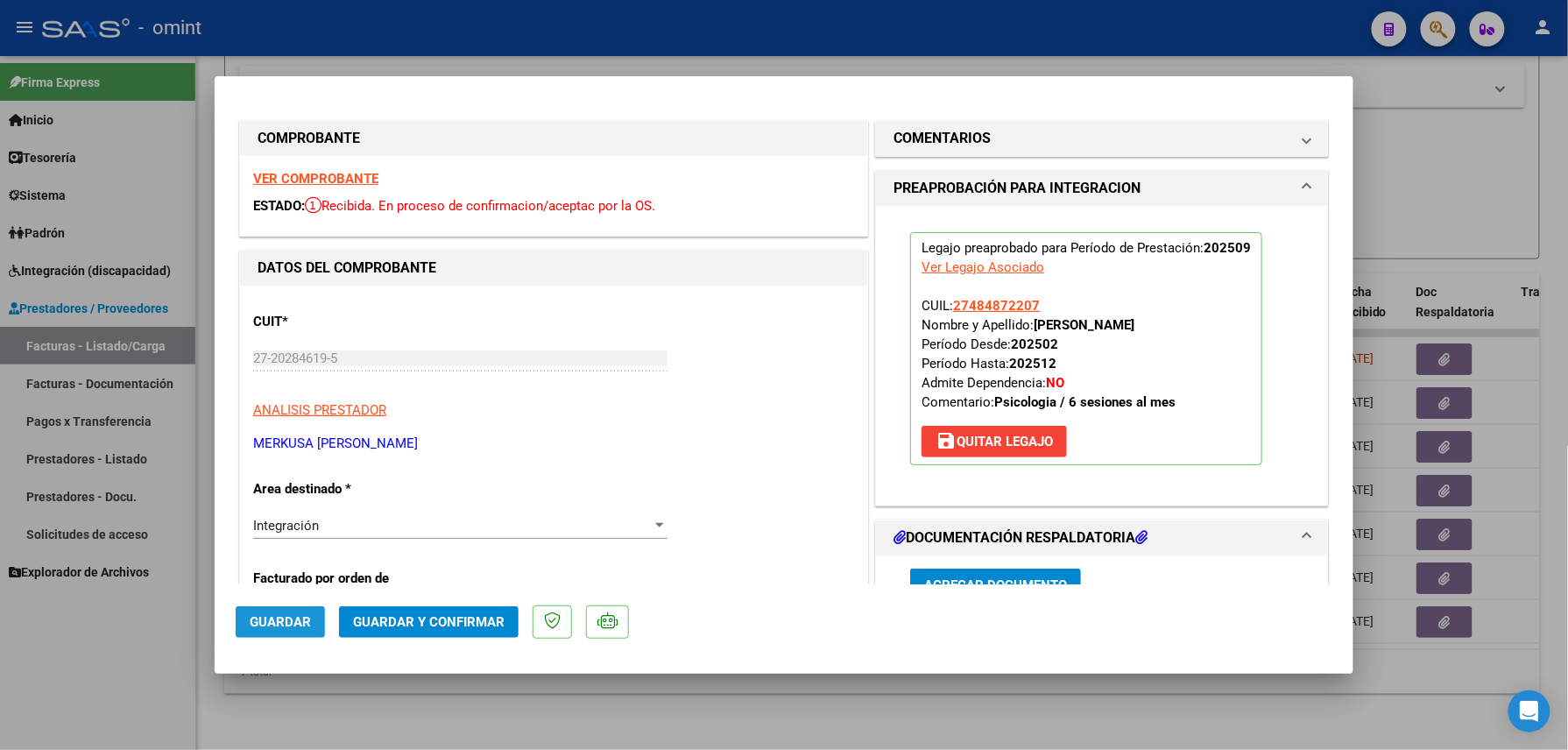
click at [288, 618] on span "Guardar" at bounding box center [280, 622] width 61 height 15
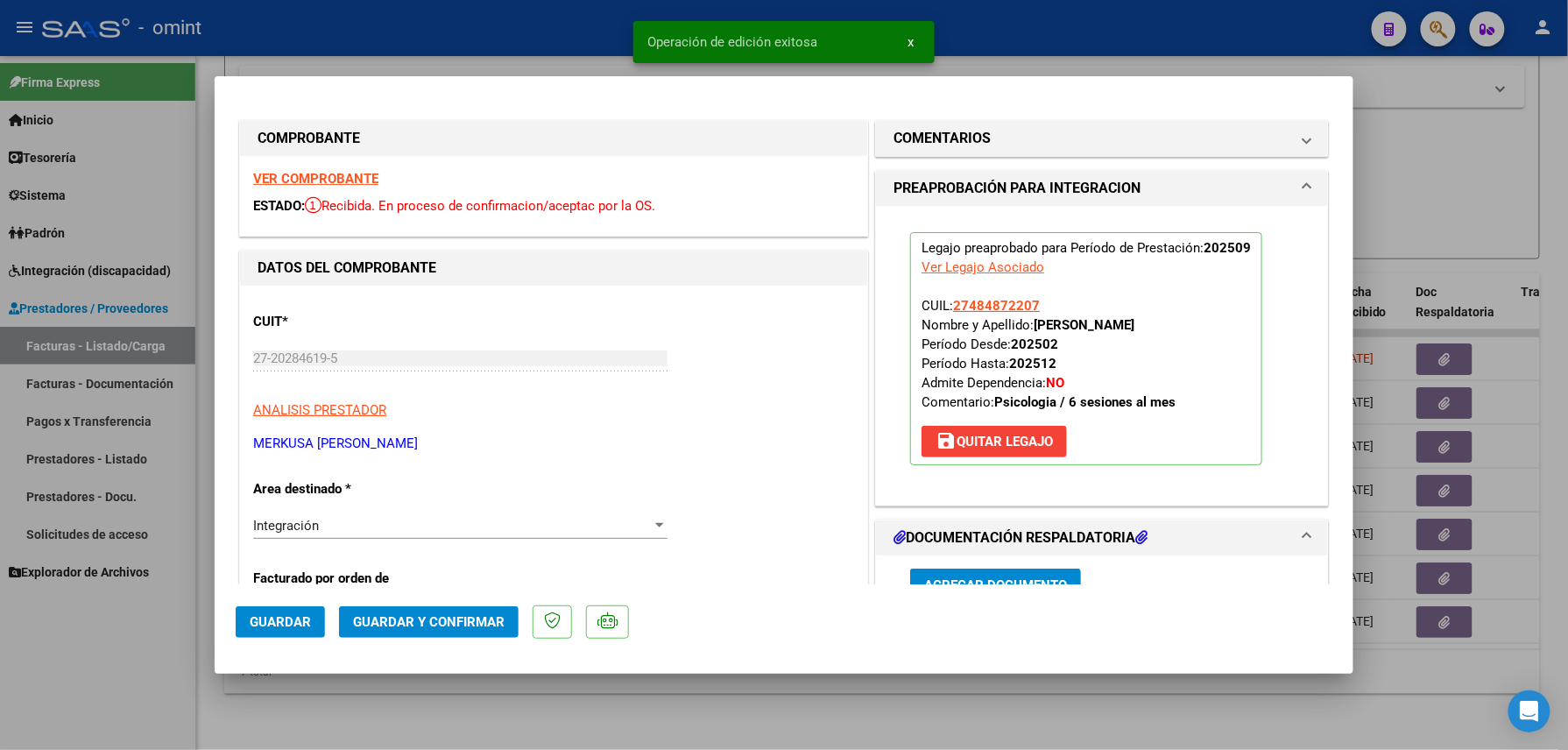
click at [523, 43] on div at bounding box center [784, 375] width 1568 height 750
type input "$ 0,00"
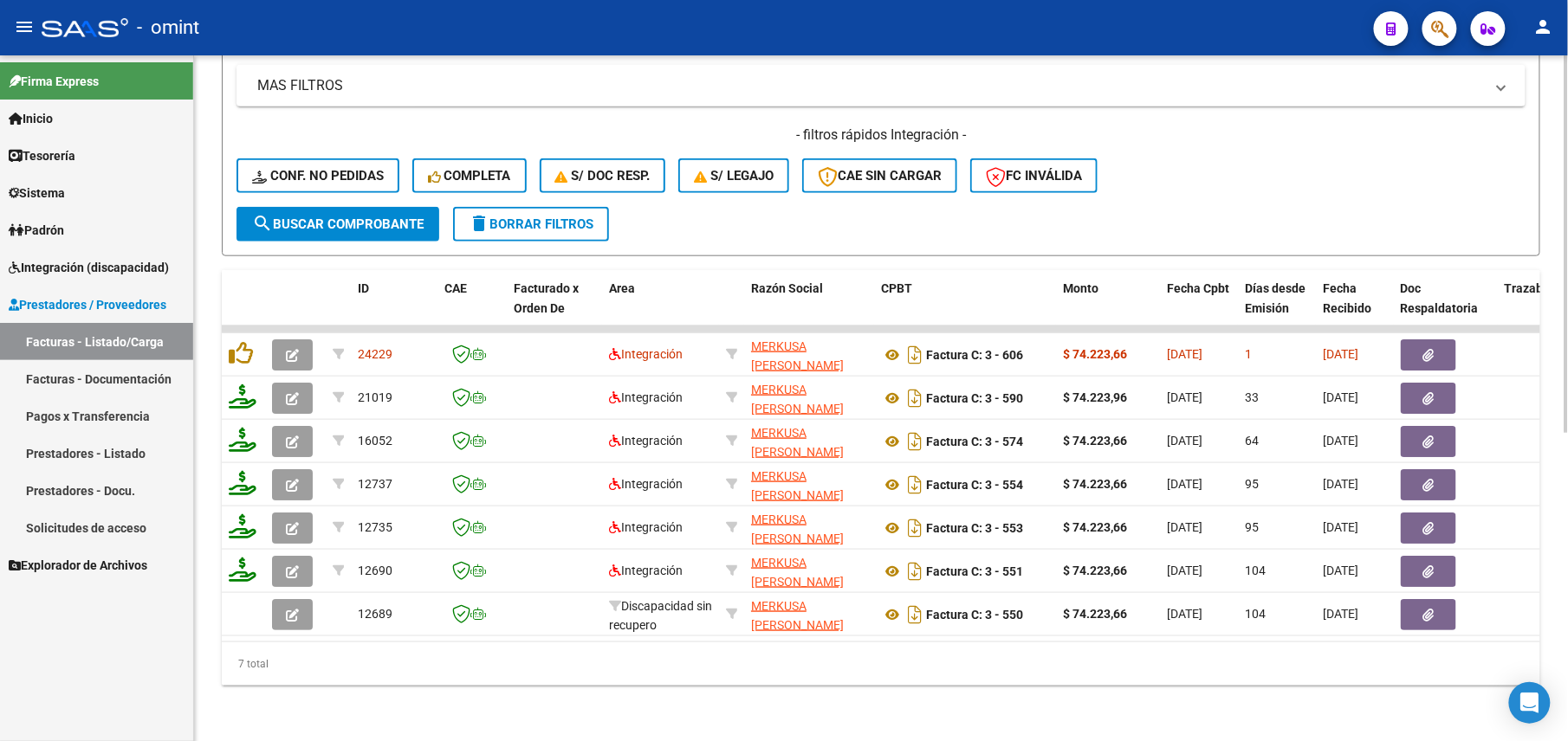
scroll to position [0, 0]
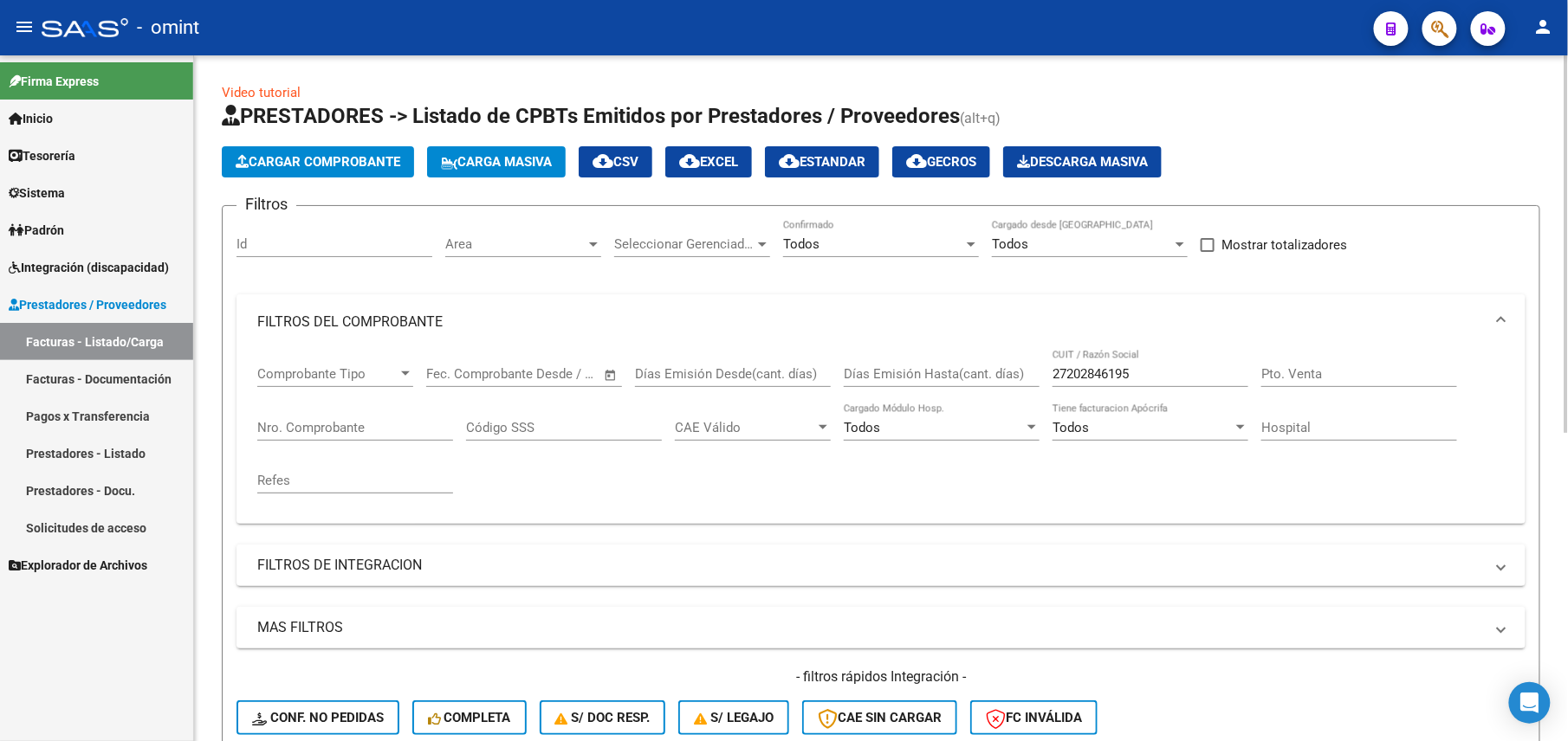
click at [1103, 371] on input "27202846195" at bounding box center [1150, 374] width 196 height 15
paste input "3953351"
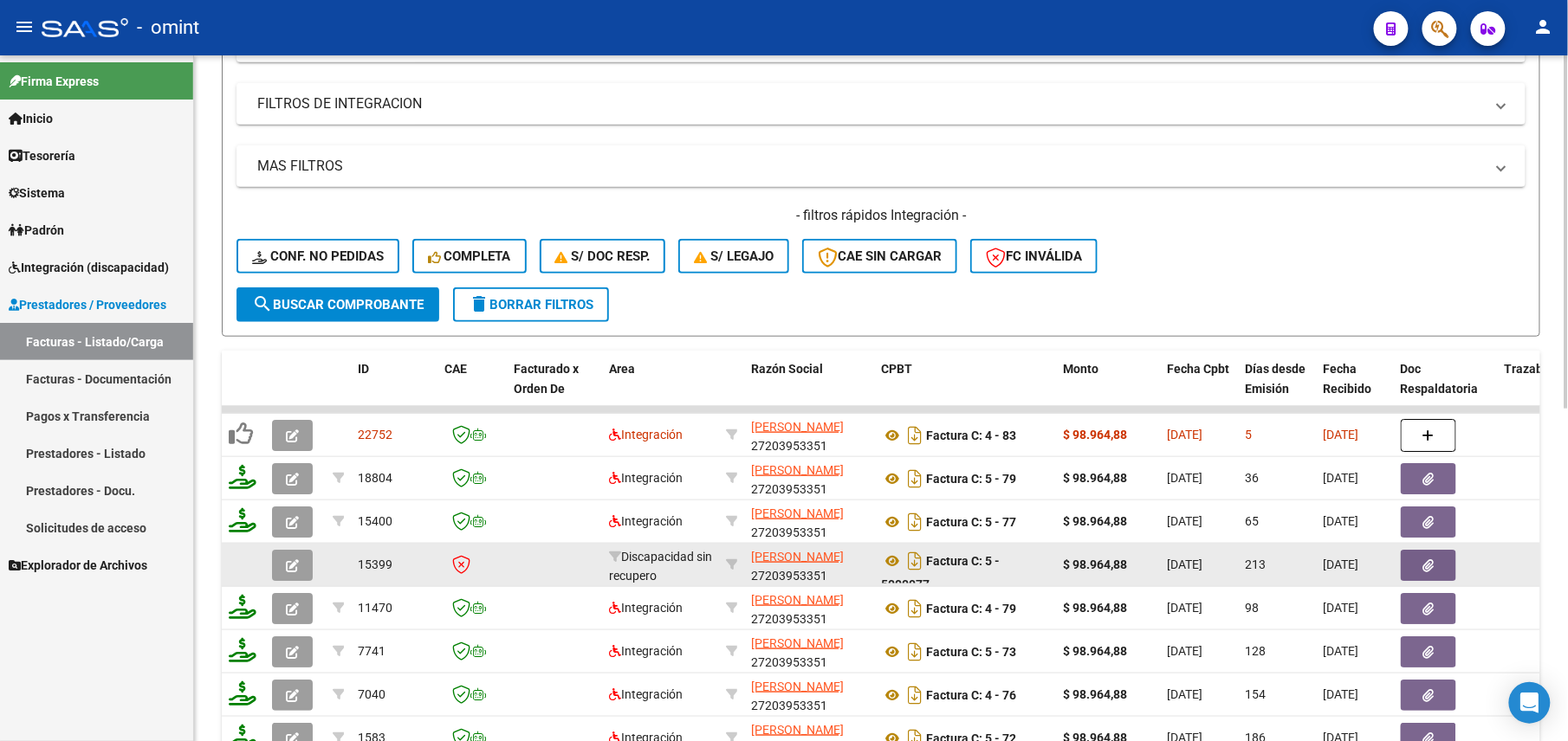
scroll to position [646, 0]
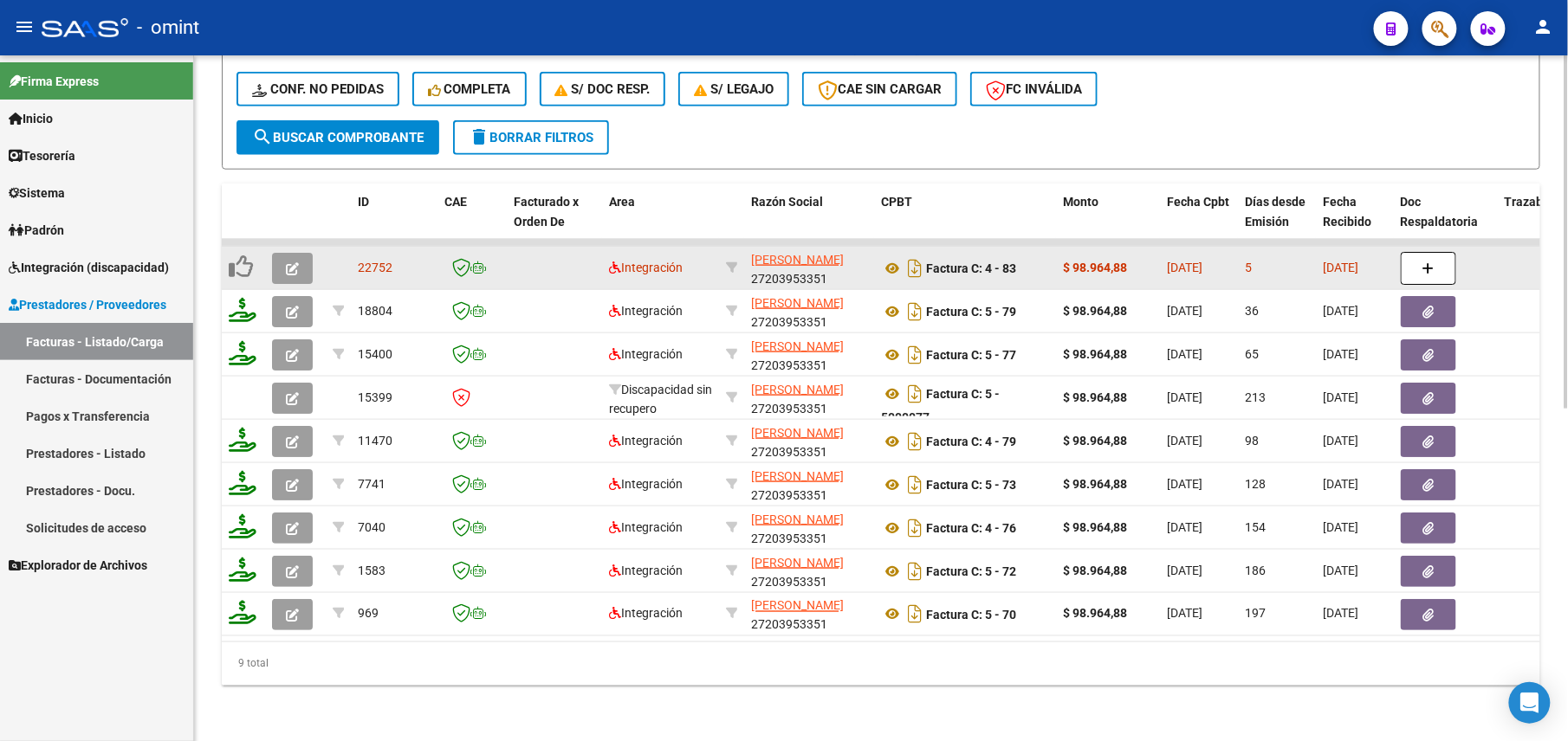
type input "27203953351"
click at [297, 262] on icon "button" at bounding box center [293, 269] width 13 height 13
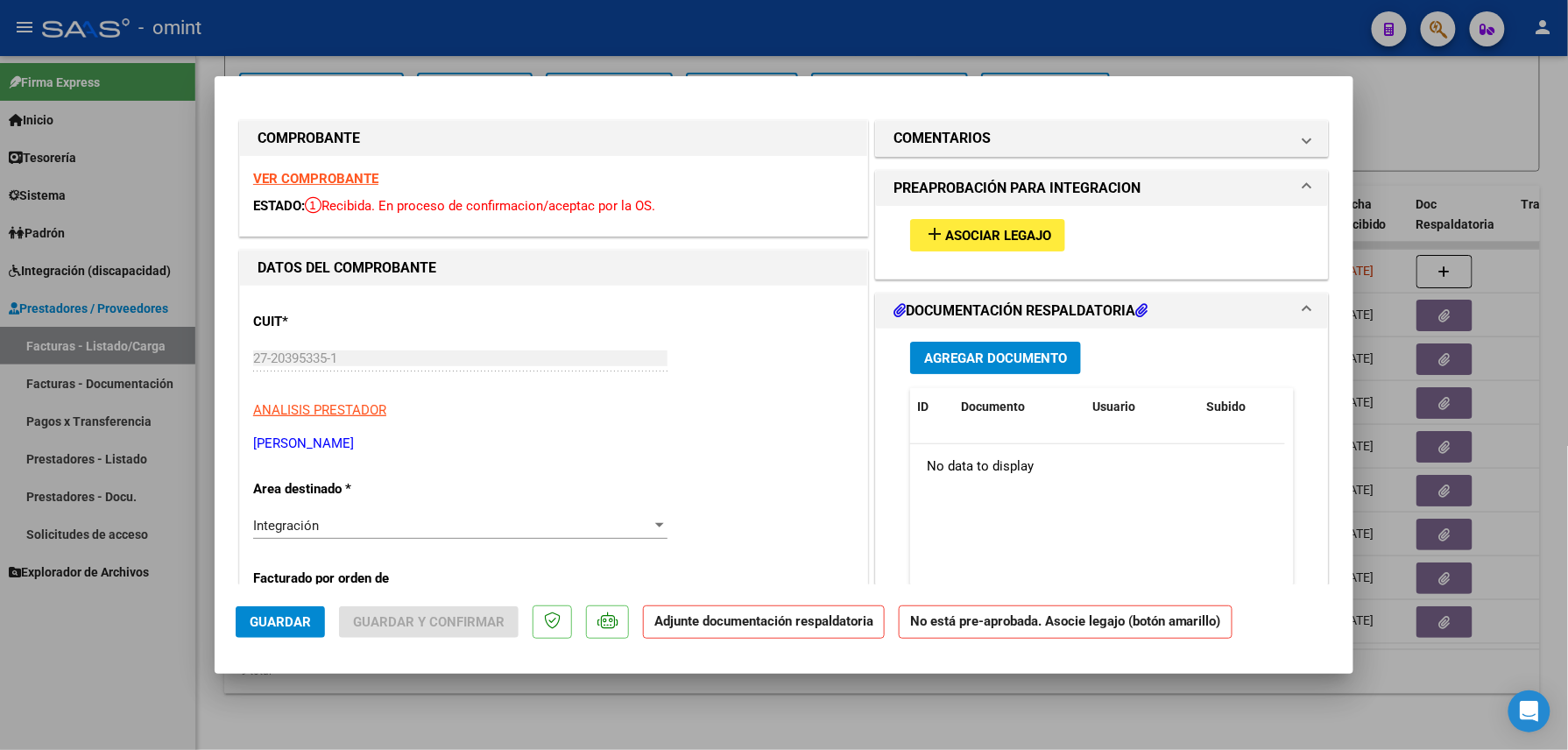
click at [330, 184] on strong "VER COMPROBANTE" at bounding box center [316, 179] width 126 height 15
click at [983, 232] on span "Asociar Legajo" at bounding box center [998, 235] width 106 height 15
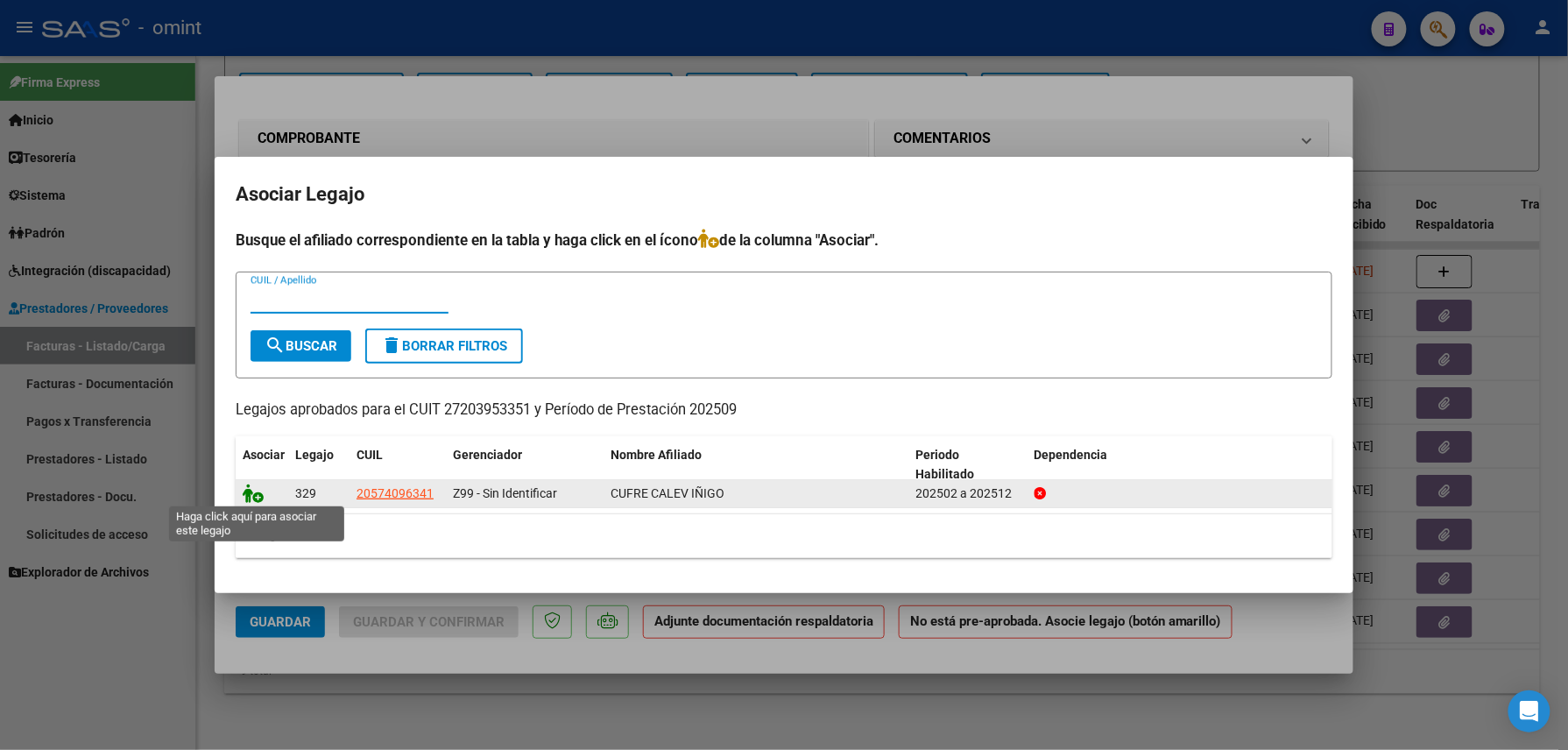
click at [251, 495] on icon at bounding box center [253, 494] width 21 height 19
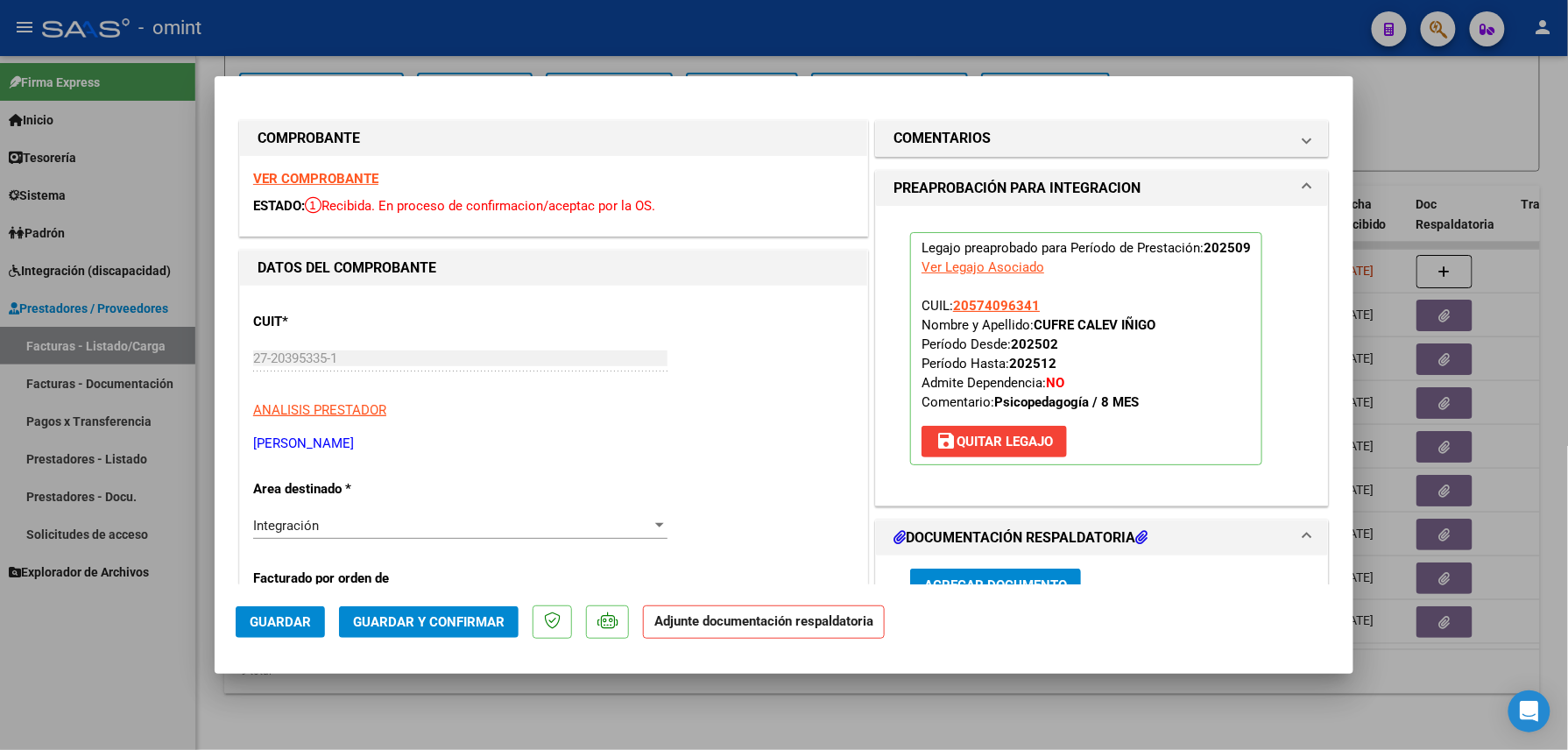
click at [274, 626] on span "Guardar" at bounding box center [280, 622] width 61 height 15
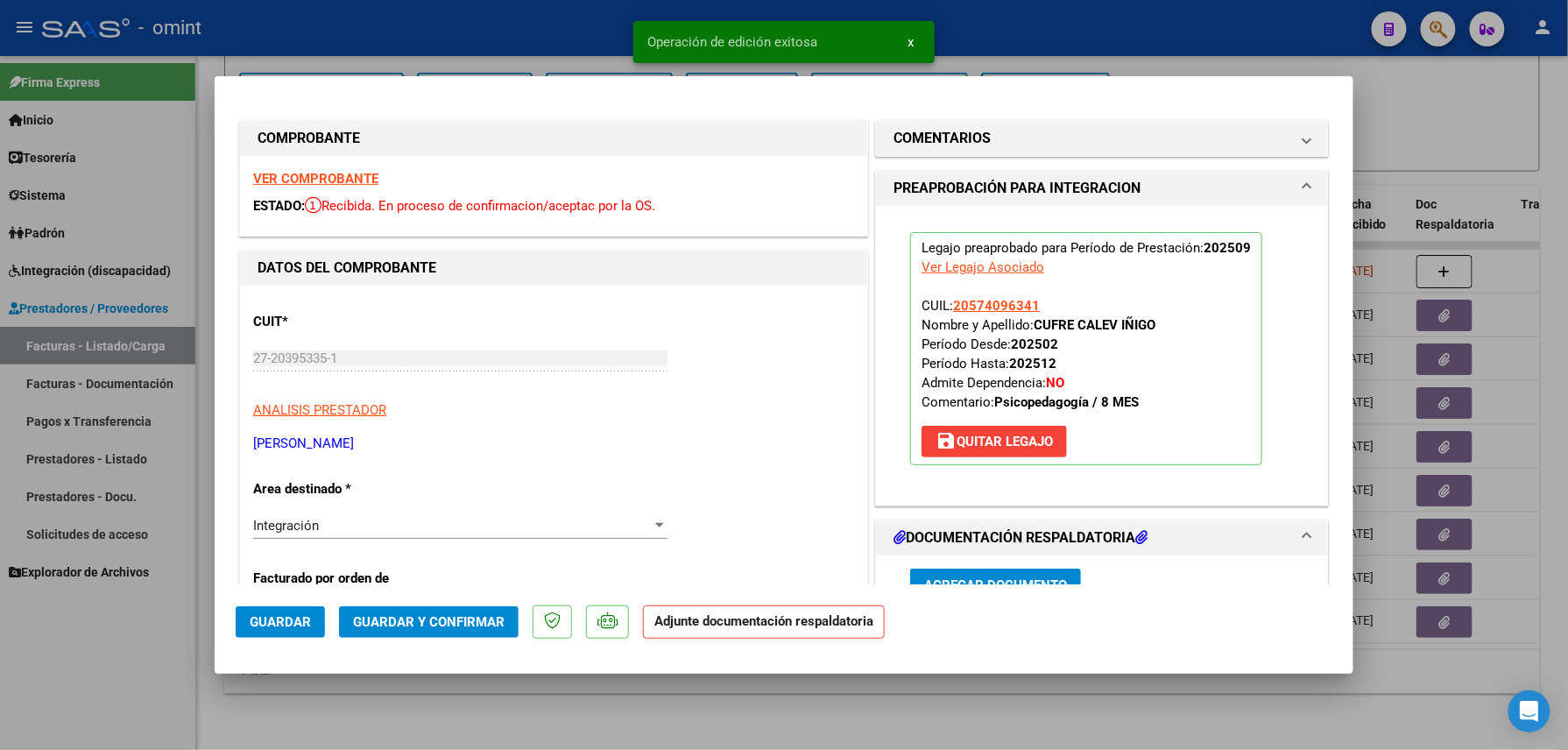
click at [358, 717] on div at bounding box center [784, 375] width 1568 height 750
type input "$ 0,00"
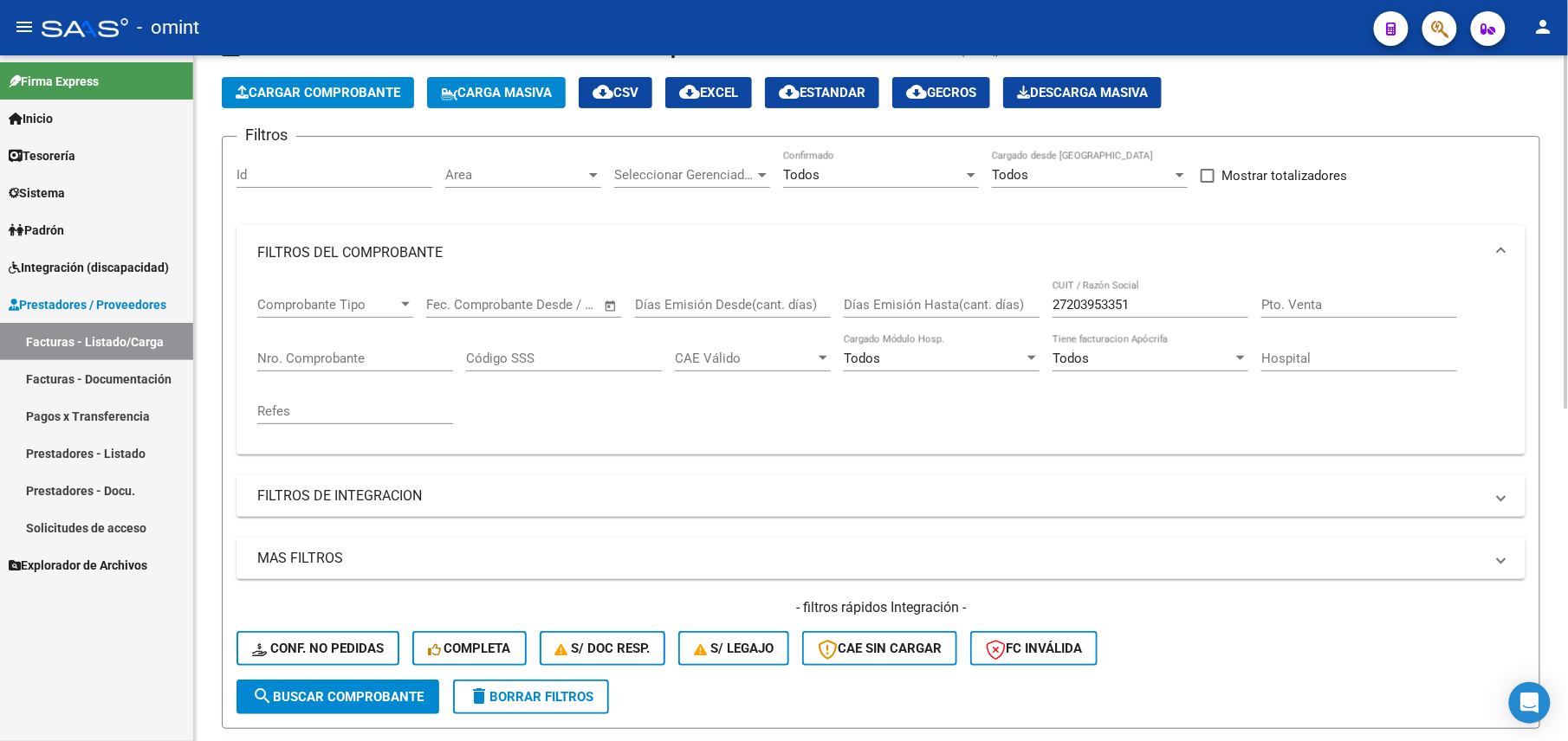
scroll to position [0, 0]
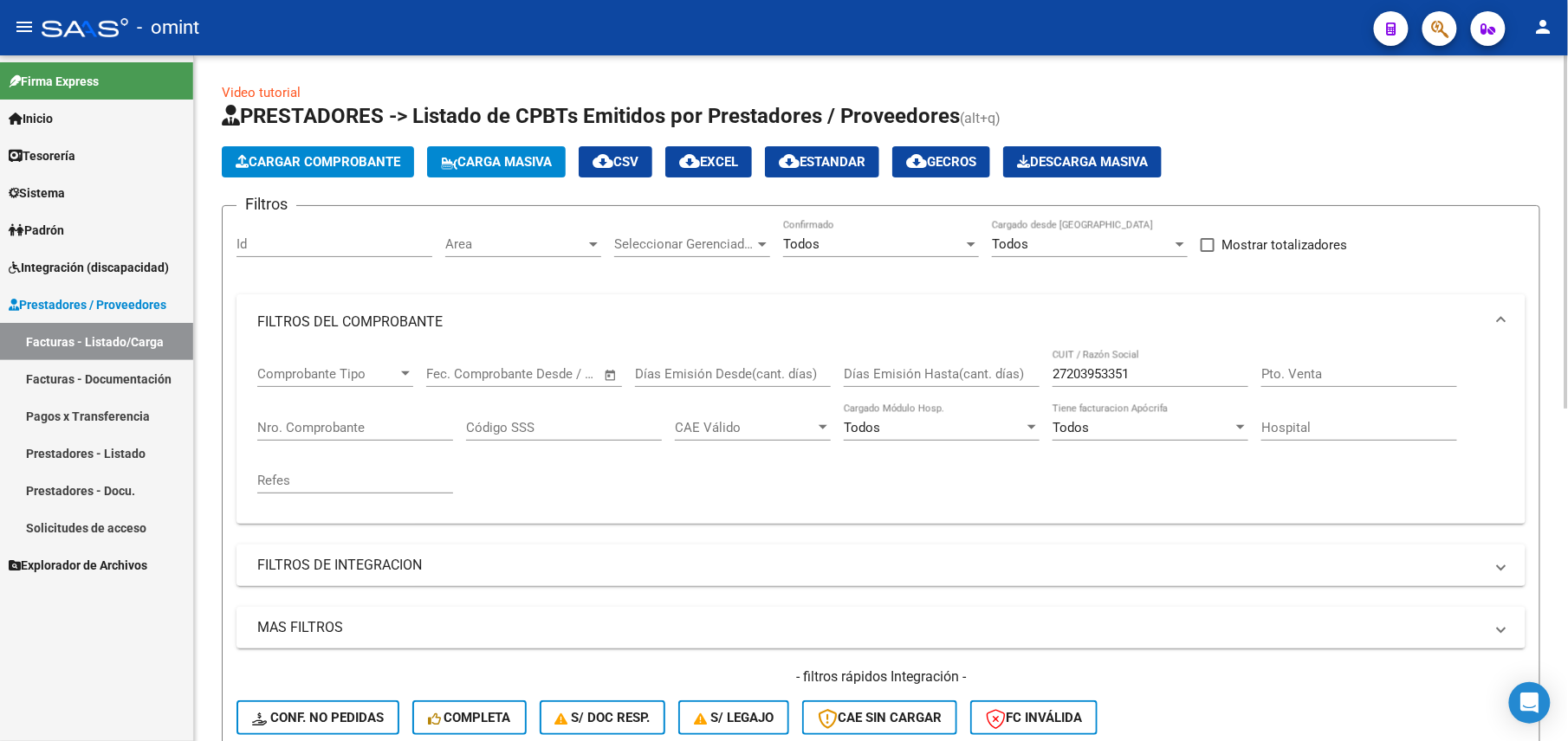
click at [1085, 190] on app-list-header "PRESTADORES -> Listado de CPBTs Emitidos por Prestadores / Proveedores (alt+q) …" at bounding box center [881, 450] width 1319 height 696
drag, startPoint x: 1085, startPoint y: 190, endPoint x: 1080, endPoint y: 381, distance: 191.1
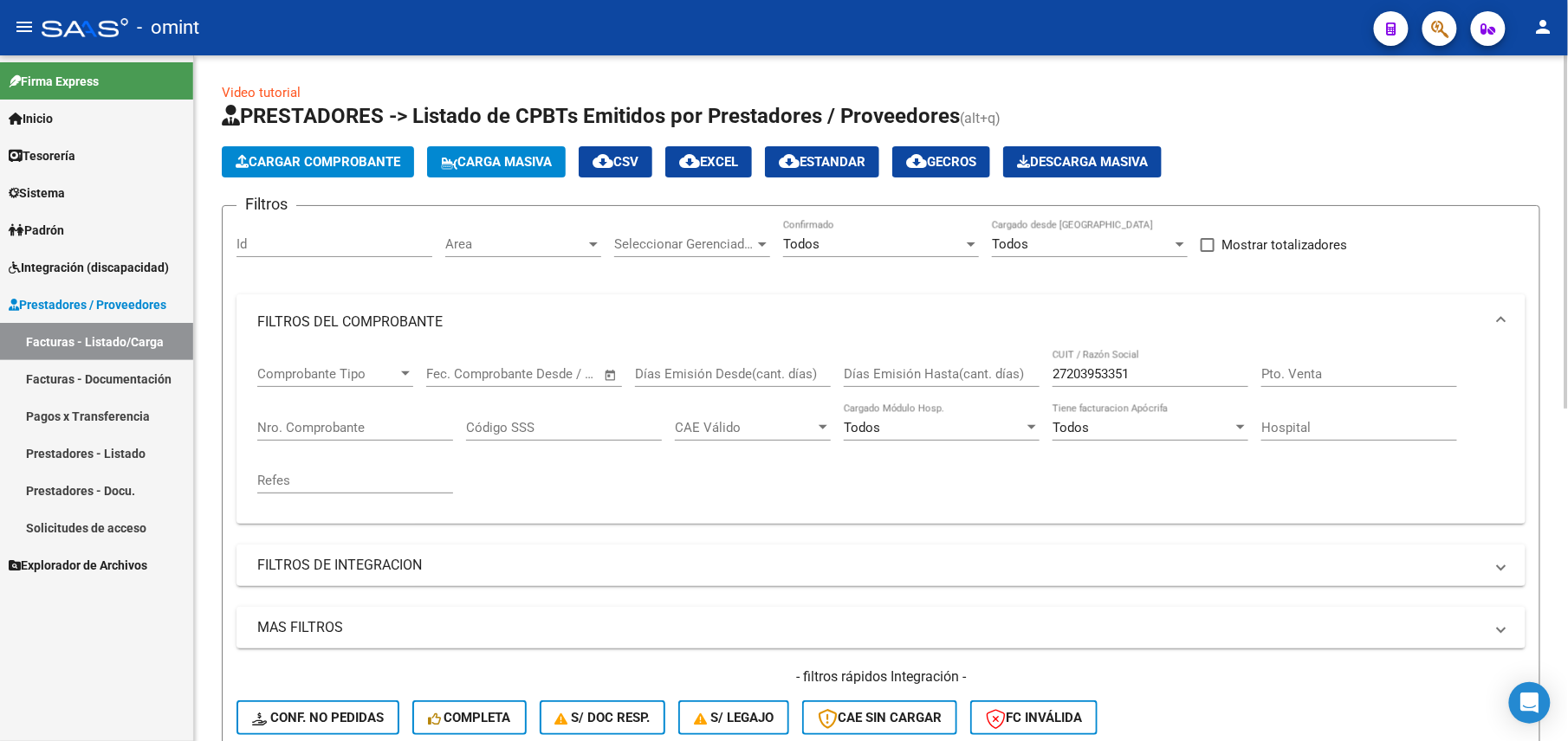
click at [1080, 381] on input "27203953351" at bounding box center [1150, 374] width 196 height 15
click at [1081, 384] on div "27203953351 CUIT / Razón Social" at bounding box center [1150, 368] width 196 height 37
paste input "4302923"
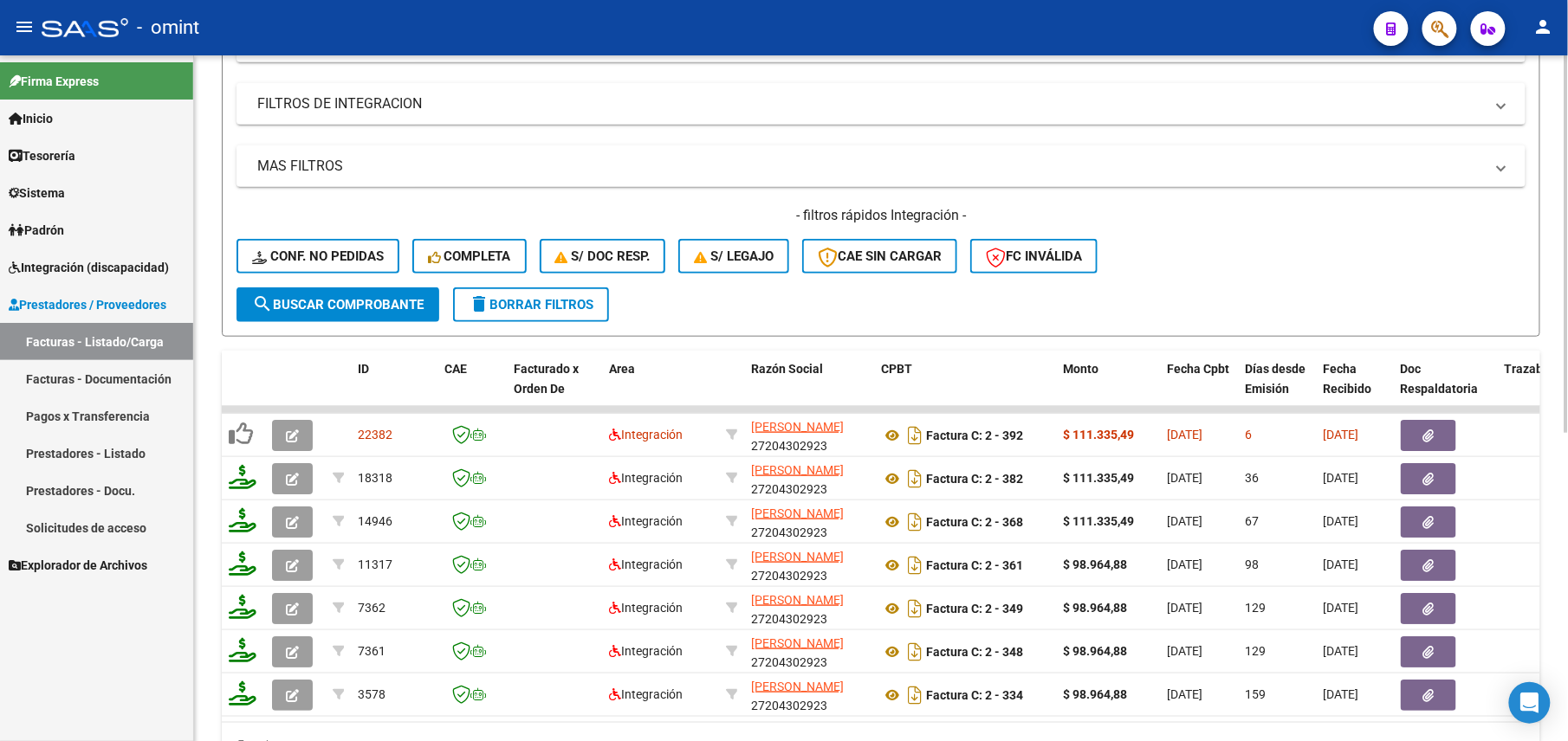
scroll to position [559, 0]
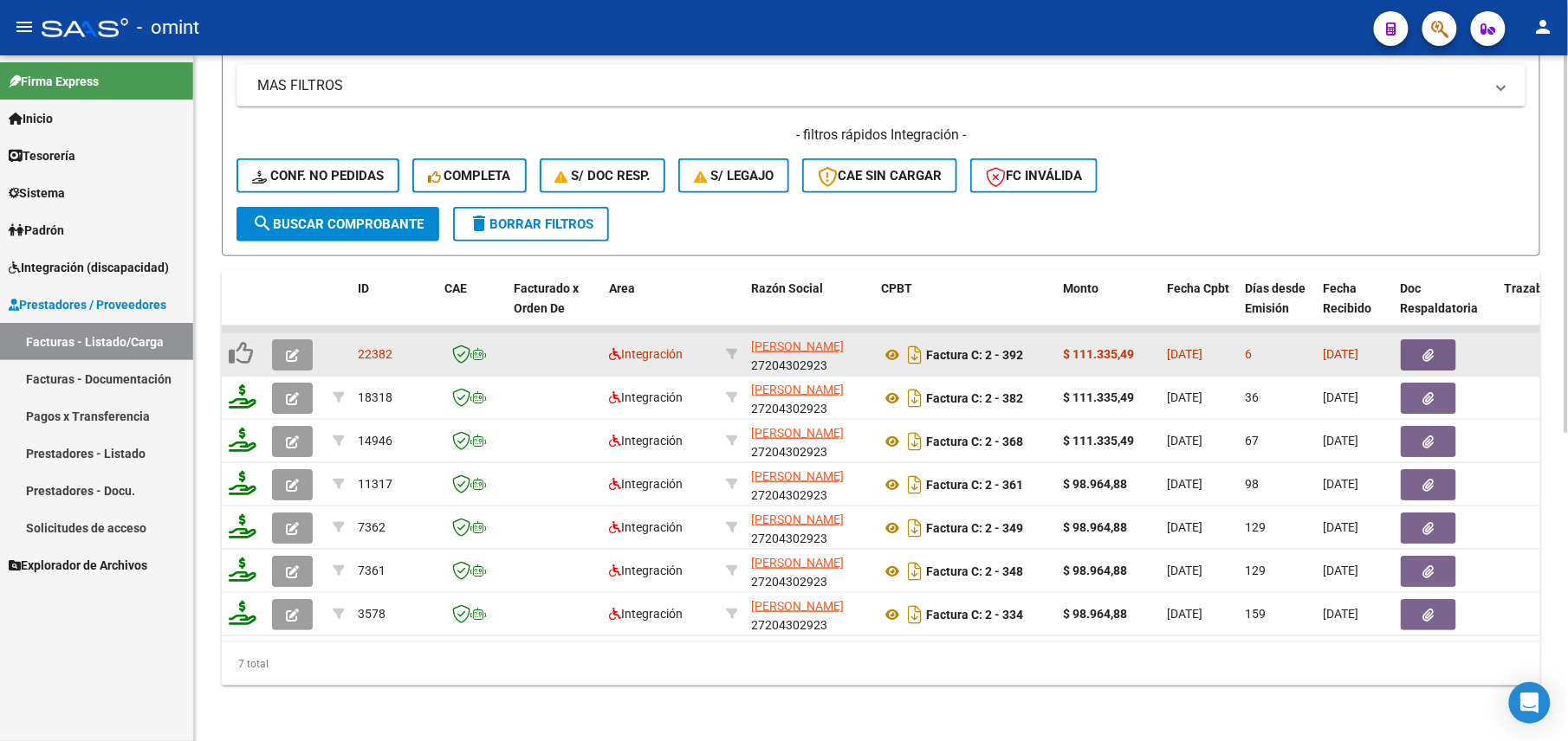
type input "27204302923"
click at [290, 349] on icon "button" at bounding box center [293, 356] width 13 height 13
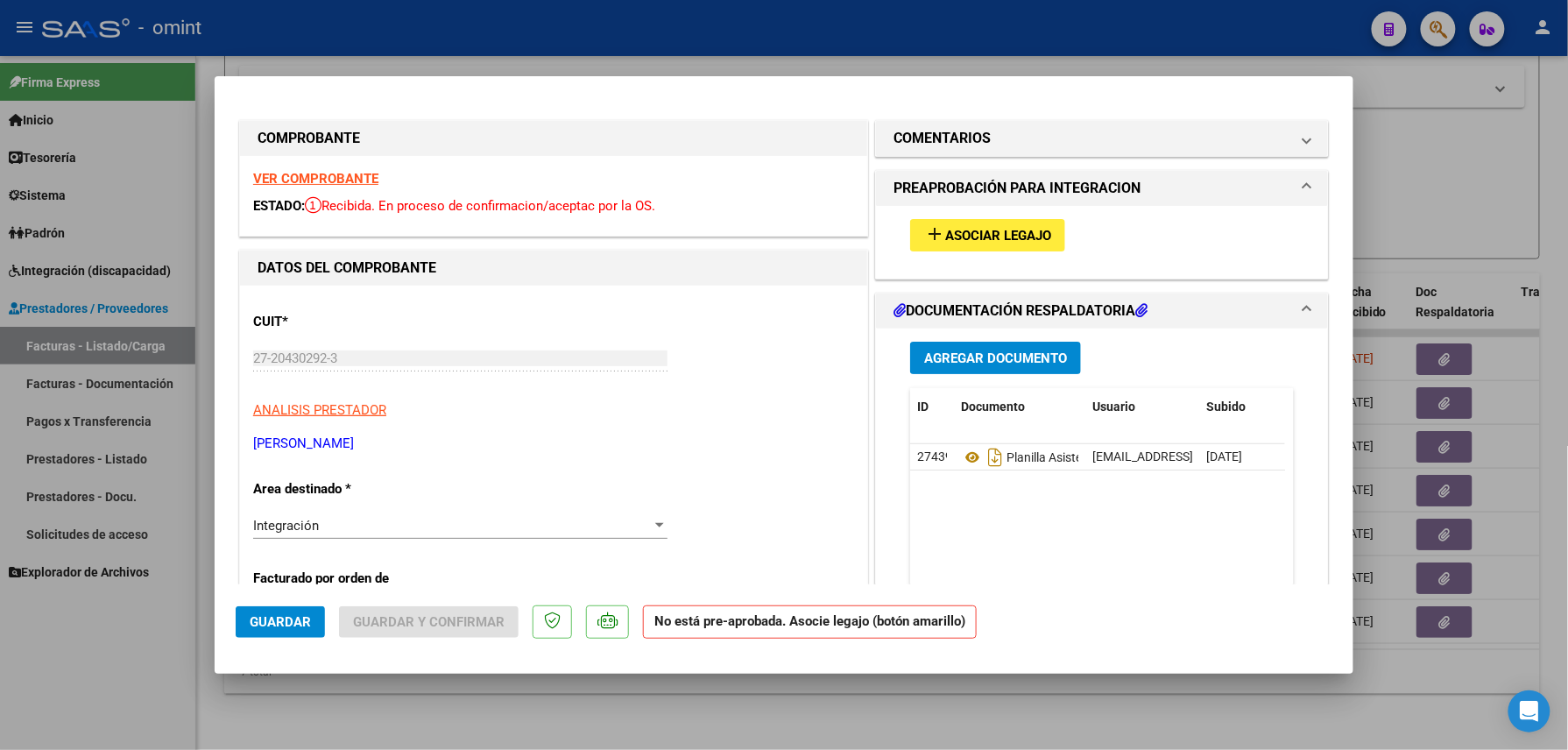
click at [310, 171] on strong "VER COMPROBANTE" at bounding box center [316, 179] width 126 height 15
click at [952, 236] on span "Asociar Legajo" at bounding box center [998, 235] width 106 height 15
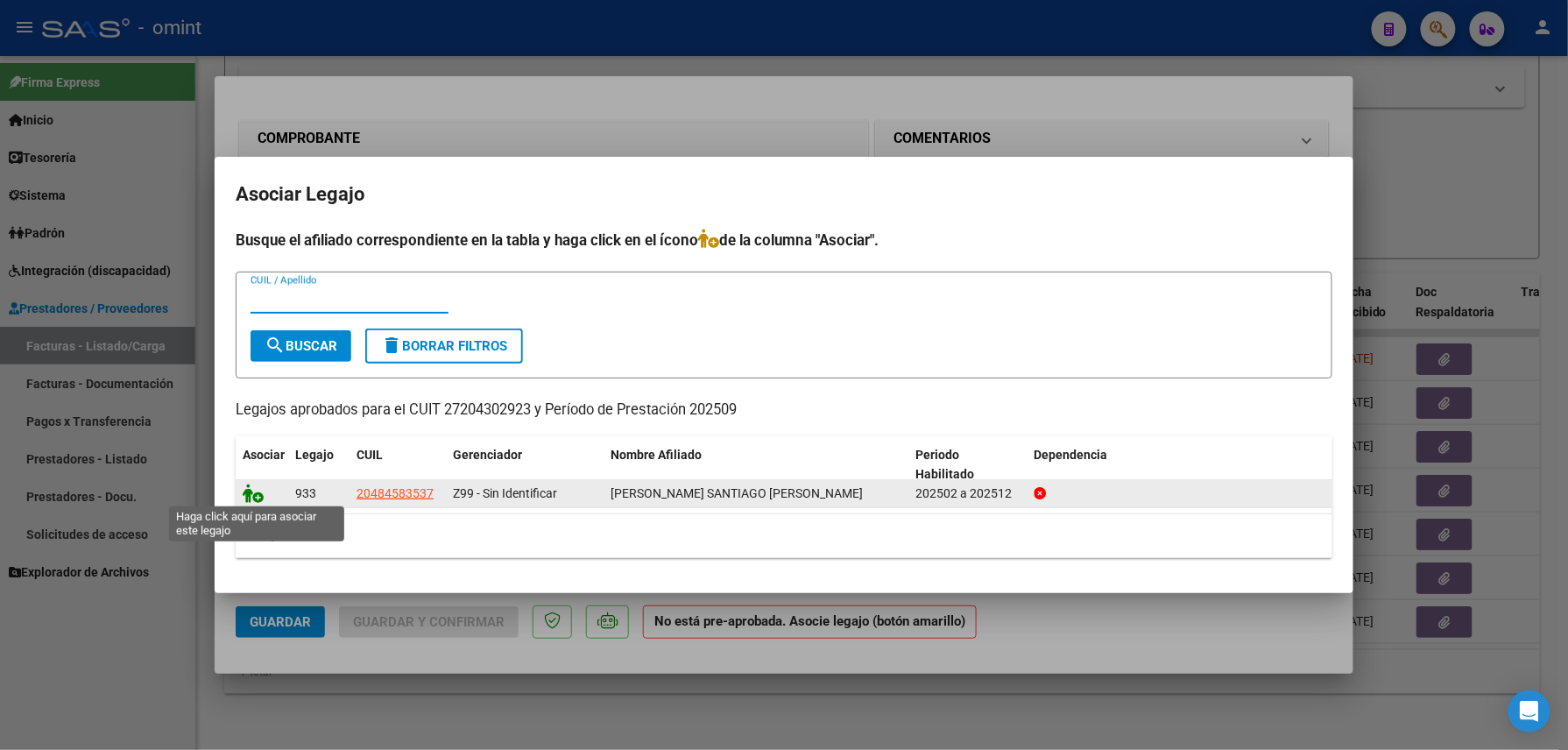
click at [253, 493] on icon at bounding box center [253, 494] width 21 height 19
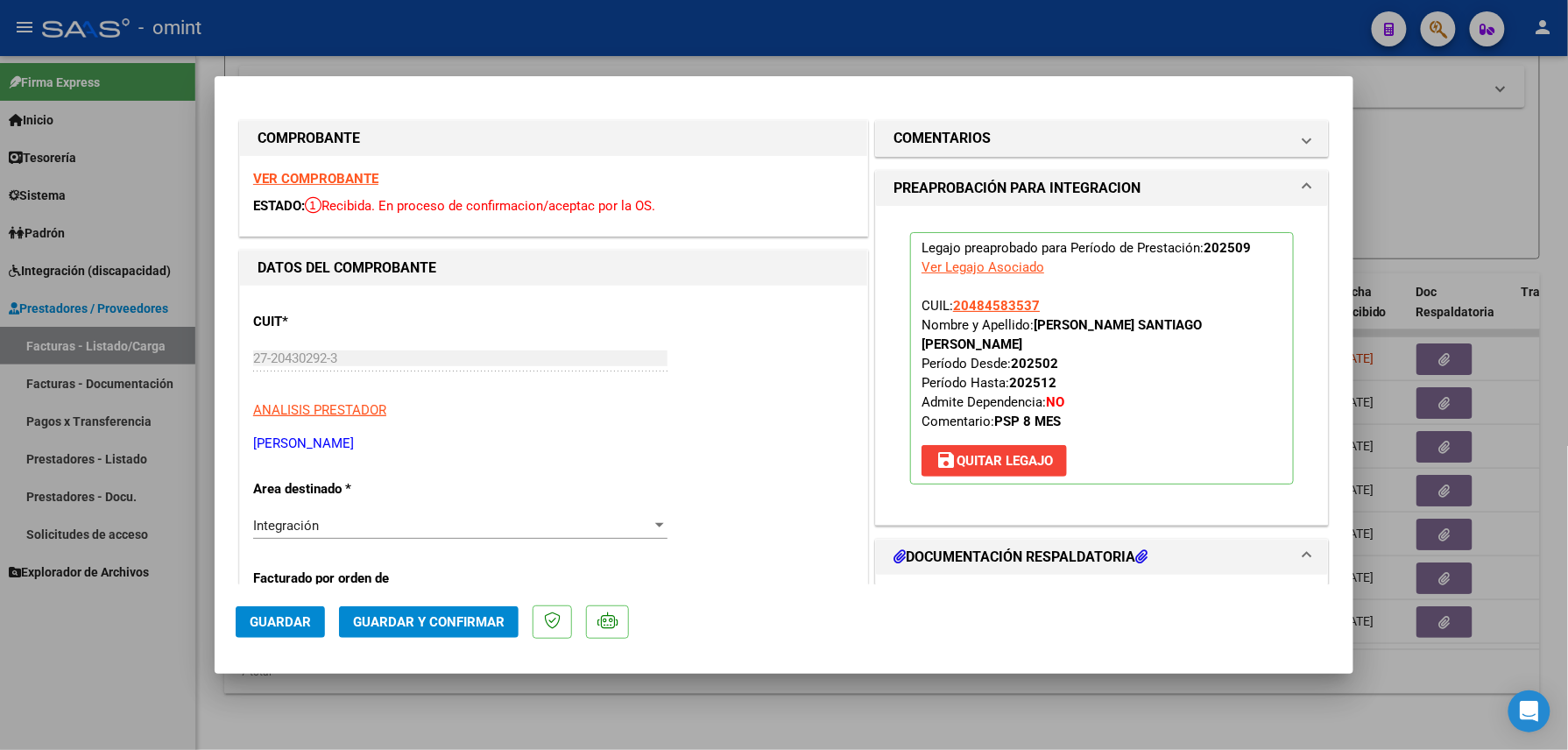
click at [267, 617] on span "Guardar" at bounding box center [280, 622] width 61 height 15
click at [270, 621] on span "Guardar" at bounding box center [280, 622] width 61 height 15
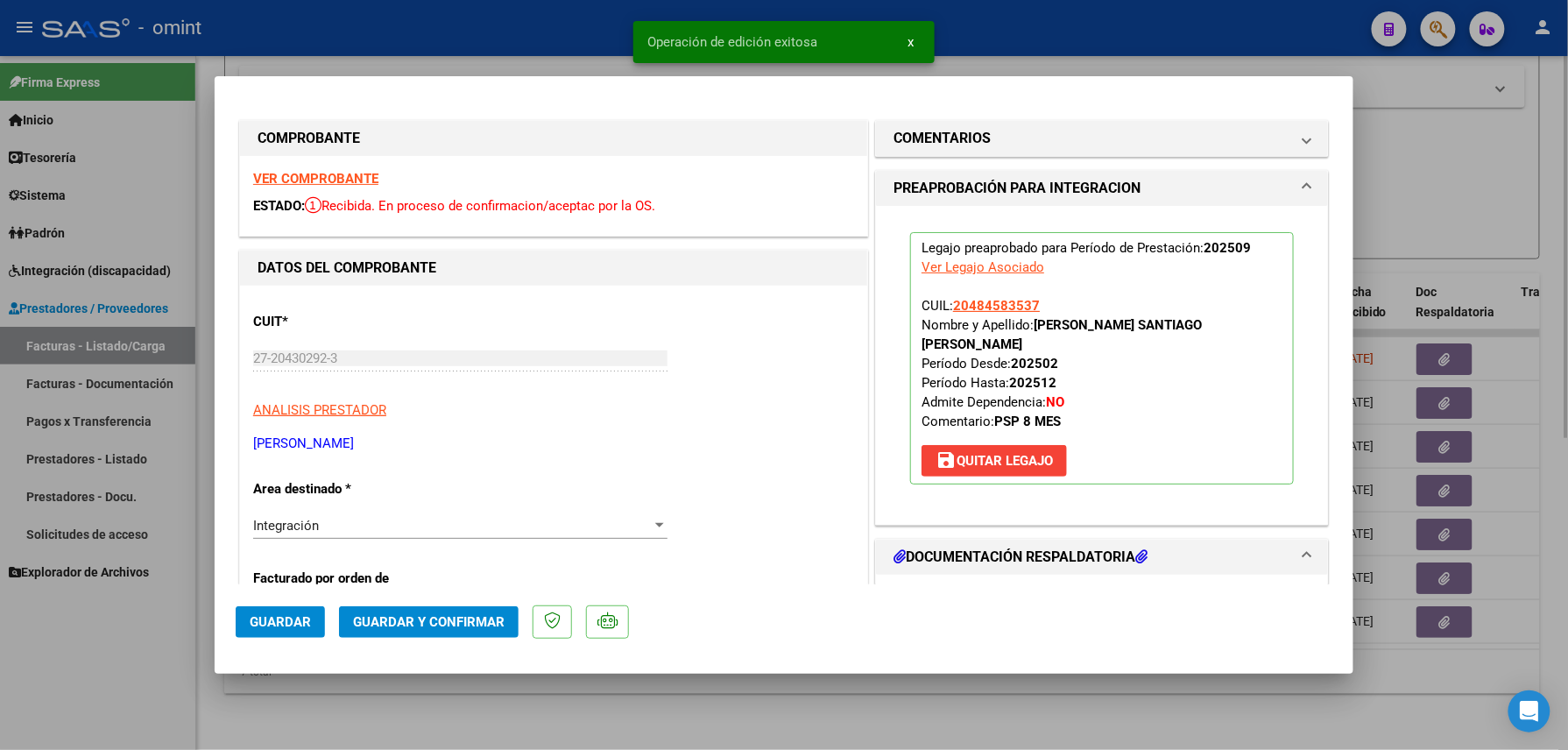
click at [324, 702] on div at bounding box center [784, 375] width 1568 height 750
type input "$ 0,00"
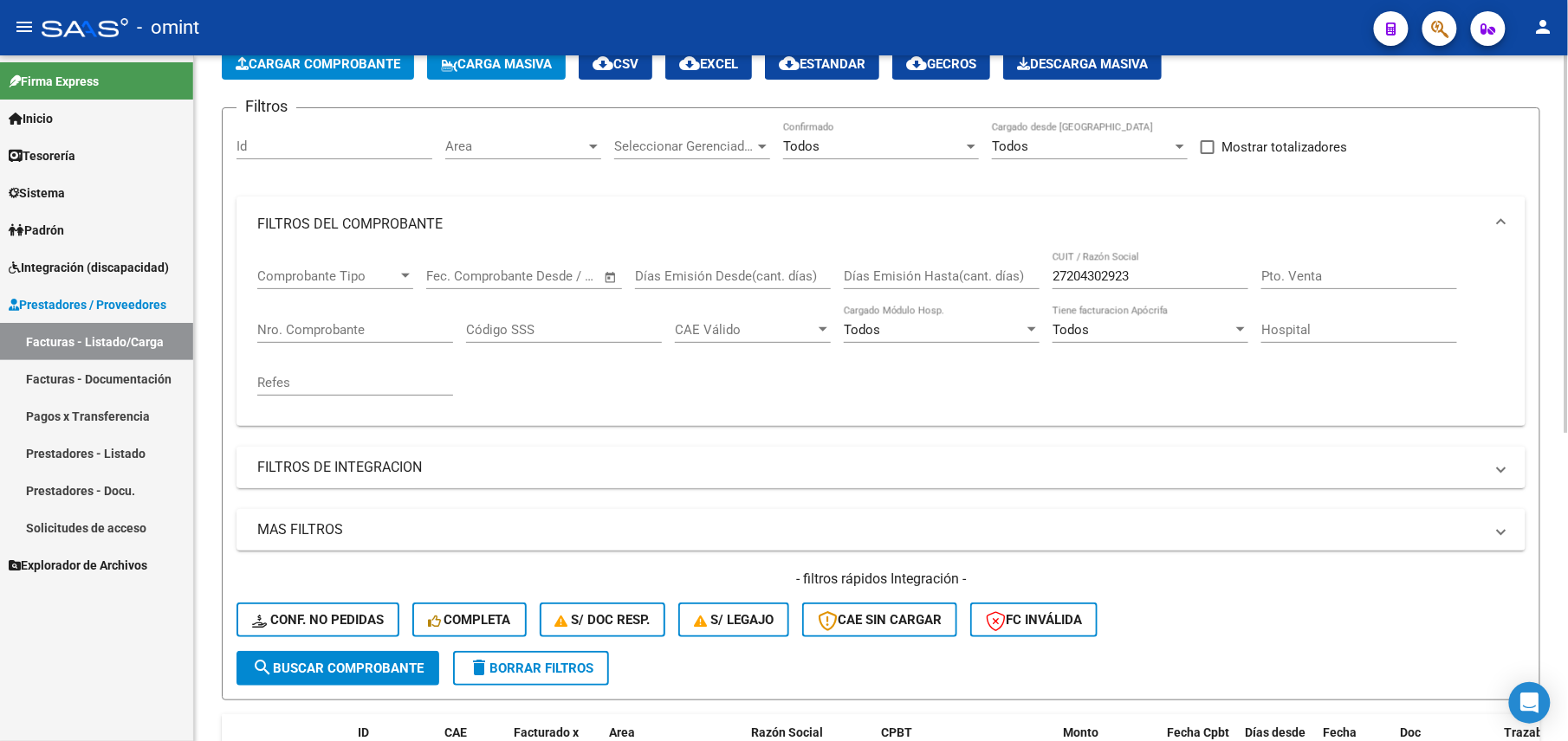
scroll to position [0, 0]
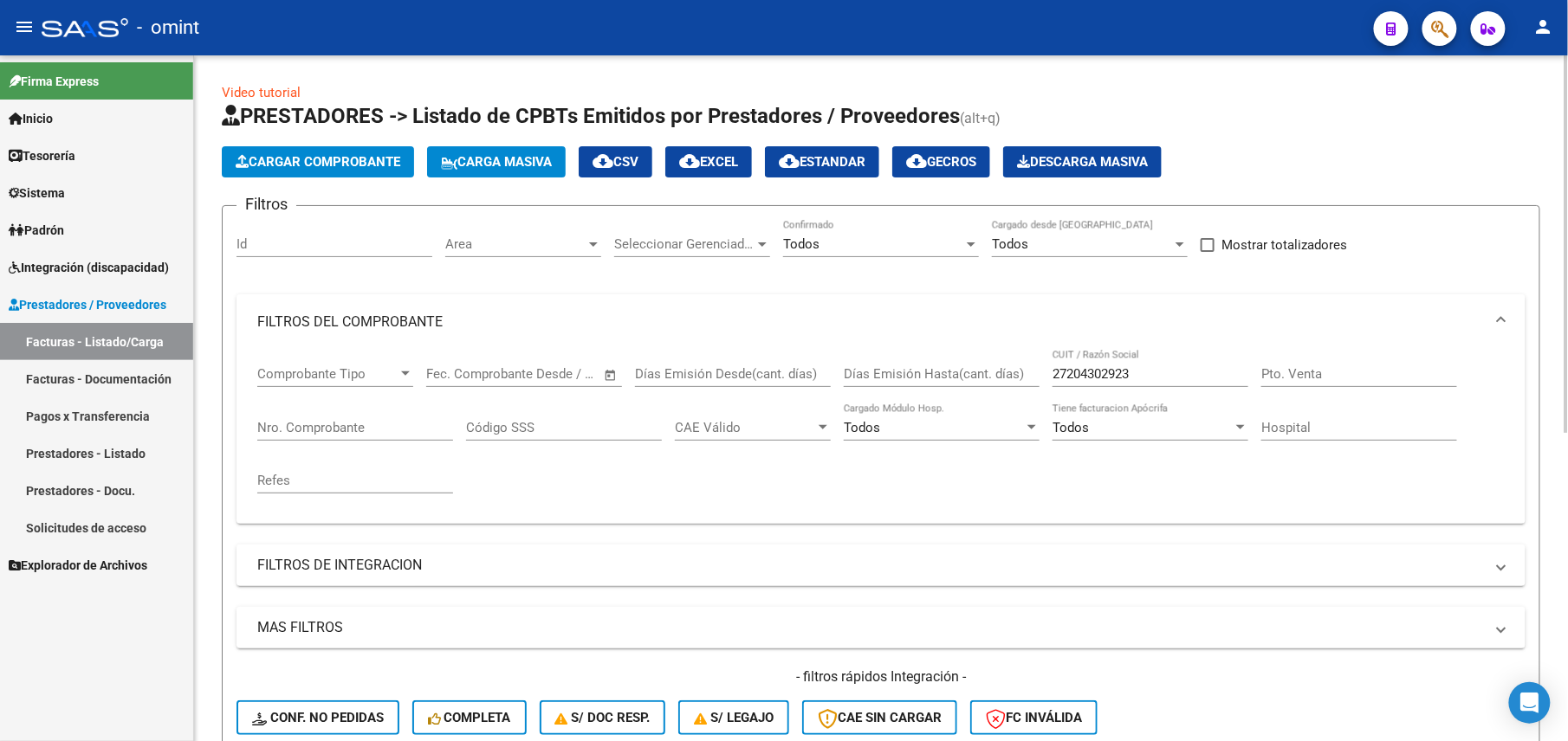
click at [1142, 366] on input "27204302923" at bounding box center [1150, 374] width 196 height 15
click at [1098, 366] on input "27204302923" at bounding box center [1150, 374] width 196 height 15
click at [1068, 372] on input "27204302923" at bounding box center [1150, 374] width 196 height 15
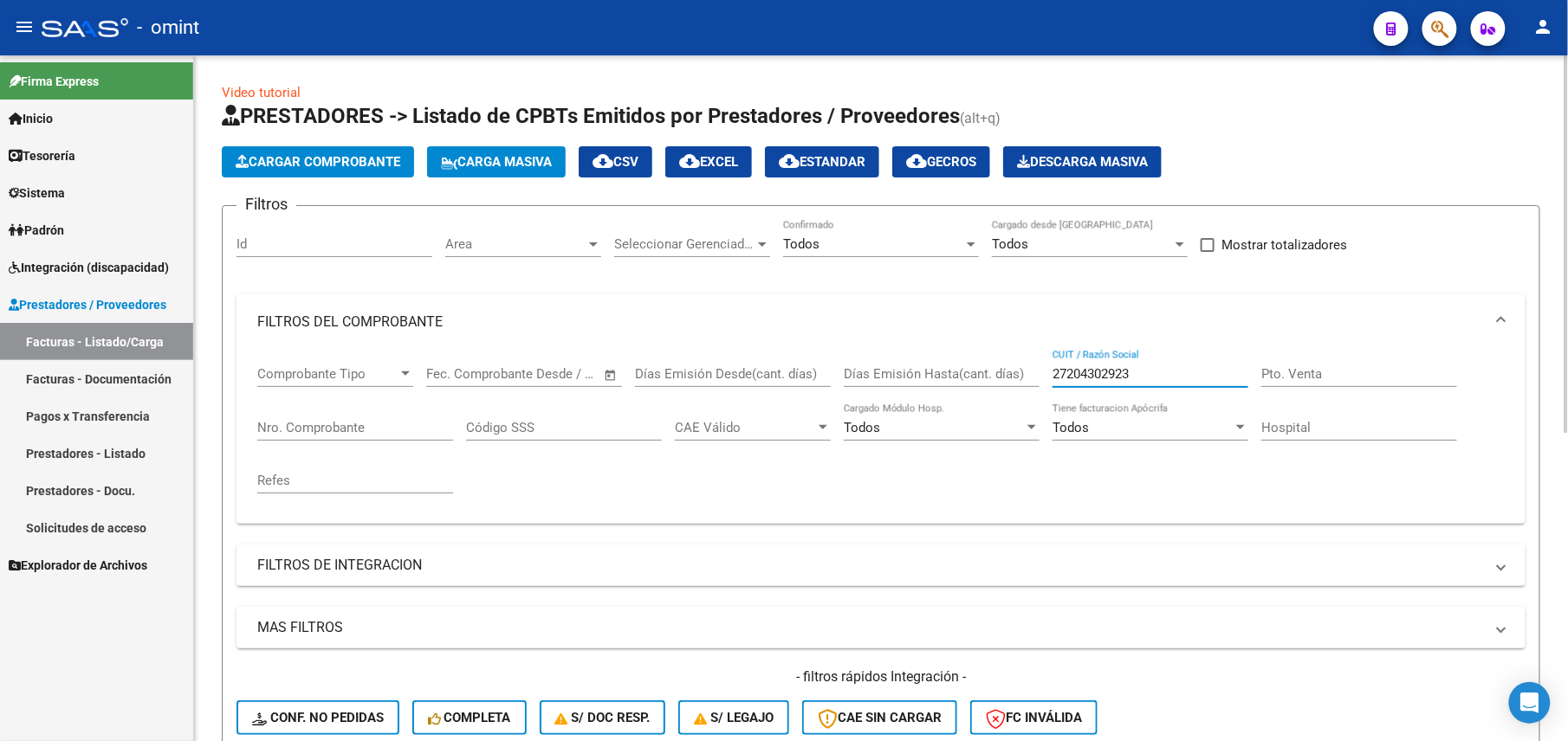
paste input "5252466"
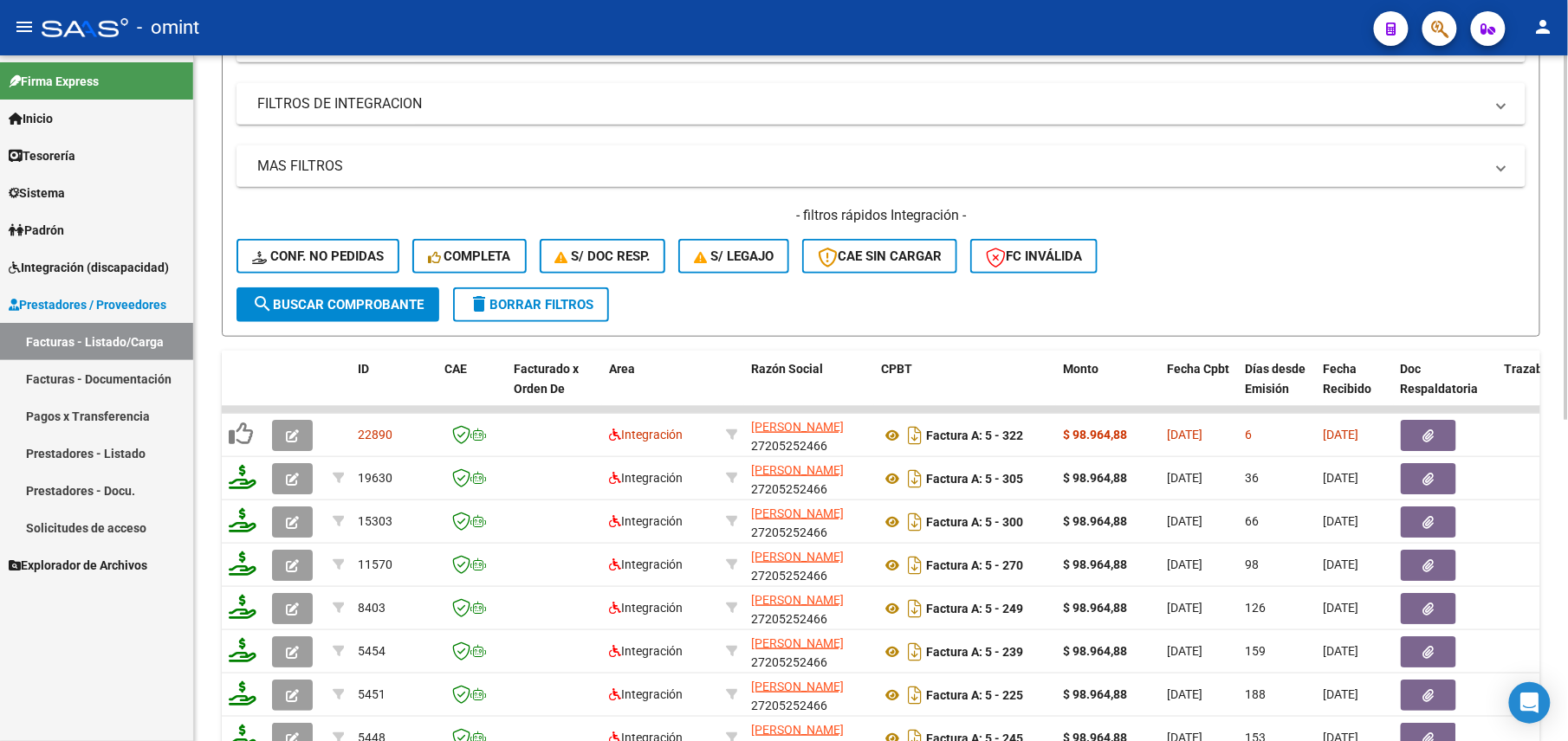
scroll to position [577, 0]
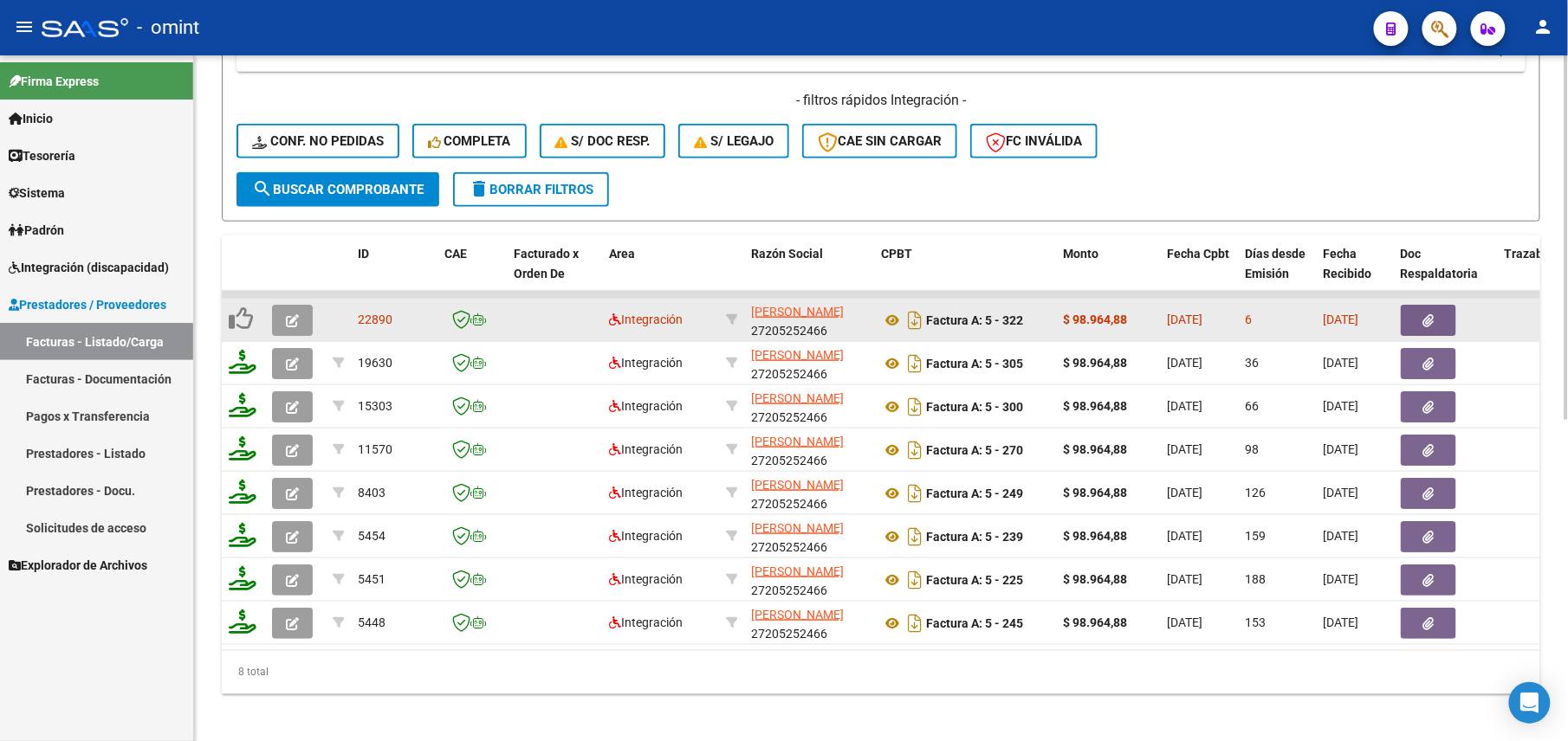
type input "27205252466"
click at [296, 316] on icon "button" at bounding box center [293, 321] width 13 height 13
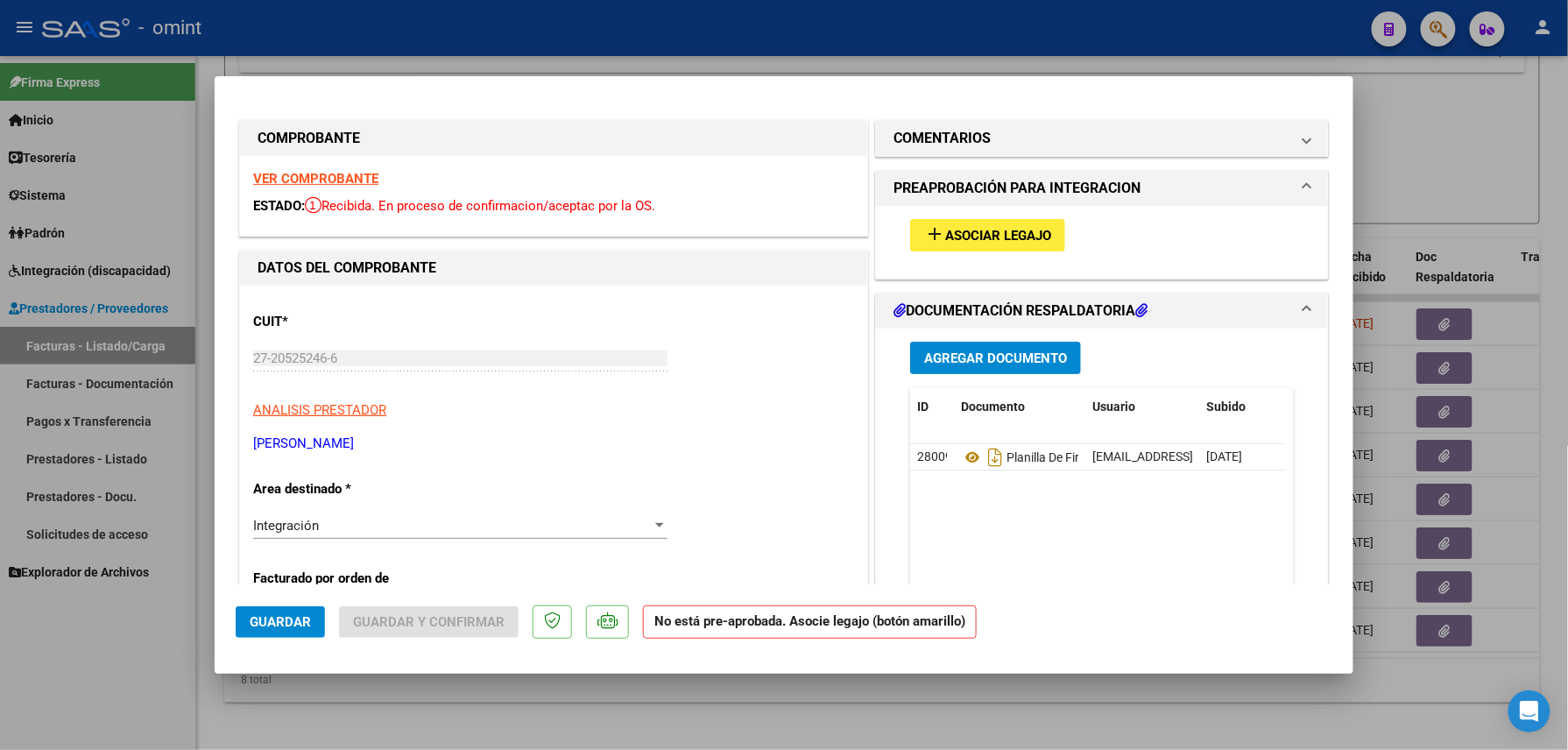
click at [340, 172] on strong "VER COMPROBANTE" at bounding box center [316, 179] width 126 height 15
click at [990, 244] on button "add Asociar Legajo" at bounding box center [988, 235] width 155 height 33
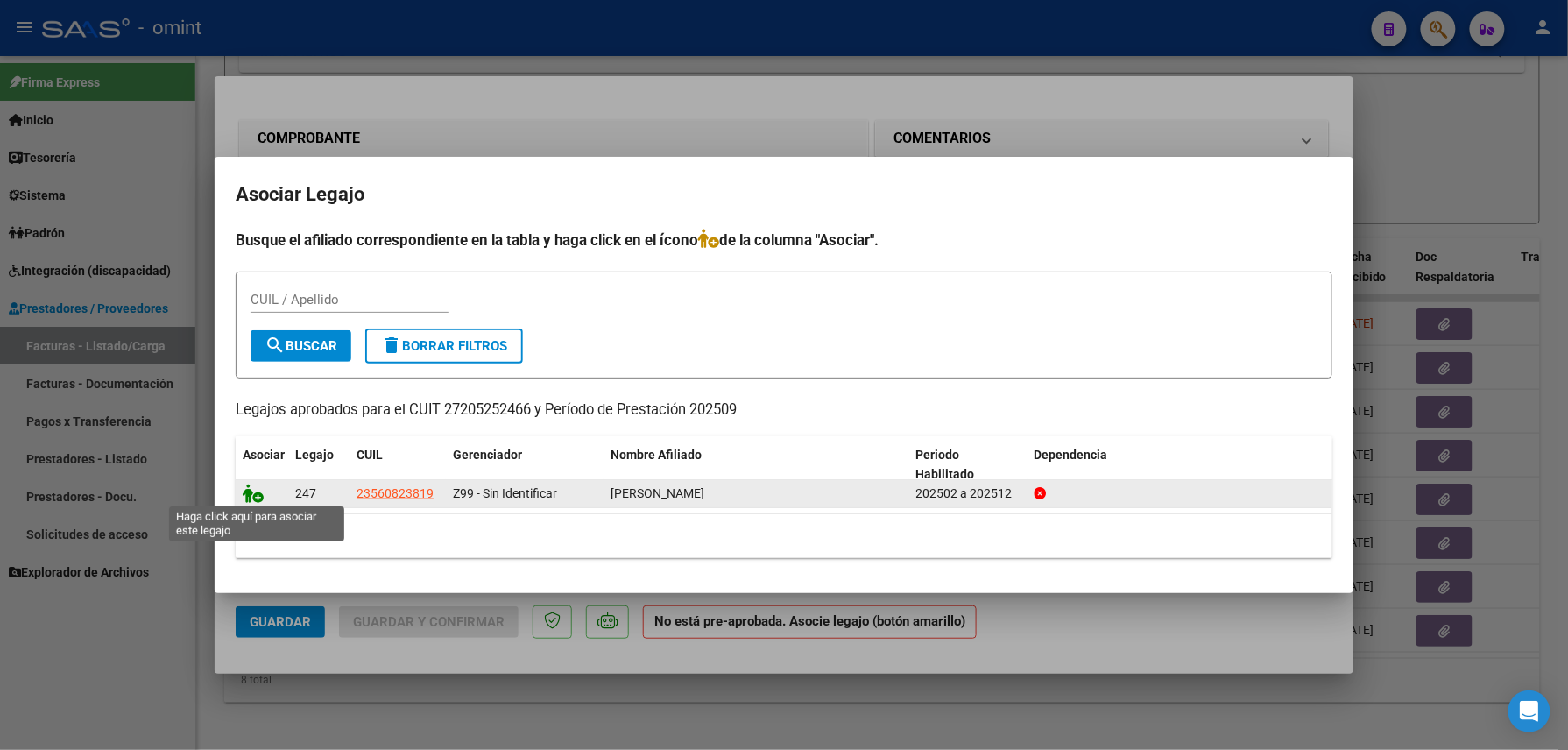
click at [253, 491] on icon at bounding box center [253, 494] width 21 height 19
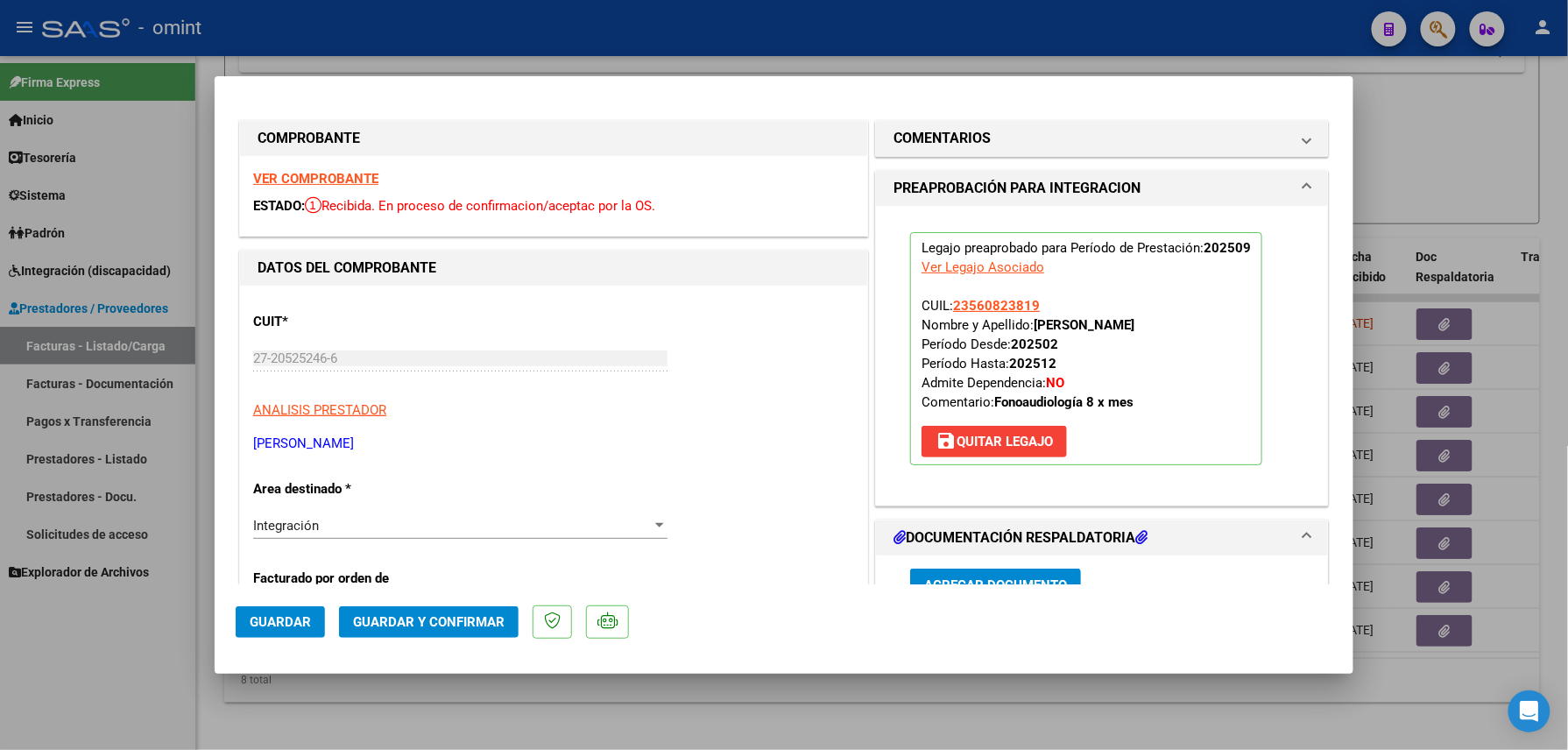
click at [284, 622] on span "Guardar" at bounding box center [280, 622] width 61 height 15
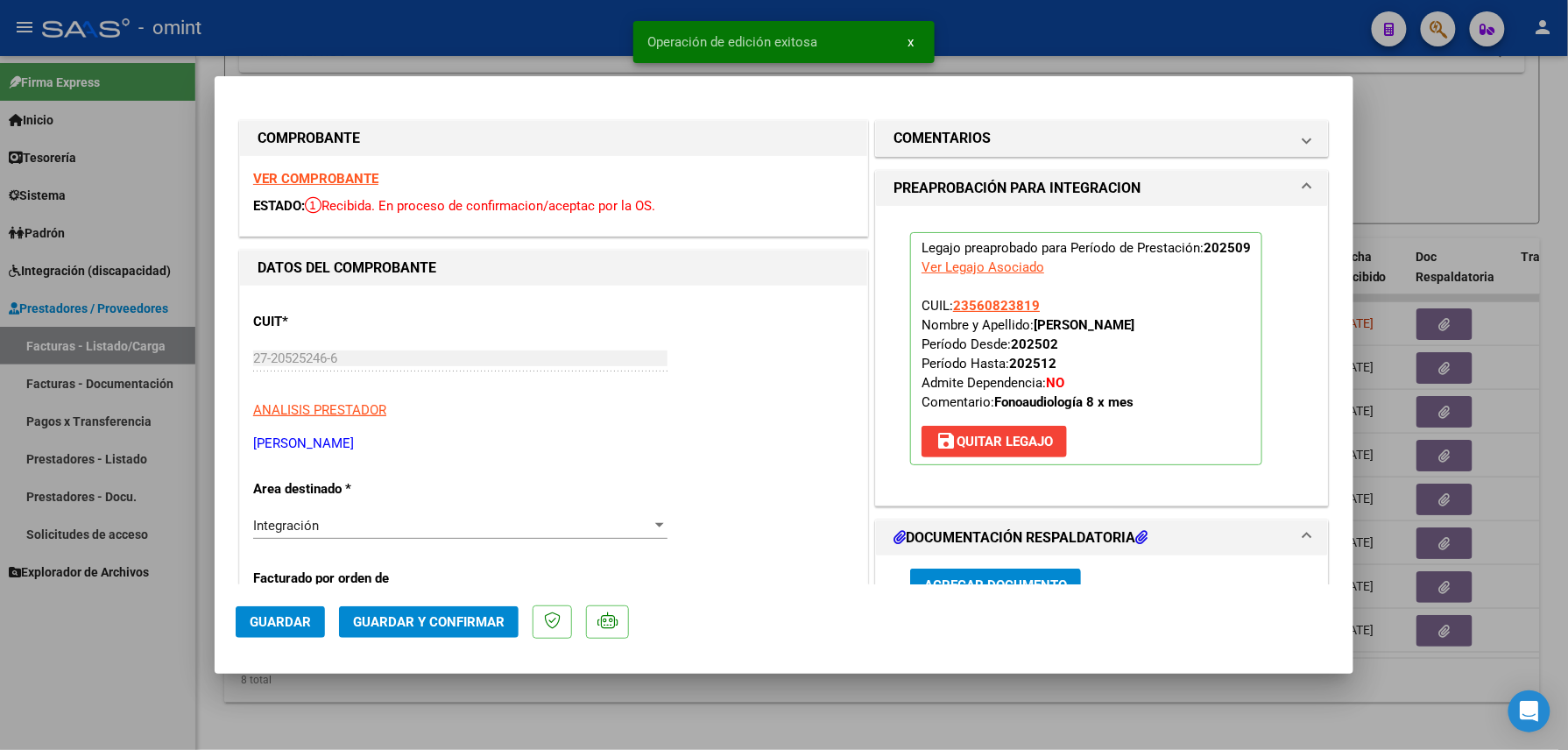
click at [152, 675] on div at bounding box center [784, 375] width 1568 height 750
type input "$ 0,00"
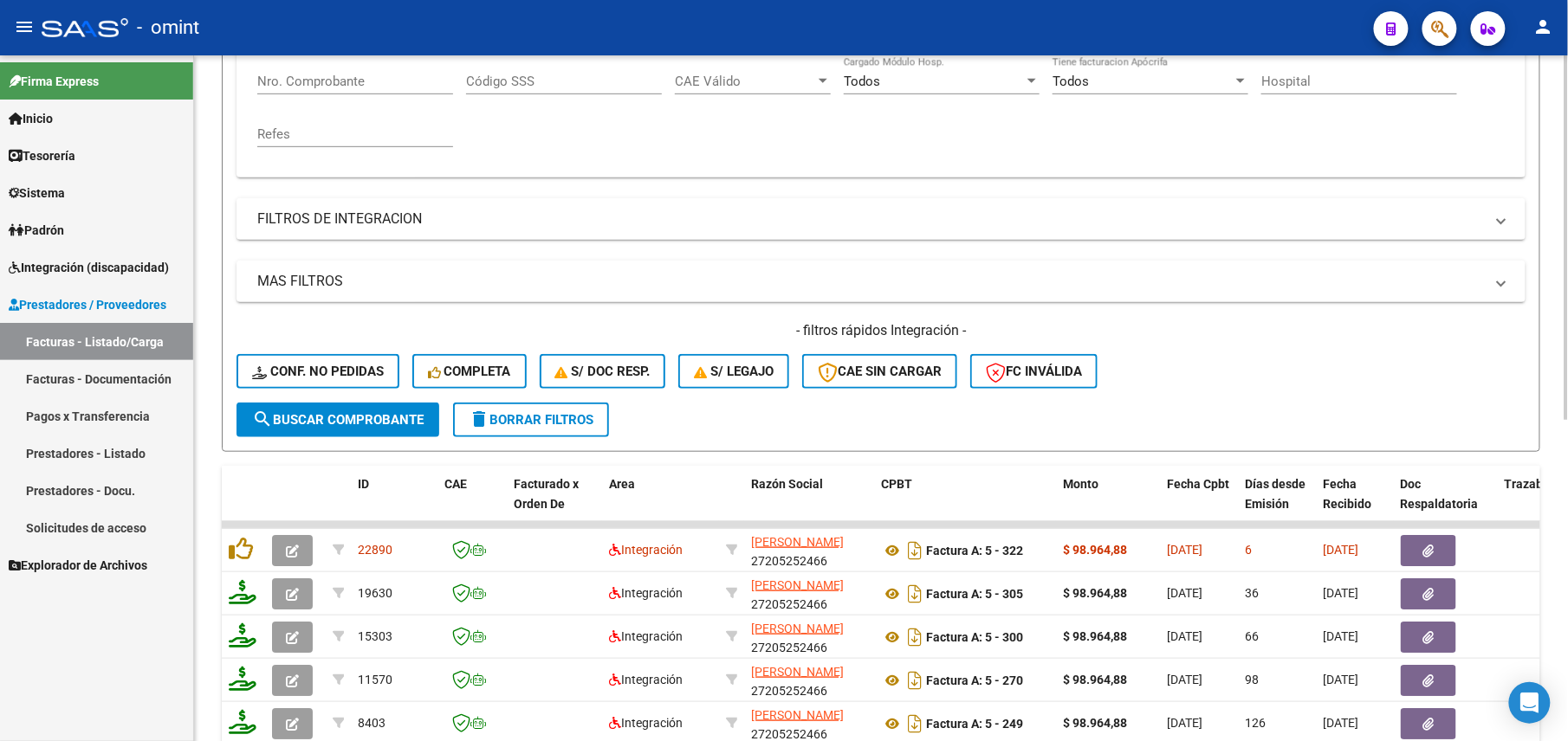
scroll to position [0, 0]
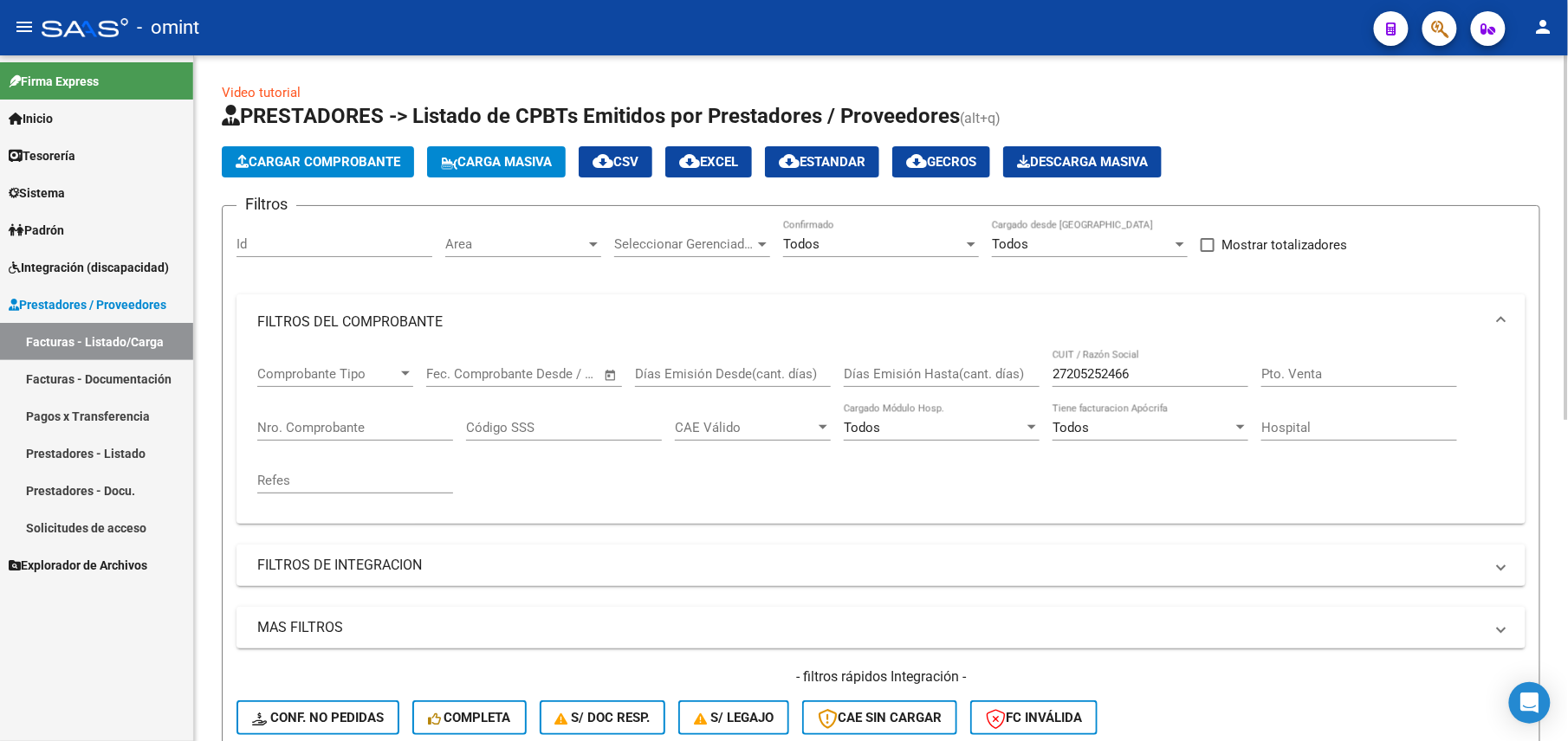
click at [1092, 366] on input "27205252466" at bounding box center [1150, 374] width 196 height 15
paste input "7006969"
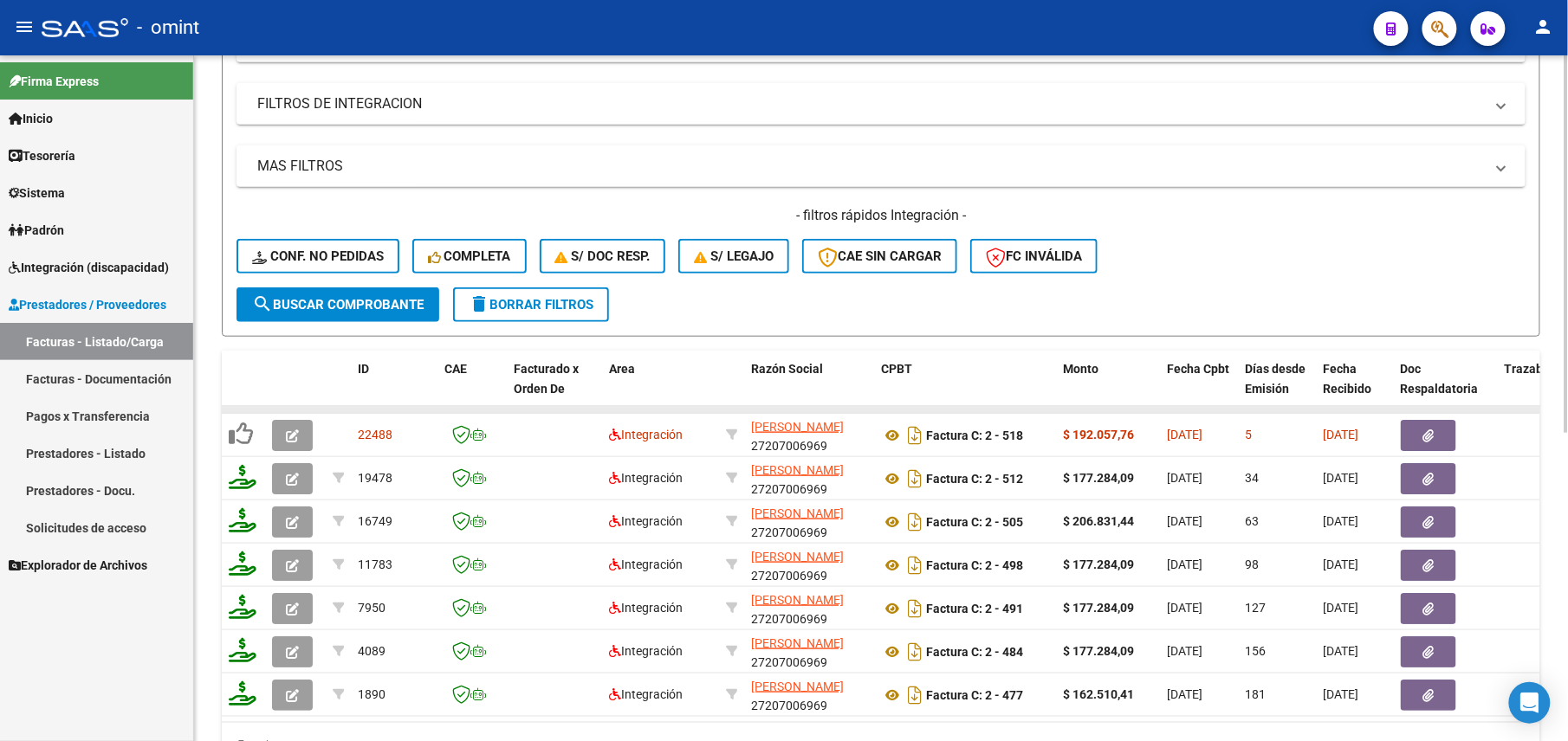
scroll to position [559, 0]
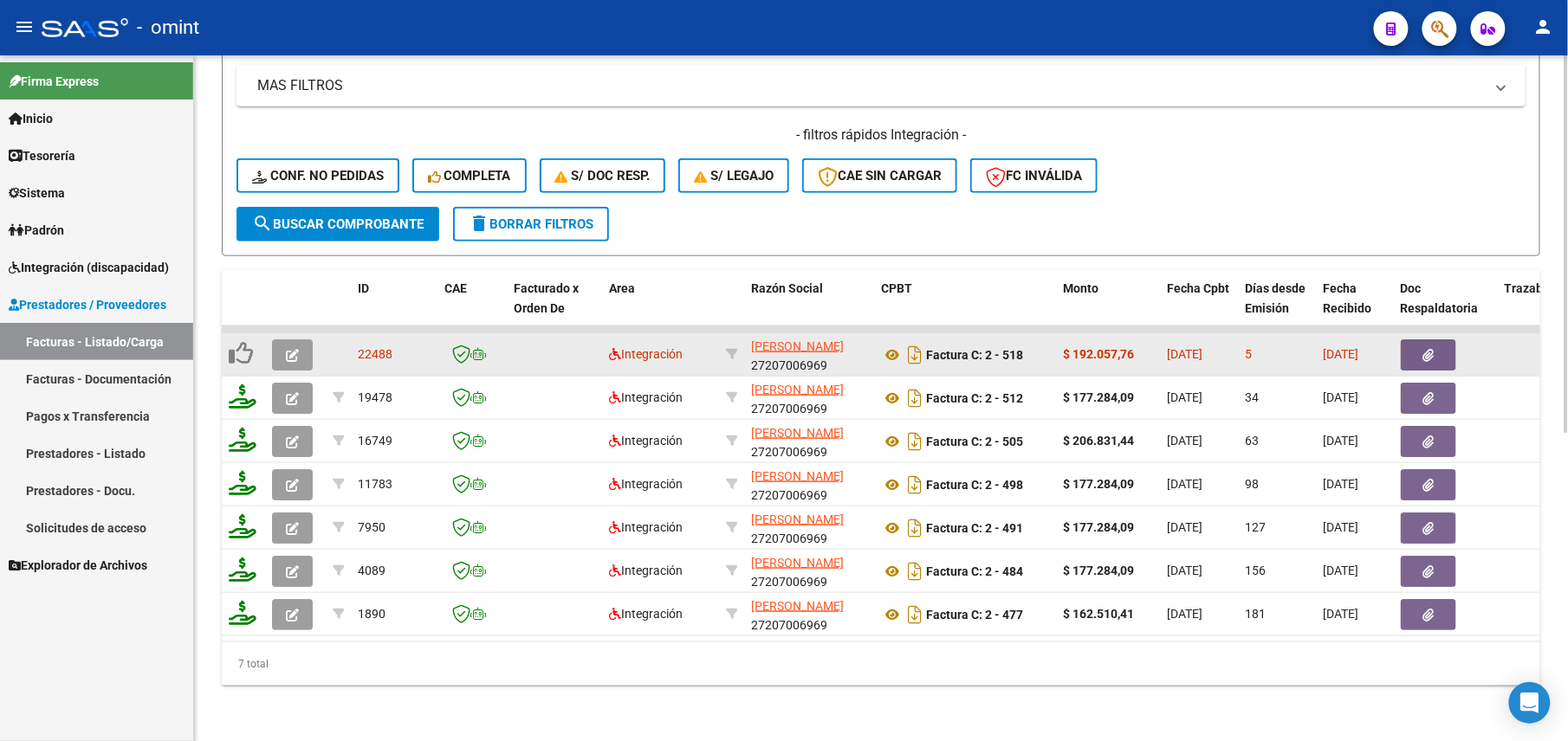
type input "27207006969"
click at [312, 339] on button "button" at bounding box center [292, 355] width 41 height 32
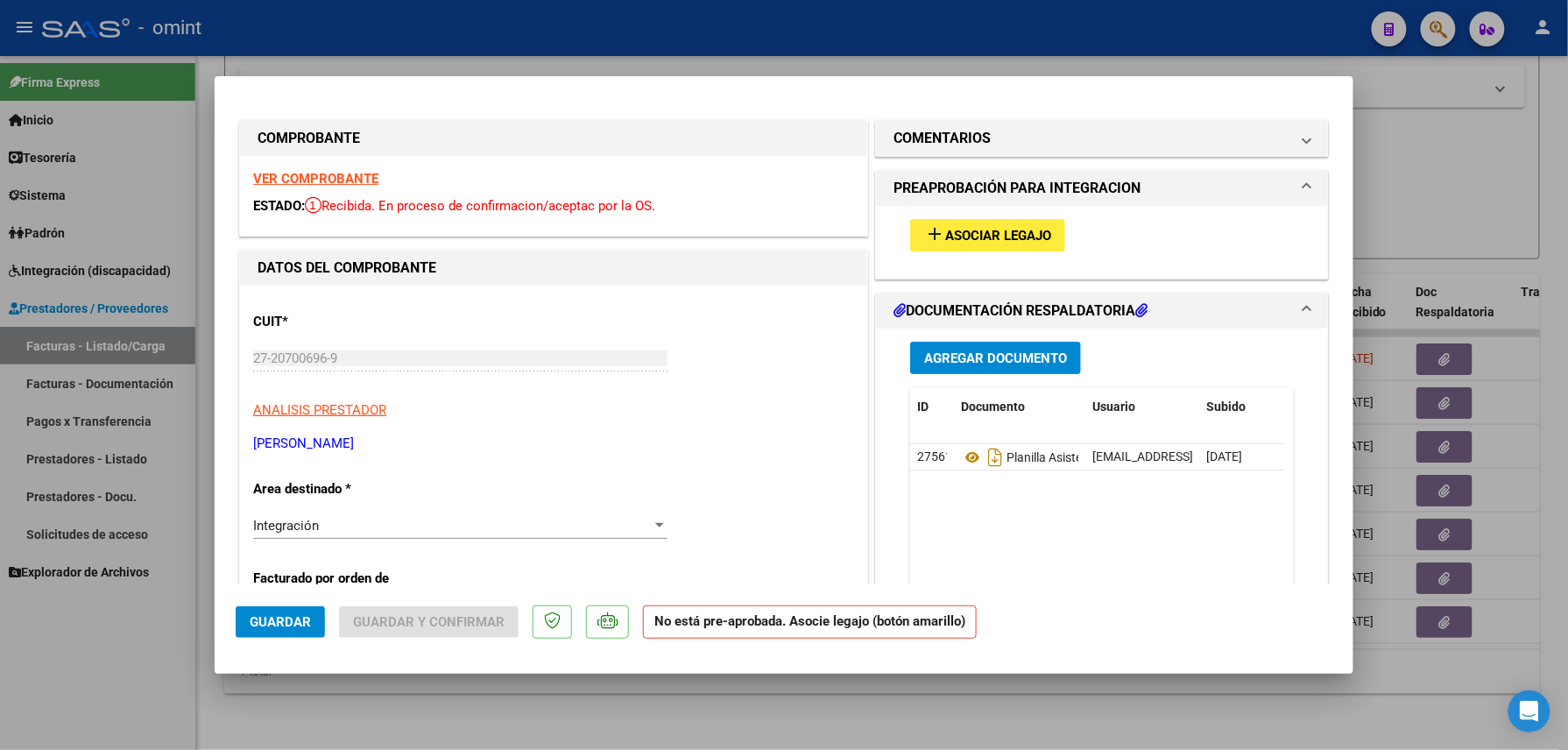
click at [327, 181] on strong "VER COMPROBANTE" at bounding box center [316, 179] width 126 height 15
click at [962, 239] on span "Asociar Legajo" at bounding box center [998, 235] width 106 height 15
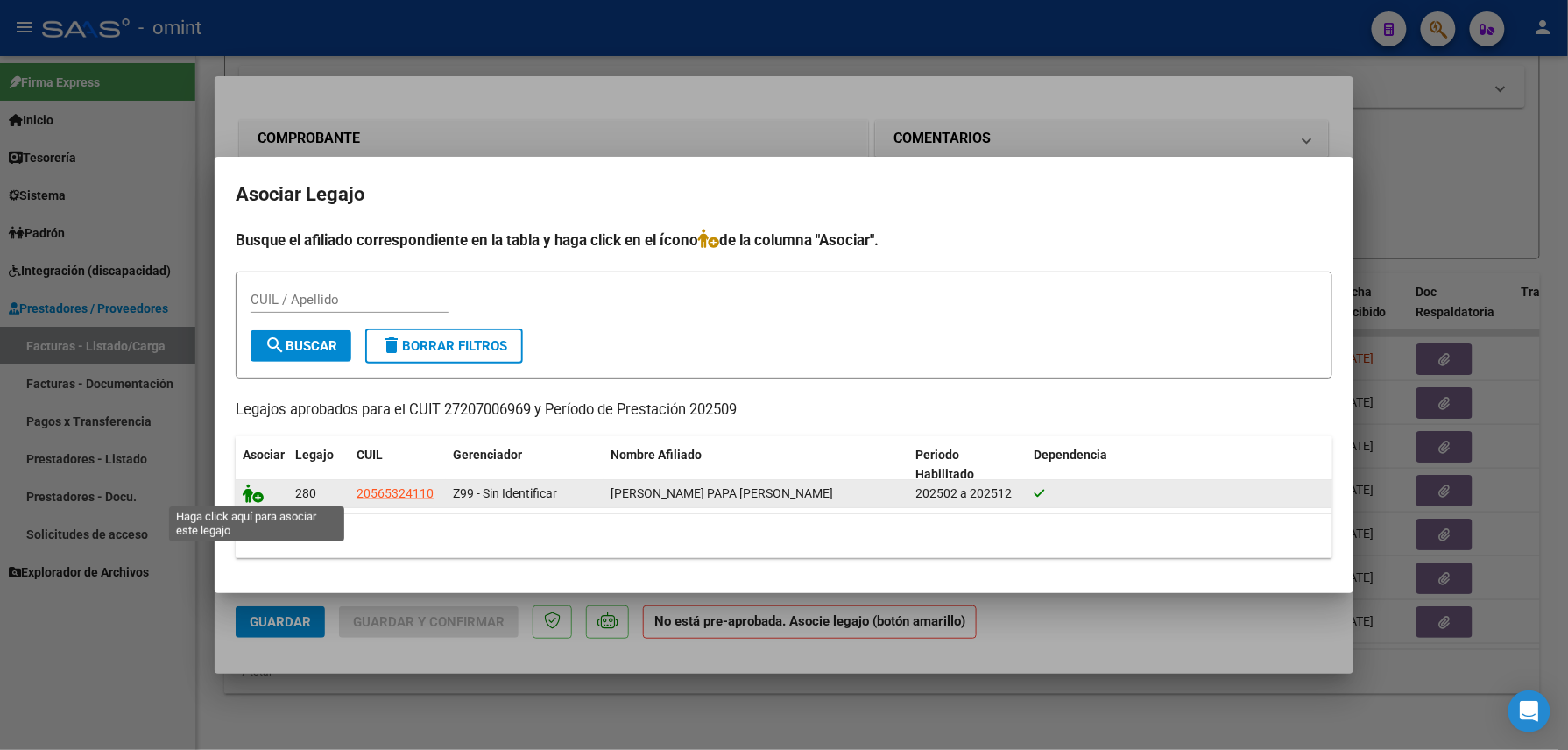
click at [253, 493] on icon at bounding box center [253, 494] width 21 height 19
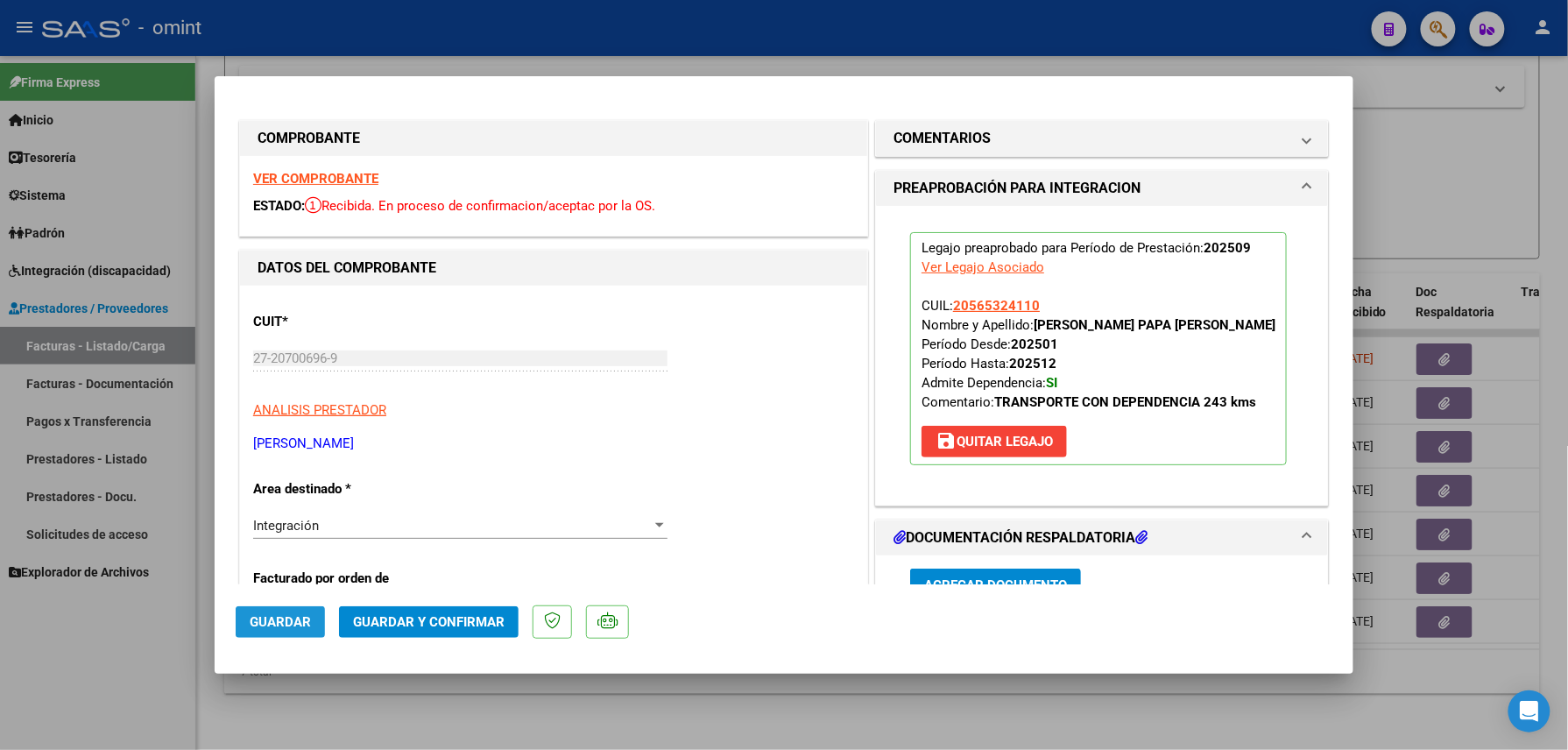
click at [298, 617] on span "Guardar" at bounding box center [280, 622] width 61 height 15
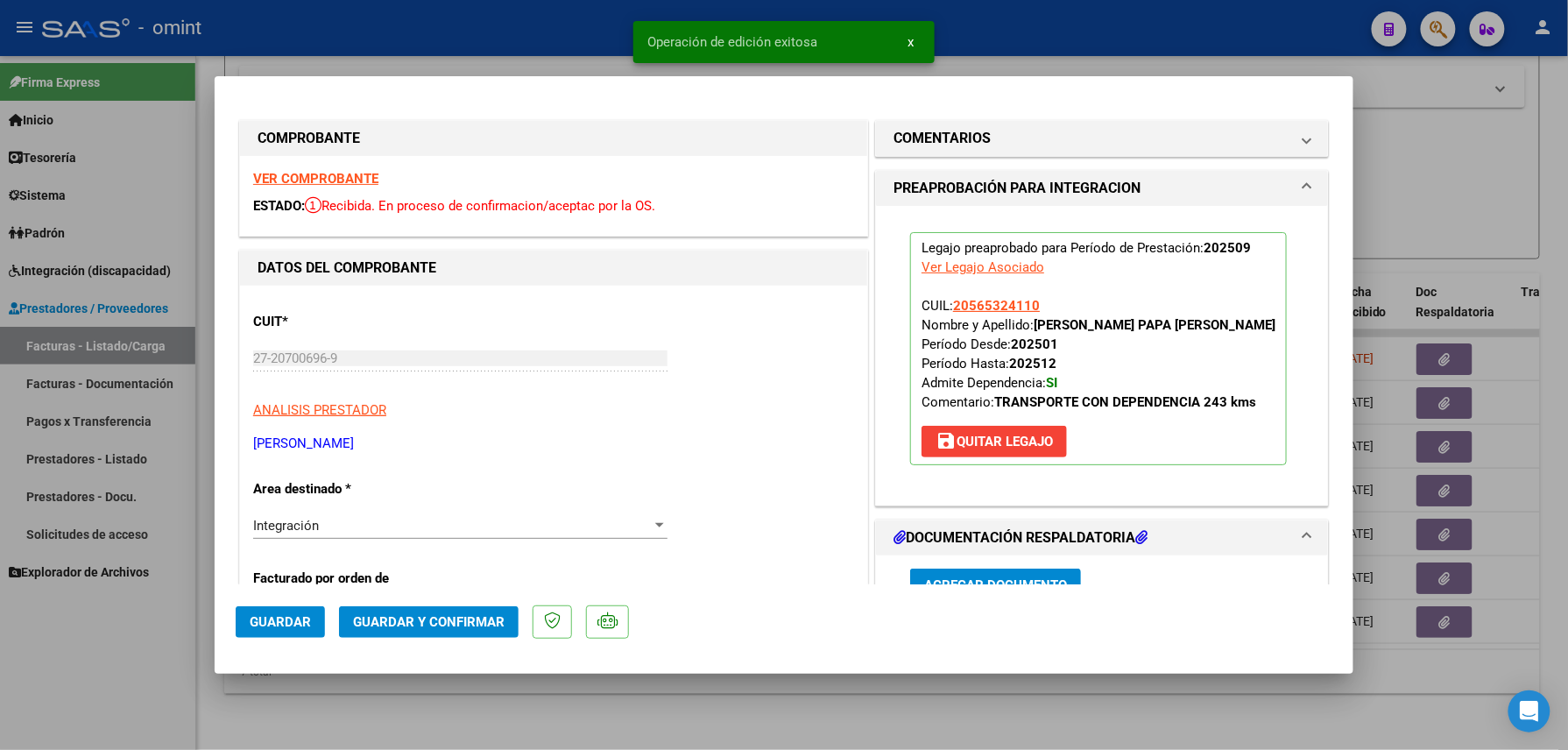
click at [137, 706] on div at bounding box center [784, 375] width 1568 height 750
type input "$ 0,00"
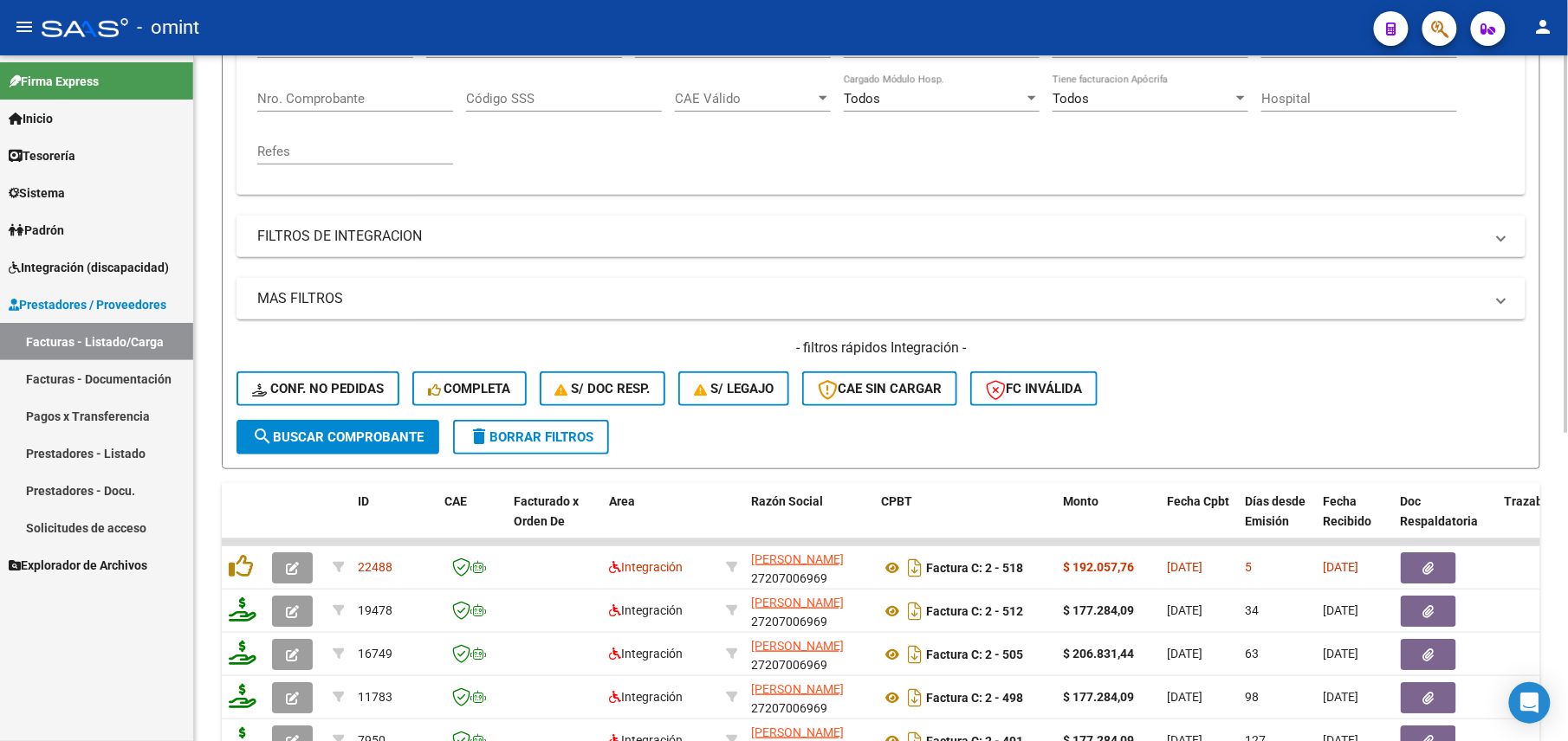
scroll to position [98, 0]
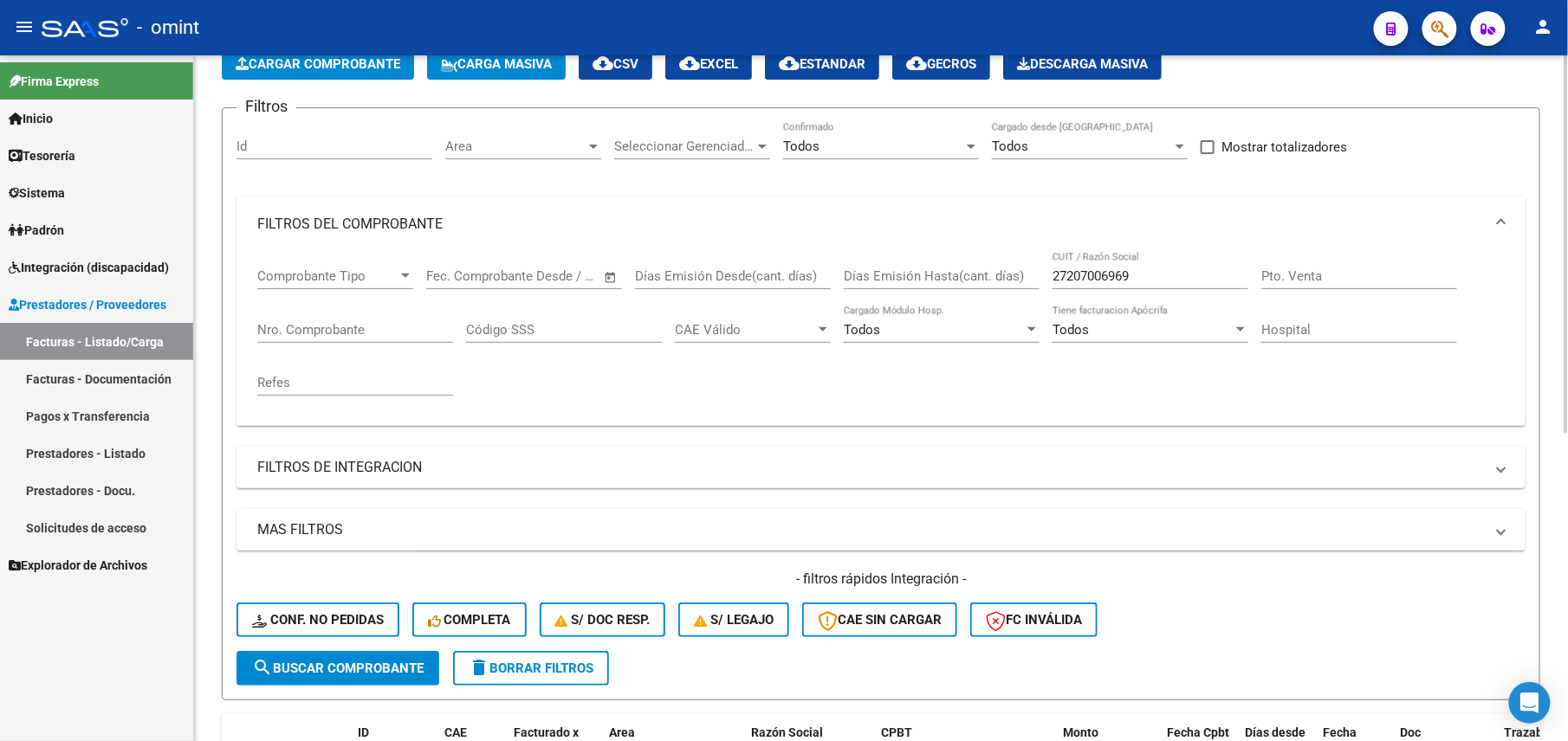
click at [1111, 271] on input "27207006969" at bounding box center [1150, 276] width 196 height 15
paste input "358857"
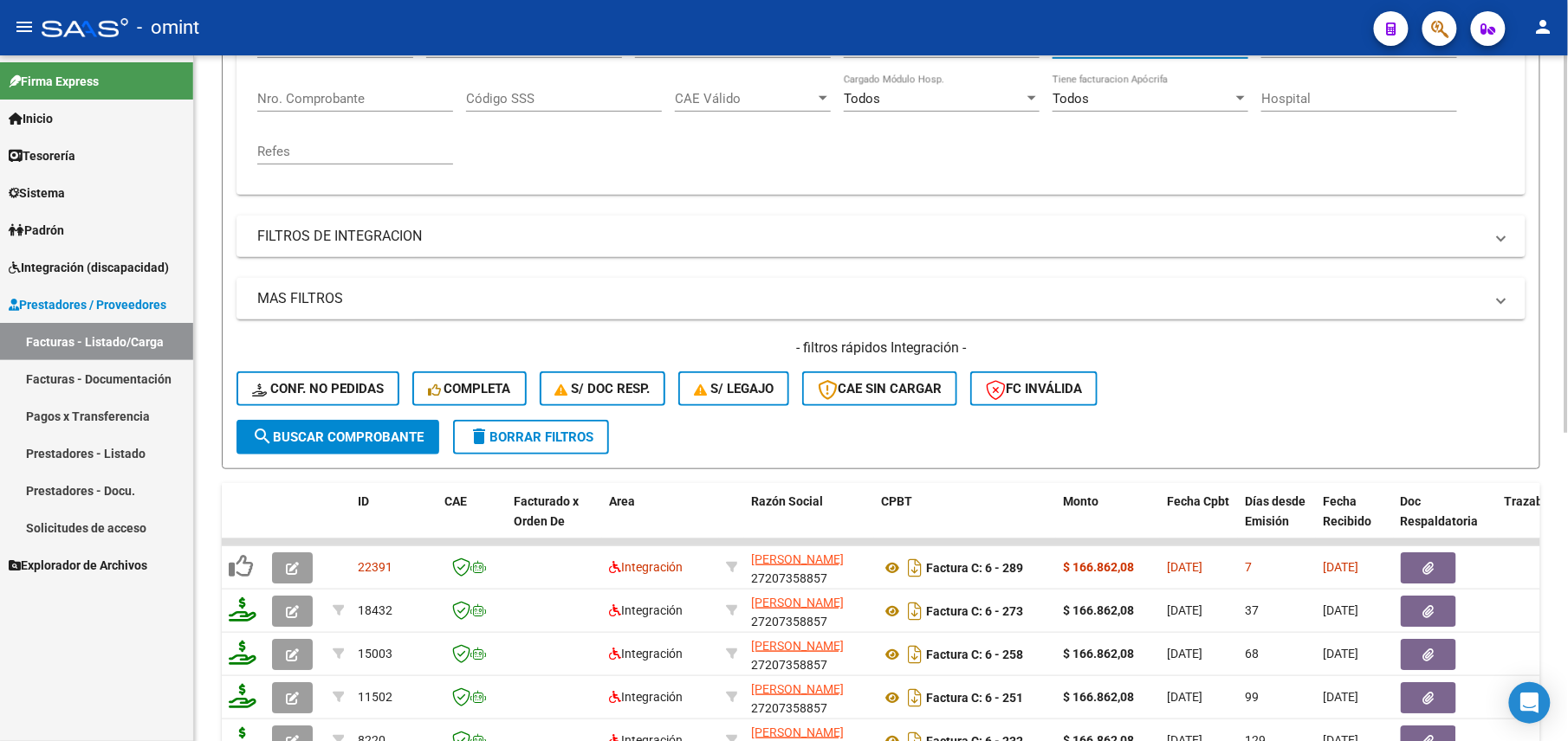
scroll to position [445, 0]
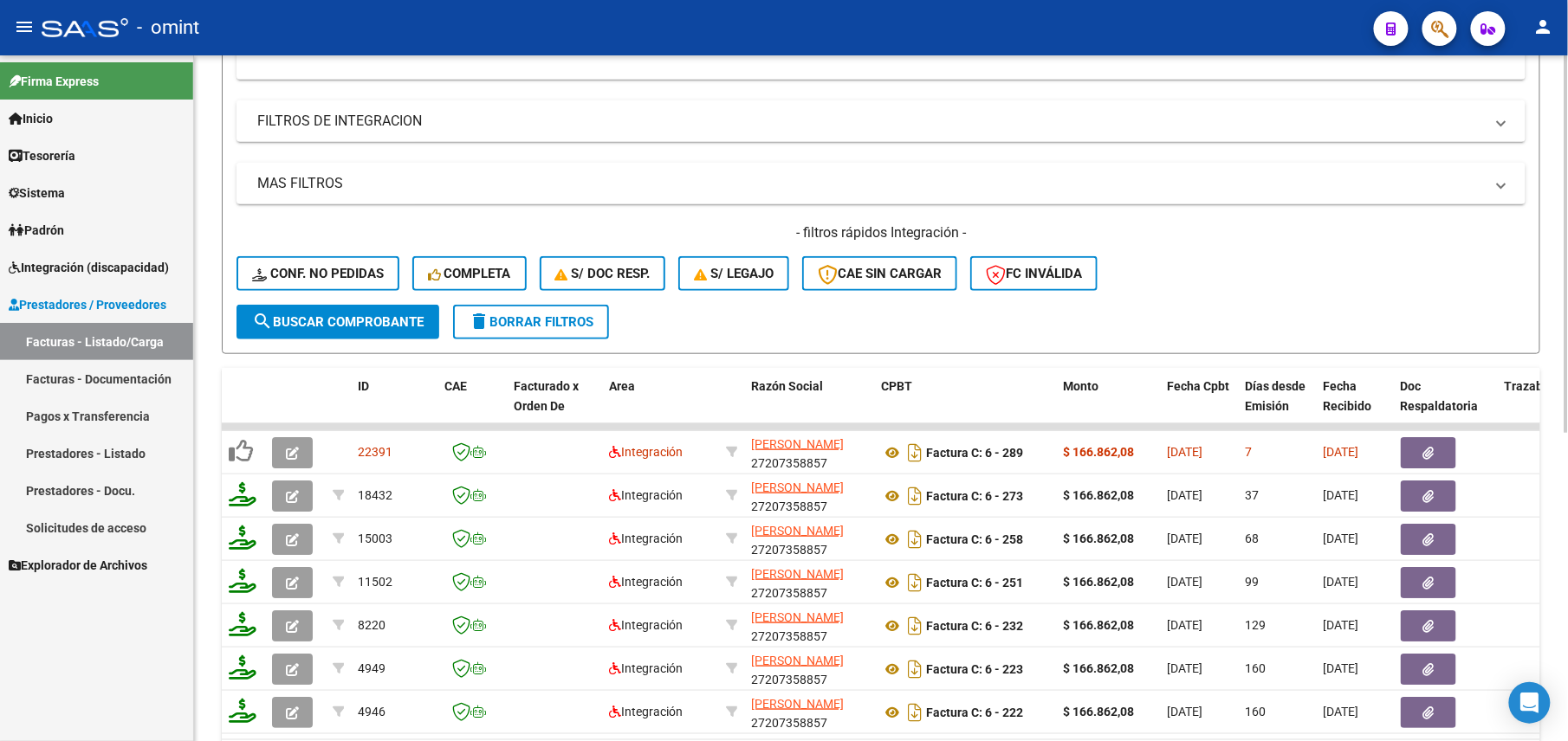
type input "27207358857"
click at [1078, 224] on h4 "- filtros rápidos Integración -" at bounding box center [881, 233] width 1290 height 19
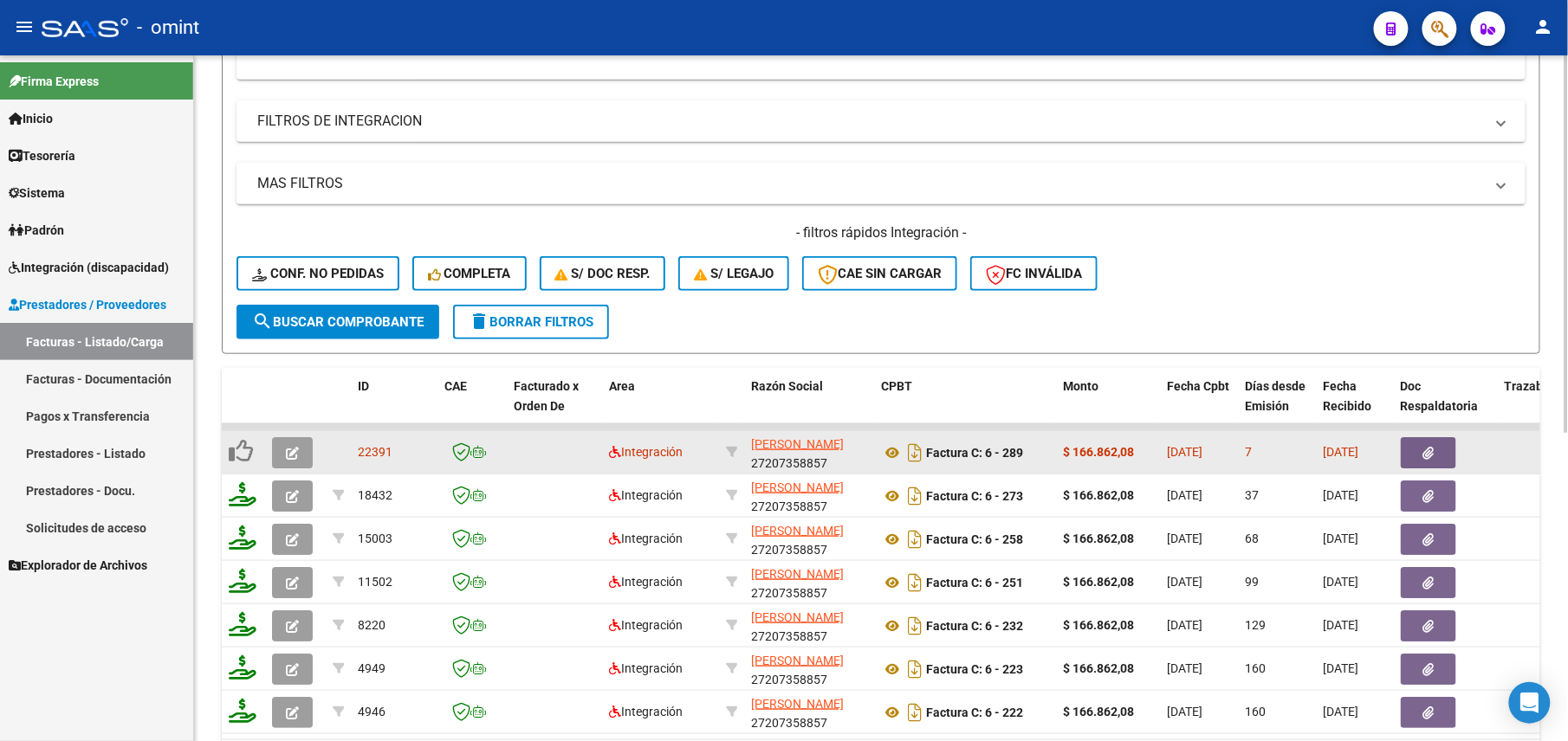
click at [295, 452] on icon "button" at bounding box center [293, 453] width 13 height 13
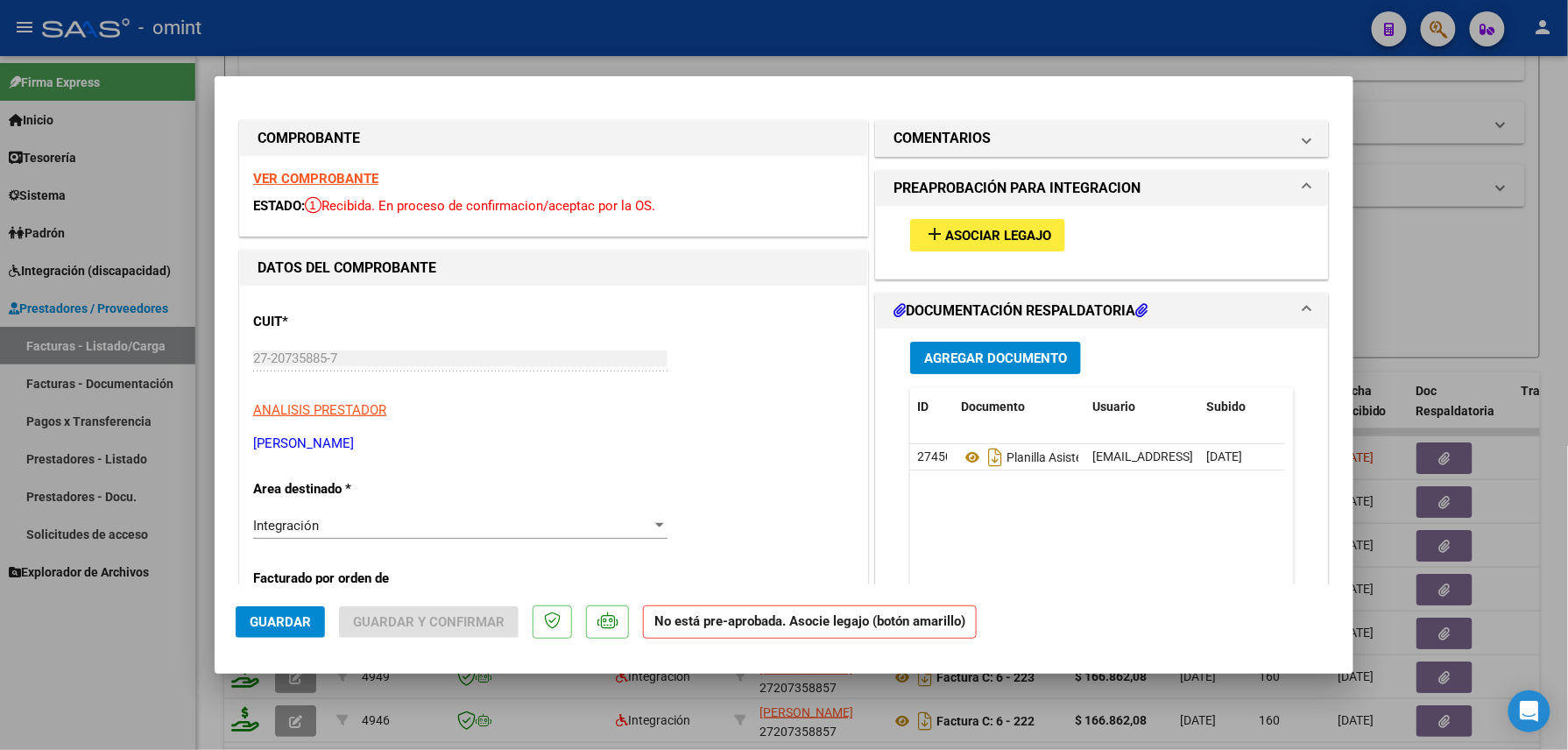
click at [311, 175] on strong "VER COMPROBANTE" at bounding box center [316, 179] width 126 height 15
click at [953, 238] on span "Asociar Legajo" at bounding box center [998, 235] width 106 height 15
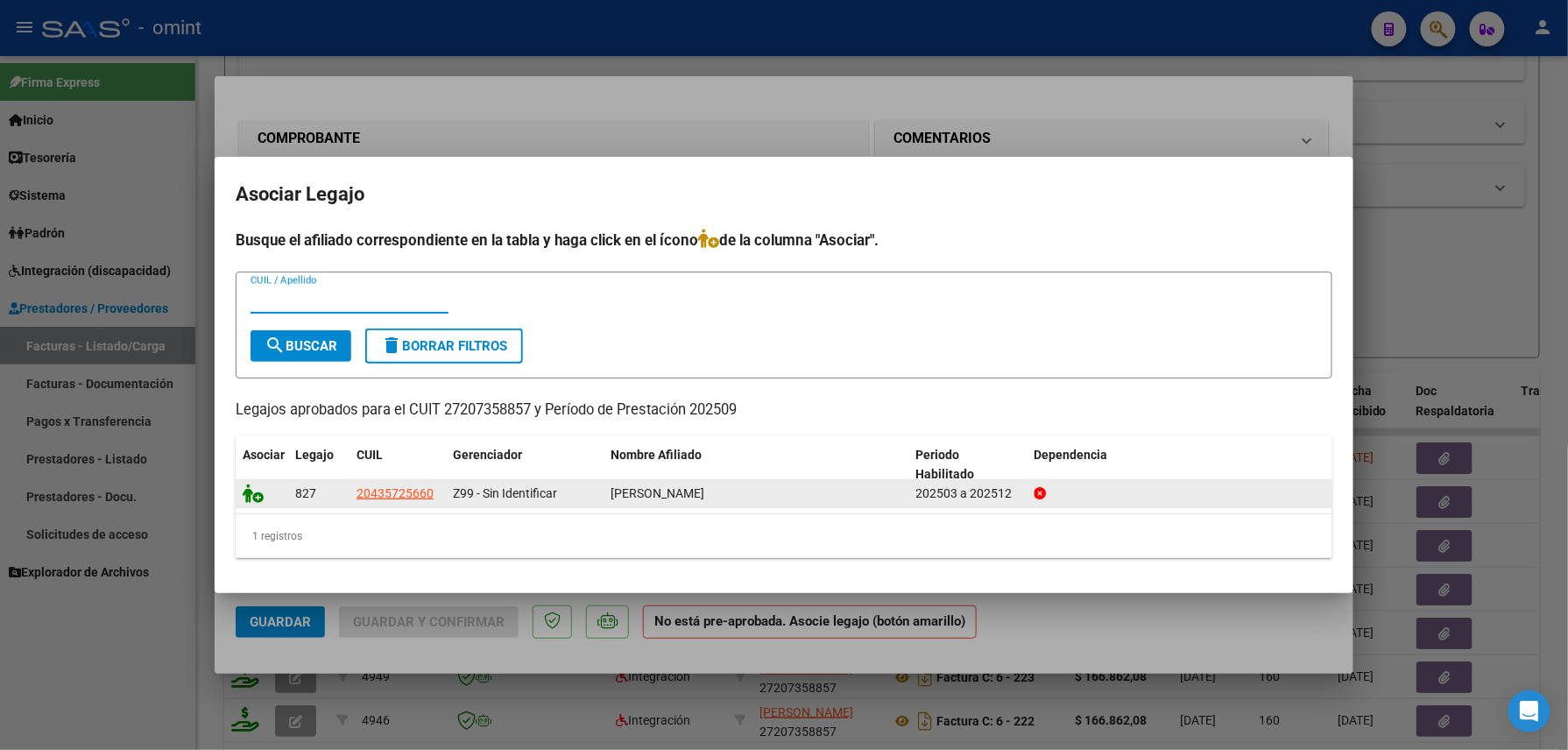
click at [247, 499] on icon at bounding box center [253, 494] width 21 height 19
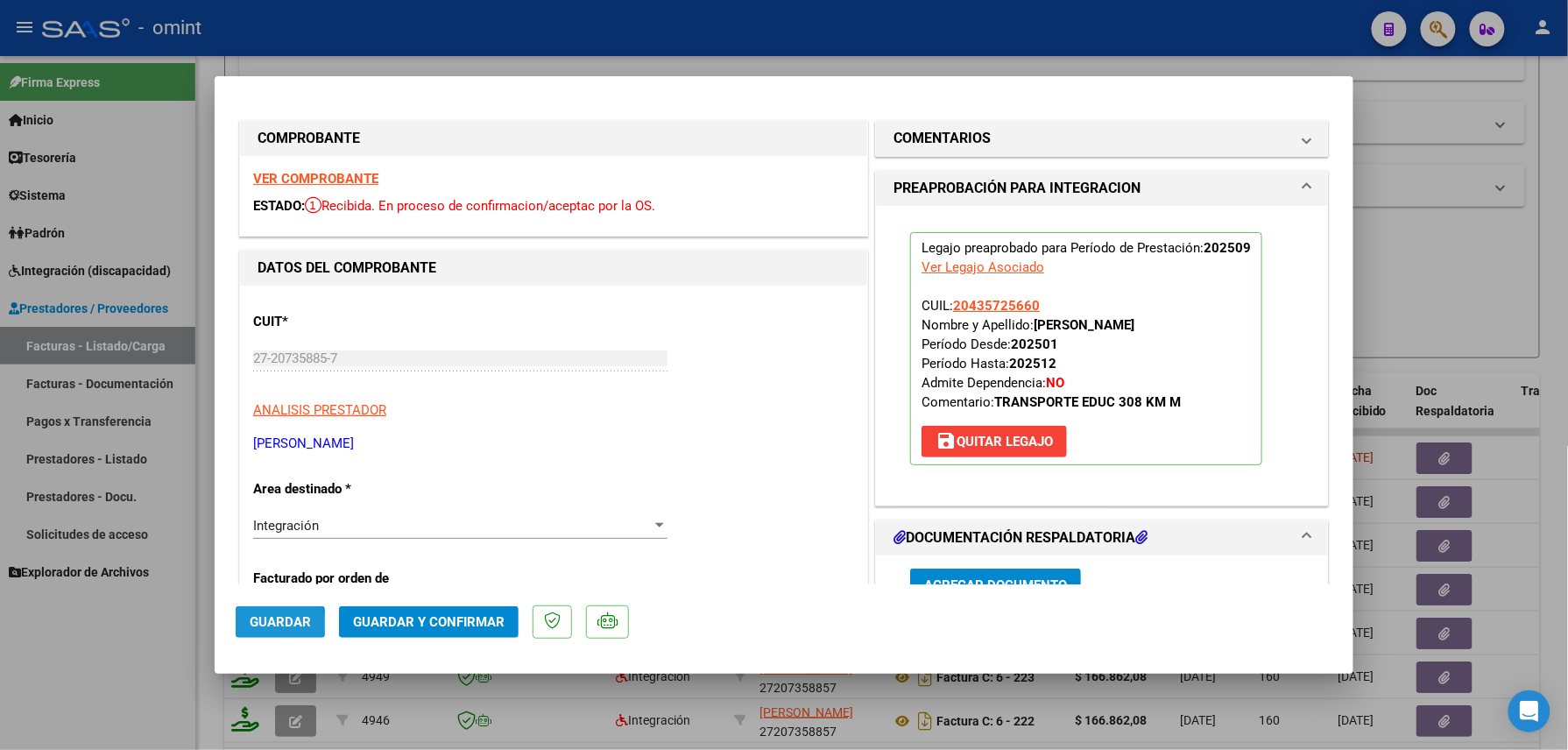
click at [271, 624] on span "Guardar" at bounding box center [280, 622] width 61 height 15
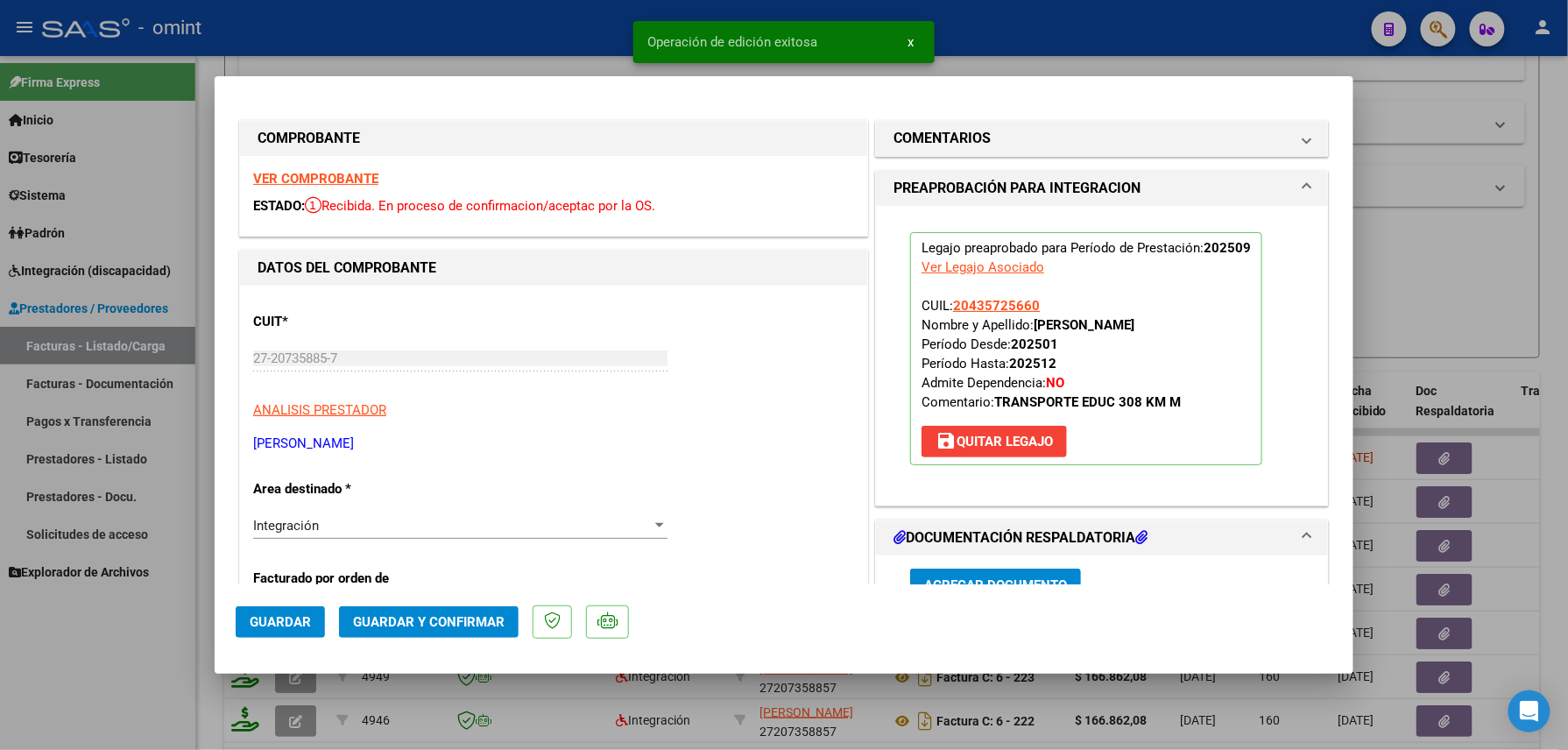
click at [56, 675] on div at bounding box center [784, 375] width 1568 height 750
type input "$ 0,00"
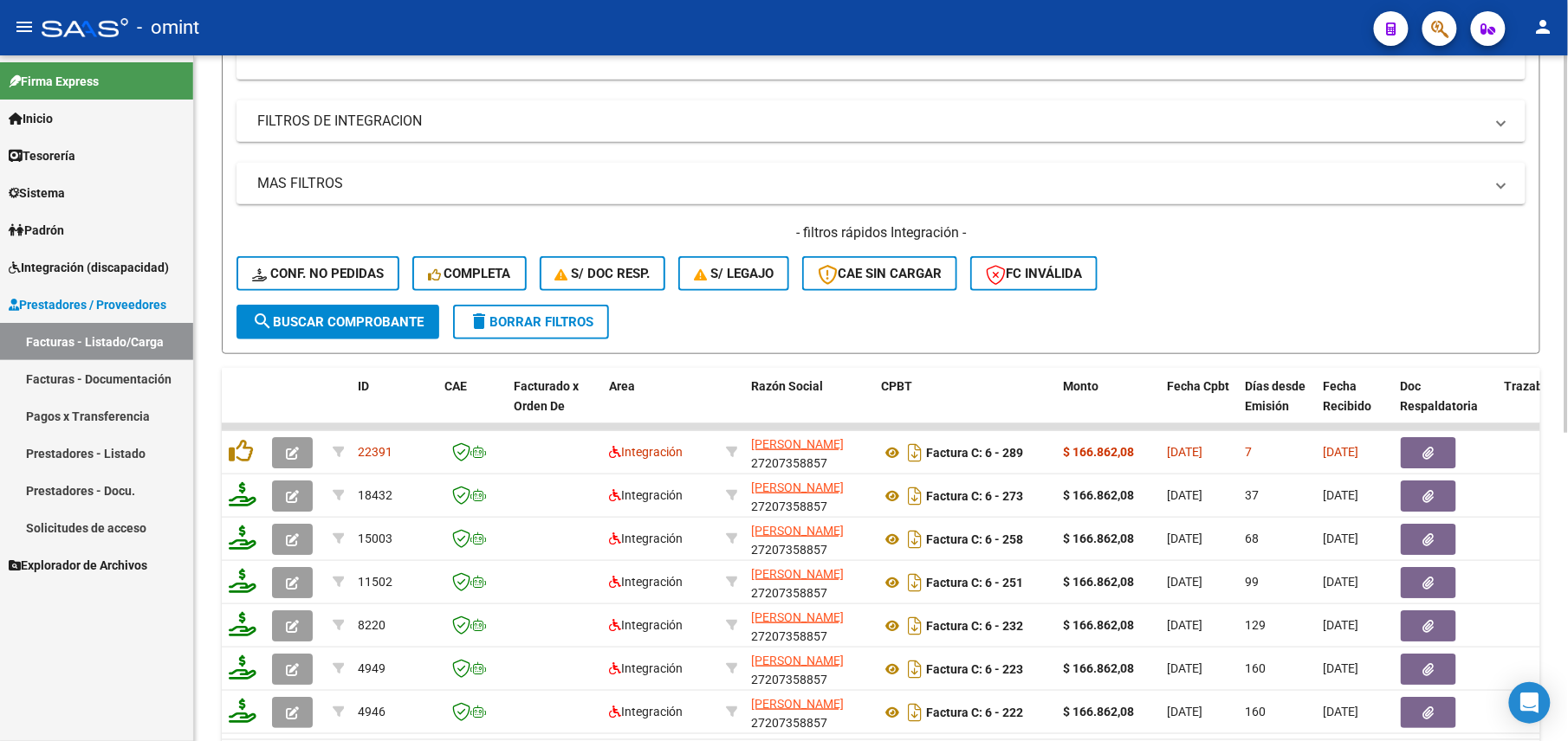
scroll to position [0, 0]
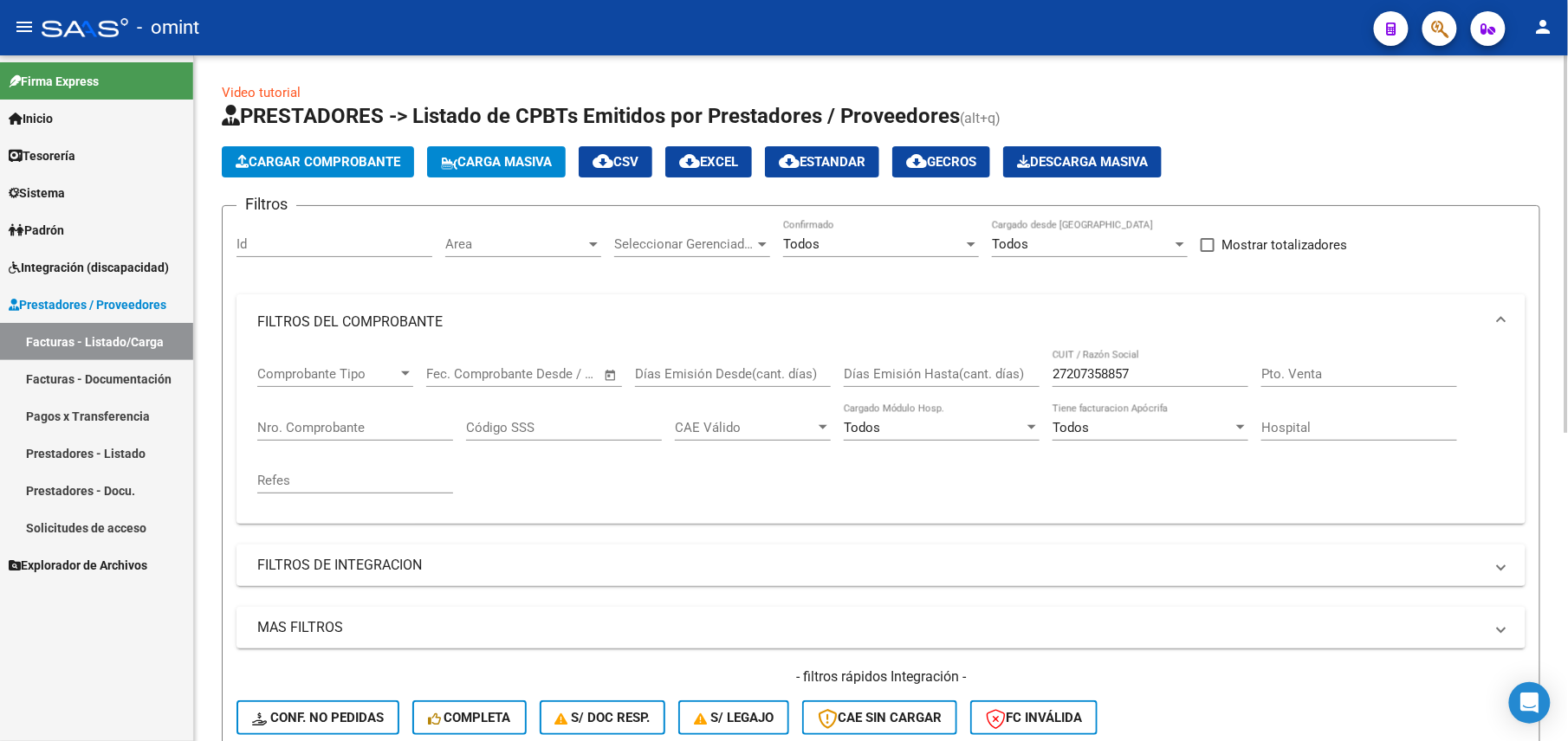
click at [1095, 375] on input "27207358857" at bounding box center [1150, 374] width 196 height 15
paste input "11393802"
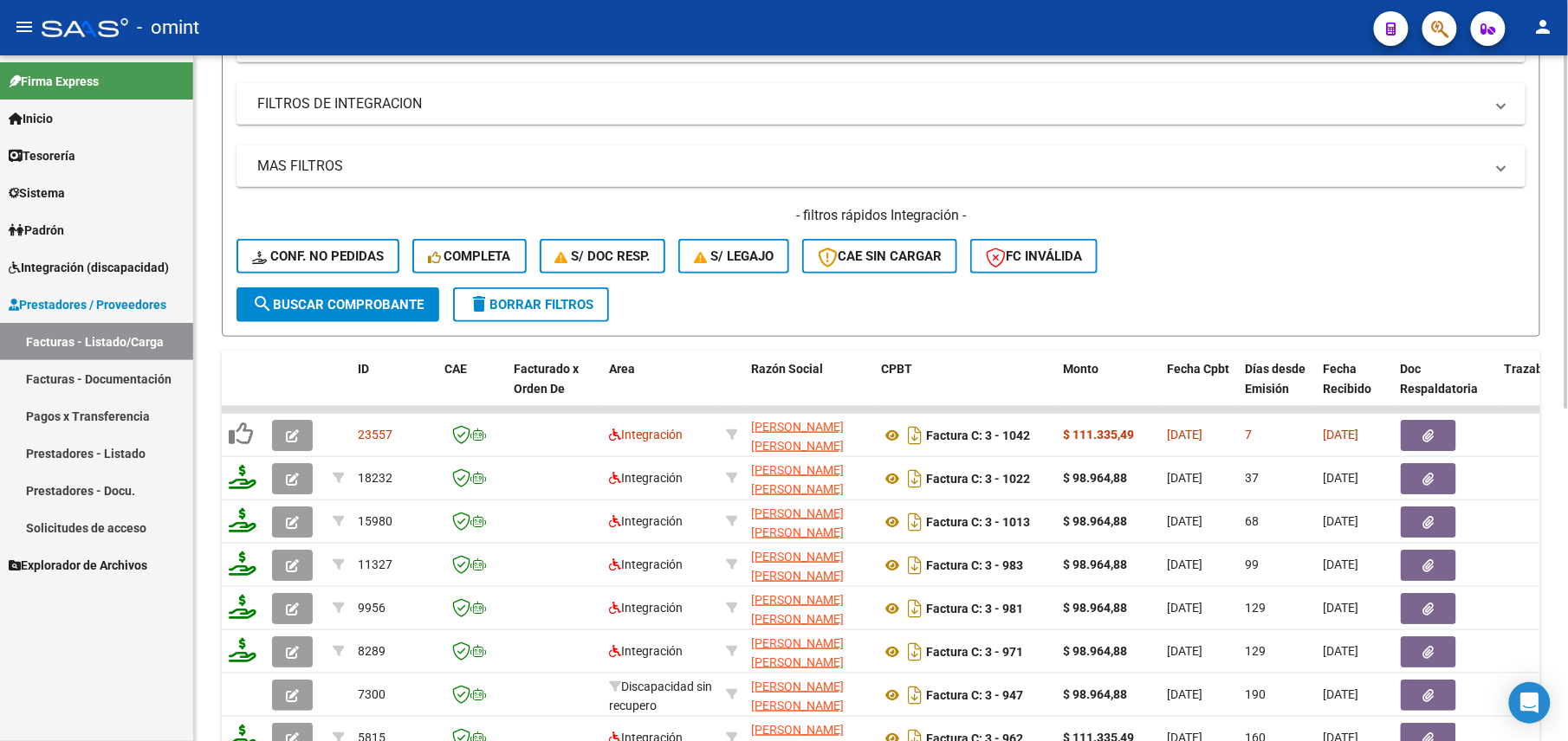
scroll to position [577, 0]
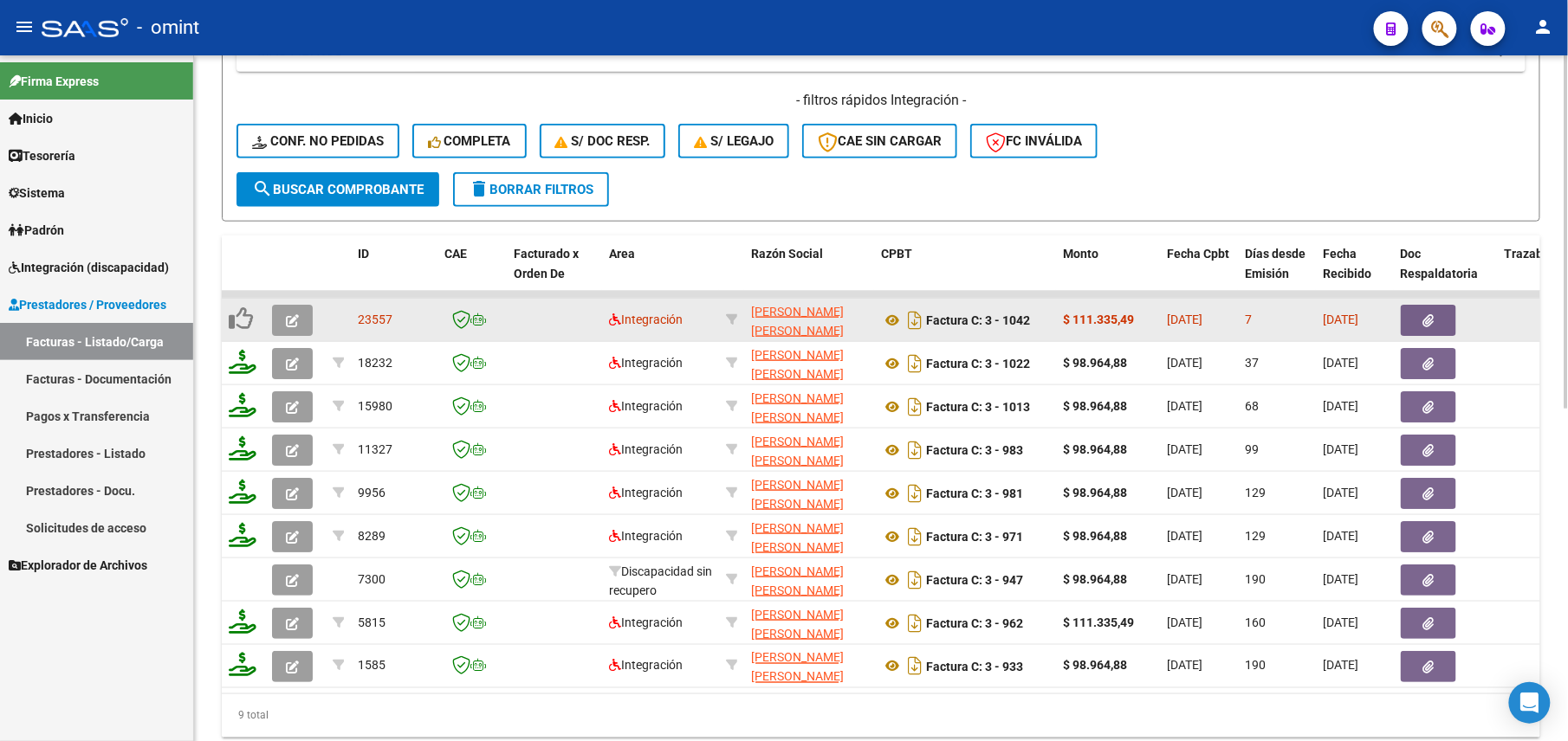
type input "27211393802"
click at [271, 312] on datatable-body-cell at bounding box center [295, 319] width 60 height 42
click at [303, 312] on button "button" at bounding box center [292, 320] width 41 height 32
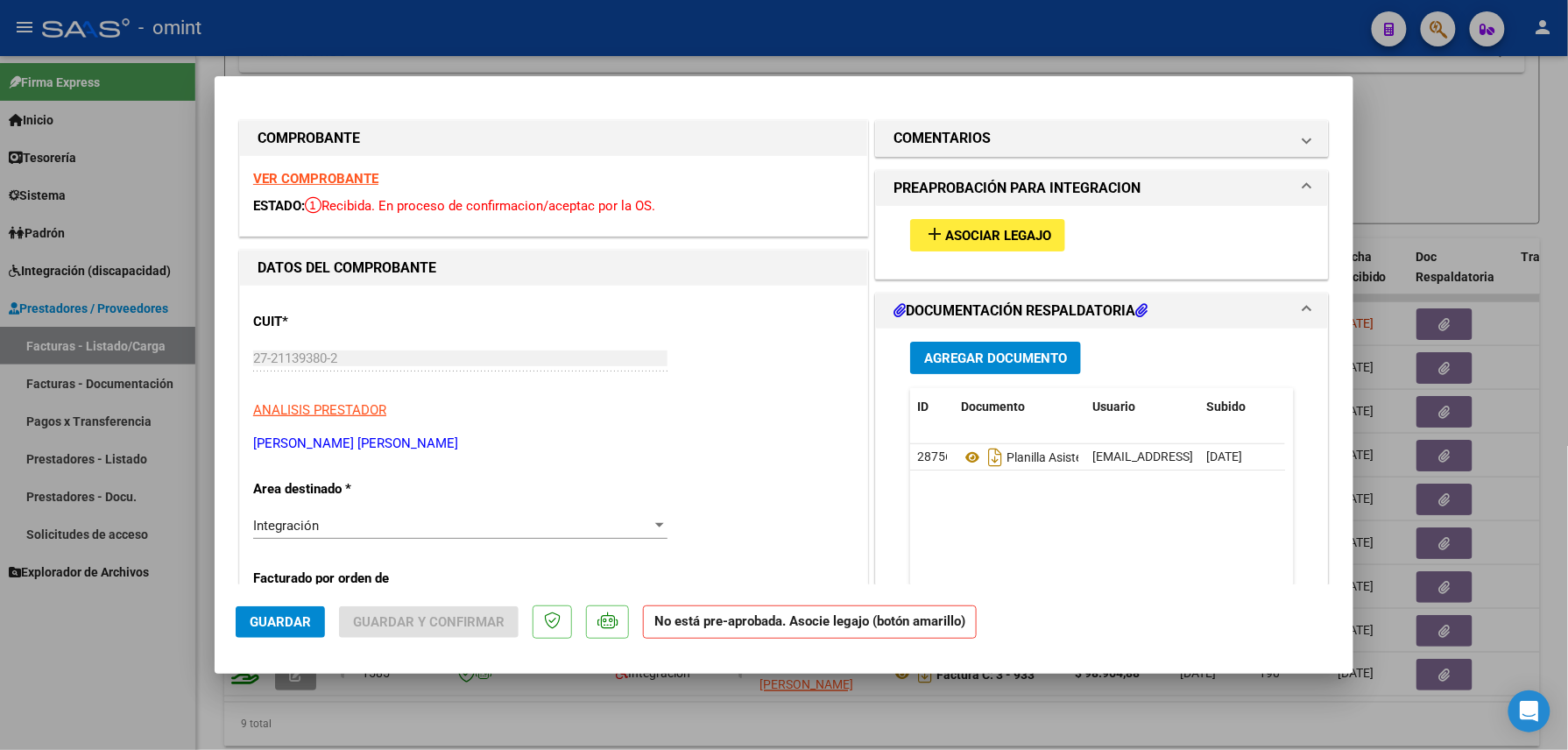
click at [305, 162] on div "VER COMPROBANTE ESTADO: Recibida. En proceso de confirmacion/aceptac por la OS." at bounding box center [553, 195] width 628 height 79
click at [313, 171] on strong "VER COMPROBANTE" at bounding box center [316, 179] width 126 height 15
click at [1010, 240] on span "Asociar Legajo" at bounding box center [998, 235] width 106 height 15
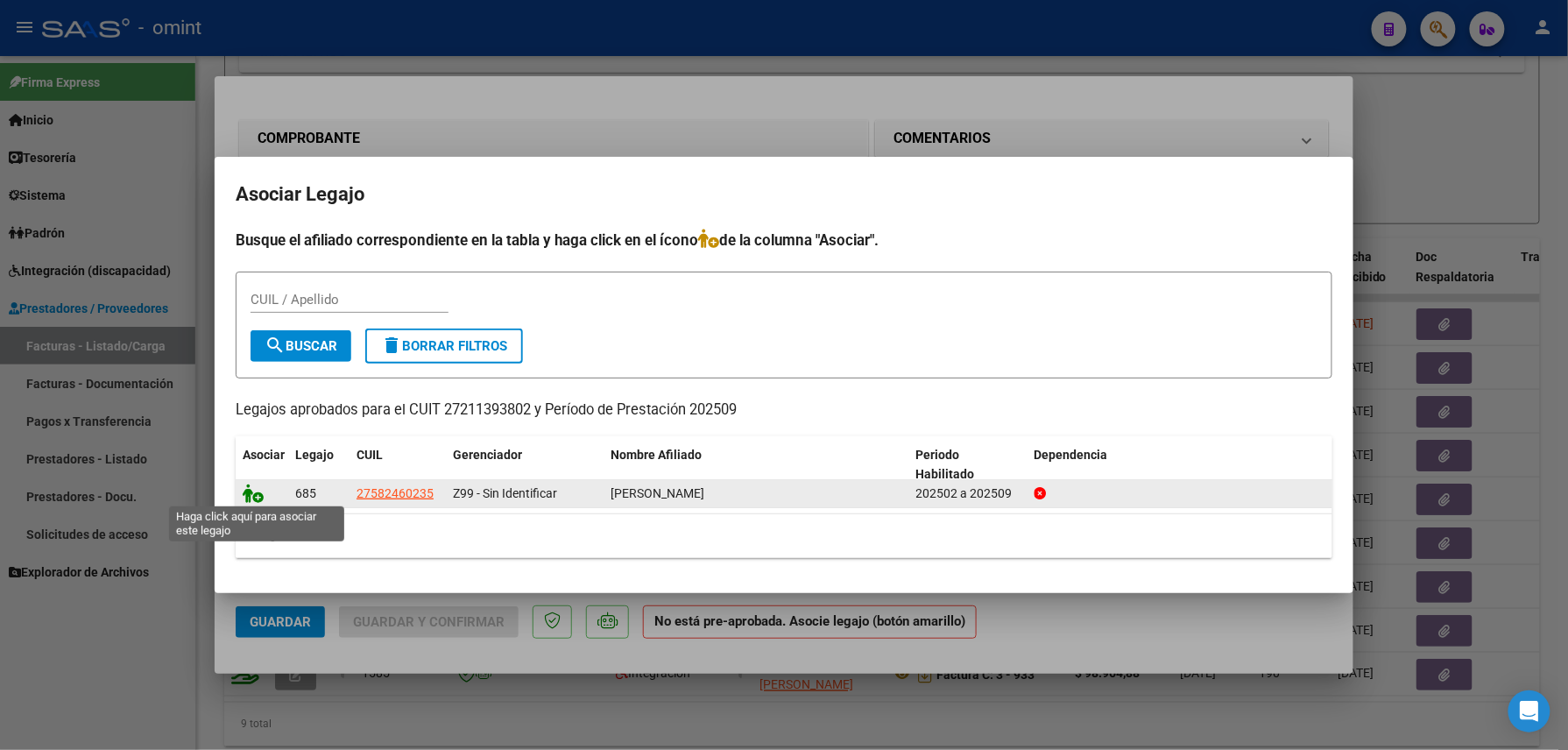
click at [246, 497] on icon at bounding box center [253, 494] width 21 height 19
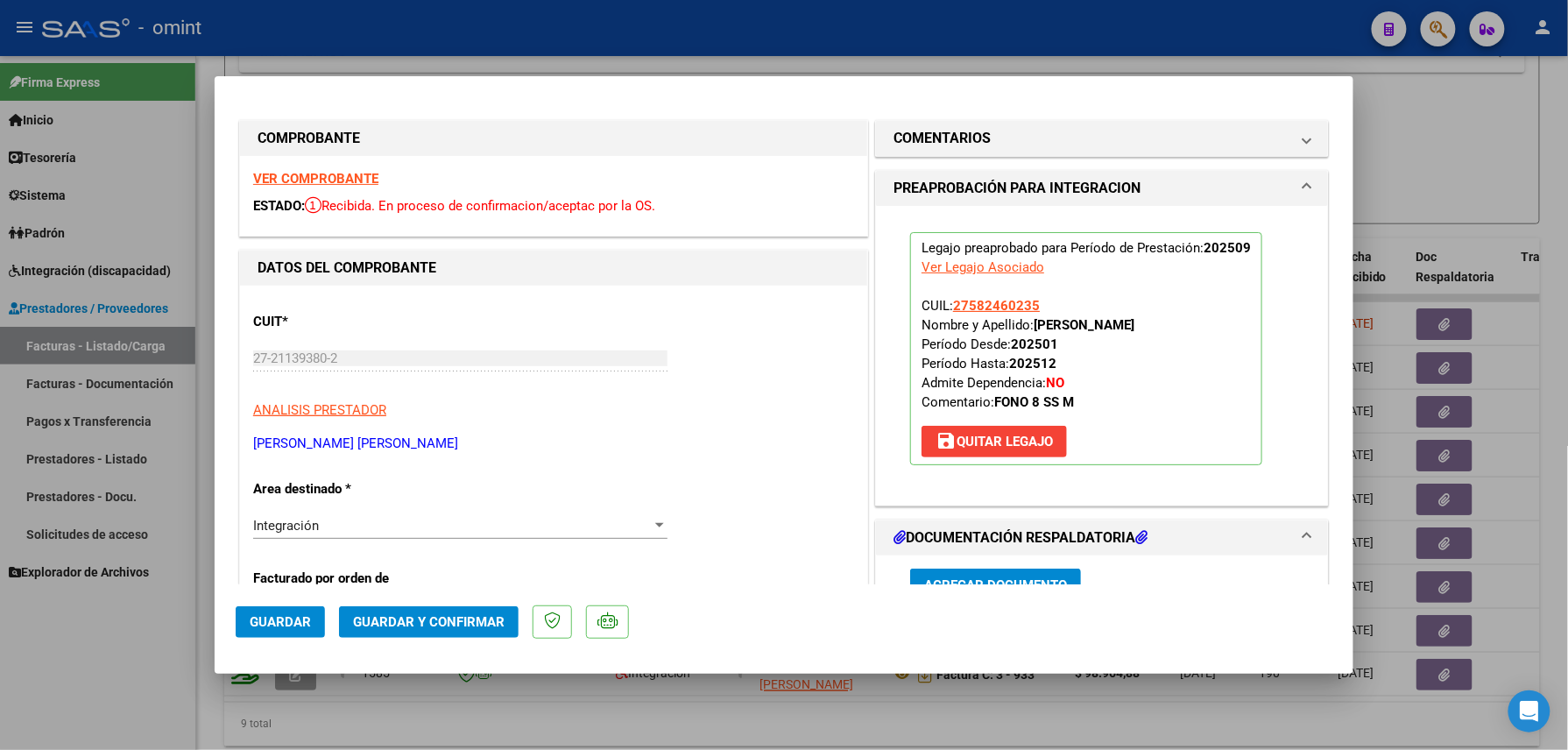
click at [246, 635] on button "Guardar" at bounding box center [281, 622] width 89 height 32
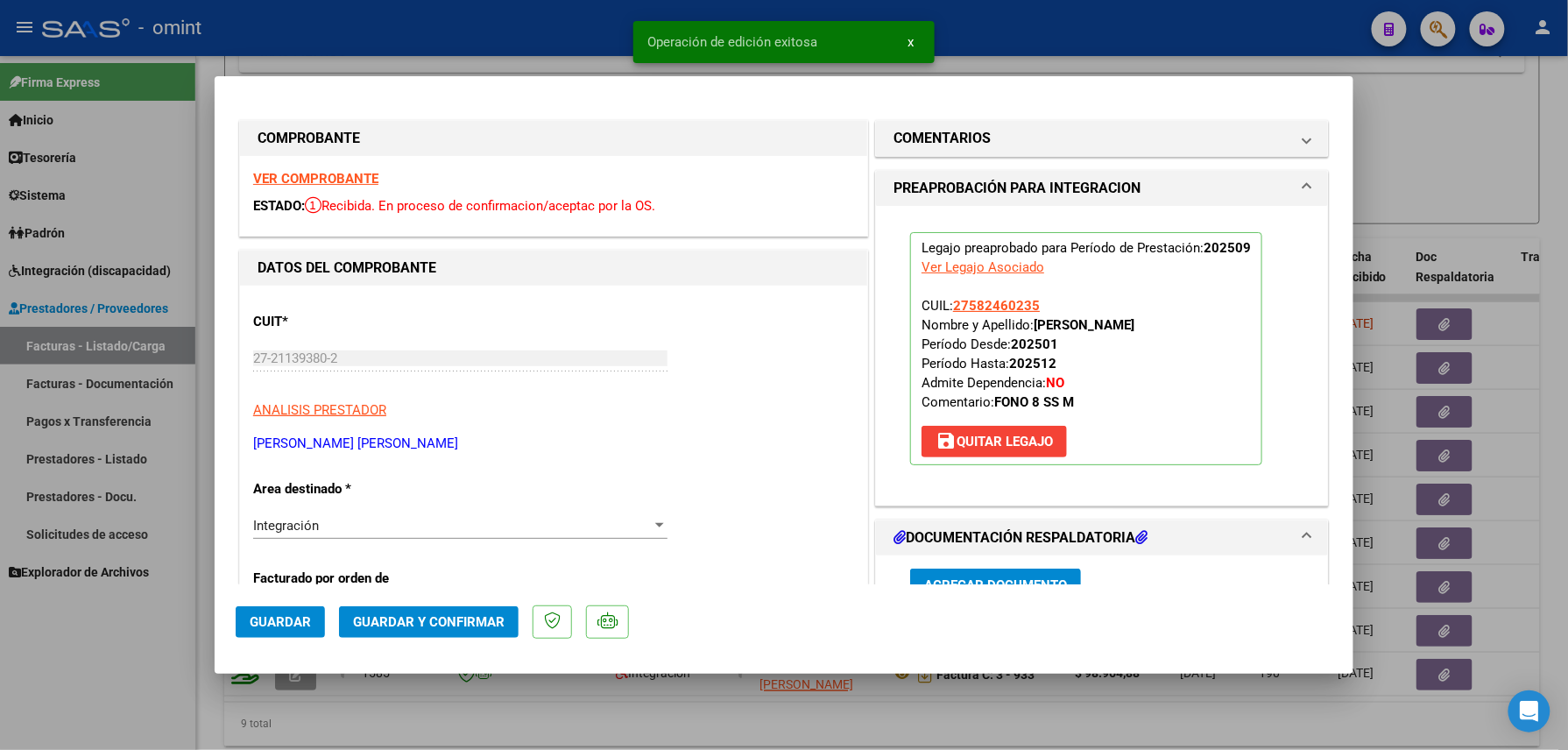
click at [147, 692] on div at bounding box center [784, 375] width 1568 height 750
type input "$ 0,00"
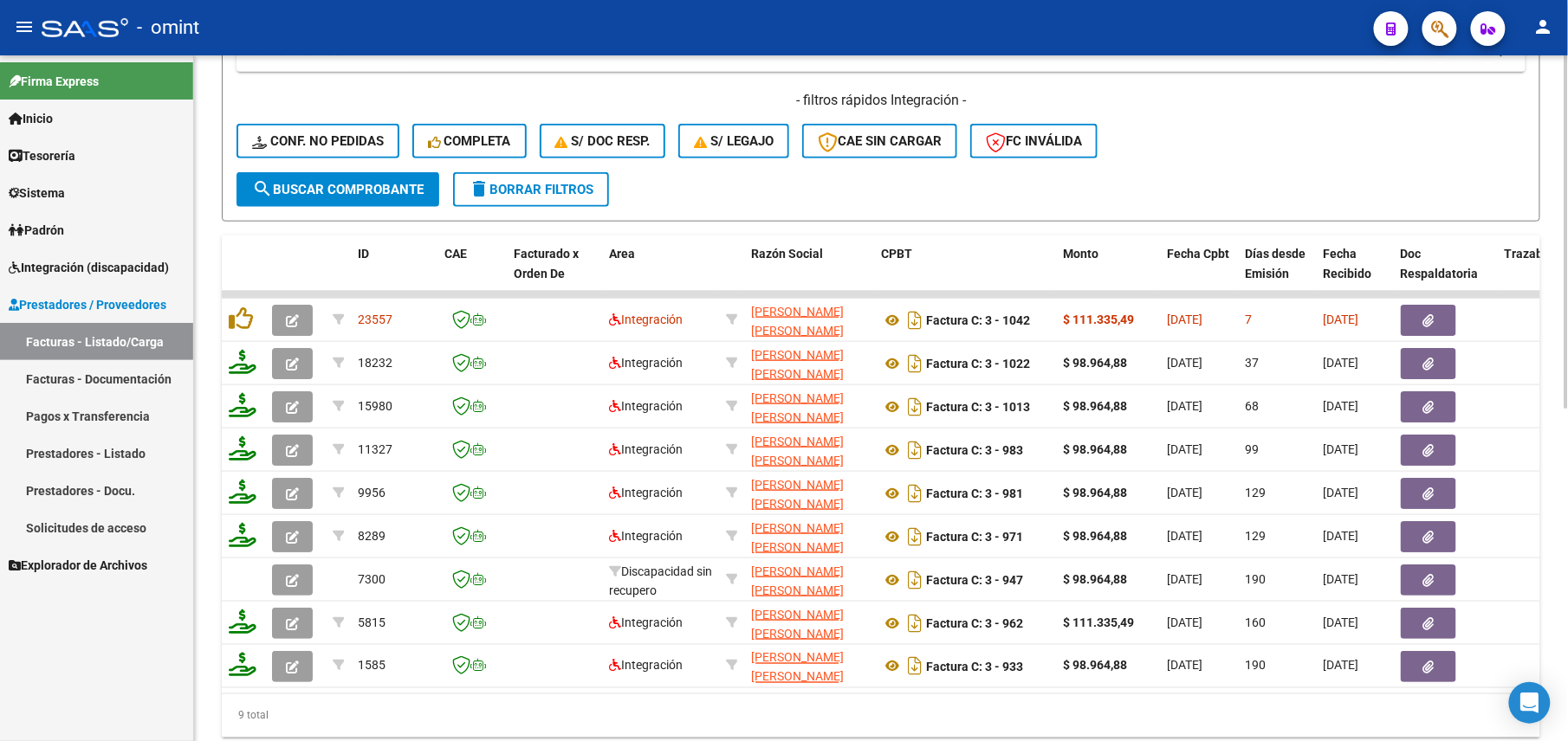
scroll to position [0, 0]
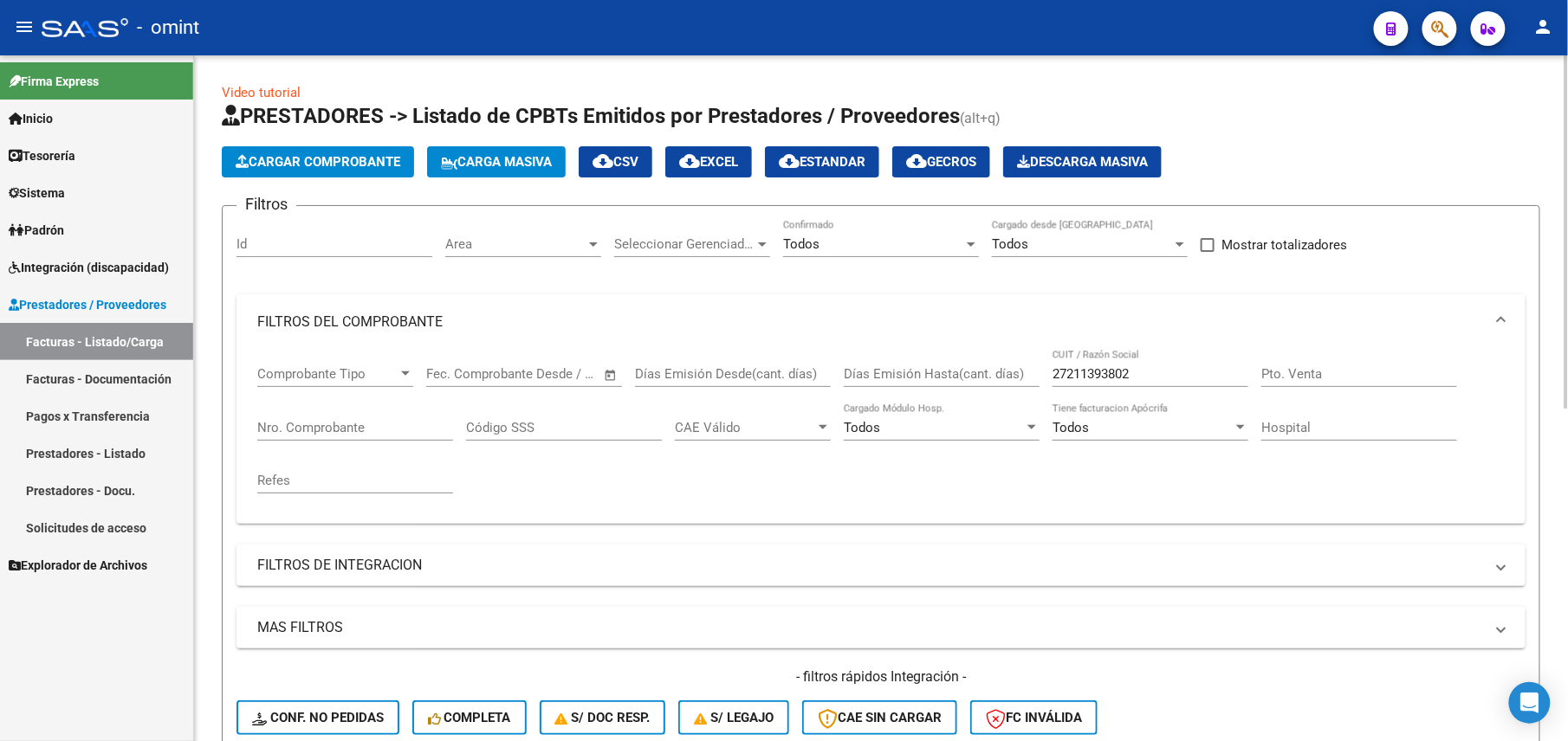
click at [1082, 374] on input "27211393802" at bounding box center [1150, 374] width 196 height 15
paste input "4603719"
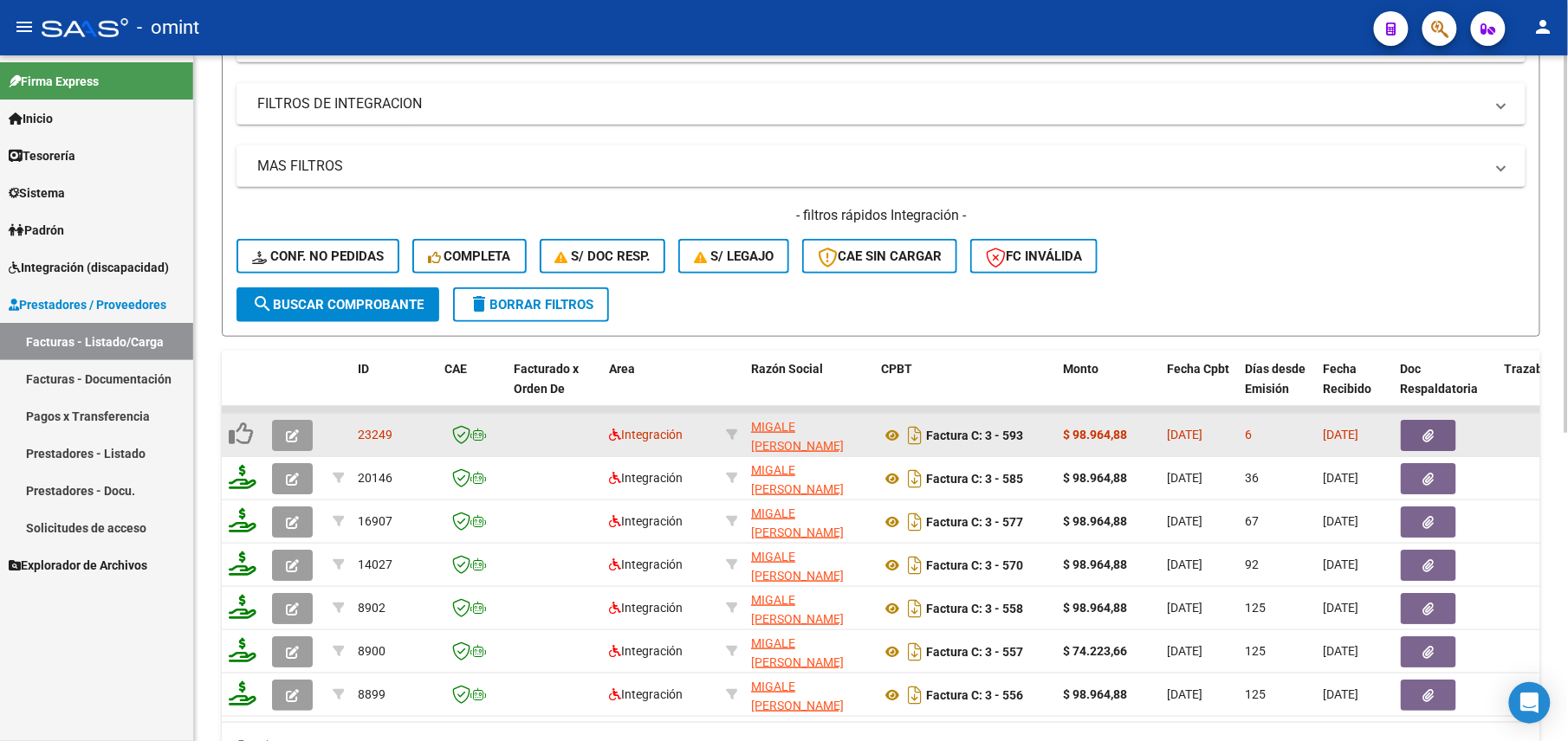
scroll to position [22, 0]
type input "27214603719"
click at [288, 441] on icon "button" at bounding box center [293, 436] width 13 height 13
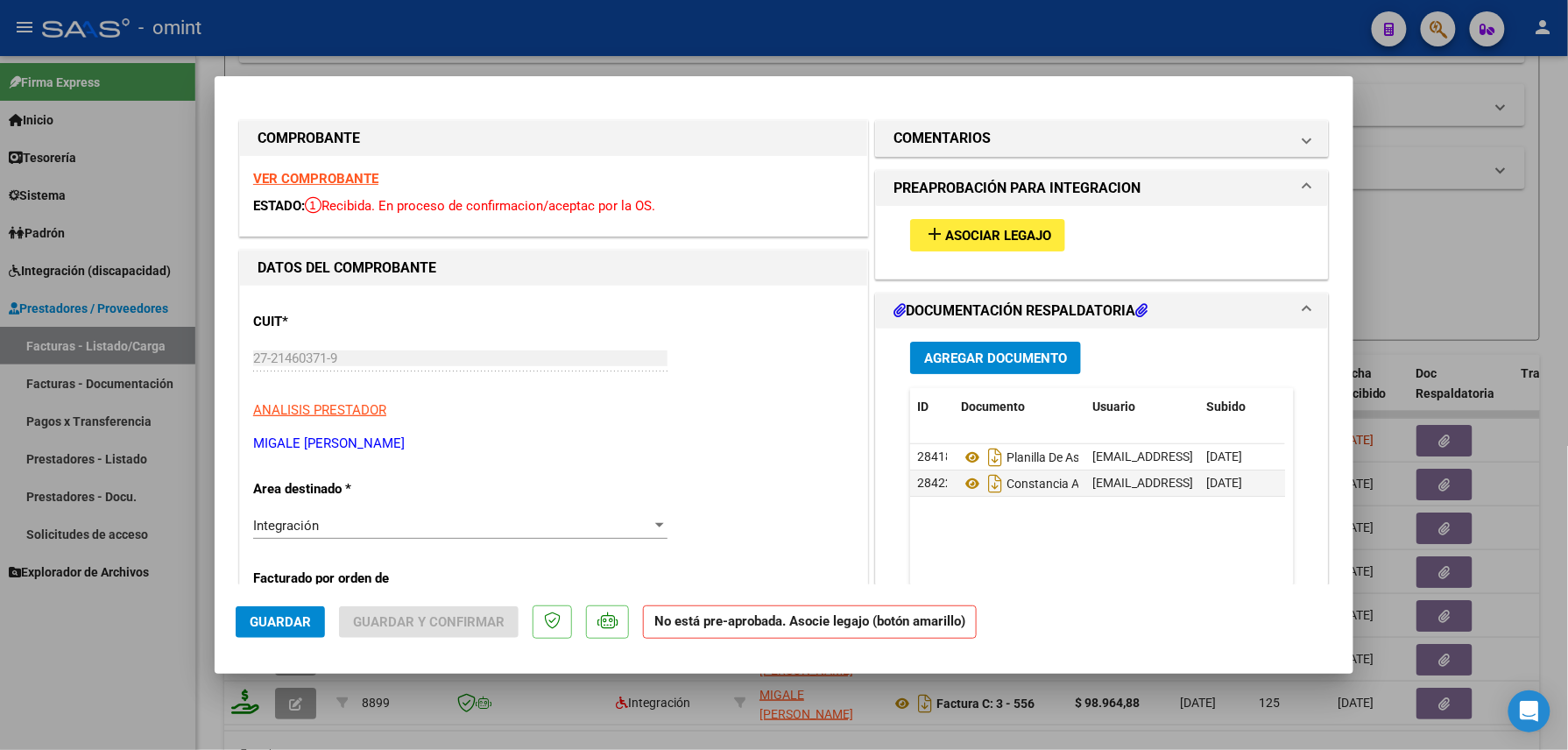
click at [351, 180] on strong "VER COMPROBANTE" at bounding box center [316, 179] width 126 height 15
click at [945, 229] on span "Asociar Legajo" at bounding box center [998, 235] width 106 height 15
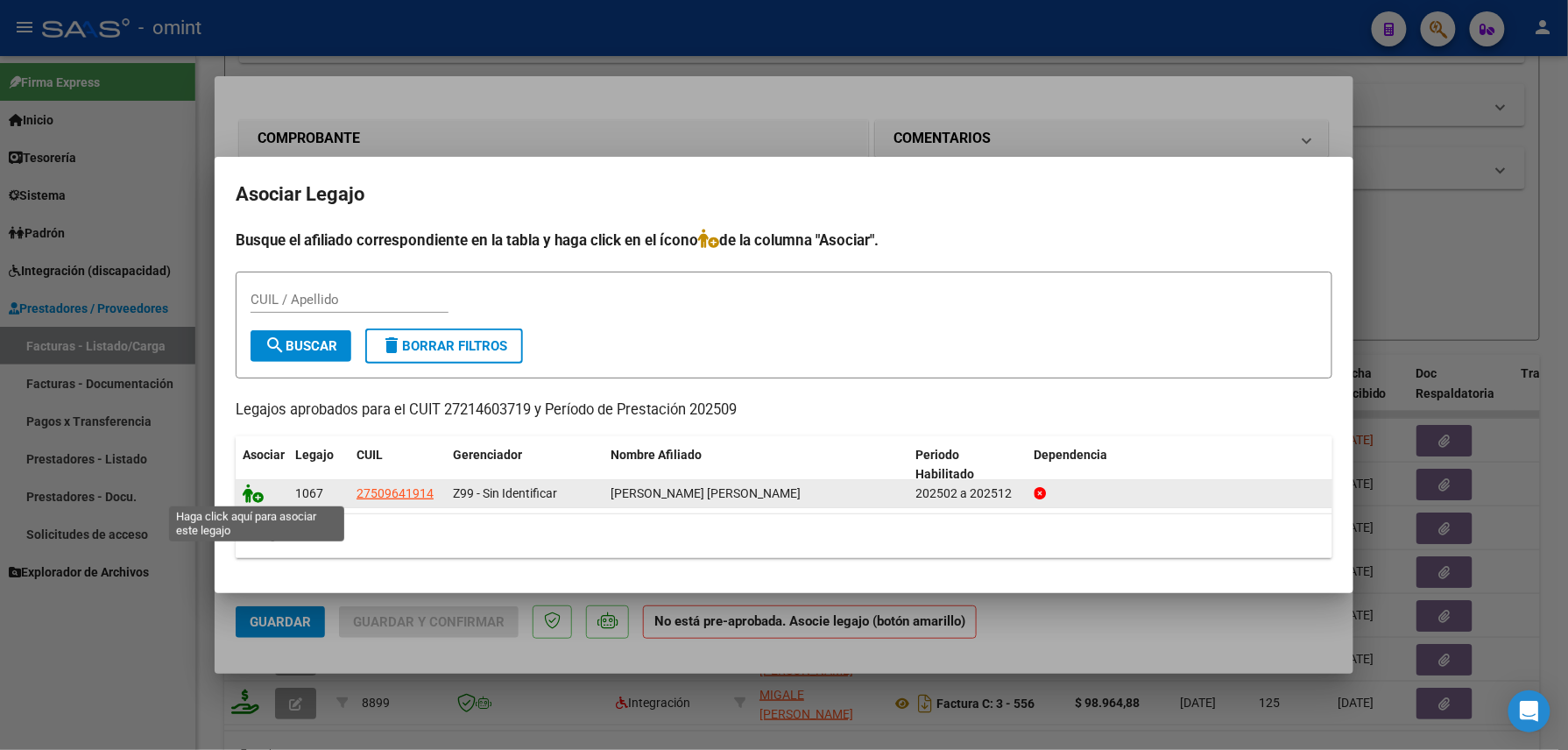
click at [244, 495] on icon at bounding box center [253, 494] width 21 height 19
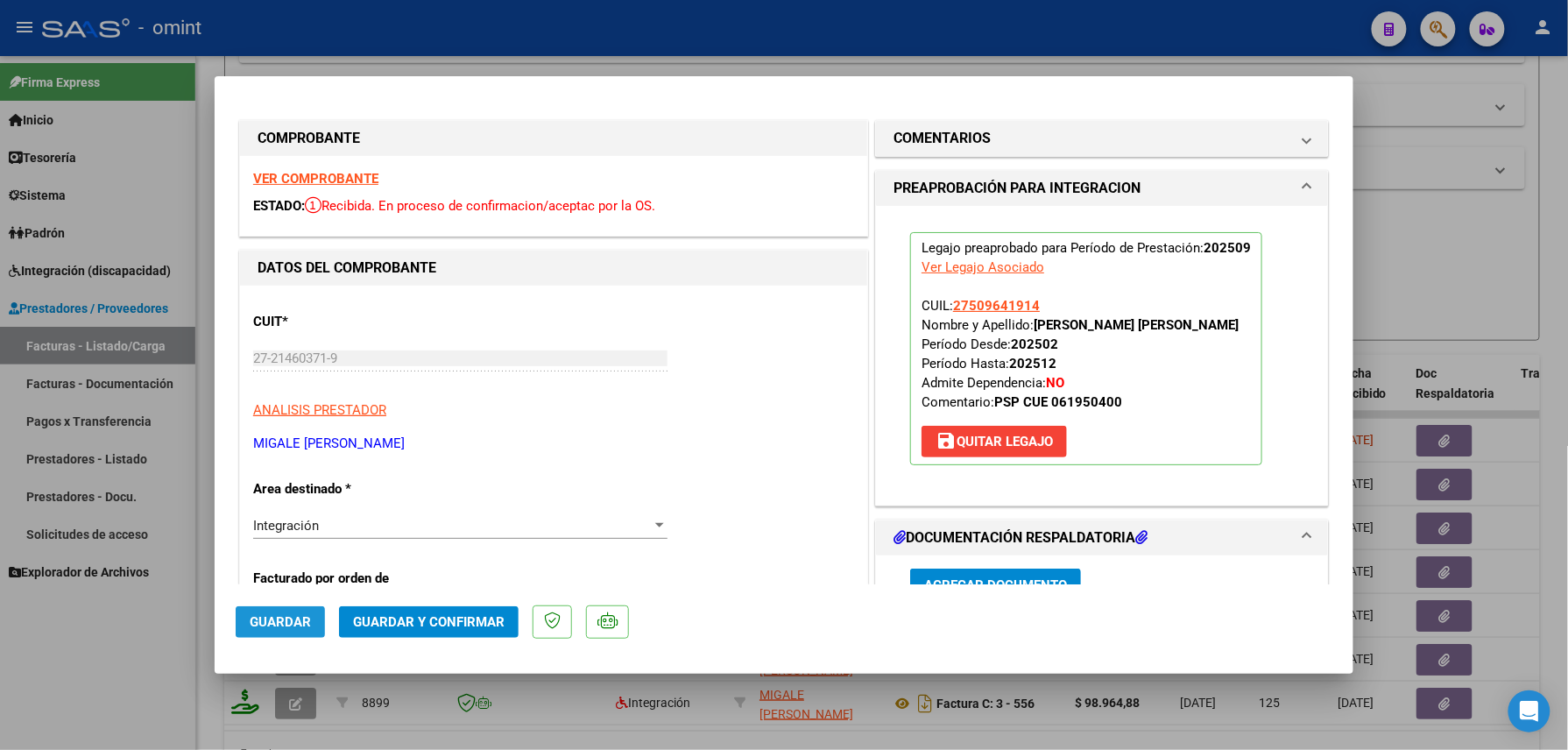
click at [305, 611] on button "Guardar" at bounding box center [281, 622] width 89 height 32
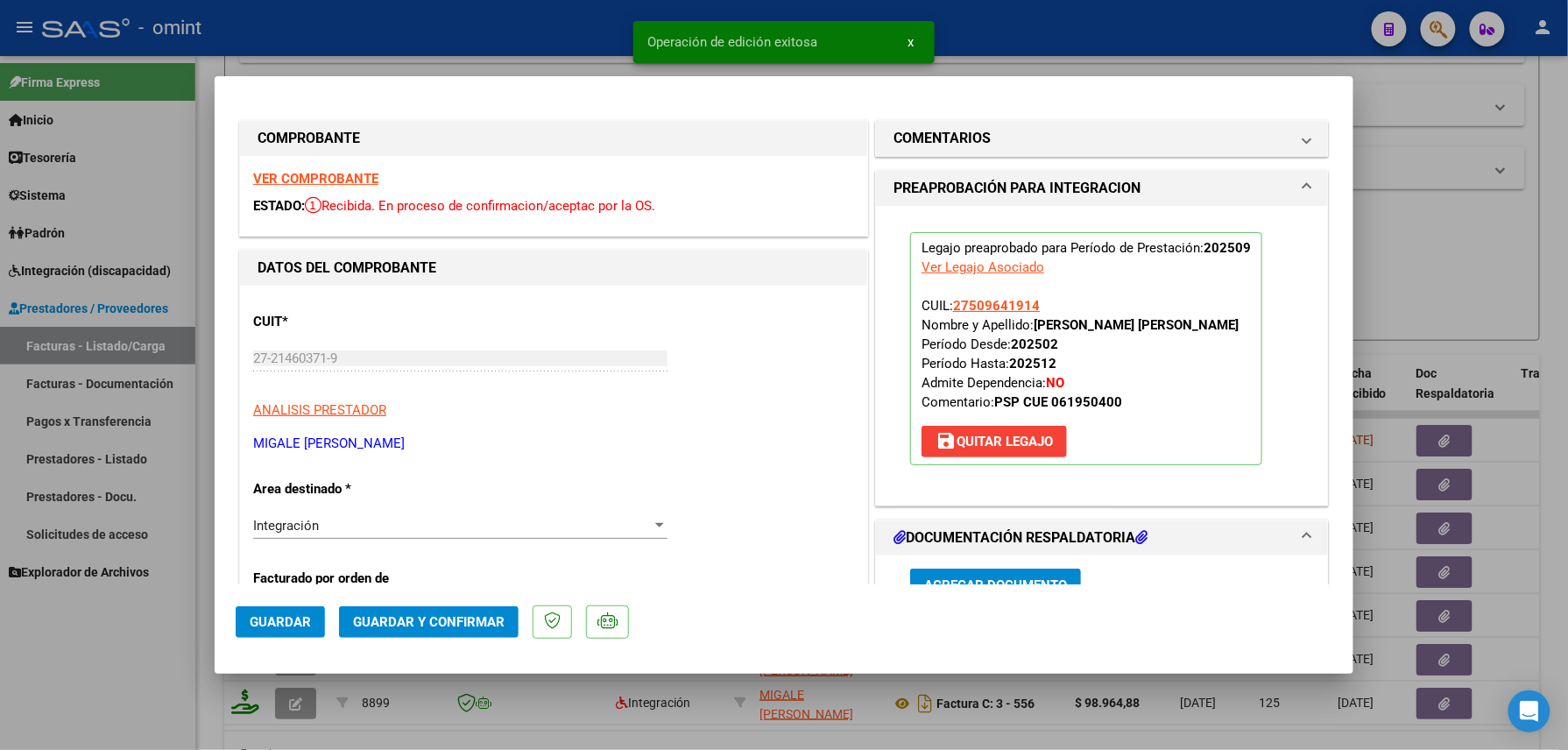
click at [82, 652] on div at bounding box center [784, 375] width 1568 height 750
type input "$ 0,00"
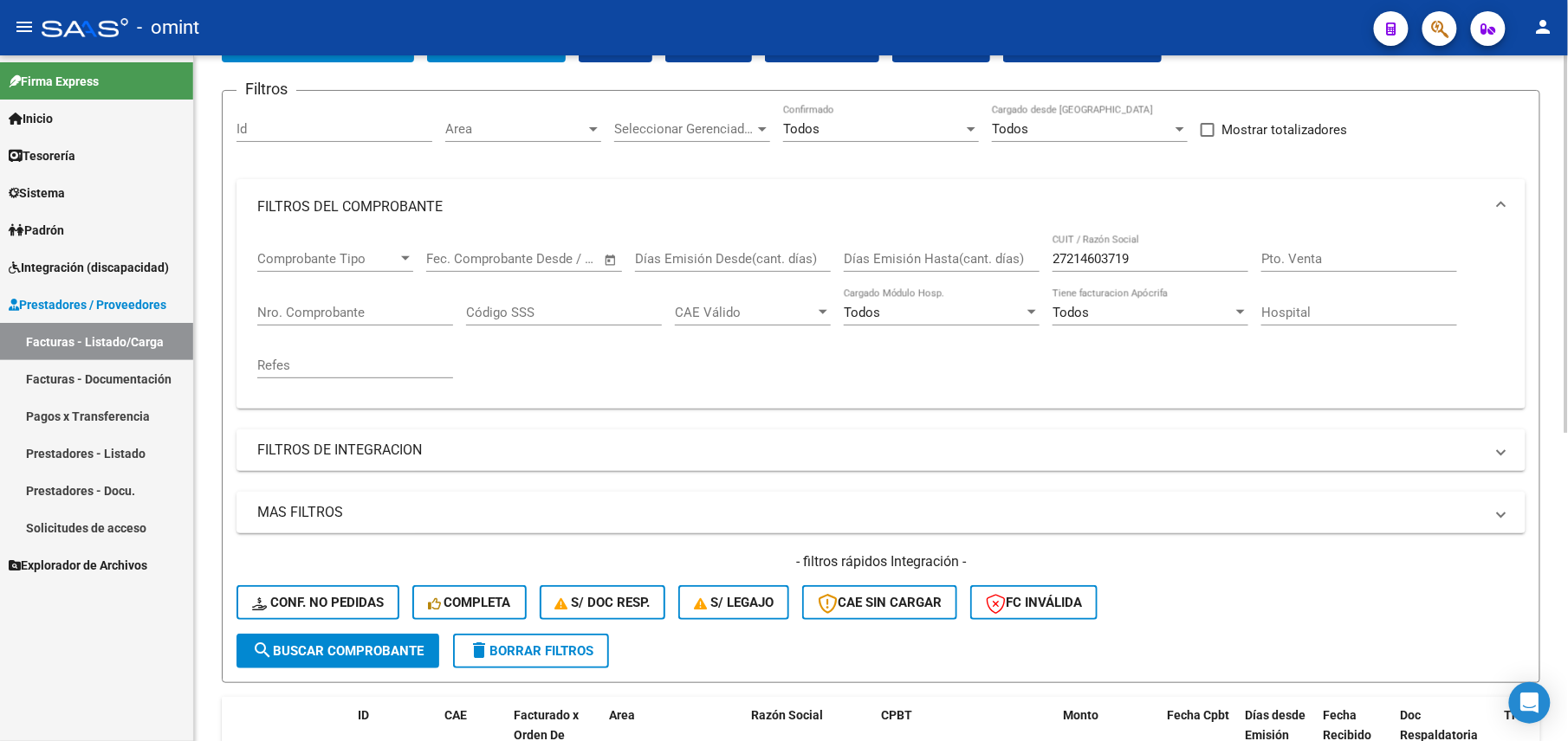
scroll to position [0, 0]
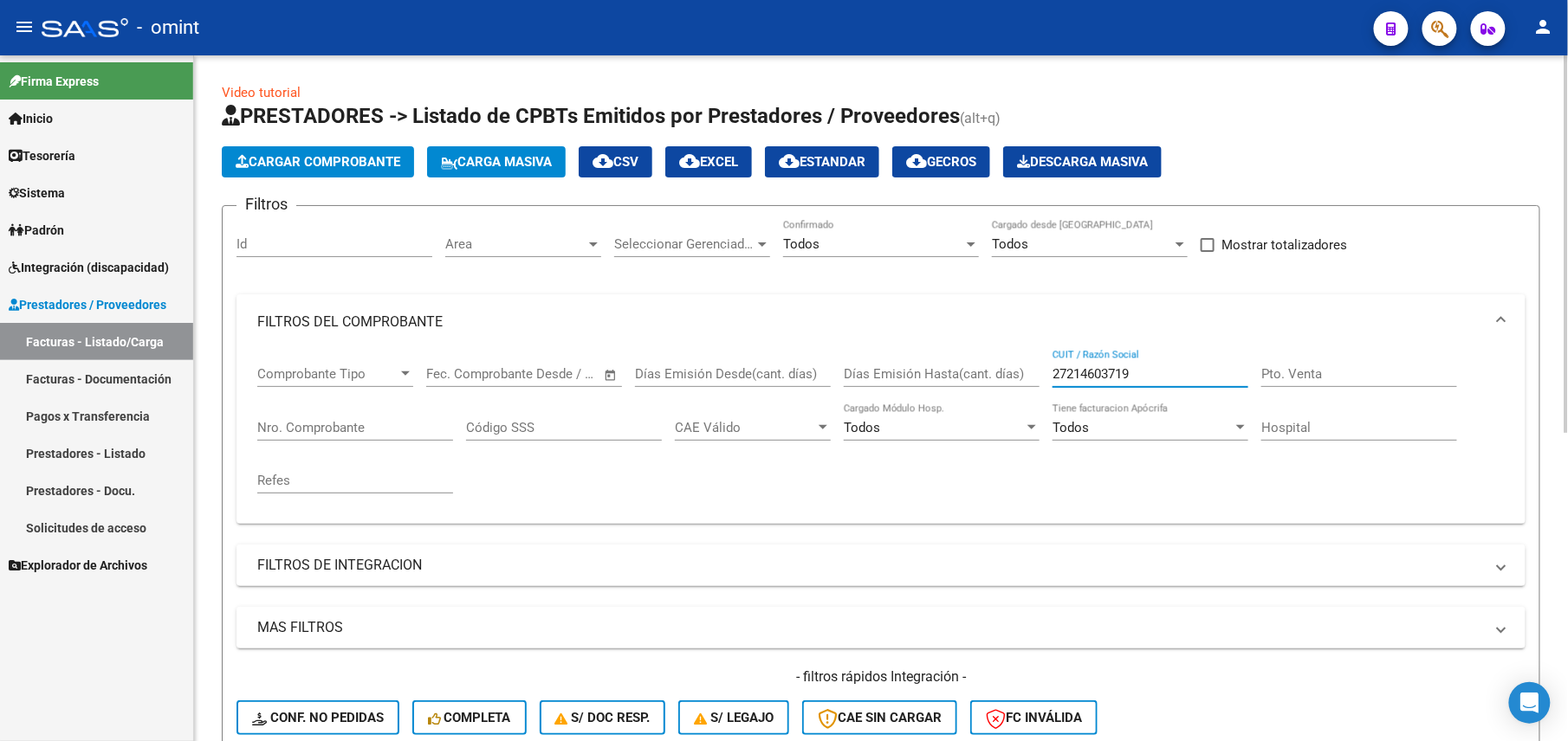
drag, startPoint x: 1151, startPoint y: 371, endPoint x: 1014, endPoint y: 369, distance: 137.0
click at [1014, 369] on div "Comprobante Tipo Comprobante Tipo Fecha inicio – Fecha fin Fec. Comprobante Des…" at bounding box center [881, 430] width 1248 height 161
paste input "932402"
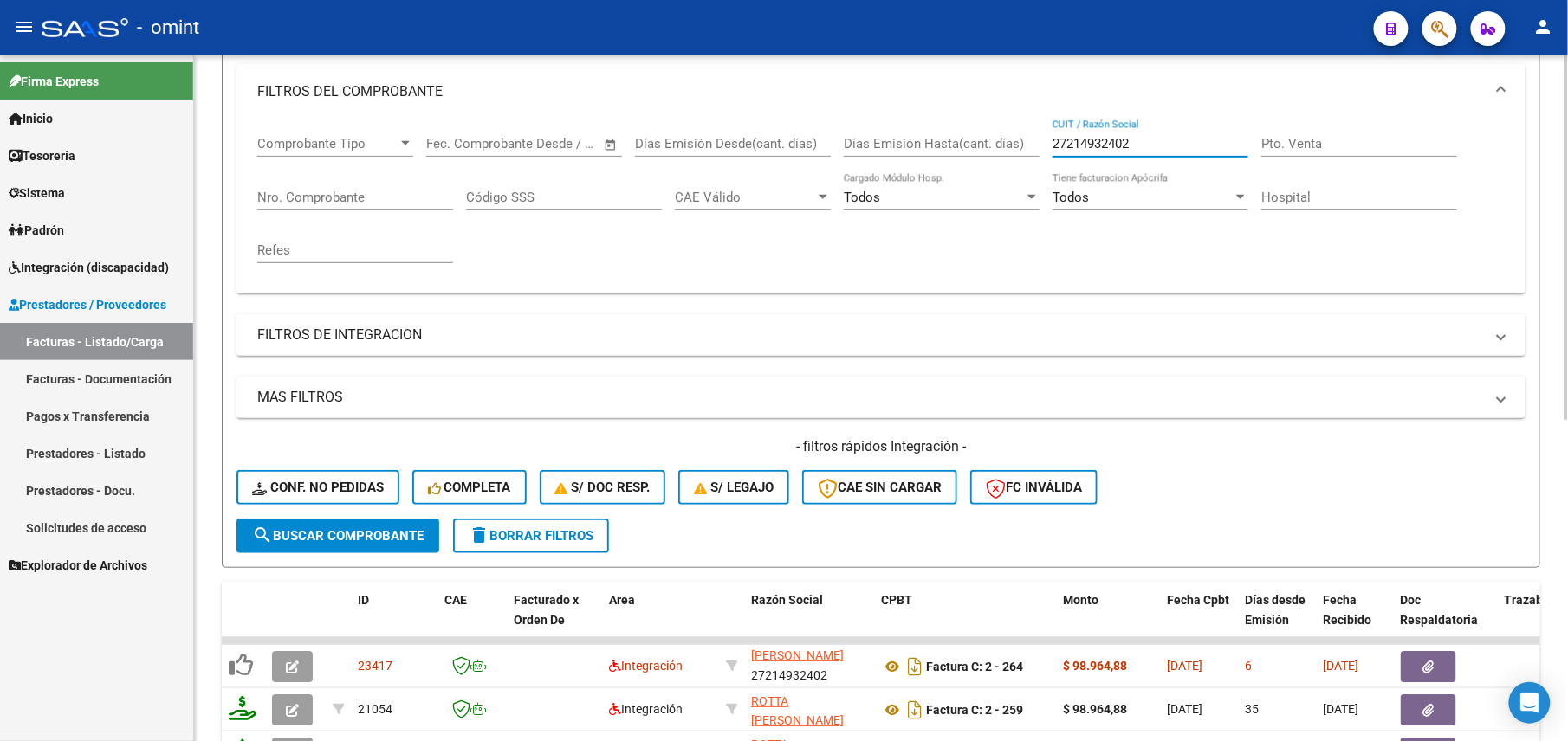
scroll to position [577, 0]
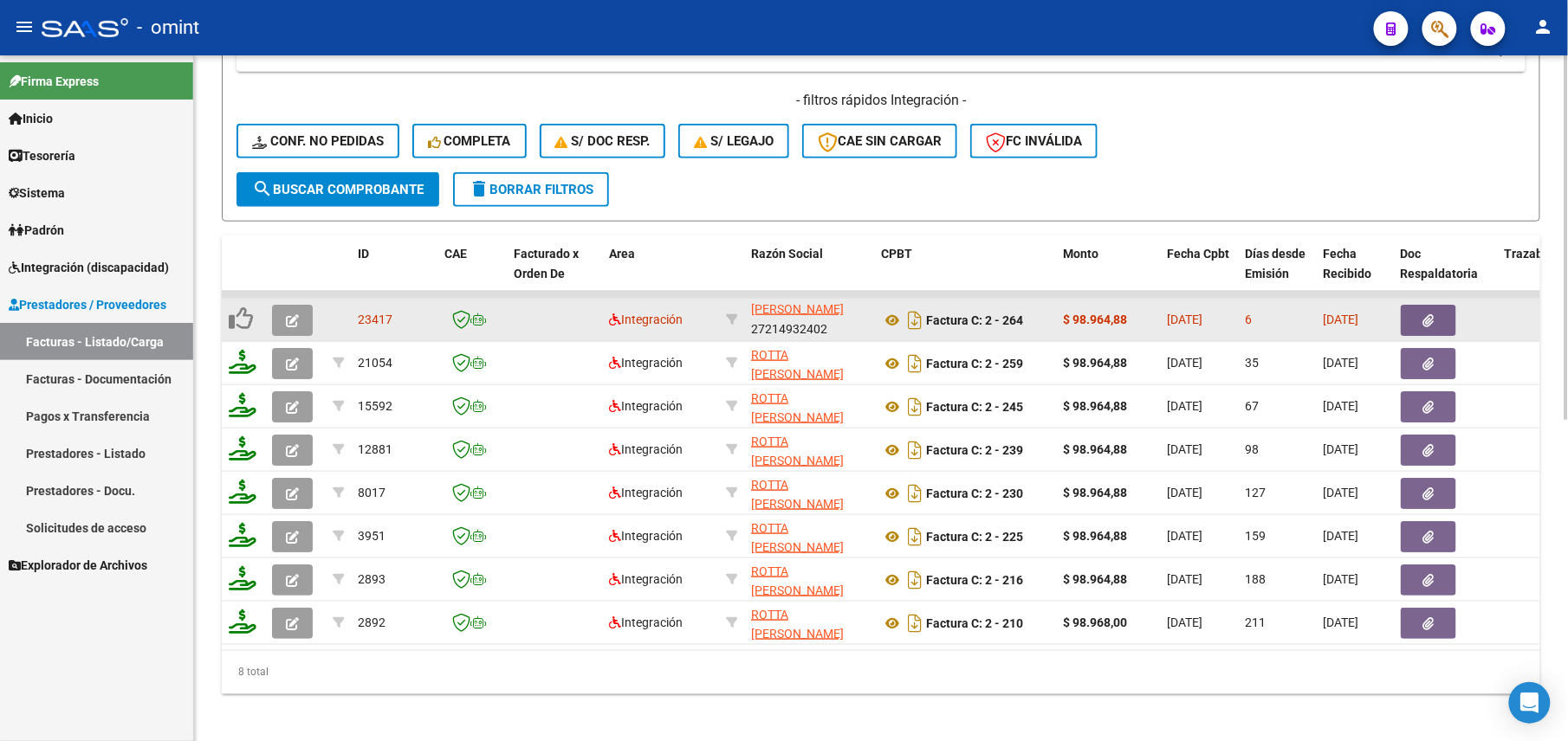
click at [286, 319] on icon "button" at bounding box center [293, 321] width 13 height 13
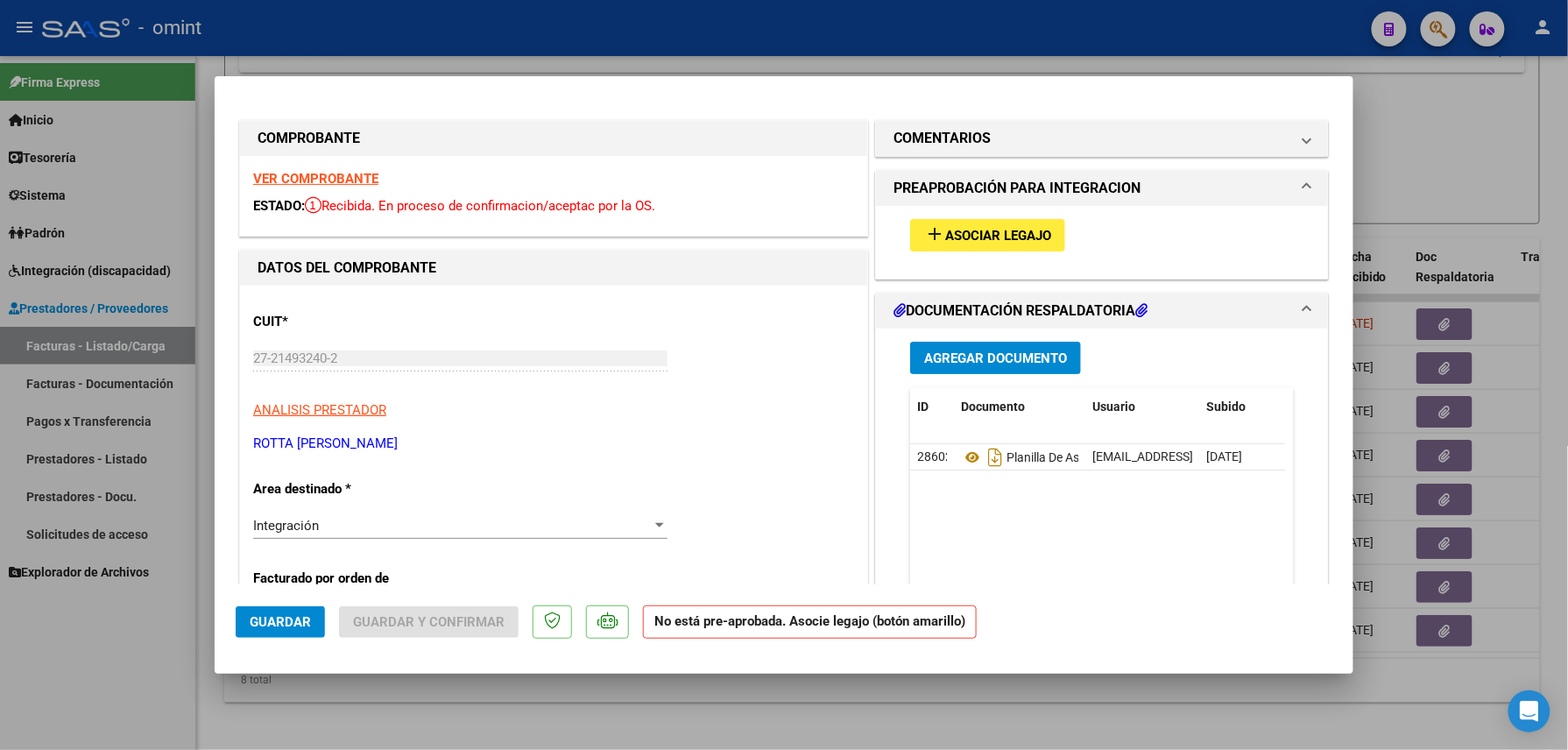
click at [328, 171] on strong "VER COMPROBANTE" at bounding box center [316, 179] width 126 height 15
click at [963, 250] on button "add Asociar Legajo" at bounding box center [988, 235] width 155 height 33
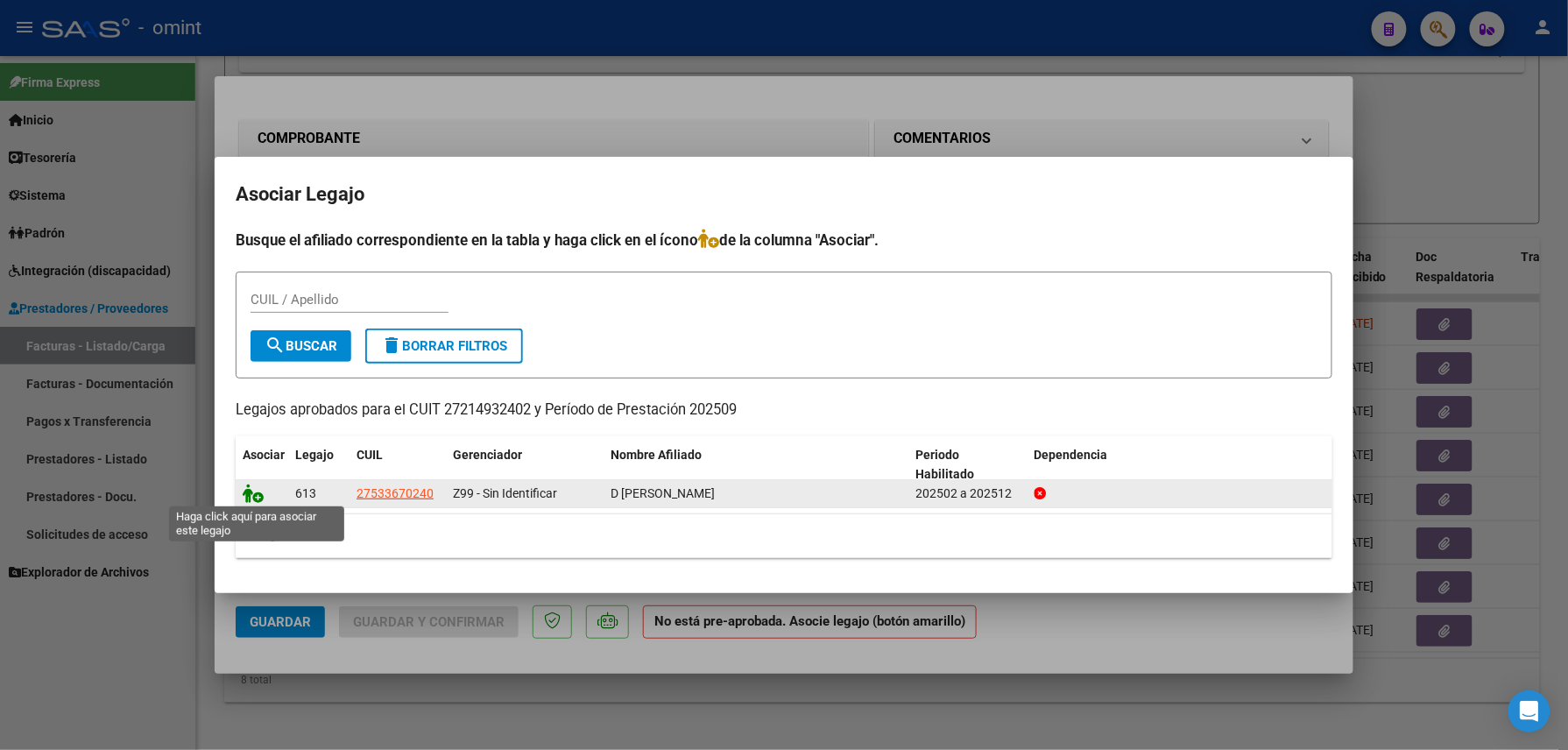
click at [247, 498] on icon at bounding box center [253, 494] width 21 height 19
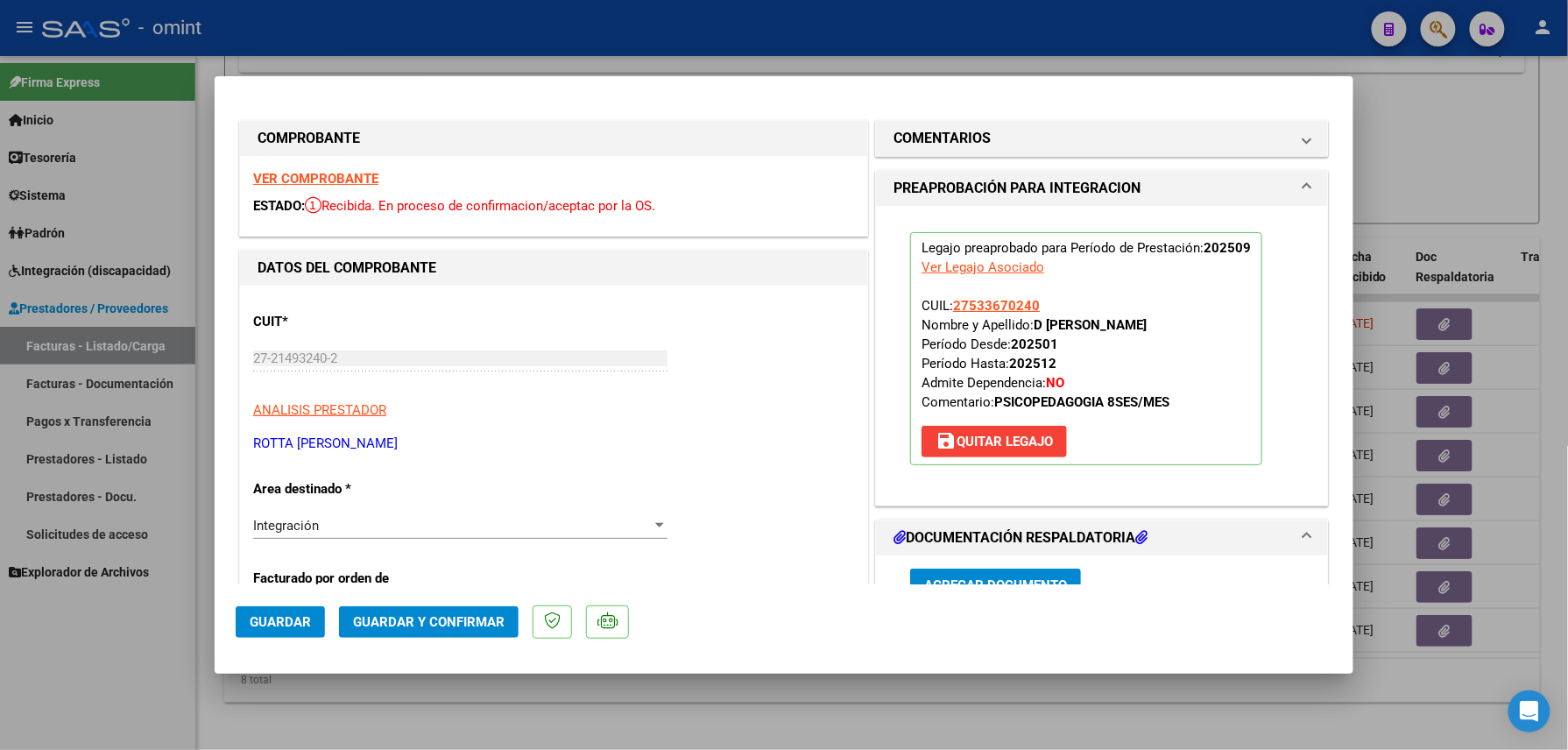
click at [293, 615] on span "Guardar" at bounding box center [280, 622] width 61 height 15
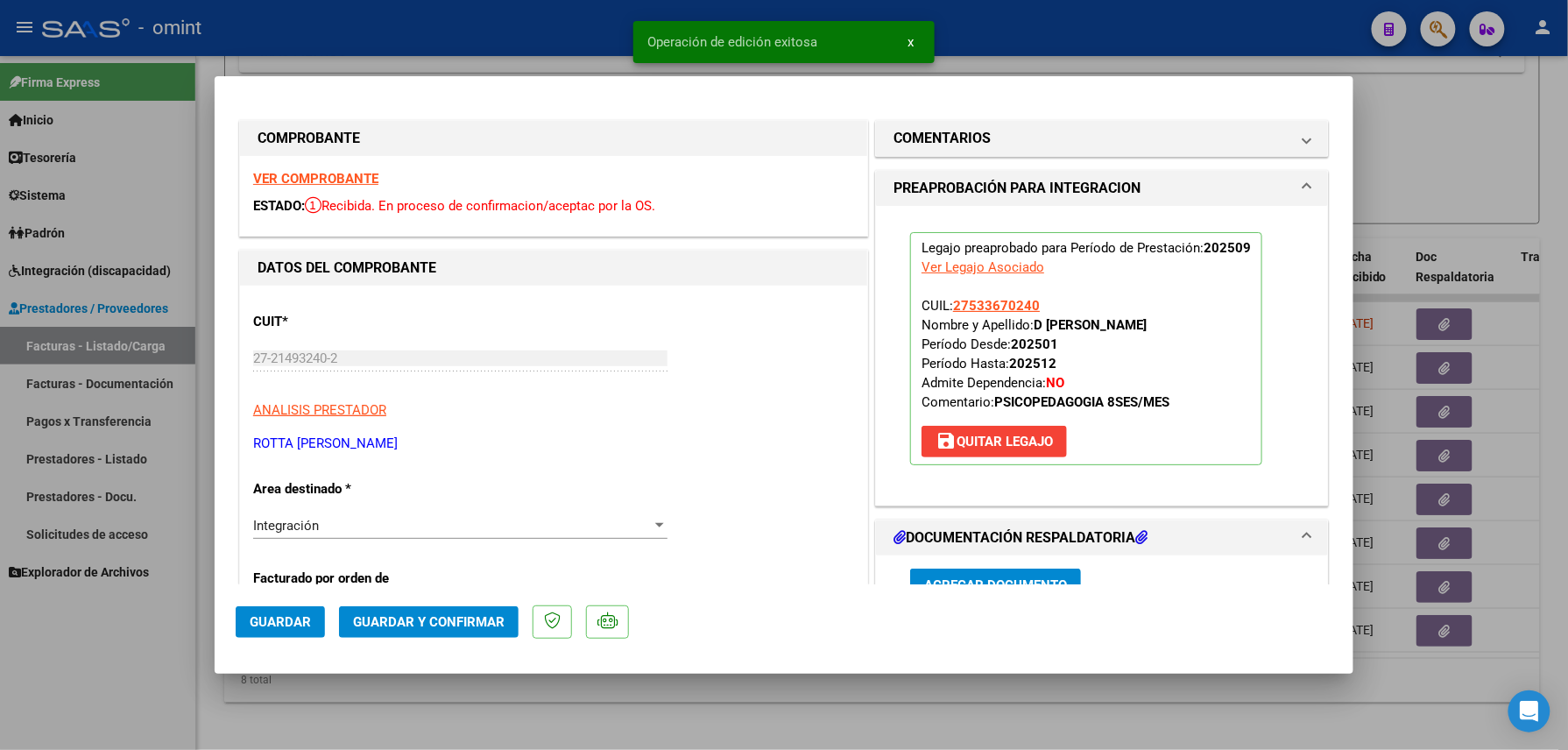
click at [128, 636] on div at bounding box center [784, 375] width 1568 height 750
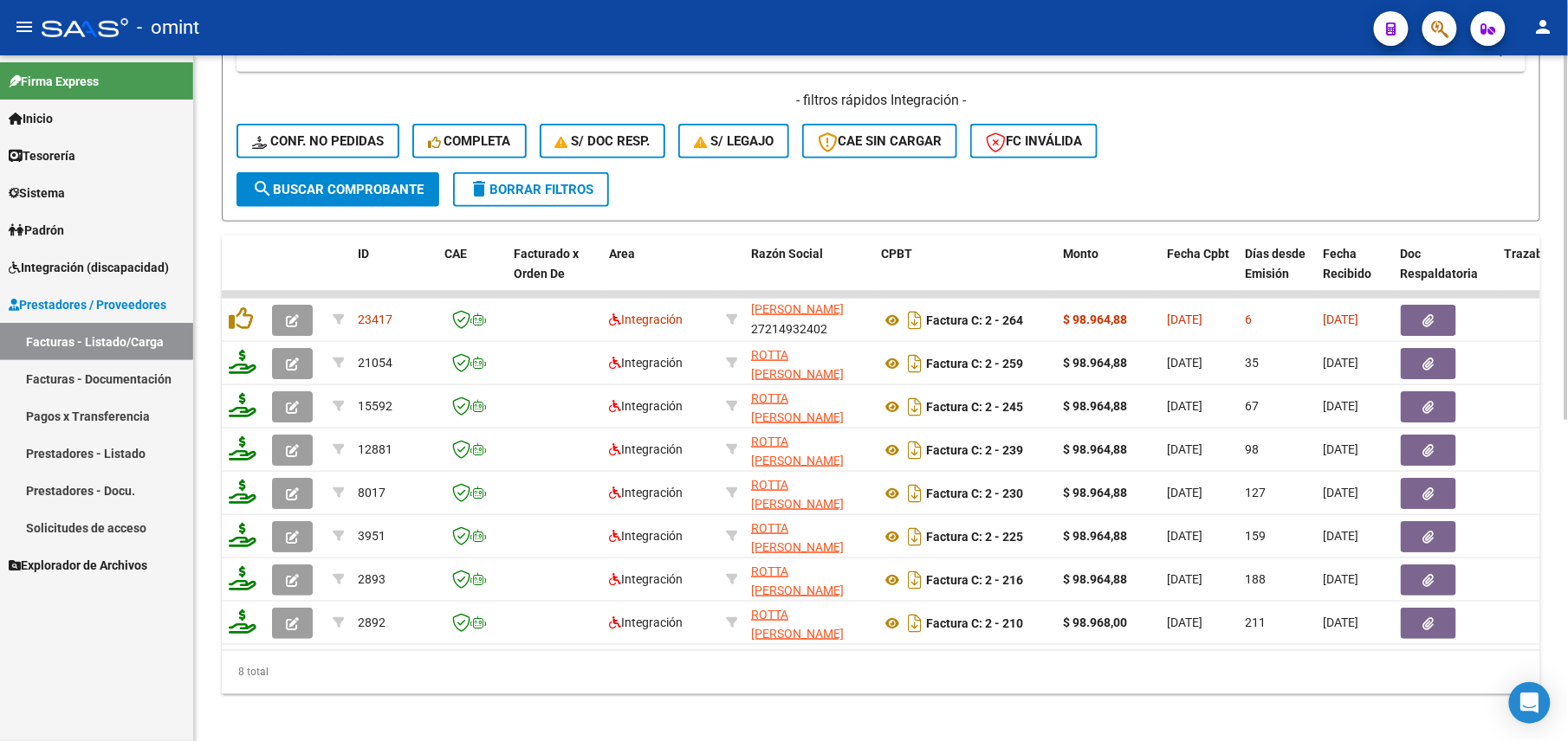
scroll to position [230, 0]
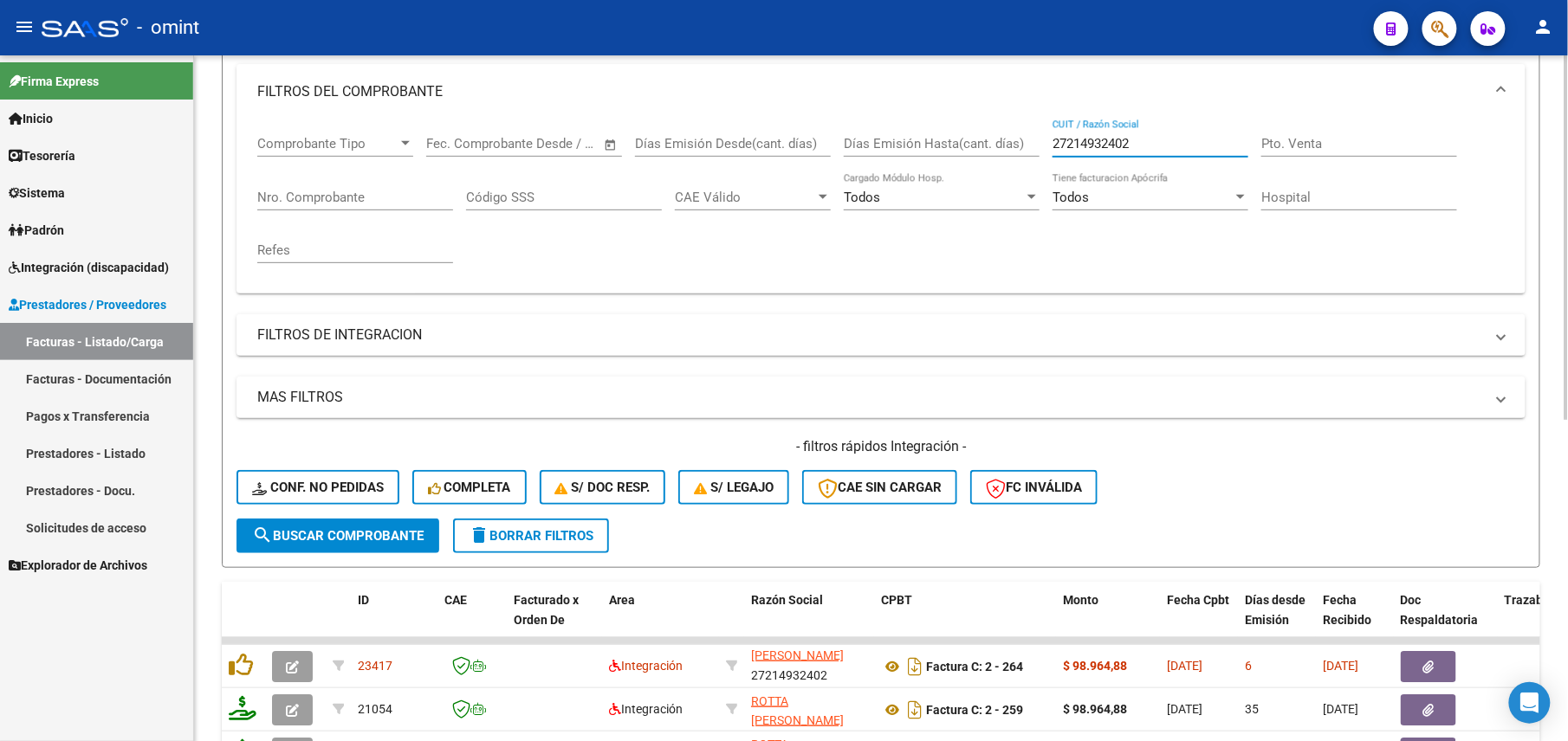
drag, startPoint x: 1148, startPoint y: 139, endPoint x: 961, endPoint y: 141, distance: 187.0
click at [961, 141] on div "Comprobante Tipo Comprobante Tipo Fecha inicio – Fecha fin Fec. Comprobante Des…" at bounding box center [881, 200] width 1248 height 161
paste input "5091223"
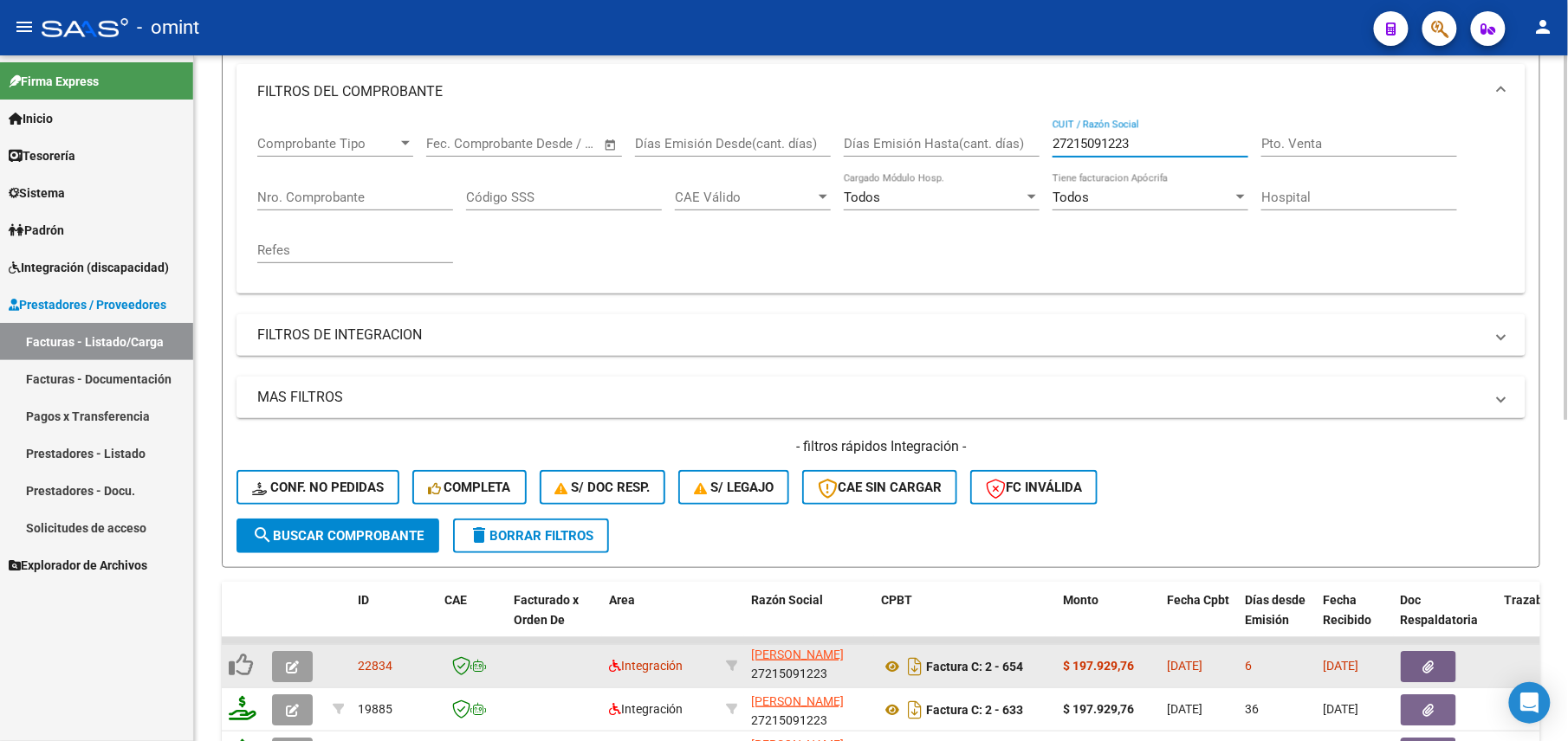
click at [284, 659] on button "button" at bounding box center [292, 666] width 41 height 32
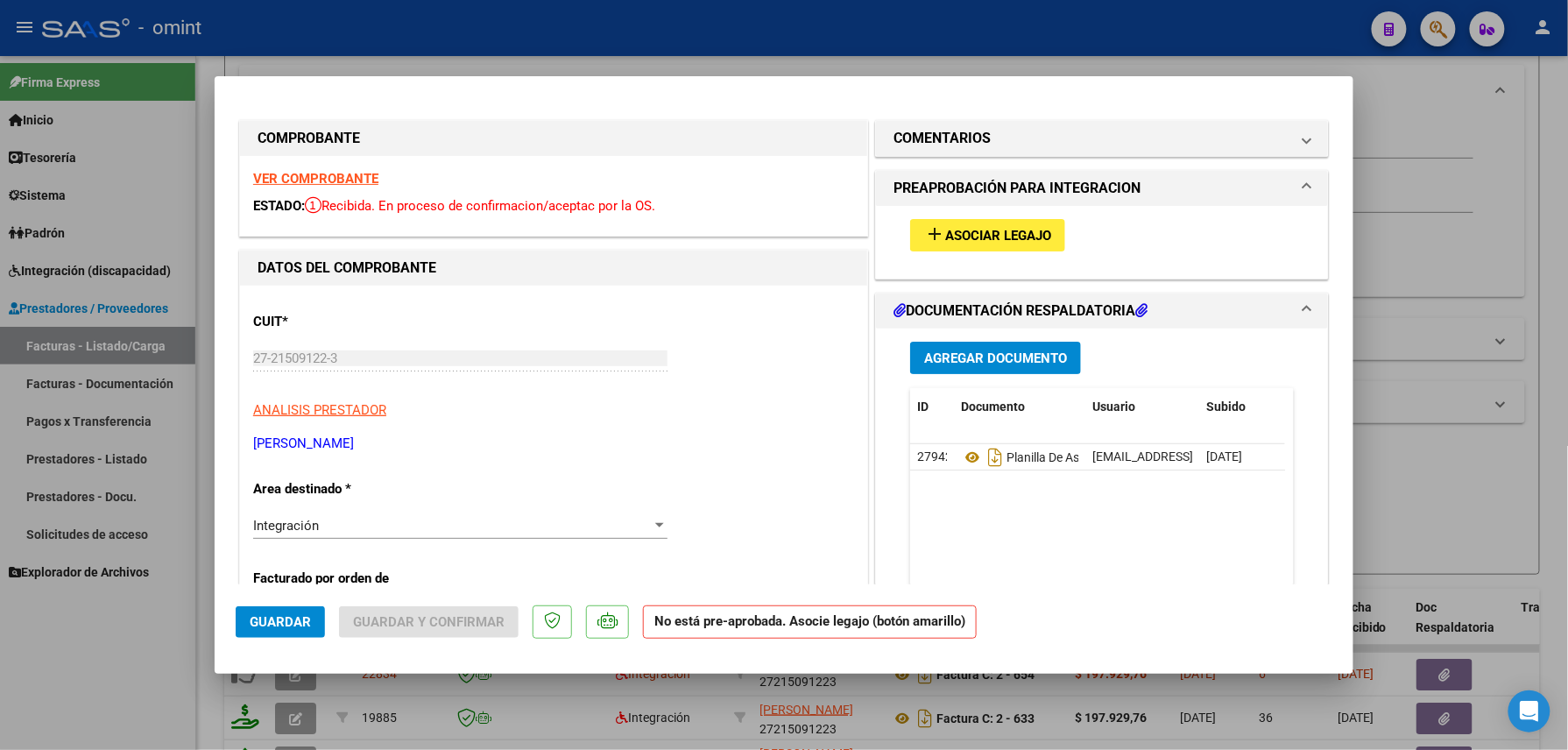
click at [321, 182] on strong "VER COMPROBANTE" at bounding box center [316, 179] width 126 height 15
click at [964, 232] on span "Asociar Legajo" at bounding box center [998, 235] width 106 height 15
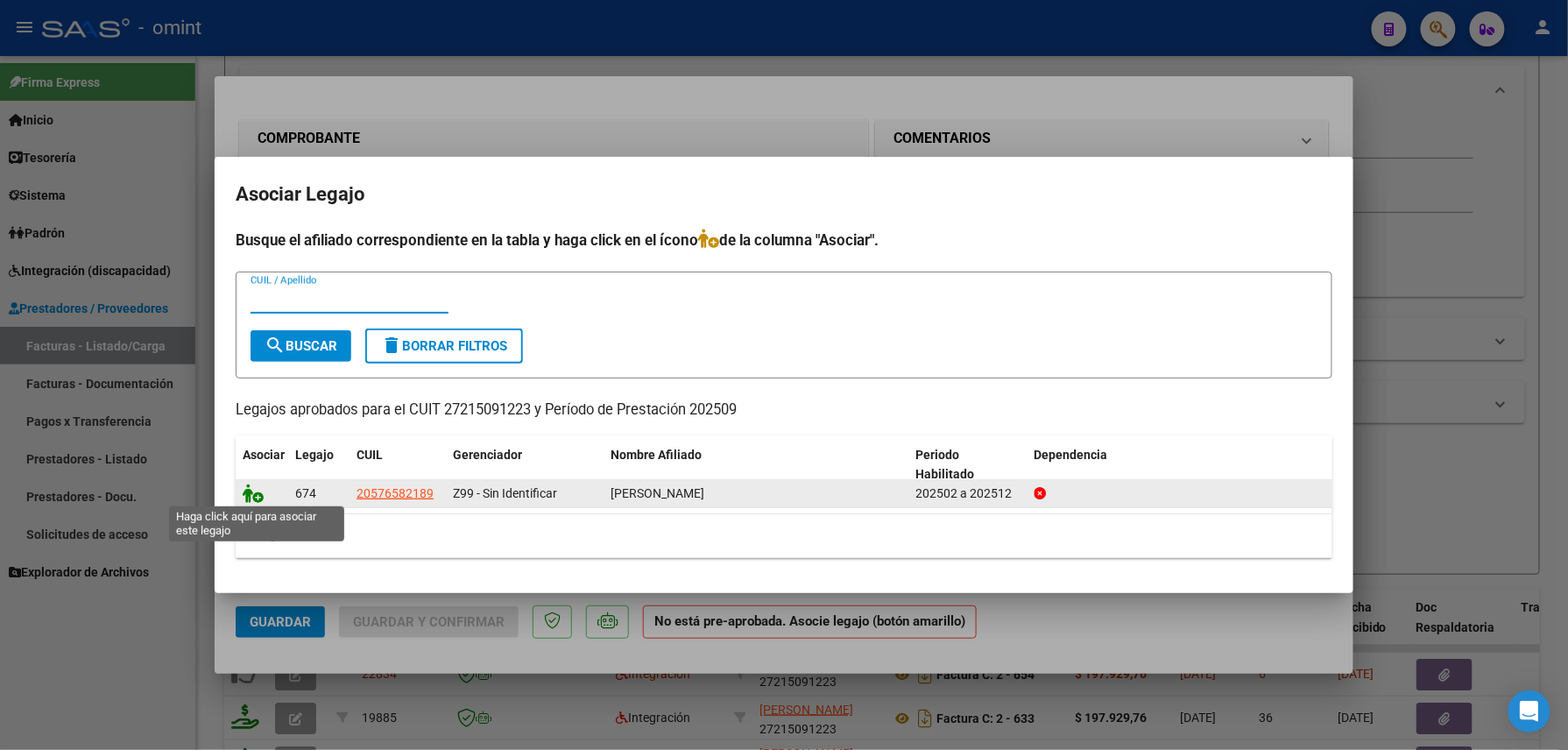
click at [244, 493] on icon at bounding box center [253, 494] width 21 height 19
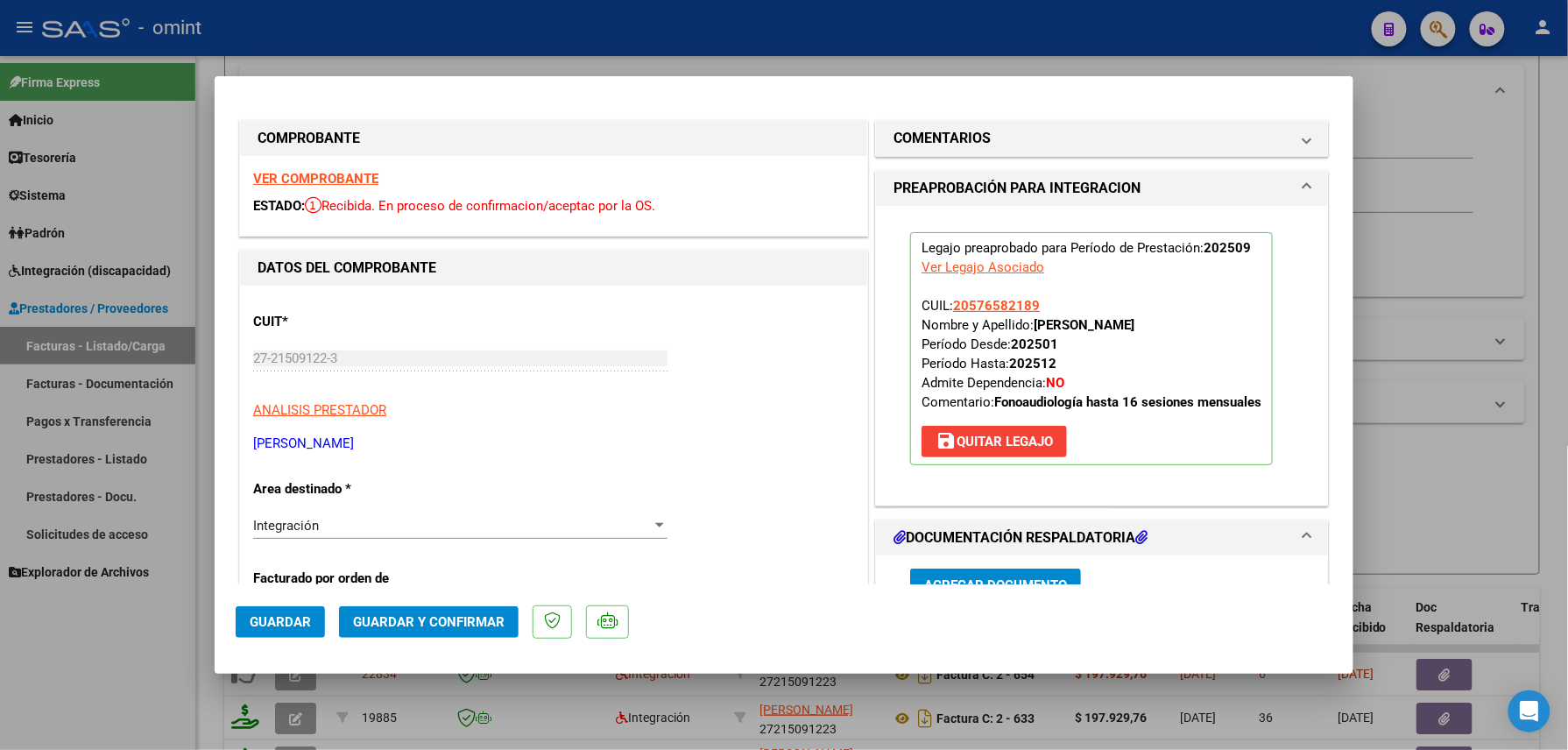
click at [267, 620] on span "Guardar" at bounding box center [280, 622] width 61 height 15
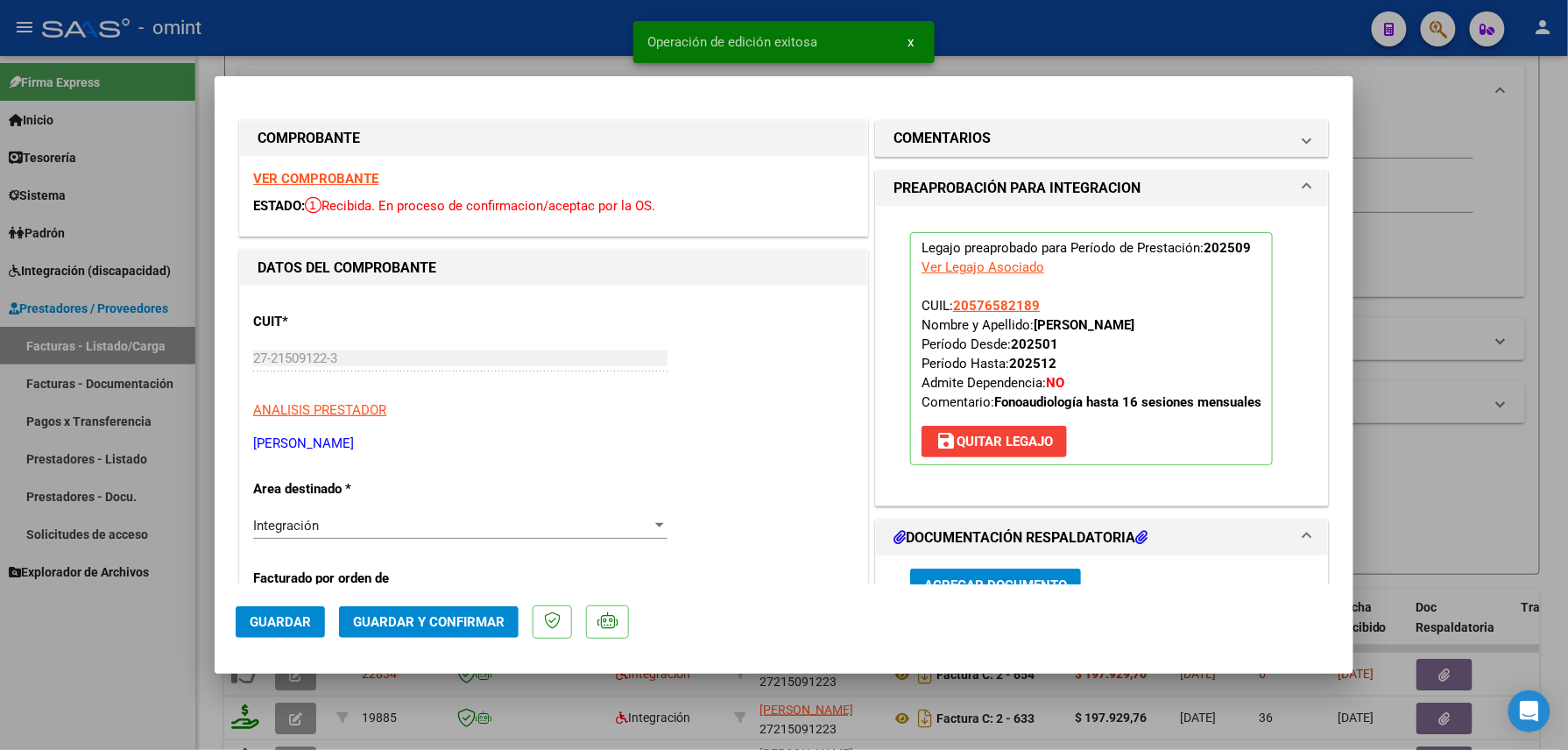
click at [100, 661] on div at bounding box center [784, 375] width 1568 height 750
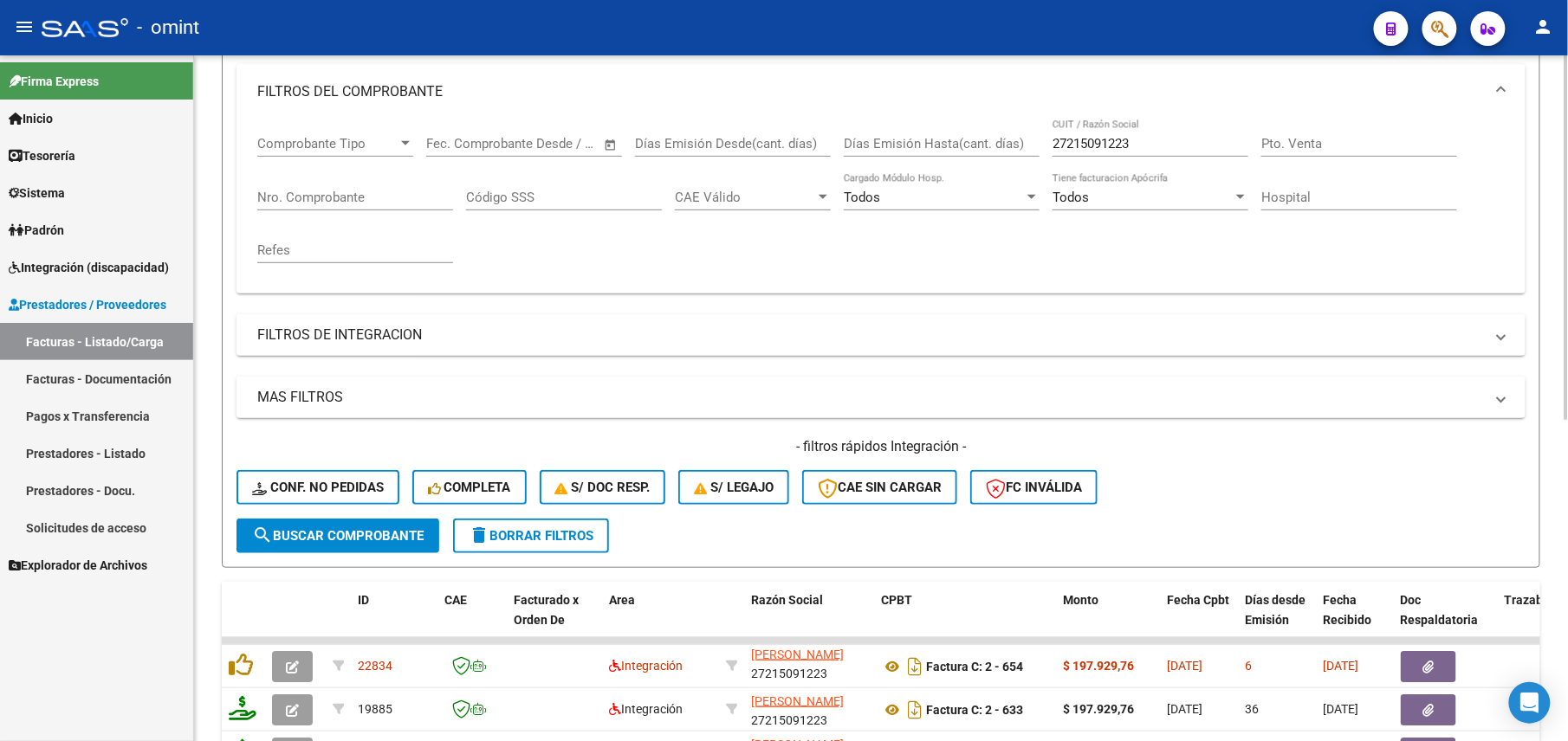
click at [1087, 145] on input "27215091223" at bounding box center [1150, 143] width 196 height 15
paste input "7505807"
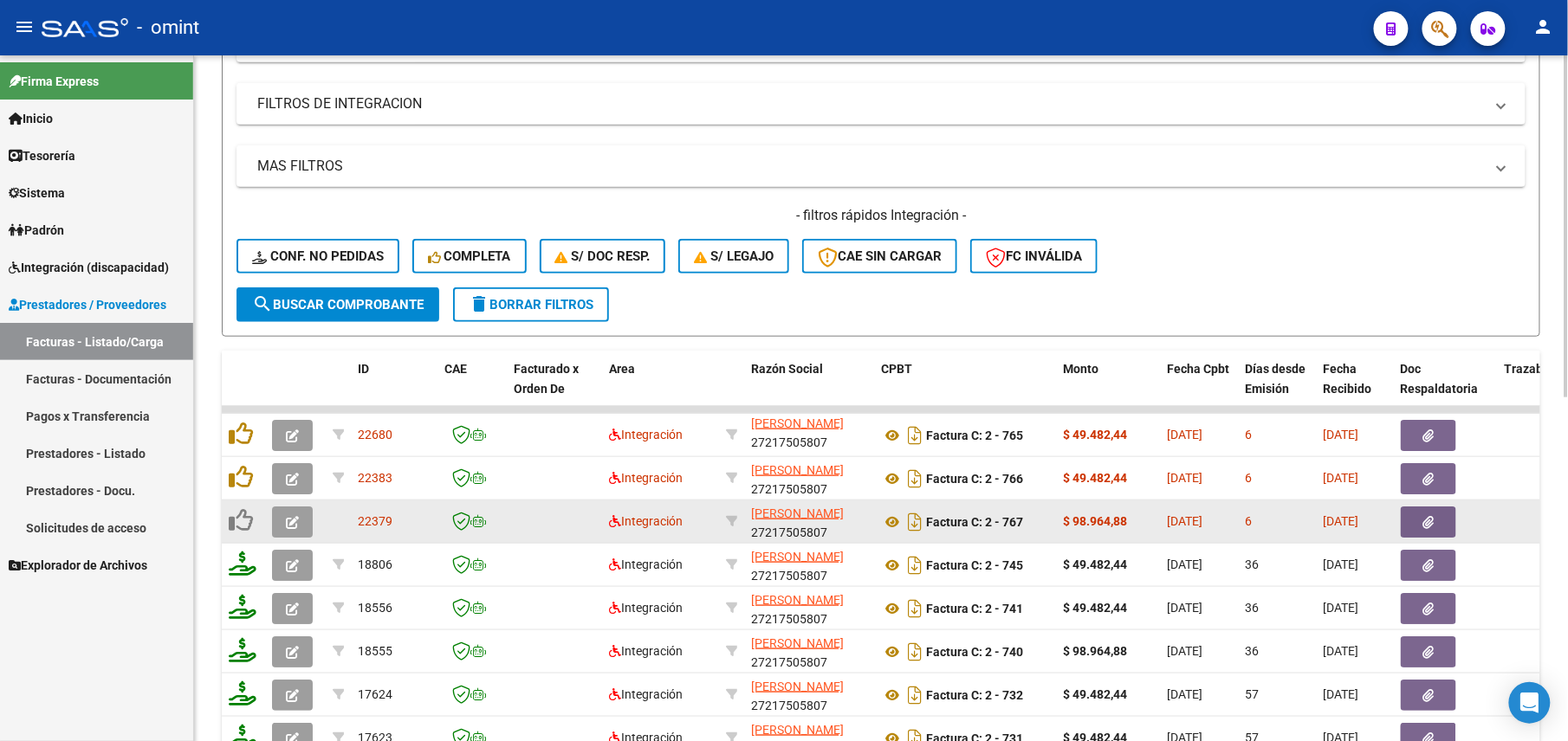
click at [284, 524] on button "button" at bounding box center [292, 522] width 41 height 32
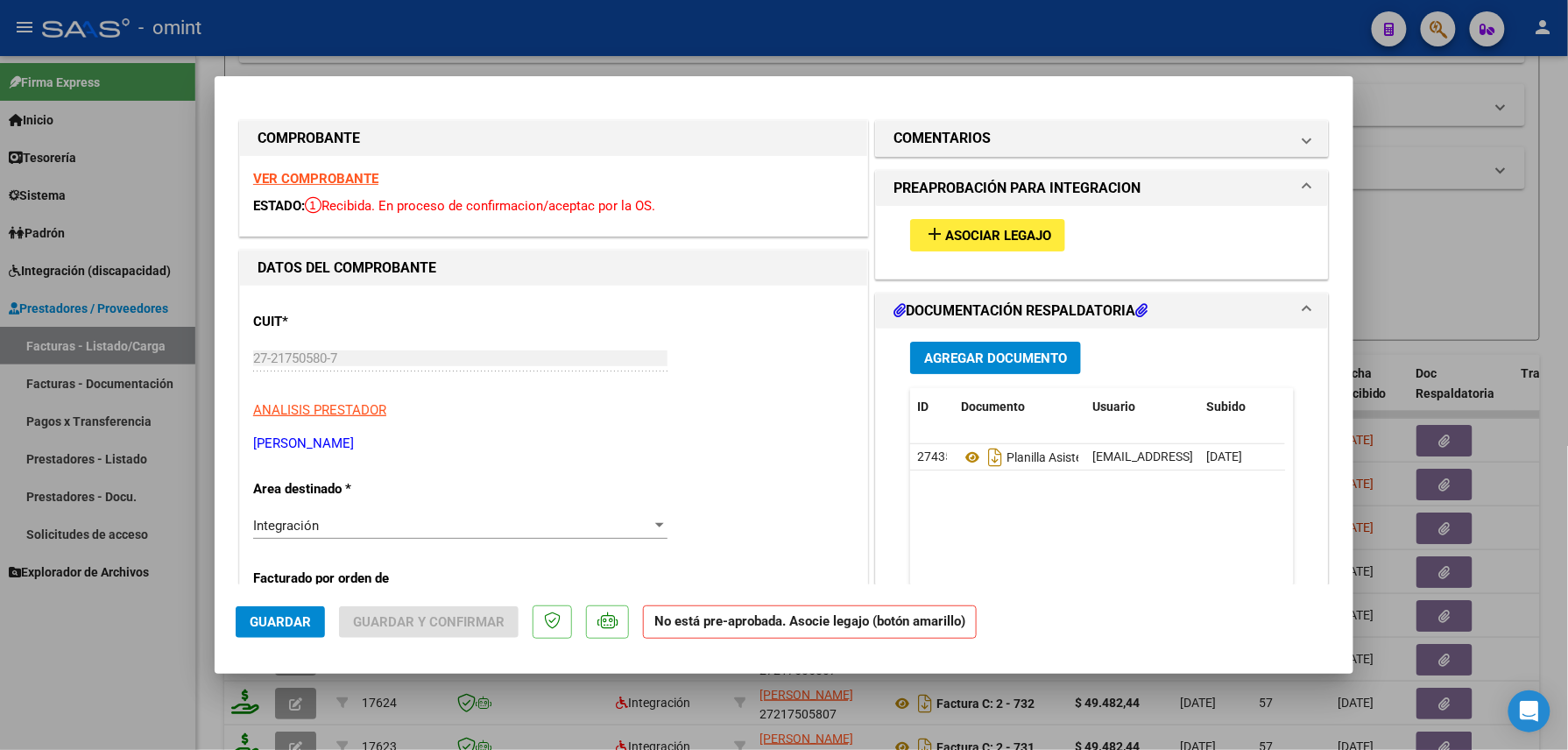
click at [316, 165] on div "VER COMPROBANTE ESTADO: Recibida. En proceso de confirmacion/aceptac por la OS." at bounding box center [553, 195] width 628 height 79
click at [312, 171] on strong "VER COMPROBANTE" at bounding box center [316, 179] width 126 height 15
click at [967, 232] on span "Asociar Legajo" at bounding box center [998, 235] width 106 height 15
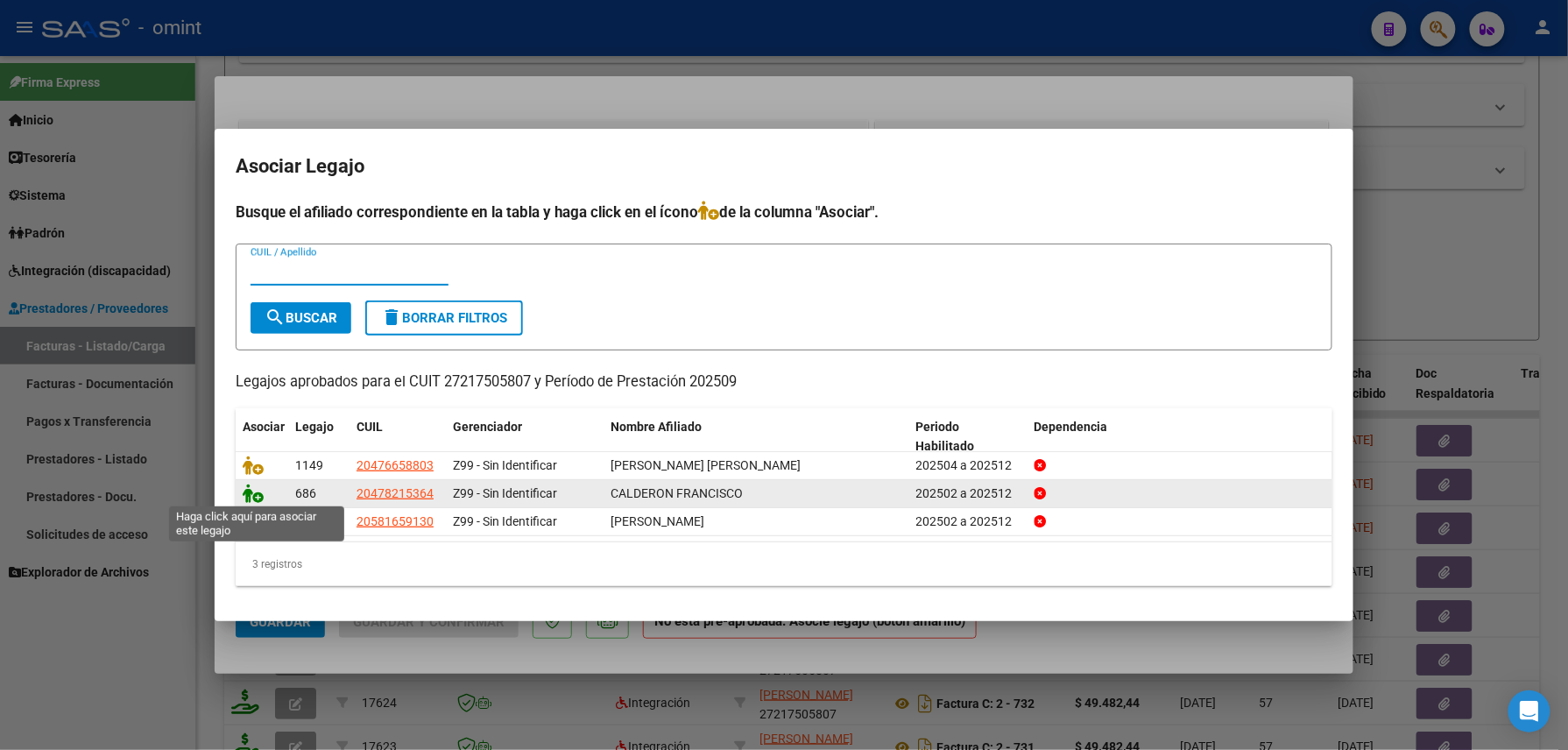
click at [253, 488] on icon at bounding box center [253, 494] width 21 height 19
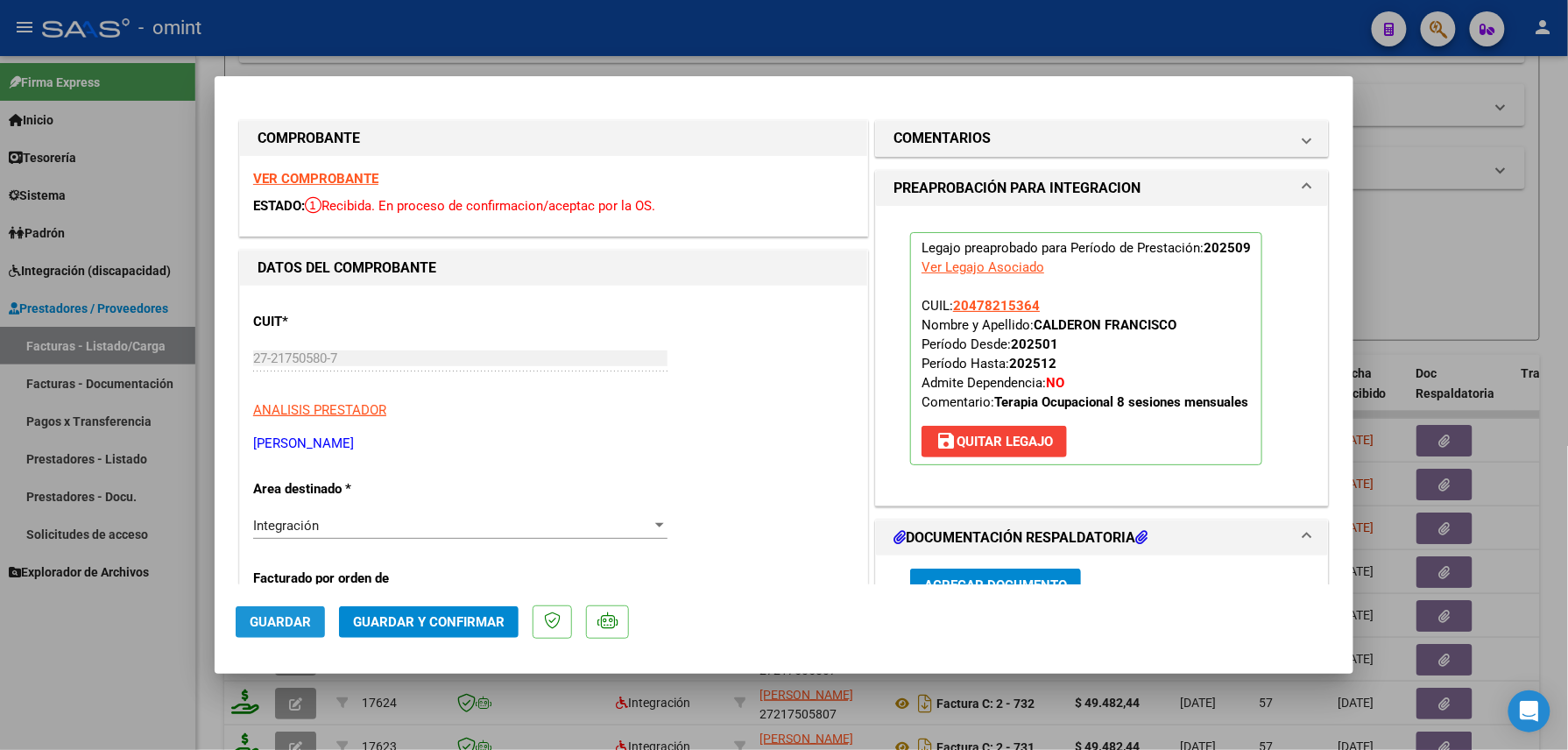
click at [296, 615] on button "Guardar" at bounding box center [281, 622] width 89 height 32
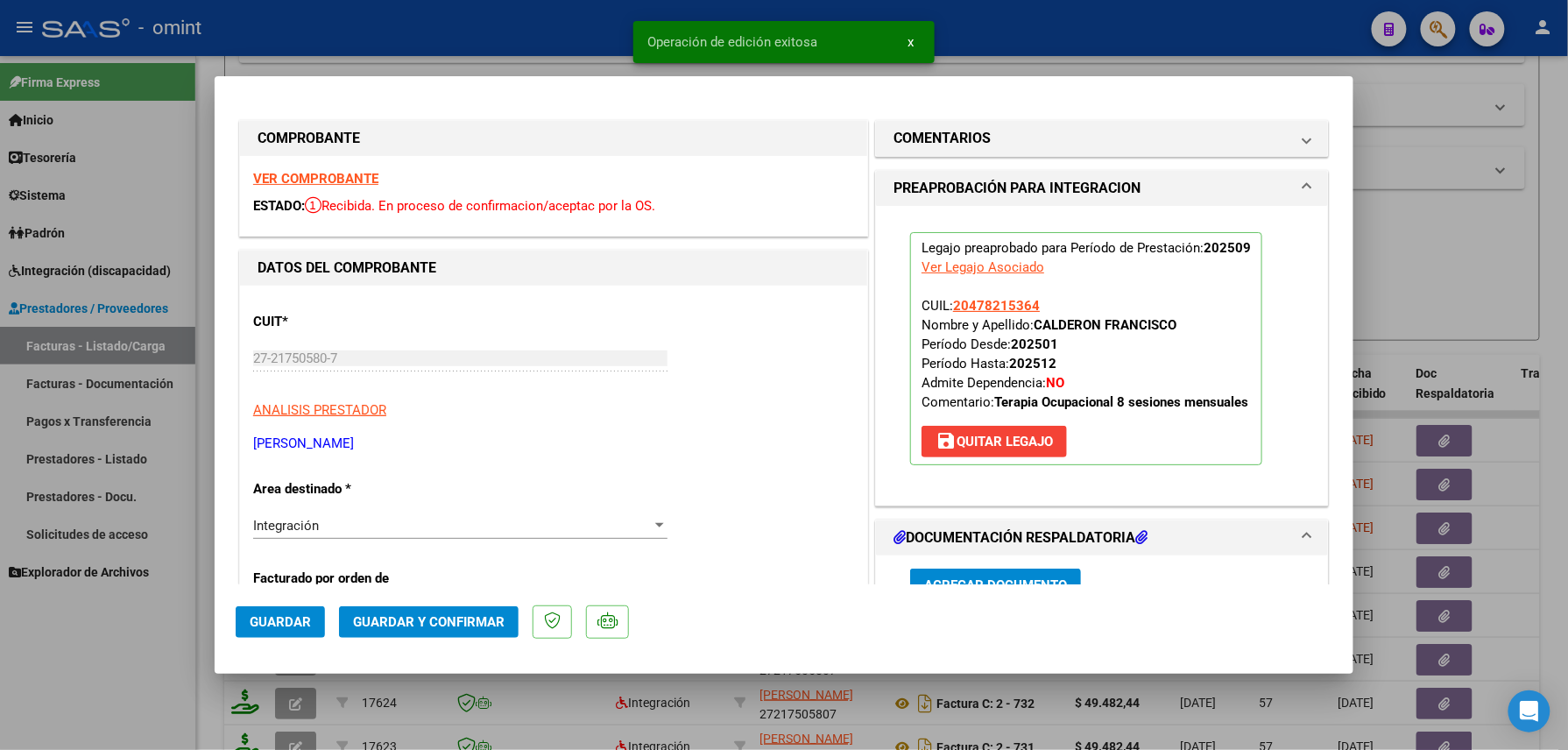
click at [119, 653] on div at bounding box center [784, 375] width 1568 height 750
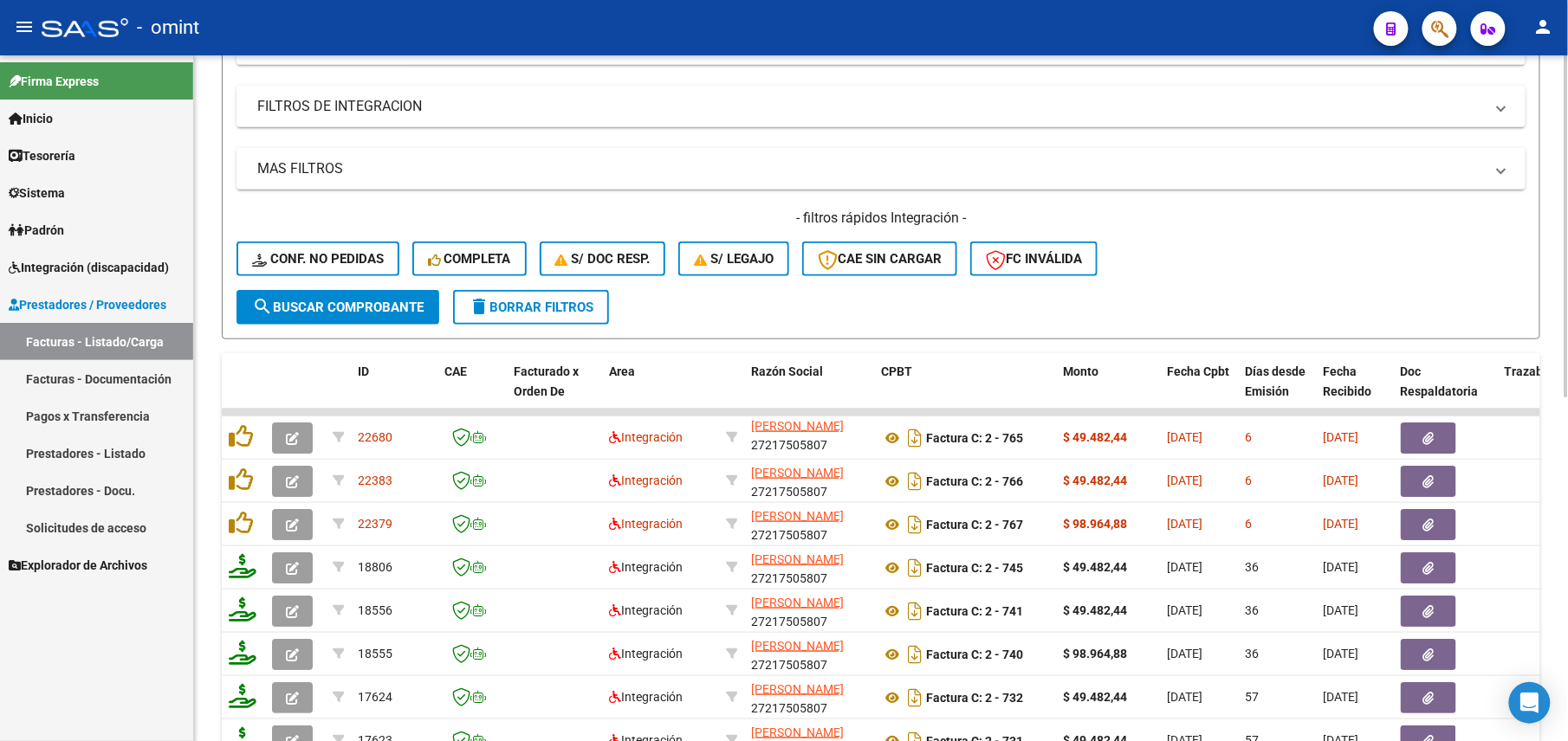
scroll to position [113, 0]
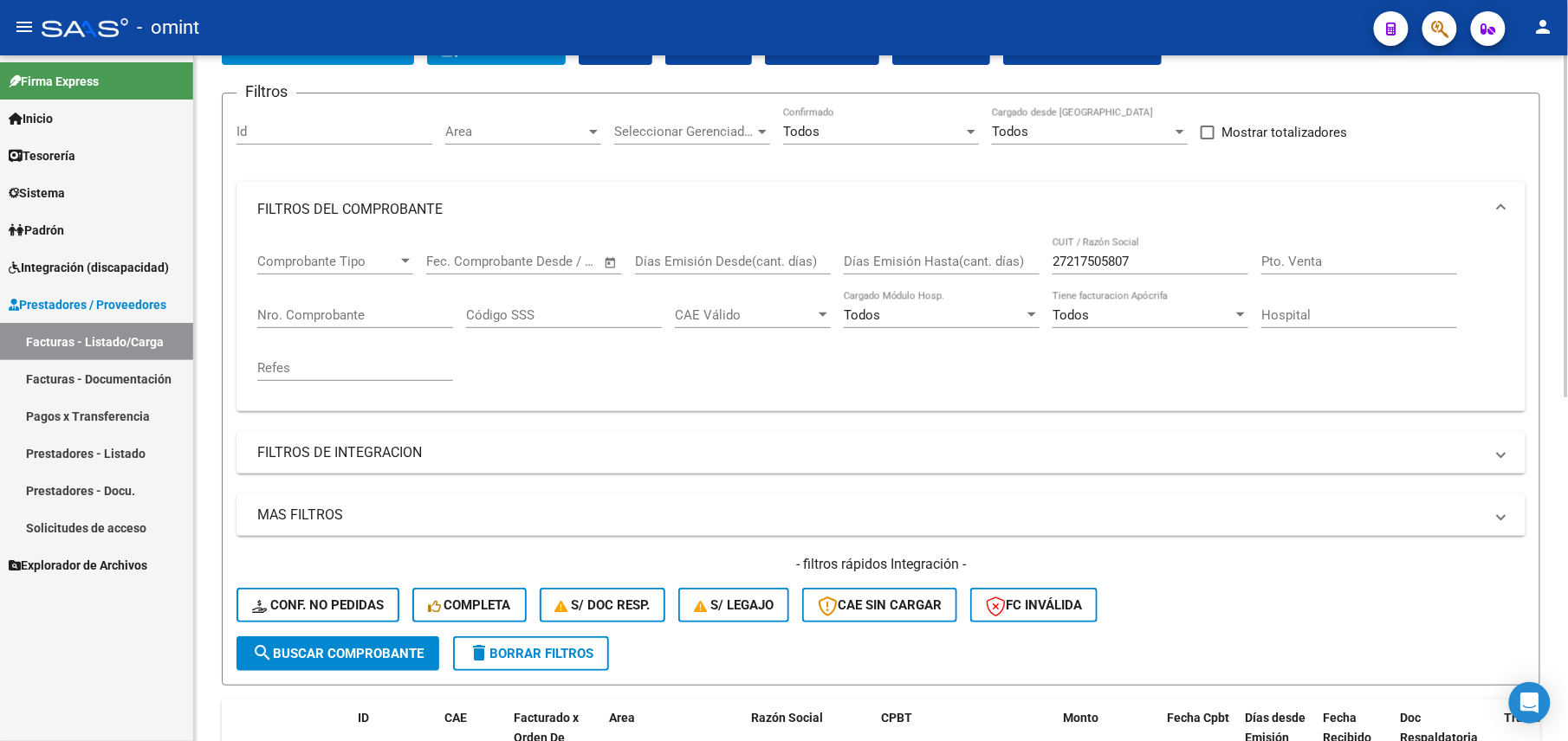
click at [1107, 267] on input "27217505807" at bounding box center [1150, 261] width 196 height 15
paste input "642375"
